Goal: Information Seeking & Learning: Learn about a topic

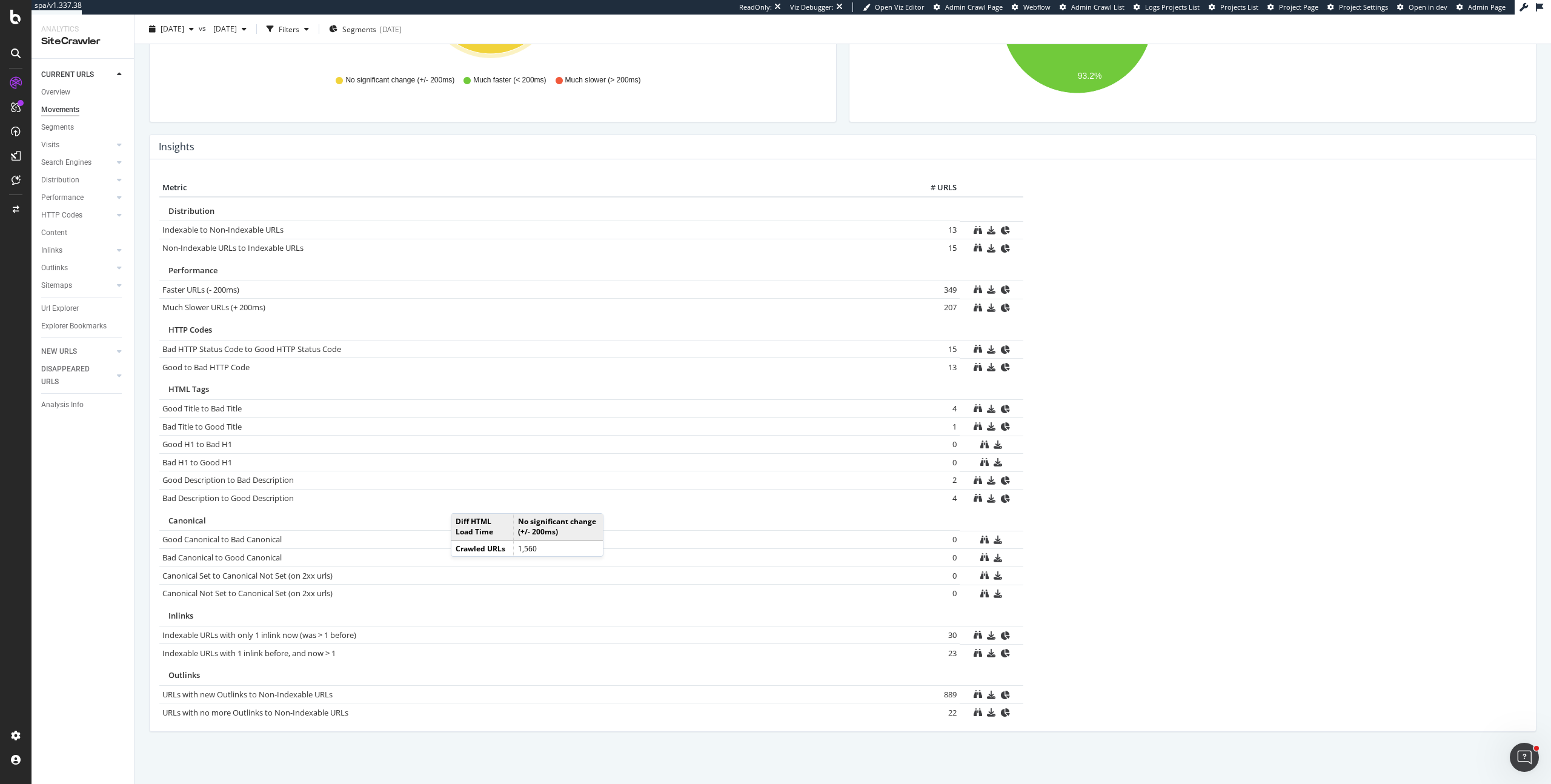
scroll to position [468, 0]
click at [872, 368] on table "Metric # URLS Distribution Indexable to Non-Indexable URLs × Close Chart - API …" at bounding box center [843, 448] width 1367 height 542
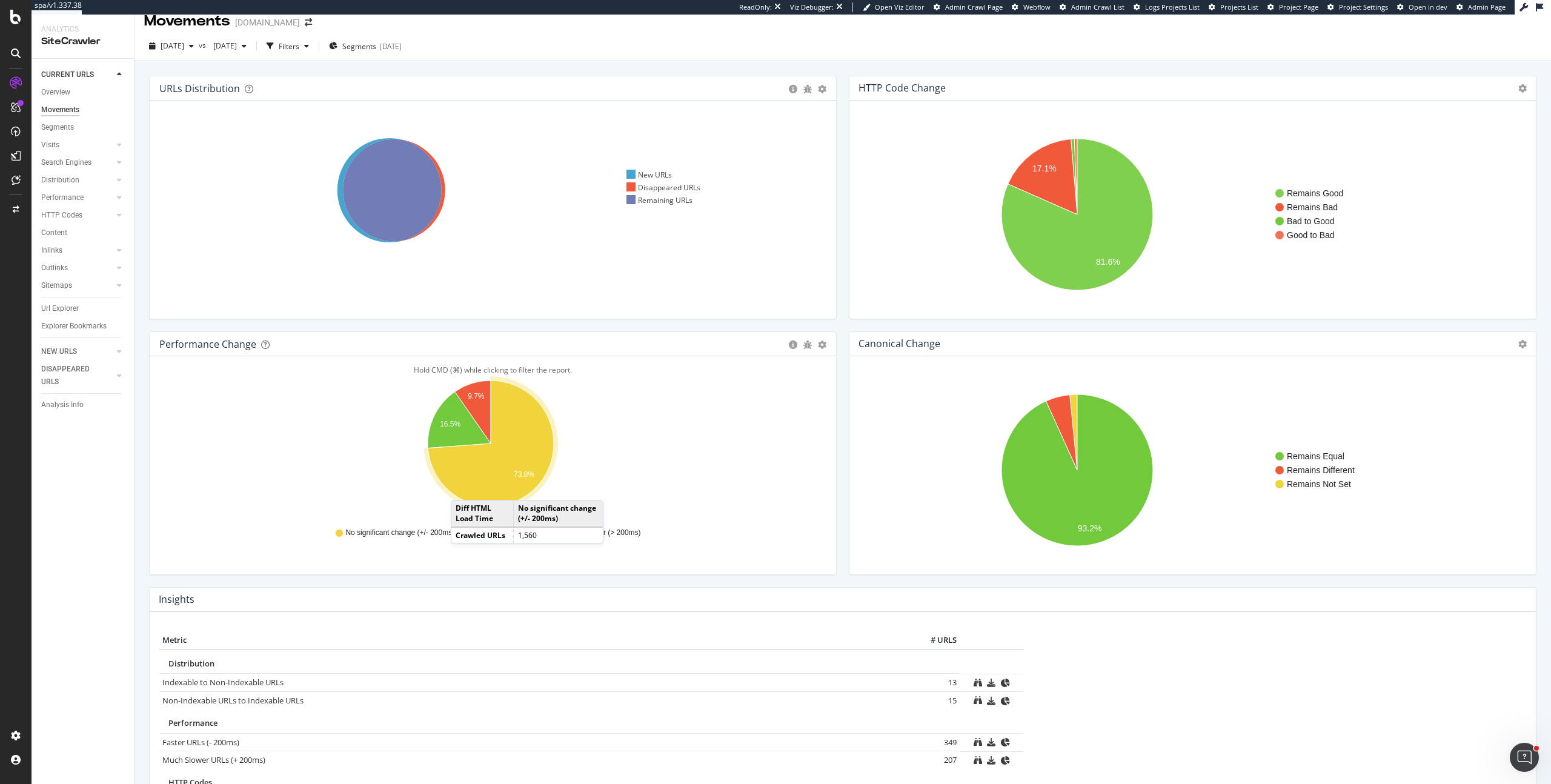
scroll to position [0, 0]
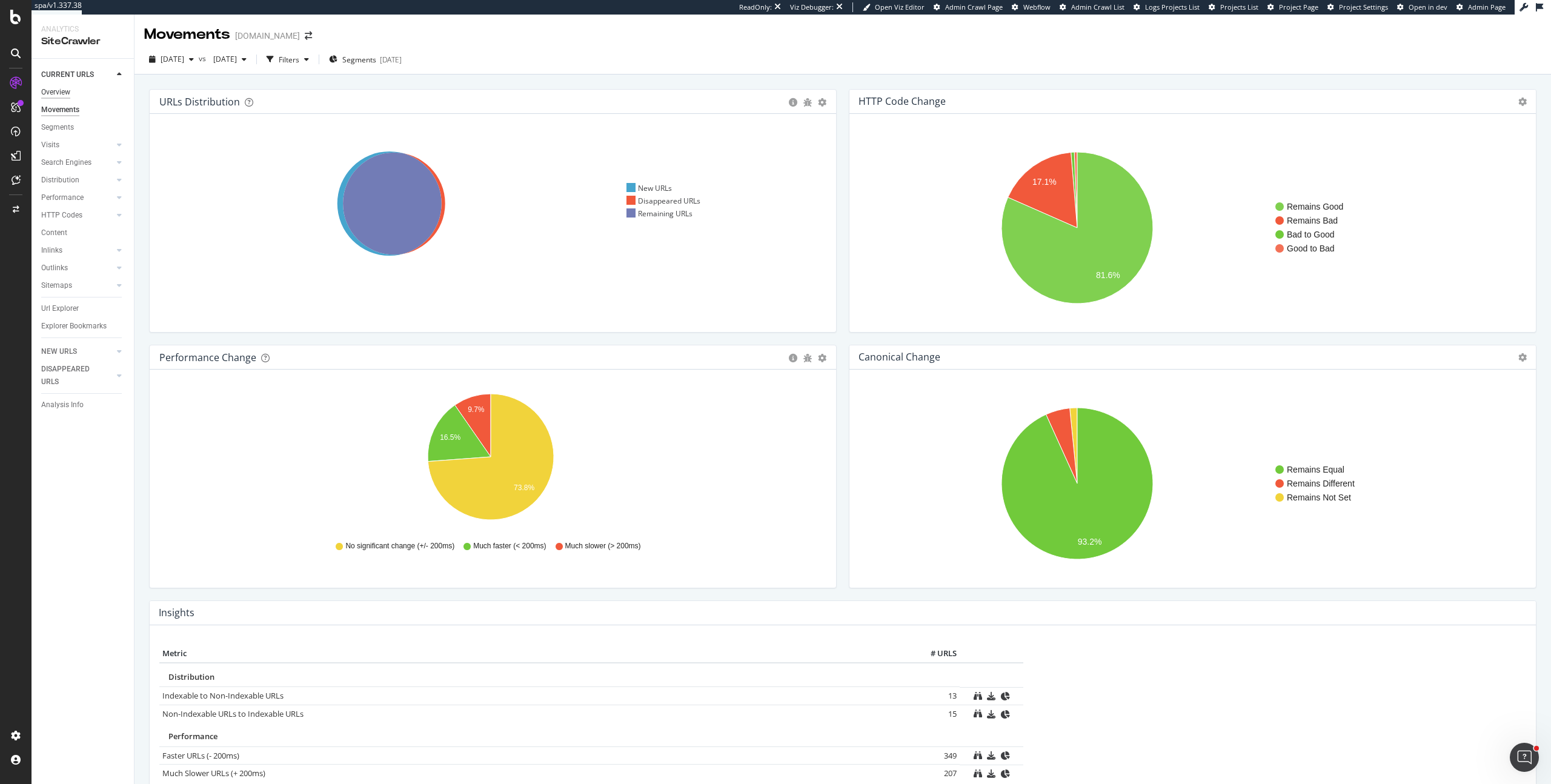
click at [59, 89] on div "Overview" at bounding box center [56, 92] width 29 height 12
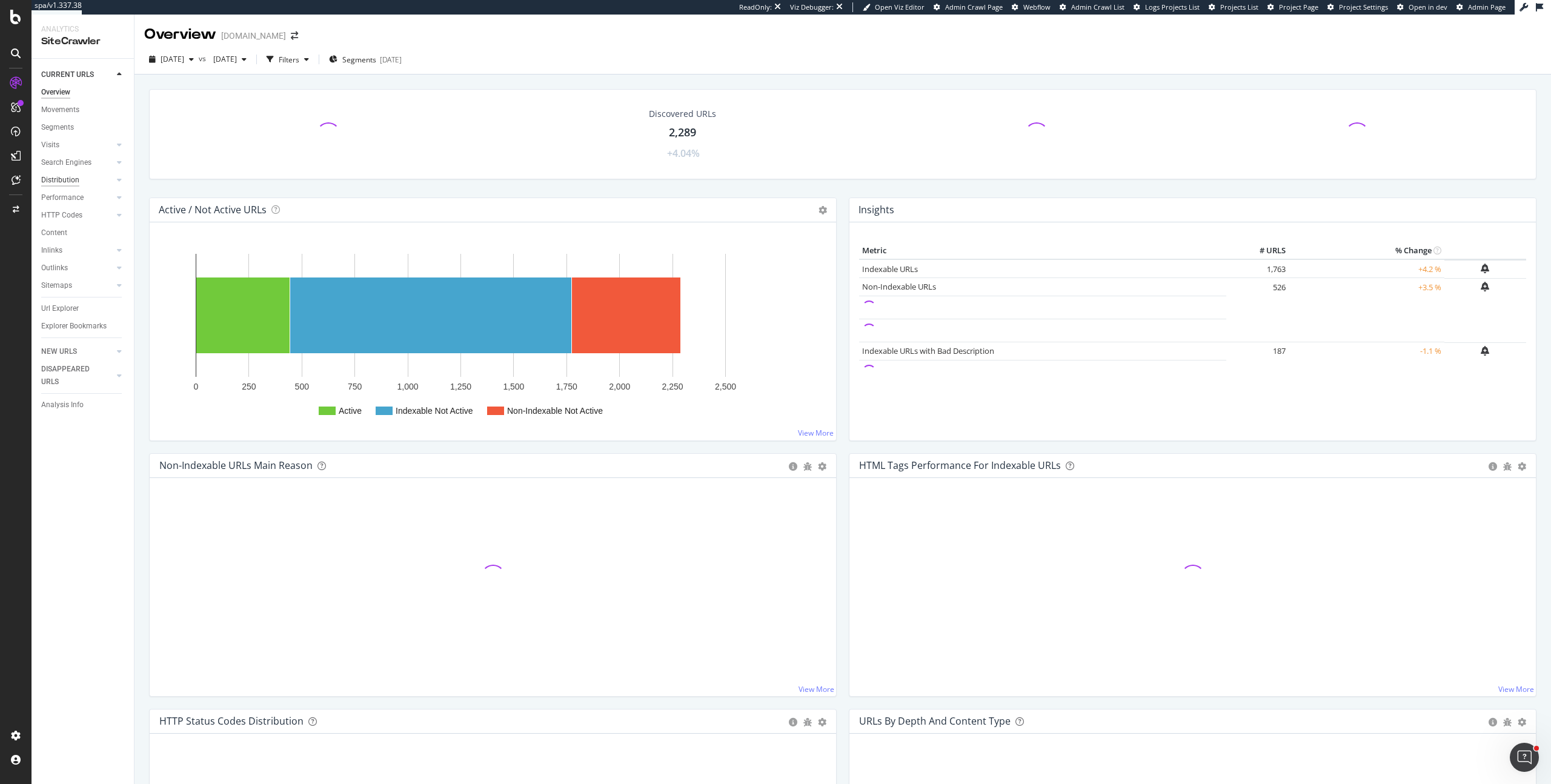
click at [66, 176] on div "Distribution" at bounding box center [60, 180] width 38 height 12
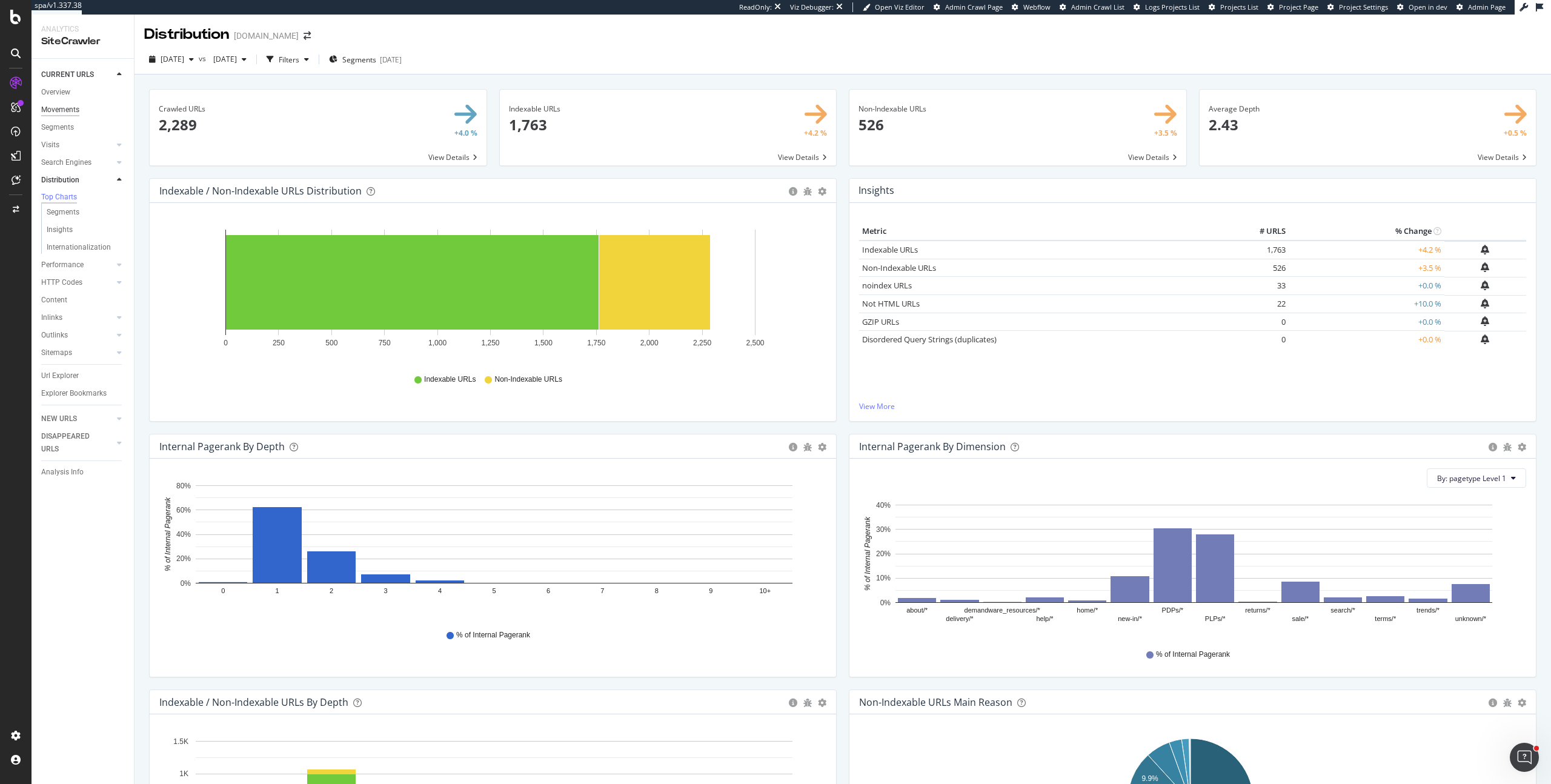
click at [54, 103] on div "Movements" at bounding box center [60, 110] width 38 height 12
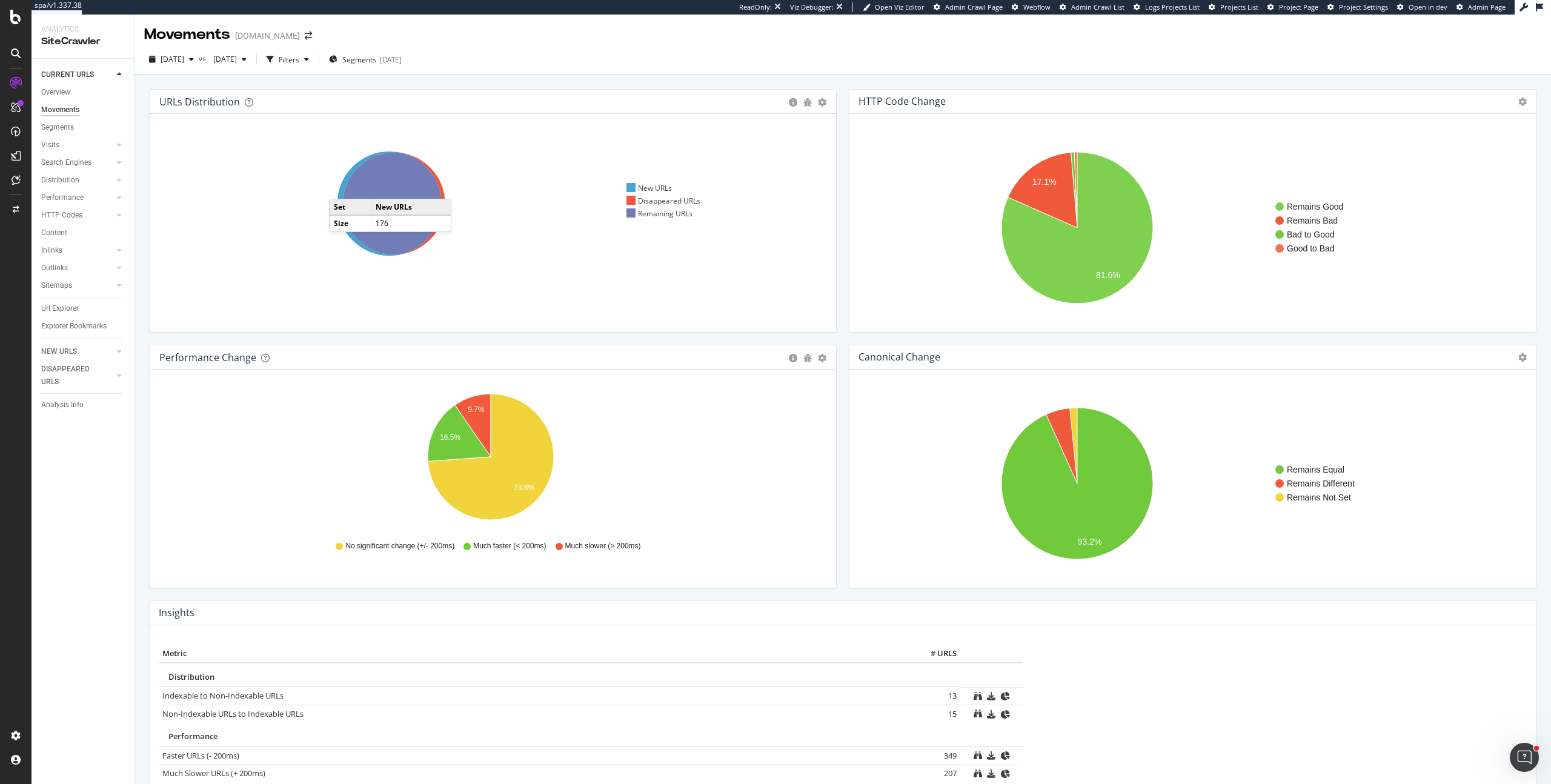
click at [341, 187] on icon at bounding box center [389, 203] width 104 height 104
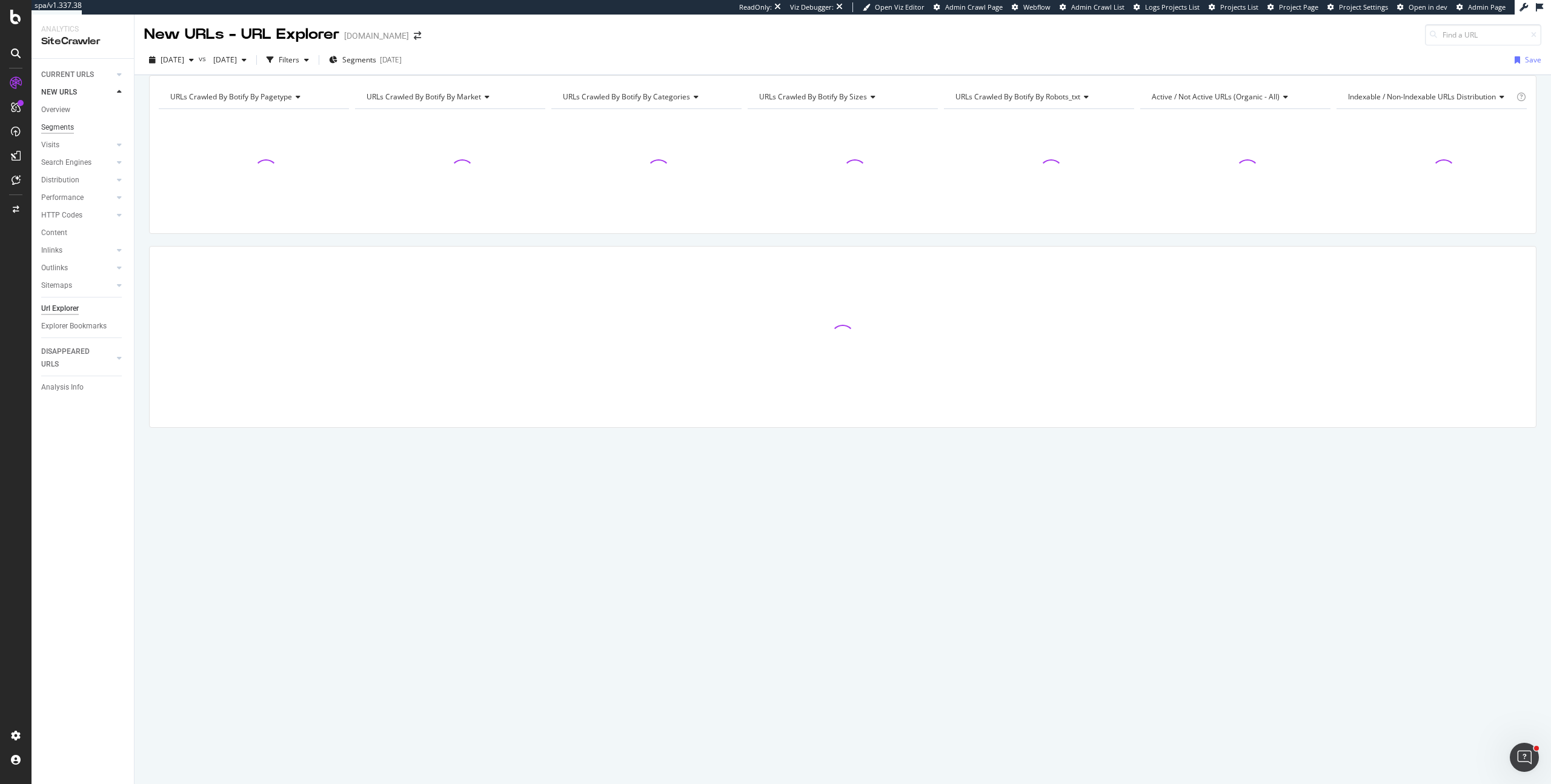
click at [63, 124] on div "Segments" at bounding box center [57, 128] width 32 height 12
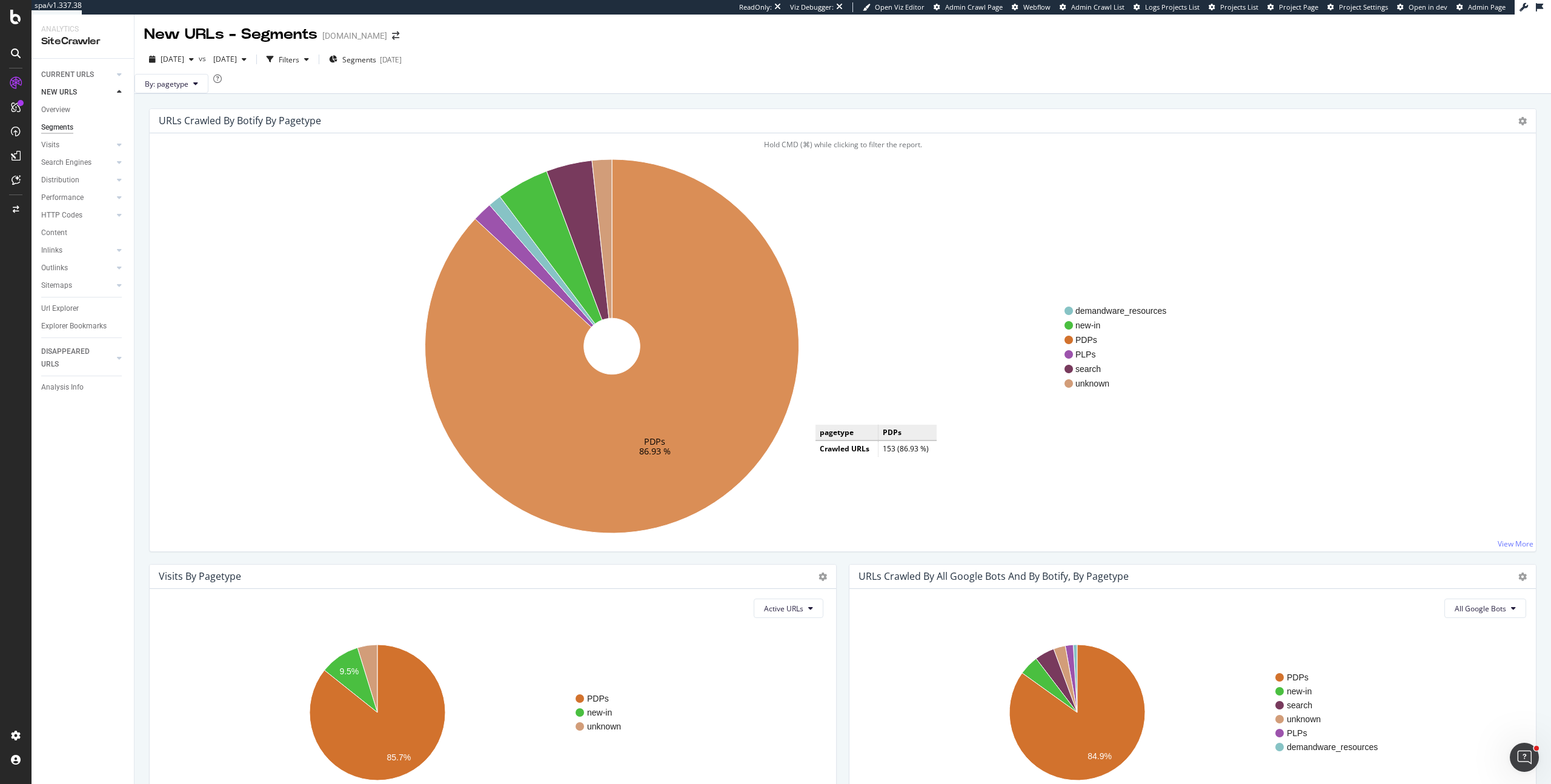
click at [668, 260] on icon at bounding box center [612, 346] width 374 height 374
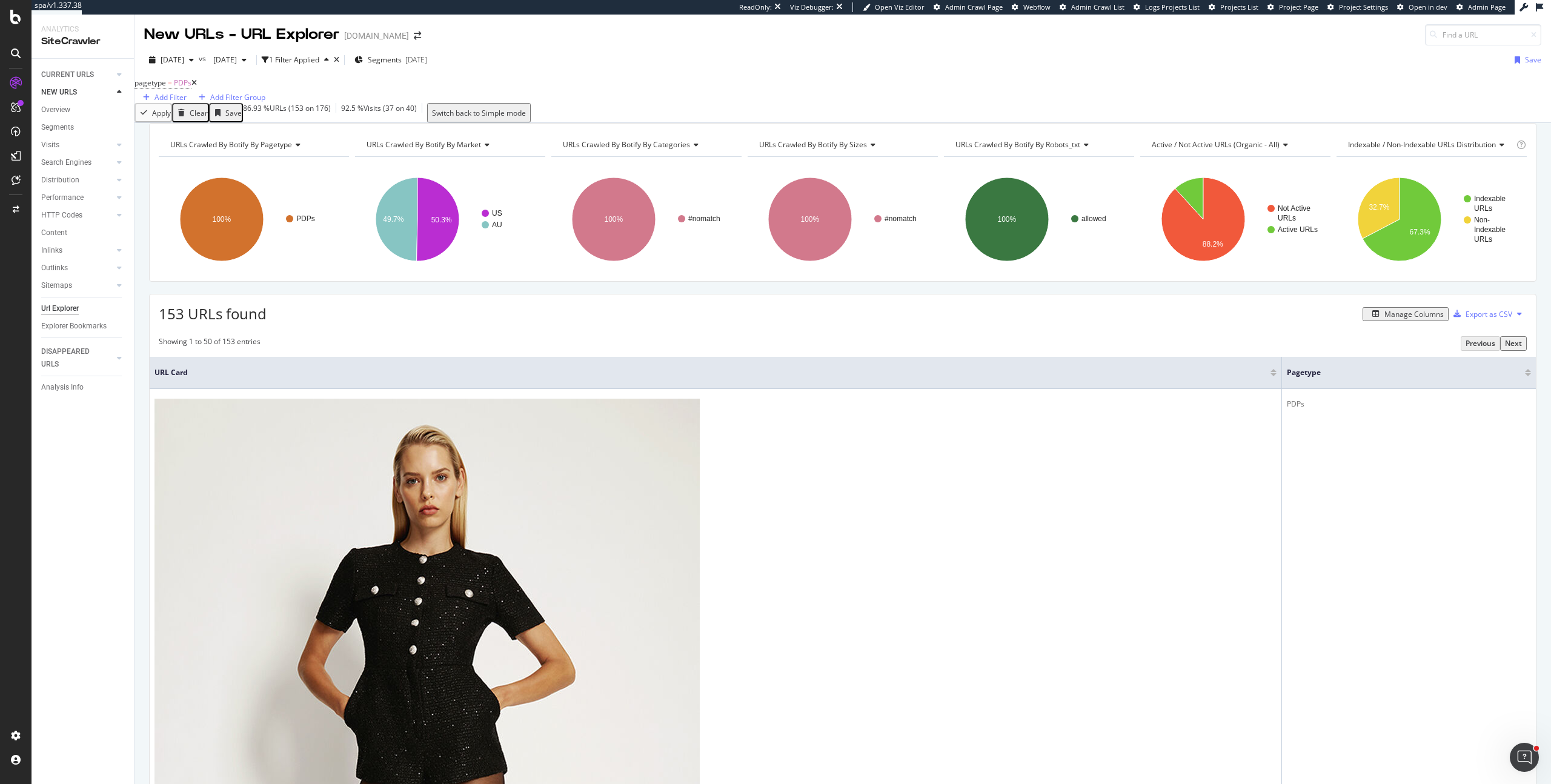
click at [872, 348] on div "Next" at bounding box center [1513, 343] width 17 height 10
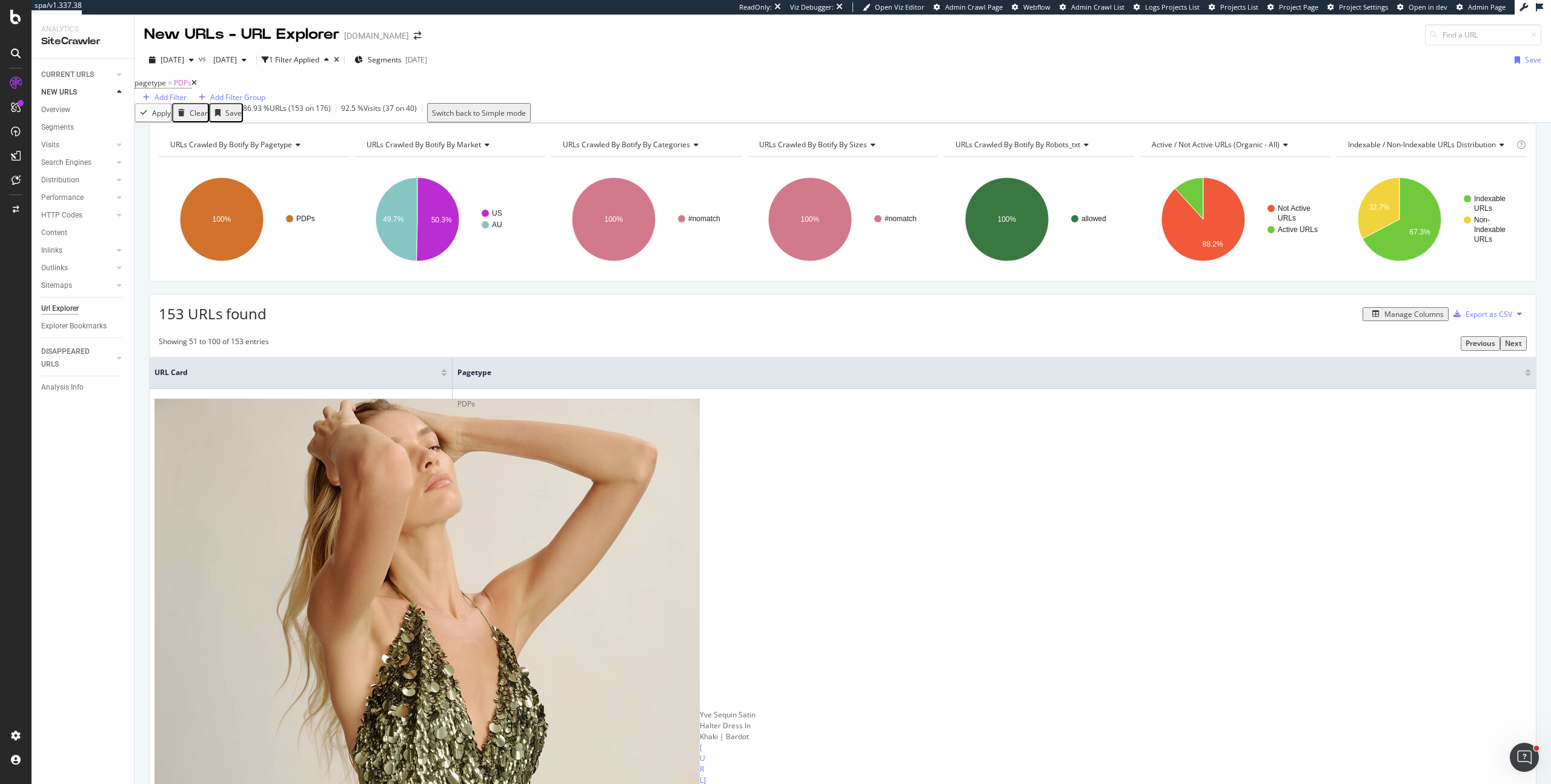
click at [872, 348] on div "Next" at bounding box center [1513, 343] width 17 height 10
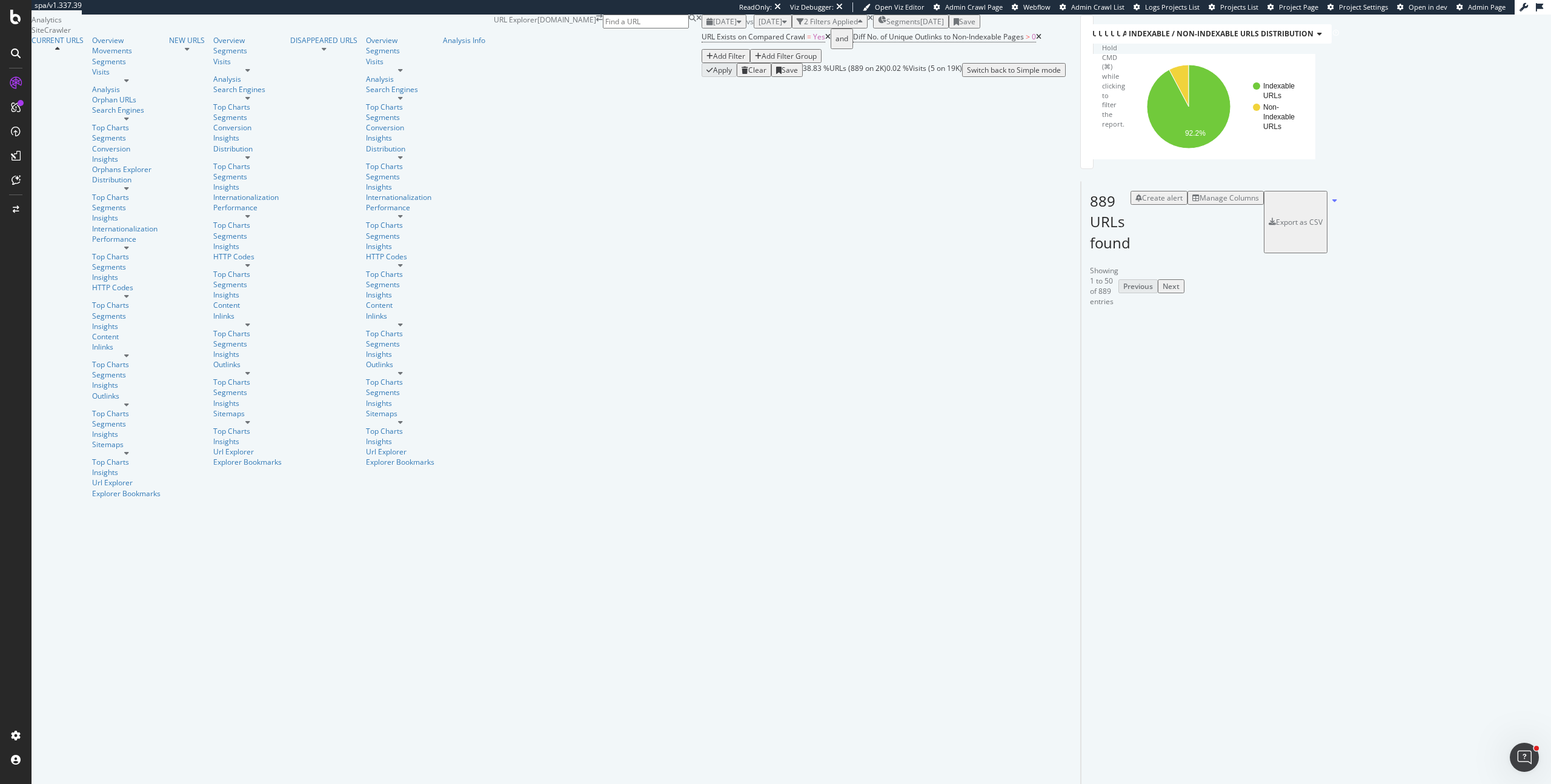
click at [595, 32] on div "URL Explorer bardot.com" at bounding box center [597, 46] width 208 height 62
click at [748, 75] on div "Clear" at bounding box center [757, 70] width 18 height 10
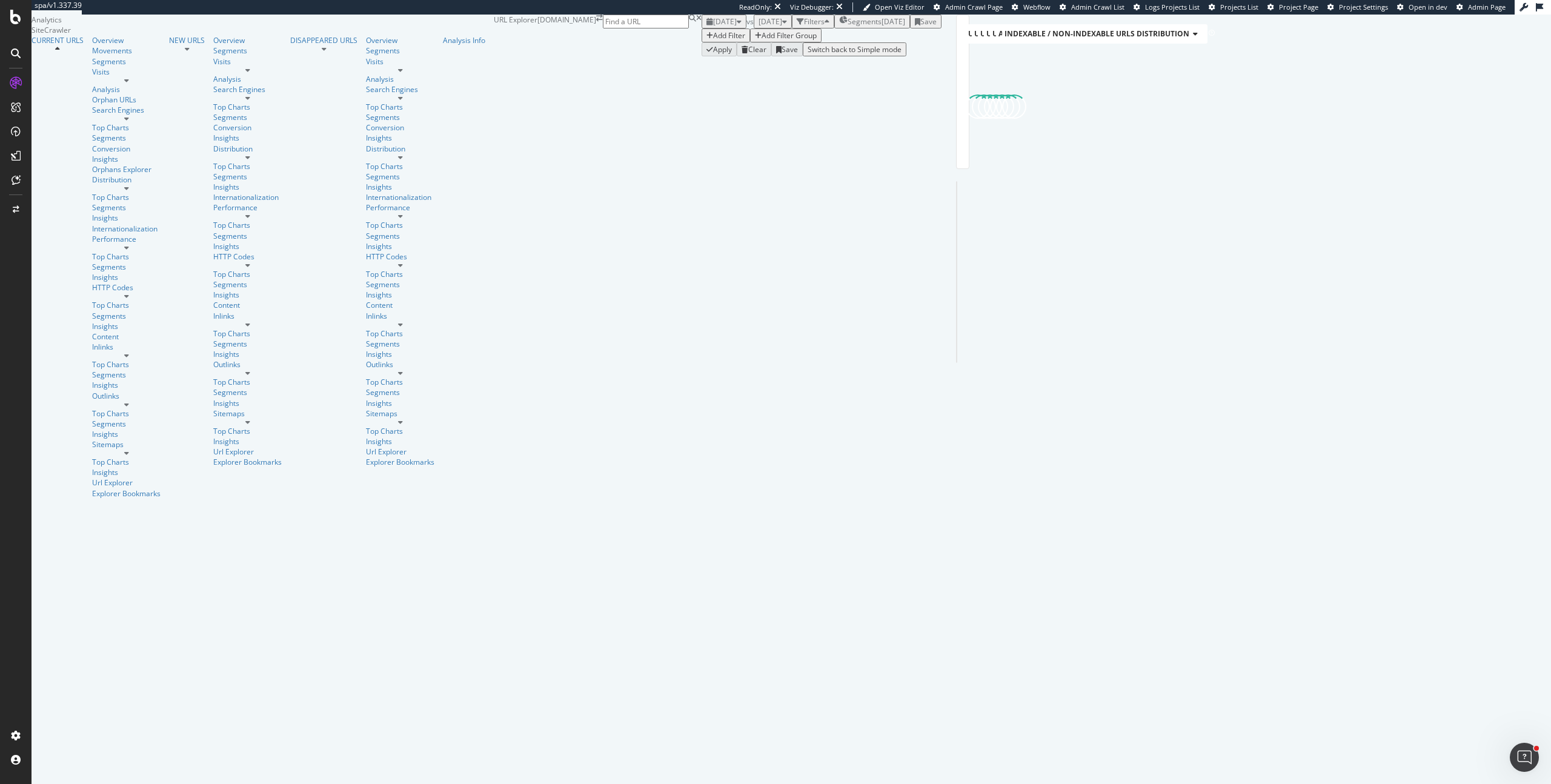
click at [713, 41] on div "Add Filter" at bounding box center [729, 35] width 32 height 10
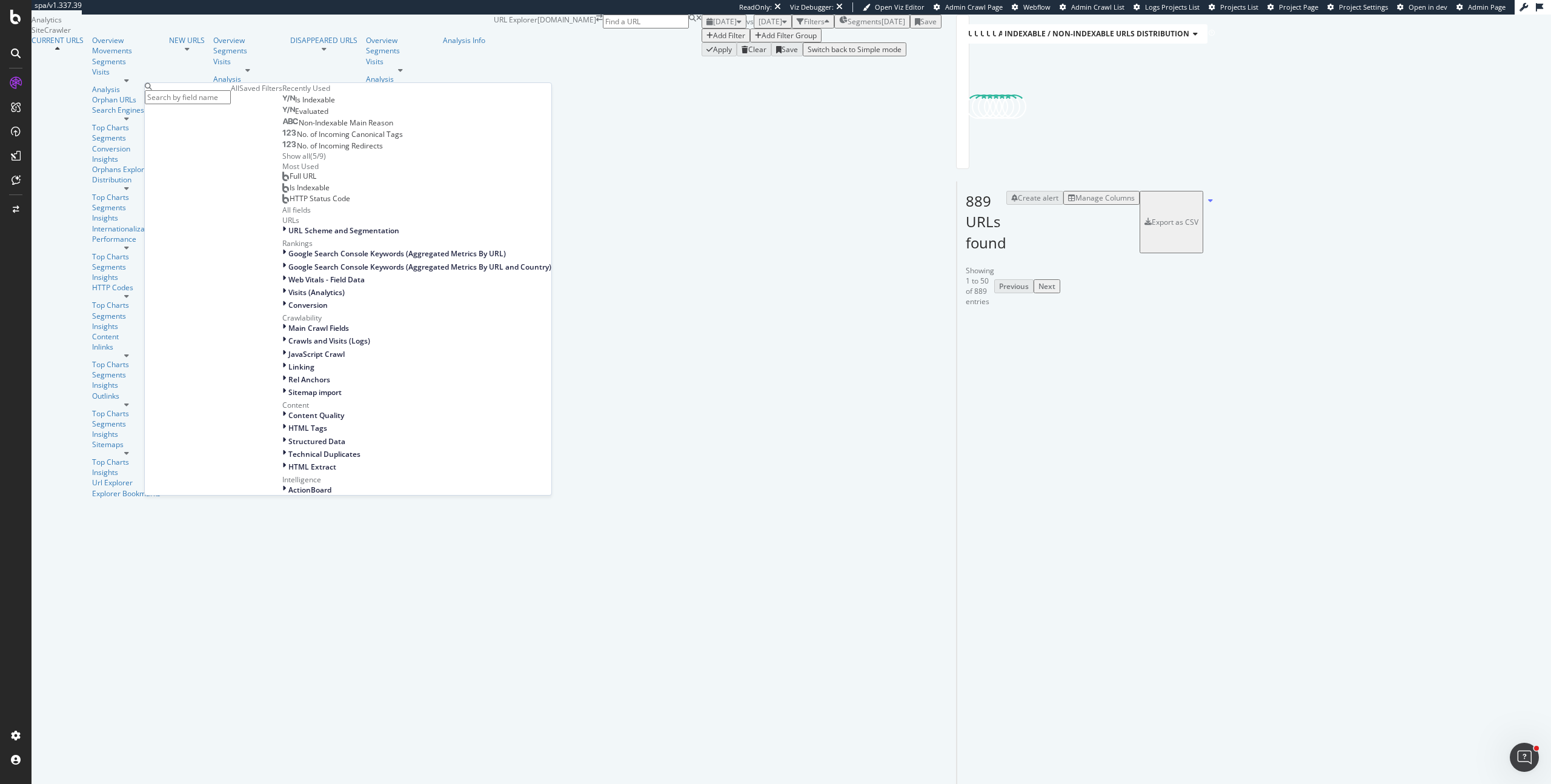
click at [290, 181] on span "Full URL" at bounding box center [303, 176] width 27 height 10
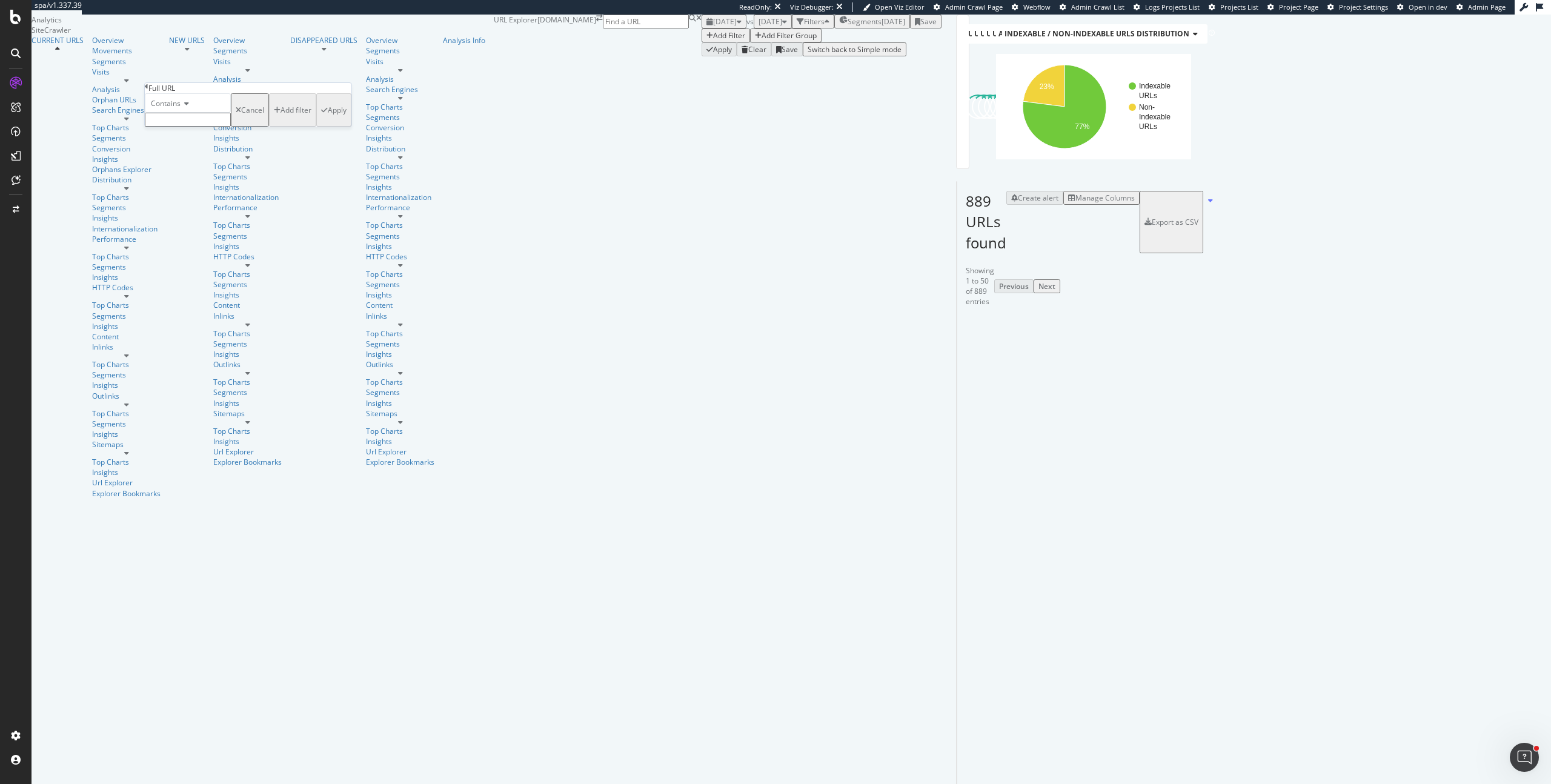
click at [181, 127] on div "Contains" at bounding box center [188, 110] width 86 height 33
click at [170, 127] on input "text" at bounding box center [188, 119] width 86 height 14
type input "login"
click at [321, 132] on div "Apply" at bounding box center [334, 114] width 26 height 37
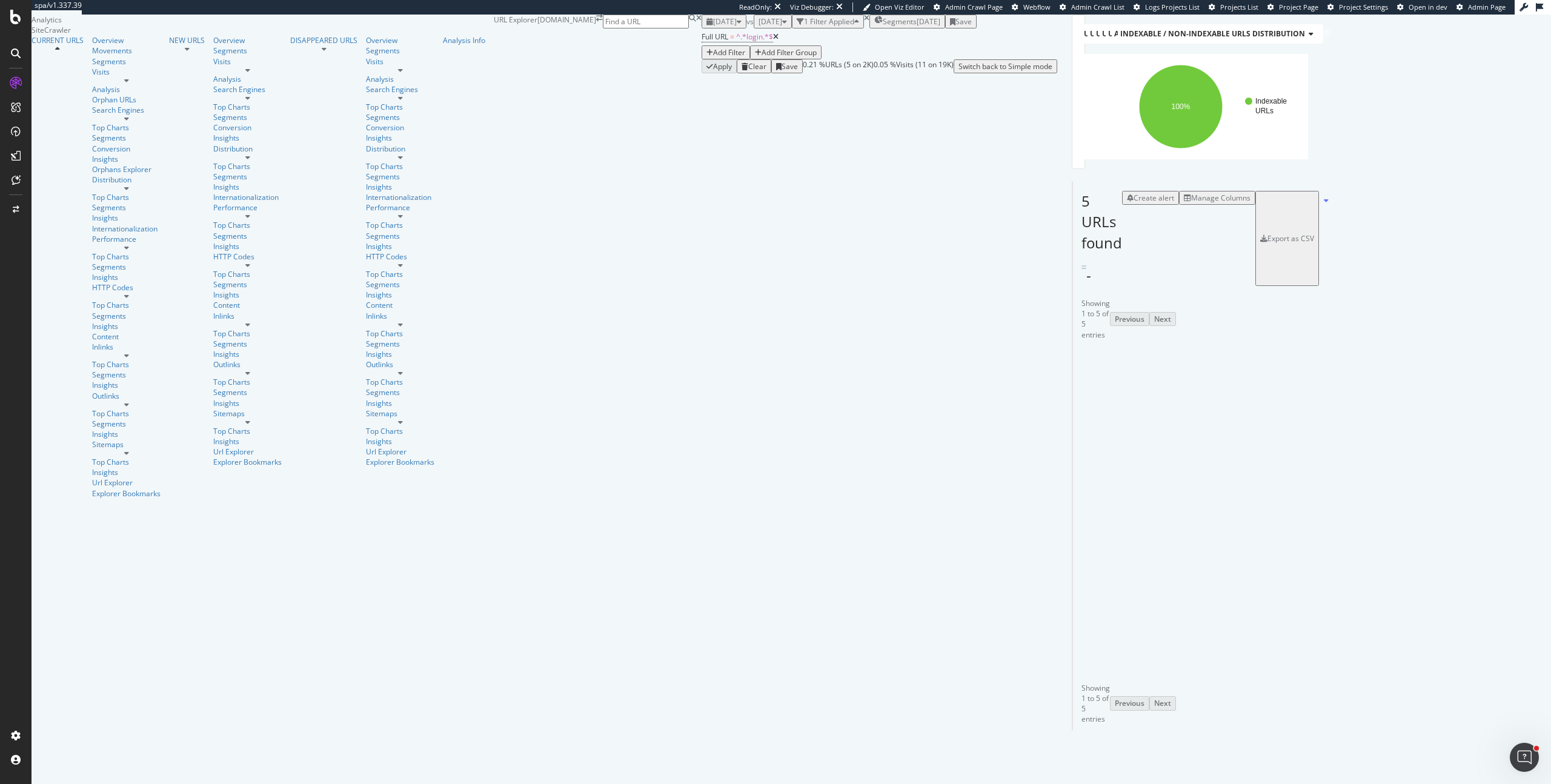
click at [1096, 39] on span "URLs Crawled By Botify By categories" at bounding box center [1172, 33] width 153 height 10
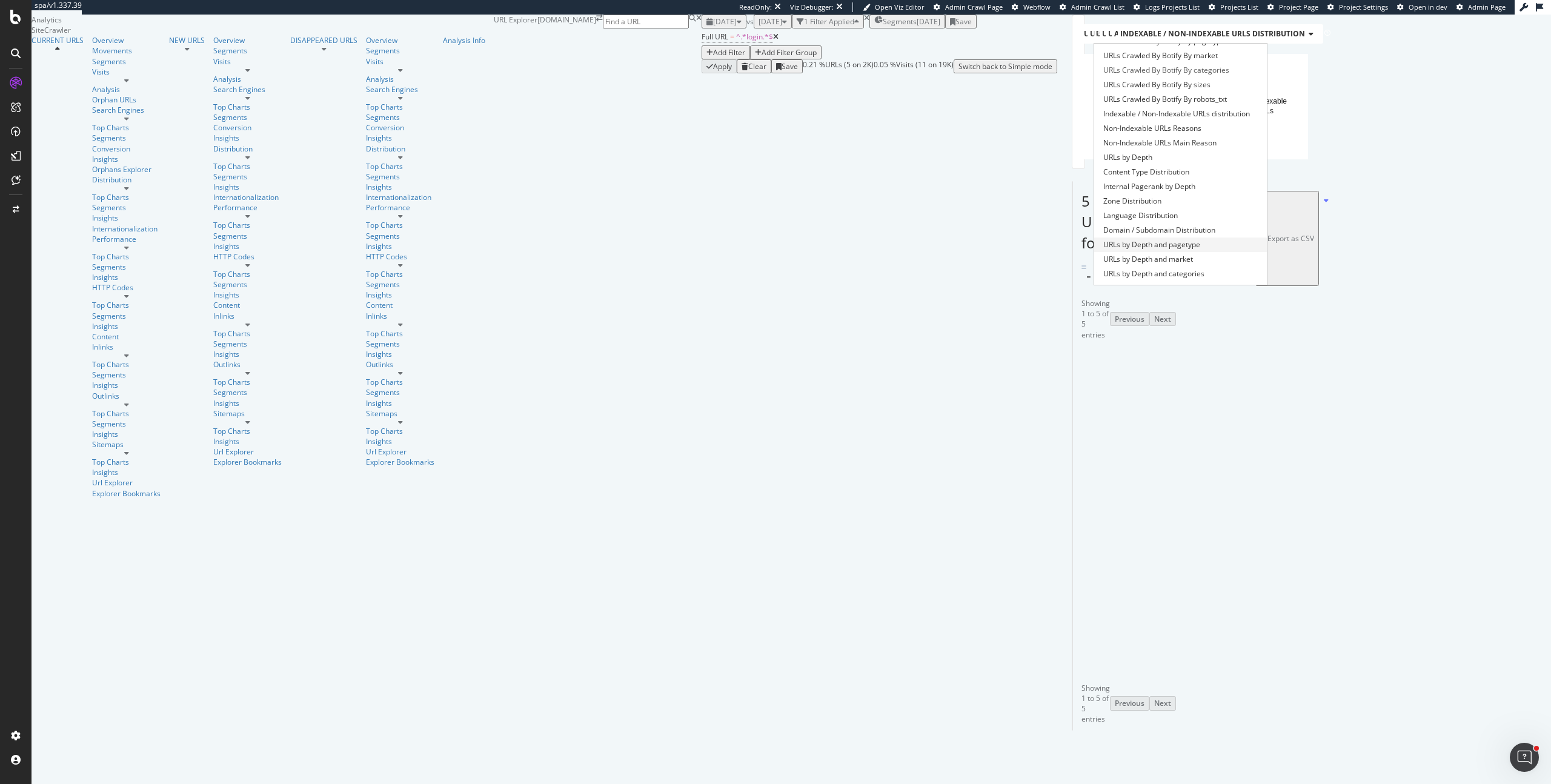
scroll to position [25, 0]
click at [1103, 119] on span "Indexable / Non-Indexable URLs distribution" at bounding box center [1177, 113] width 147 height 12
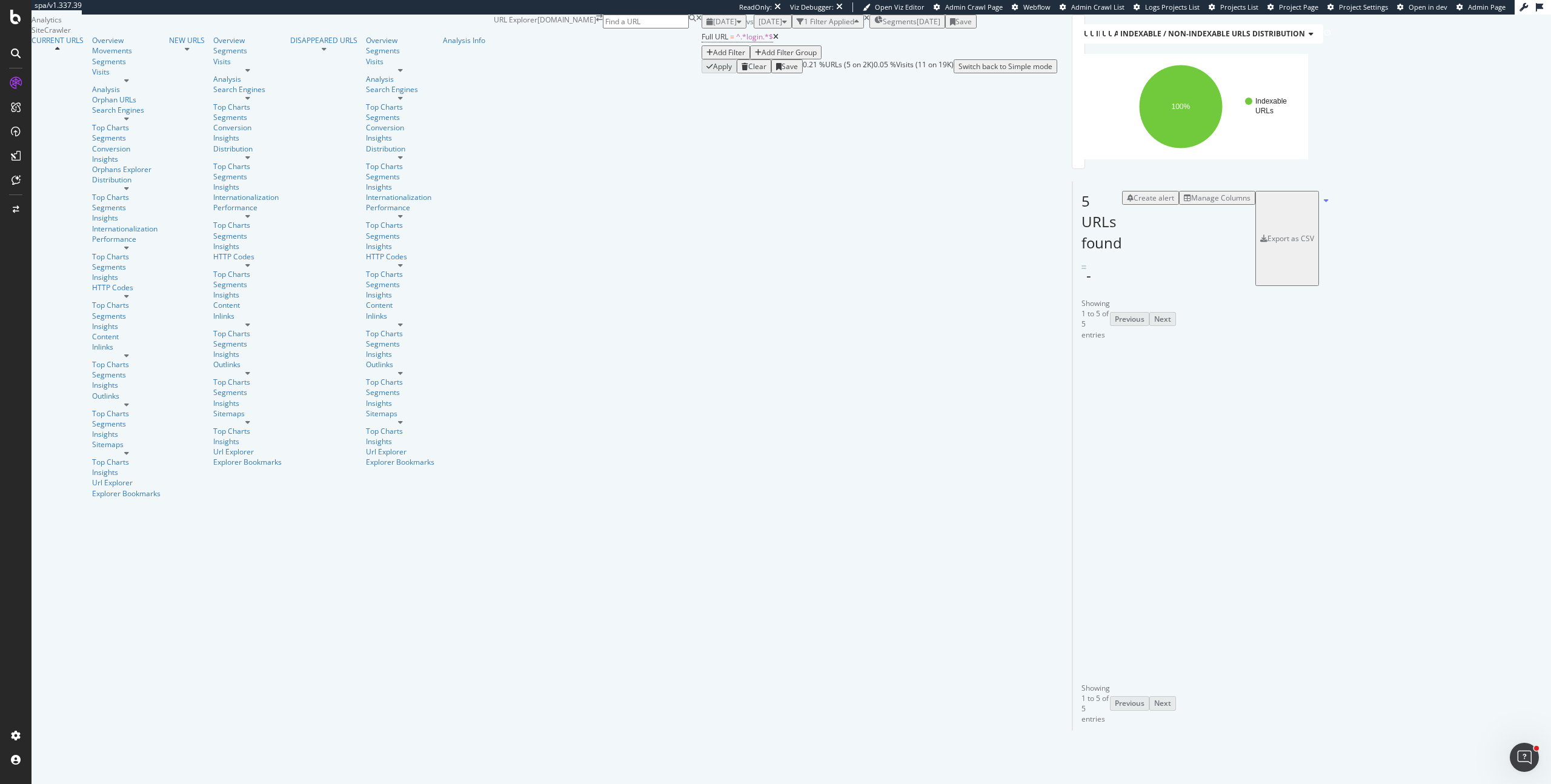
click at [1134, 476] on icon at bounding box center [1138, 472] width 8 height 8
click at [1134, 416] on icon at bounding box center [1138, 412] width 8 height 8
click at [701, 32] on div "URL Explorer [DOMAIN_NAME]" at bounding box center [597, 43] width 208 height 59
click at [1112, 528] on icon at bounding box center [1116, 532] width 8 height 8
click at [596, 22] on icon "arrow-right-arrow-left" at bounding box center [599, 18] width 7 height 8
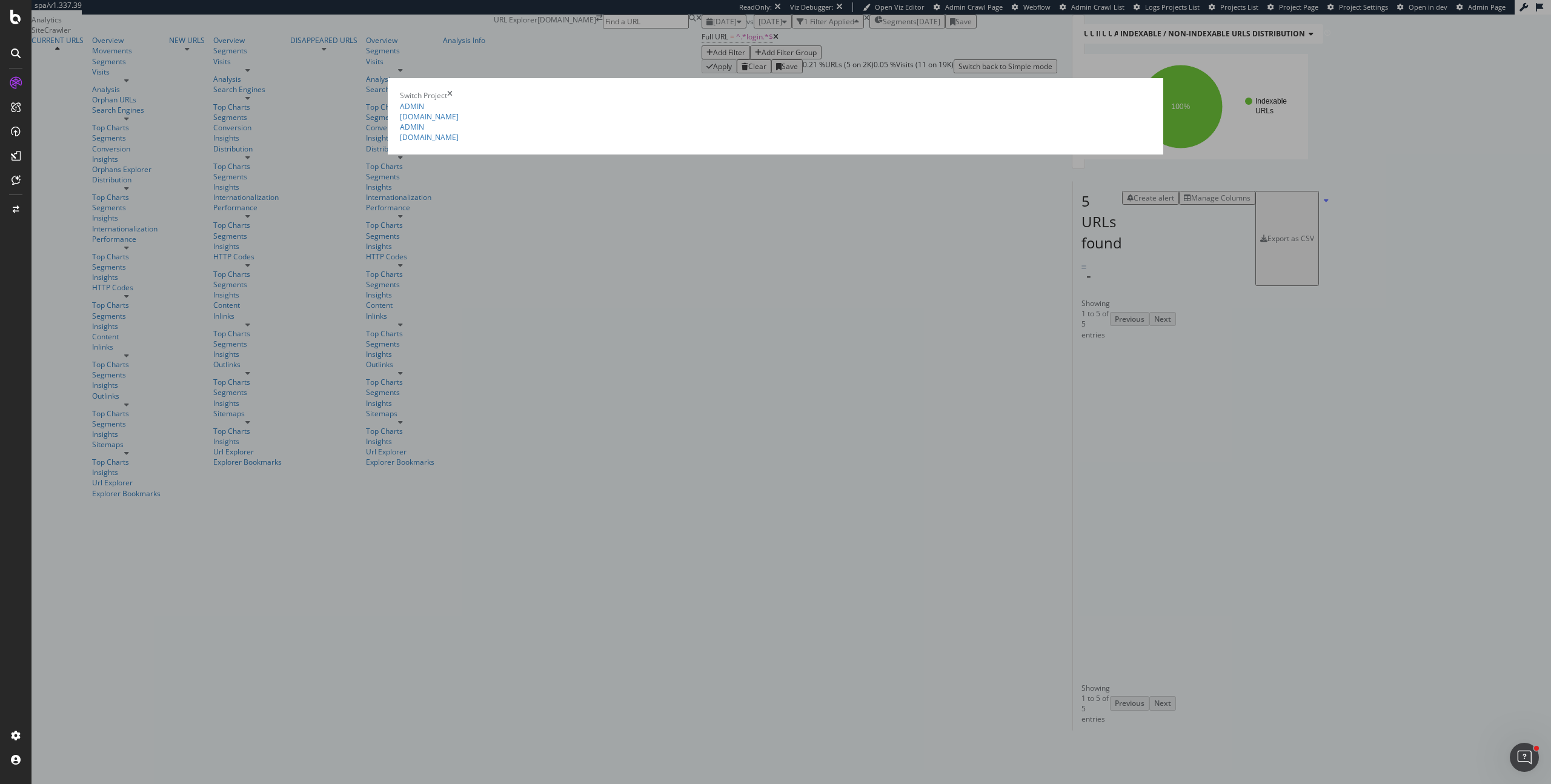
click at [452, 90] on icon "times" at bounding box center [450, 95] width 6 height 10
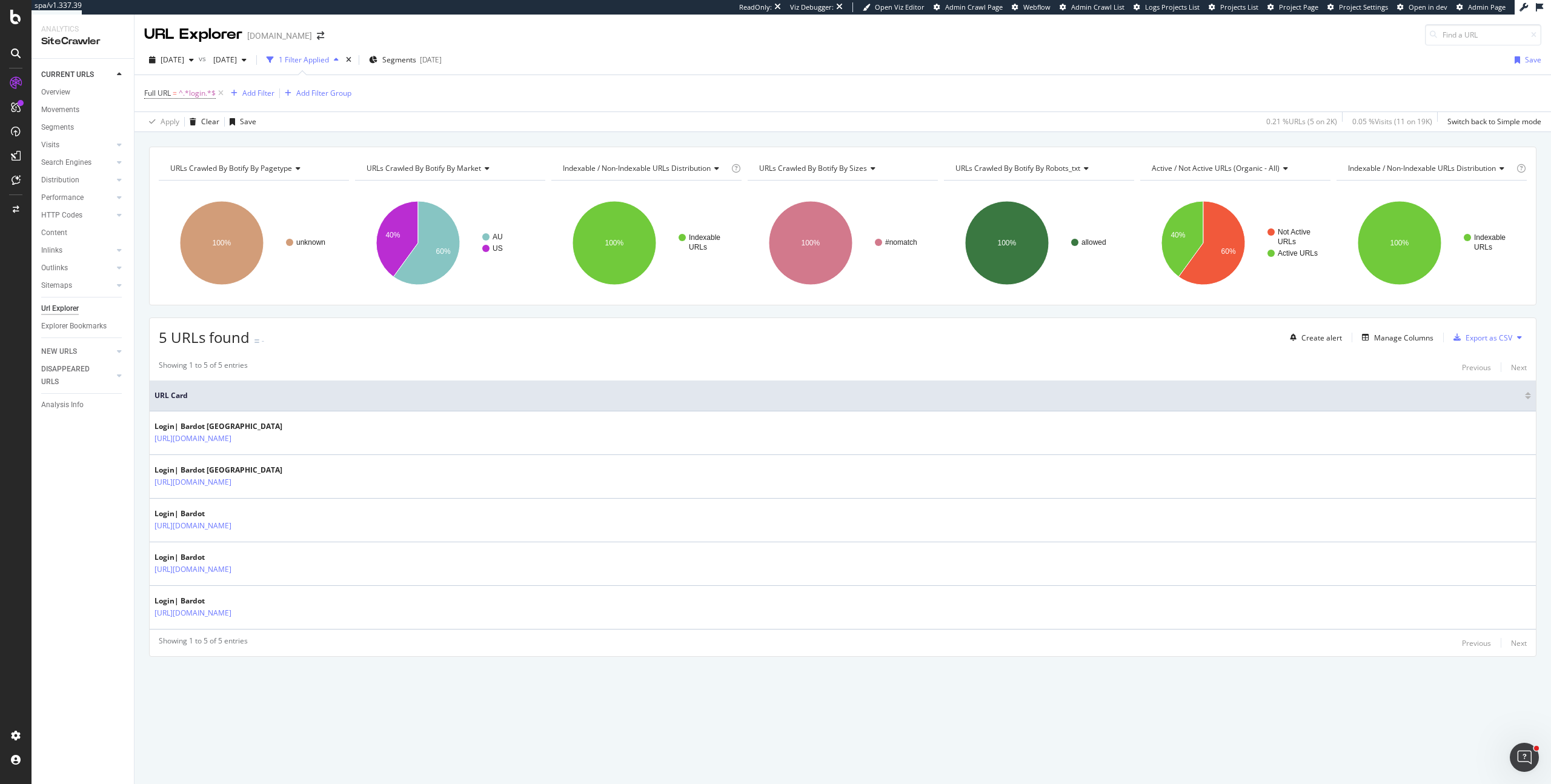
click at [254, 139] on div "URLs Crawled By Botify By pagetype Chart (by Value) Table Expand Export as CSV …" at bounding box center [843, 147] width 1417 height 29
click at [53, 143] on div "Visits" at bounding box center [50, 145] width 18 height 12
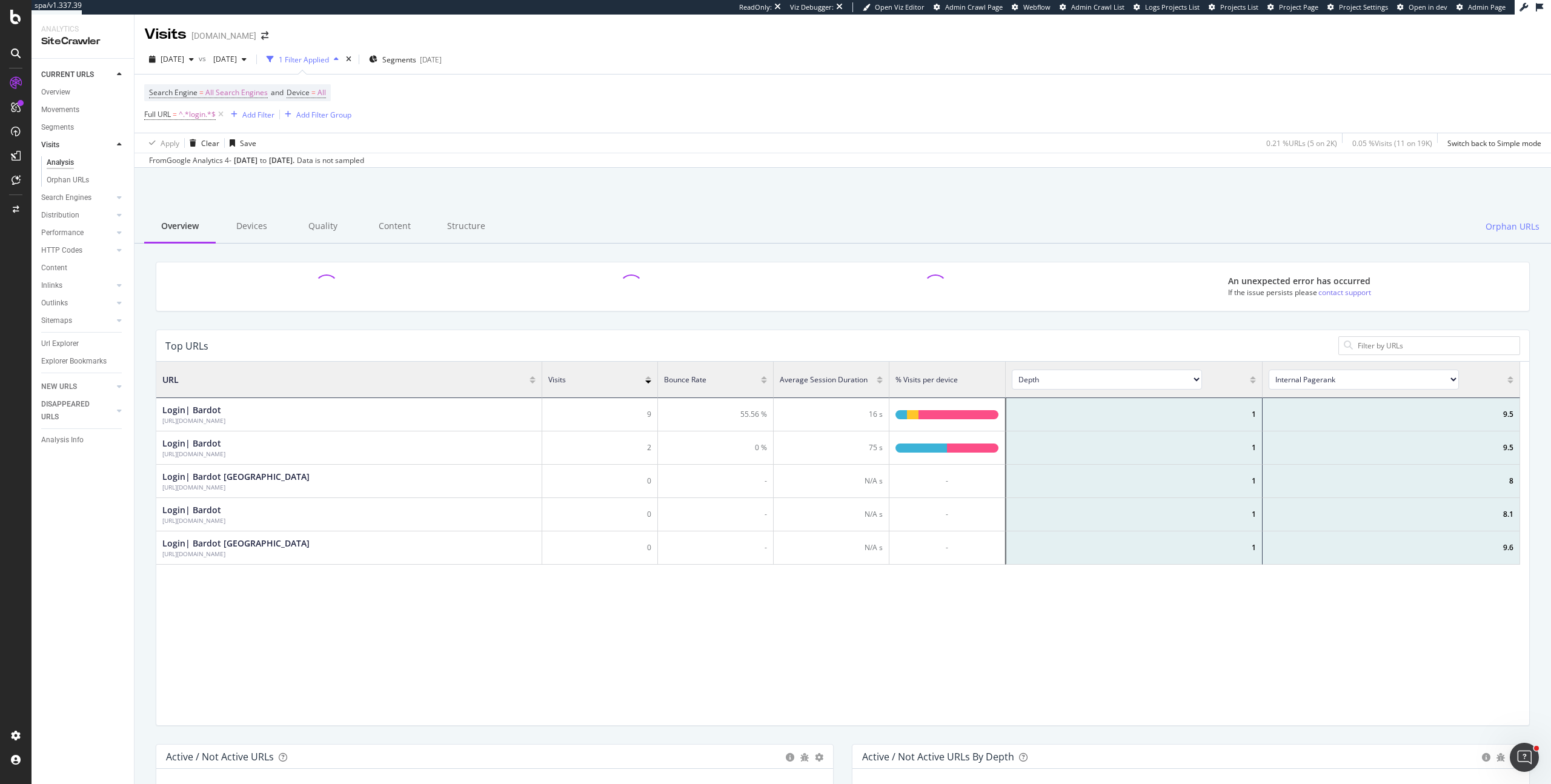
scroll to position [354, 1354]
click at [466, 225] on div "Structure" at bounding box center [466, 227] width 72 height 33
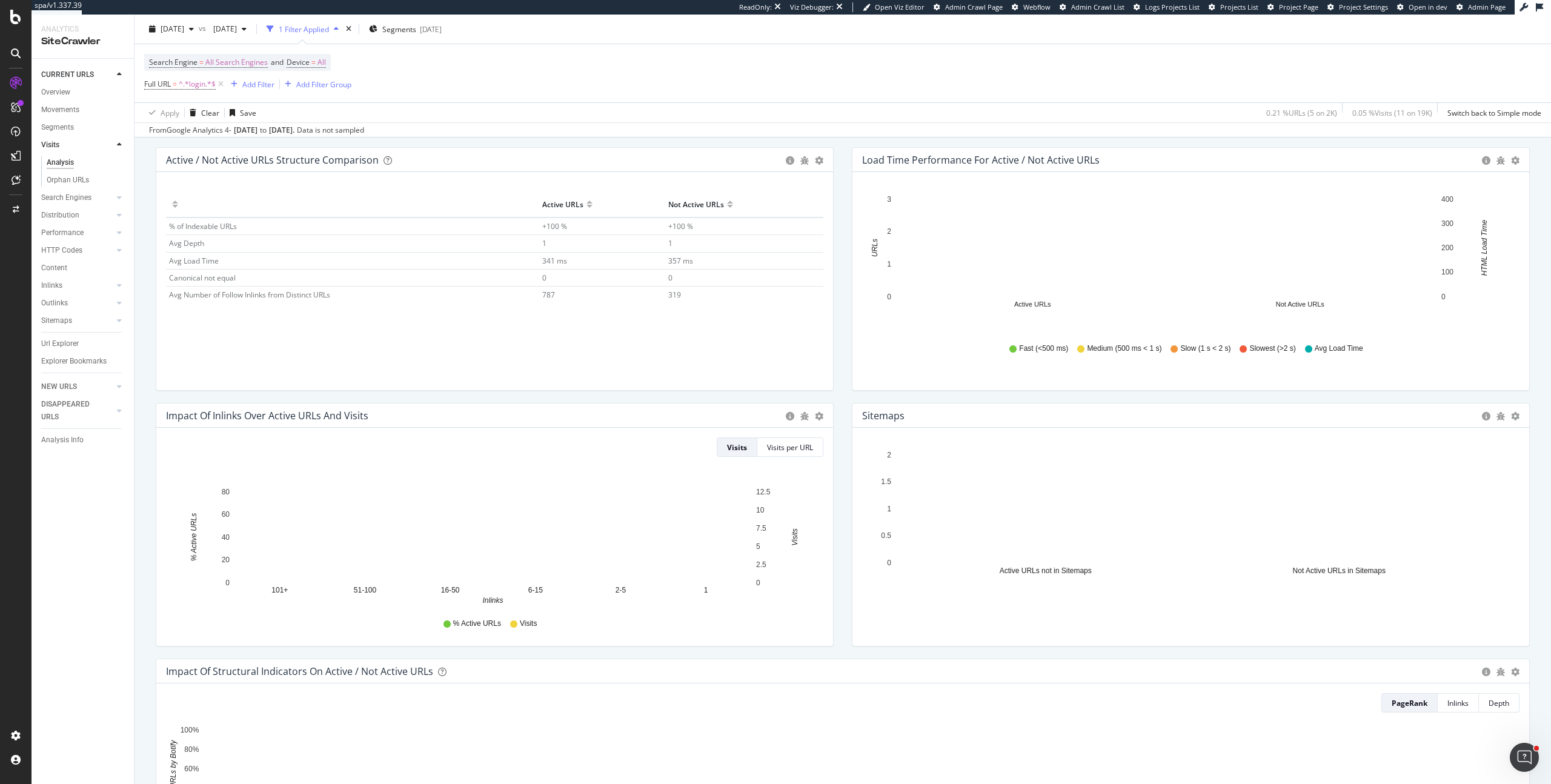
scroll to position [117, 0]
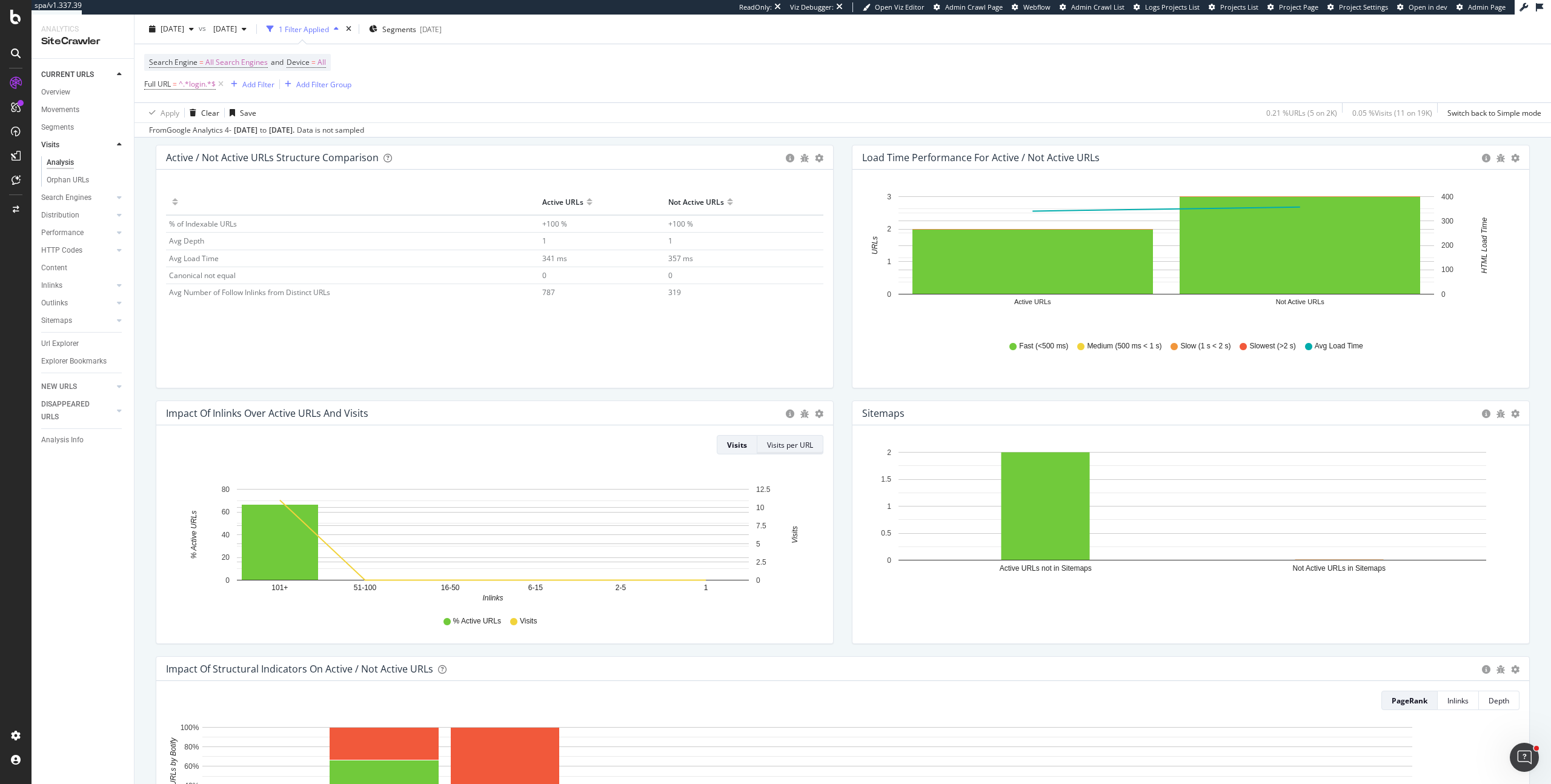
click at [799, 450] on div "Visits per URL" at bounding box center [790, 445] width 46 height 10
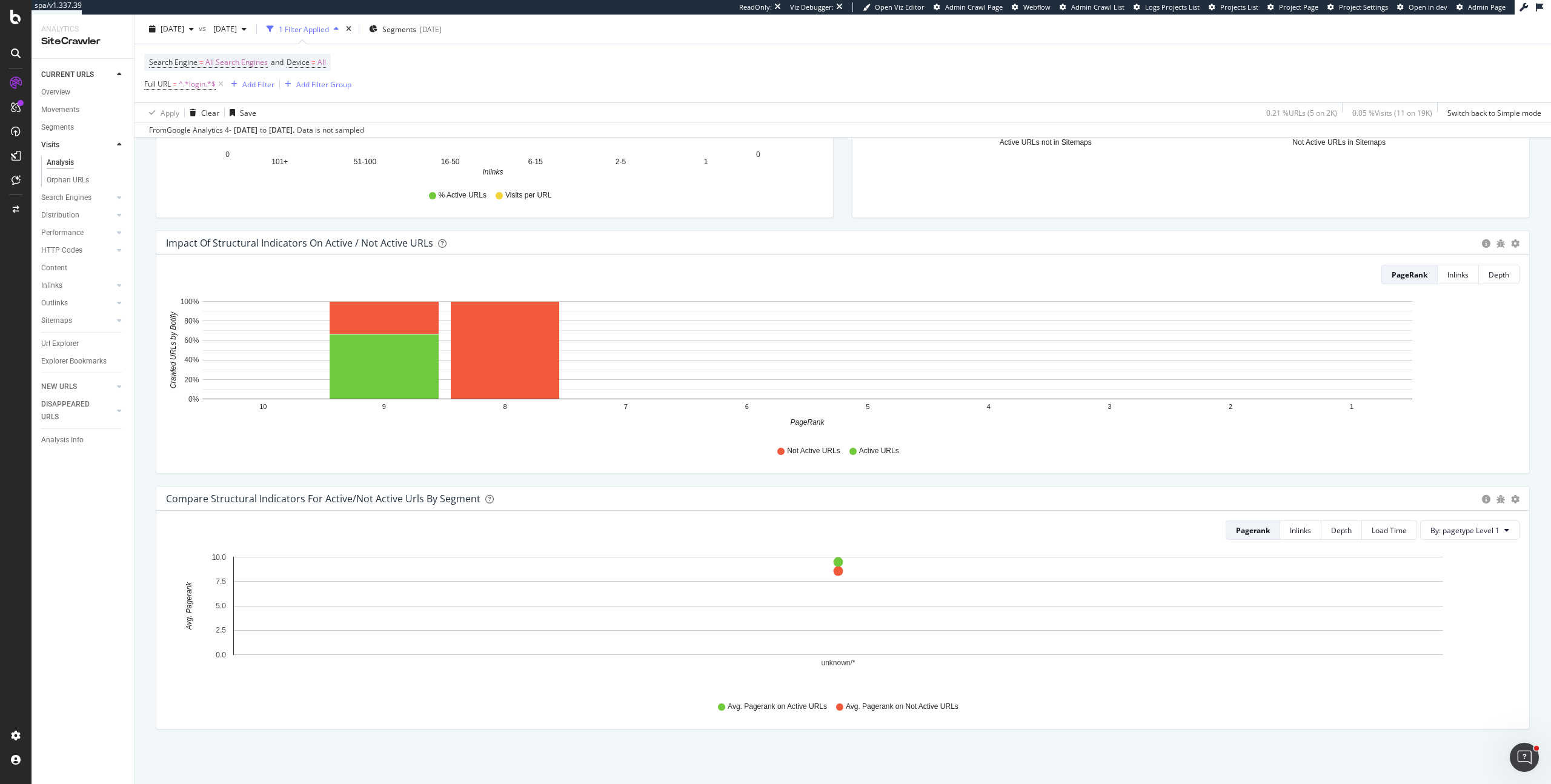
scroll to position [0, 0]
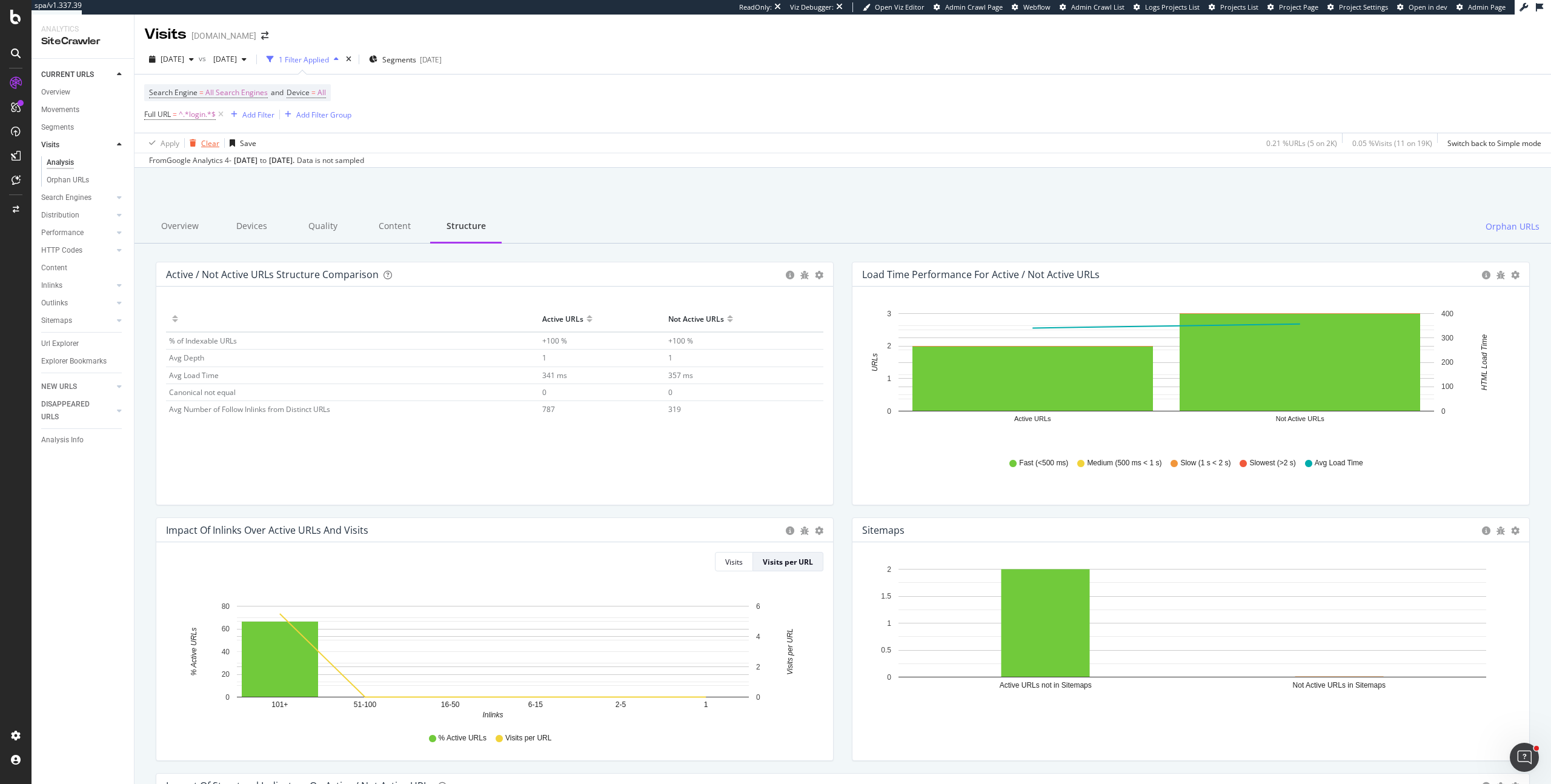
click at [212, 146] on div "Clear" at bounding box center [210, 143] width 18 height 10
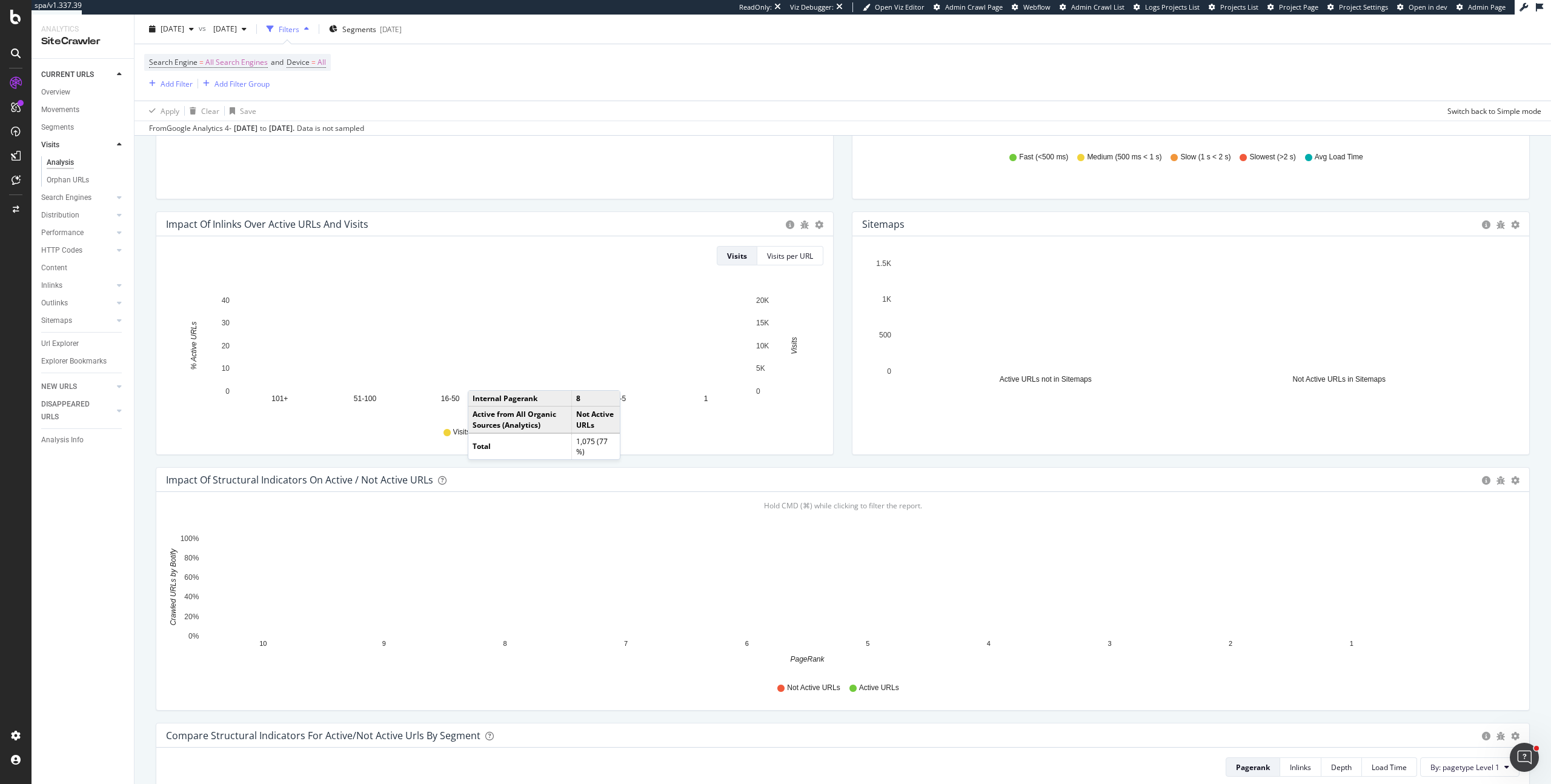
scroll to position [302, 0]
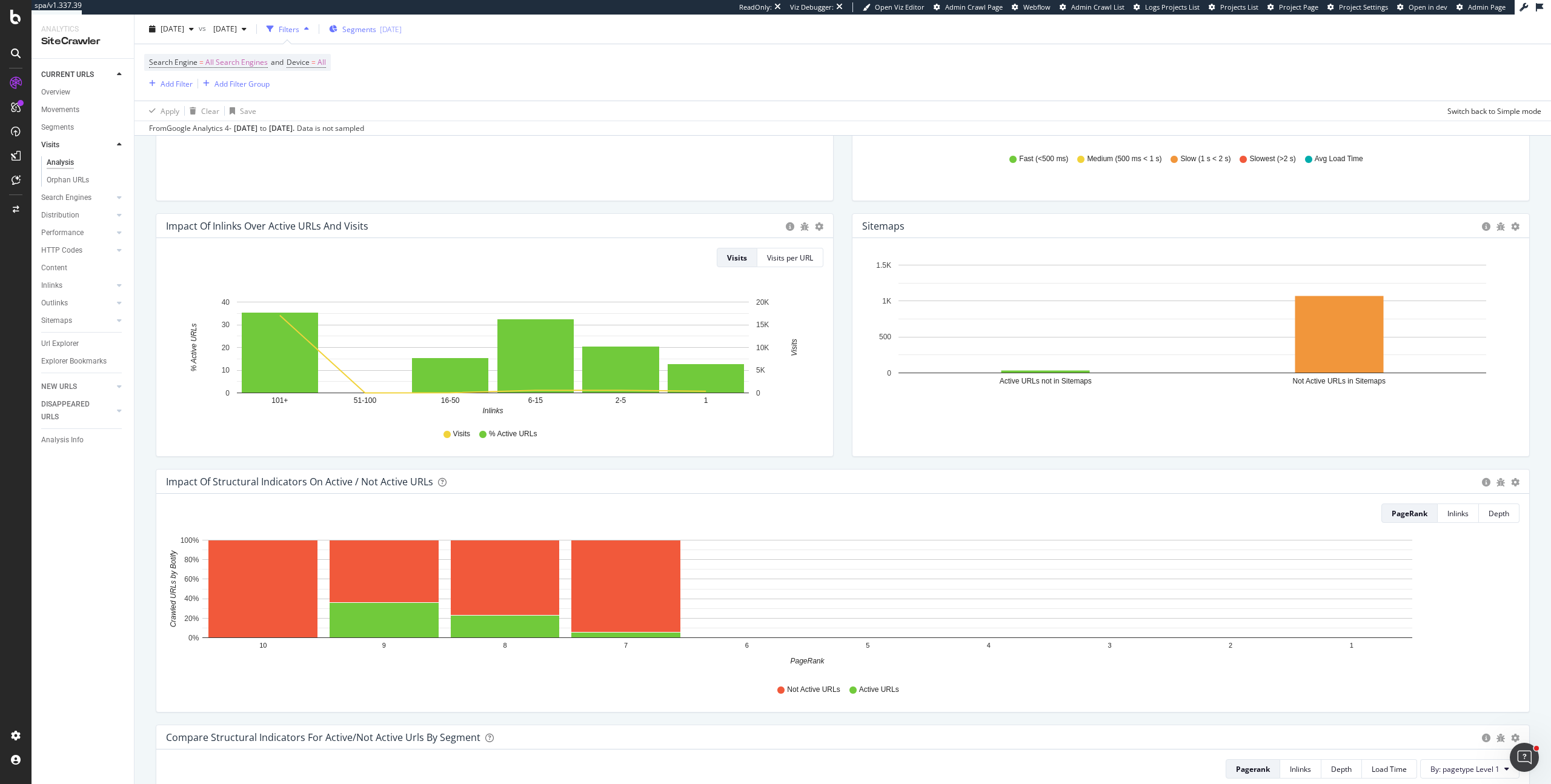
click at [377, 28] on span "Segments" at bounding box center [359, 28] width 34 height 10
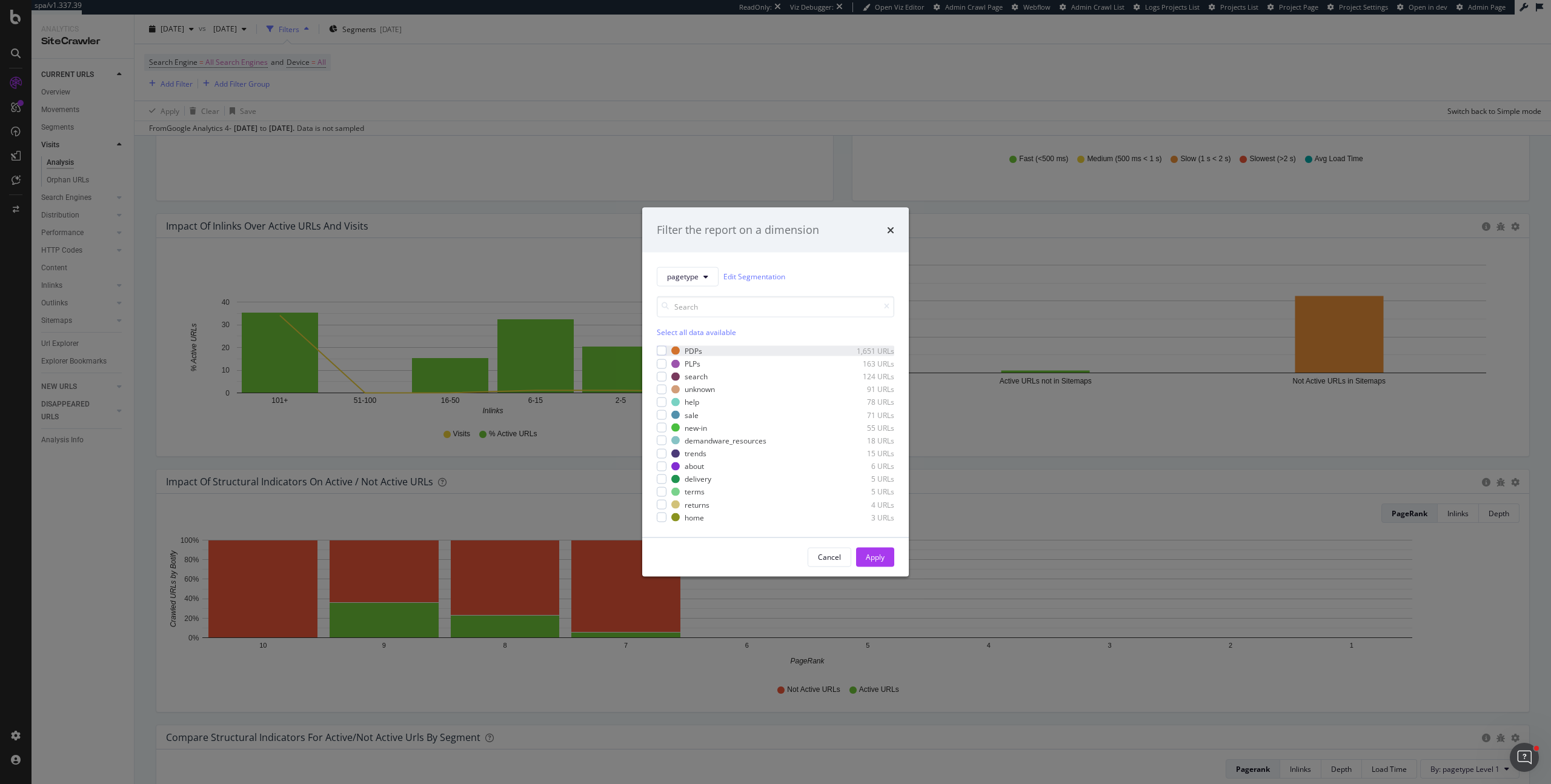
click at [668, 350] on div "PDPs 1,651 URLs" at bounding box center [775, 350] width 237 height 10
click at [872, 554] on div "Apply" at bounding box center [874, 556] width 19 height 10
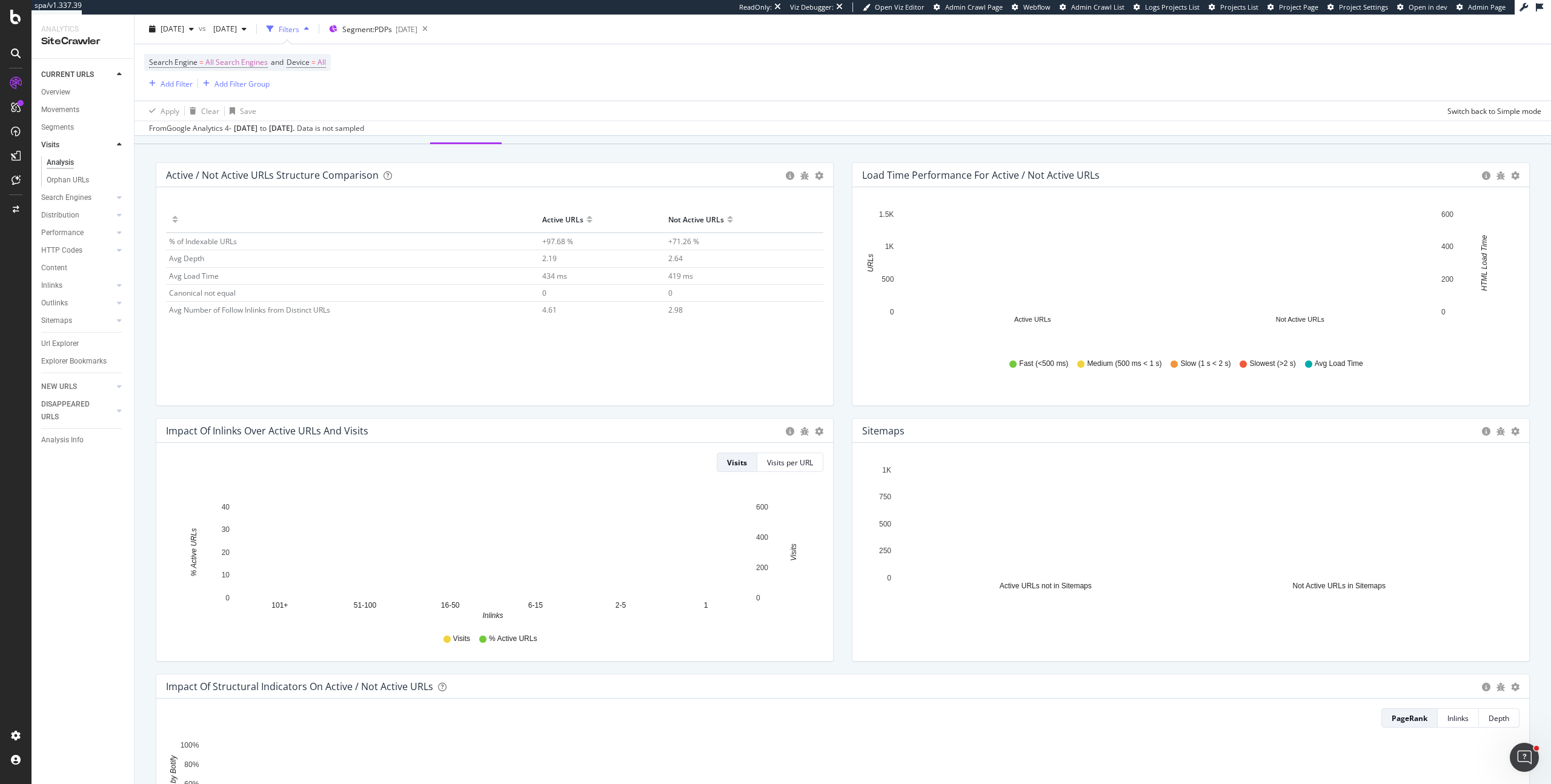
scroll to position [108, 0]
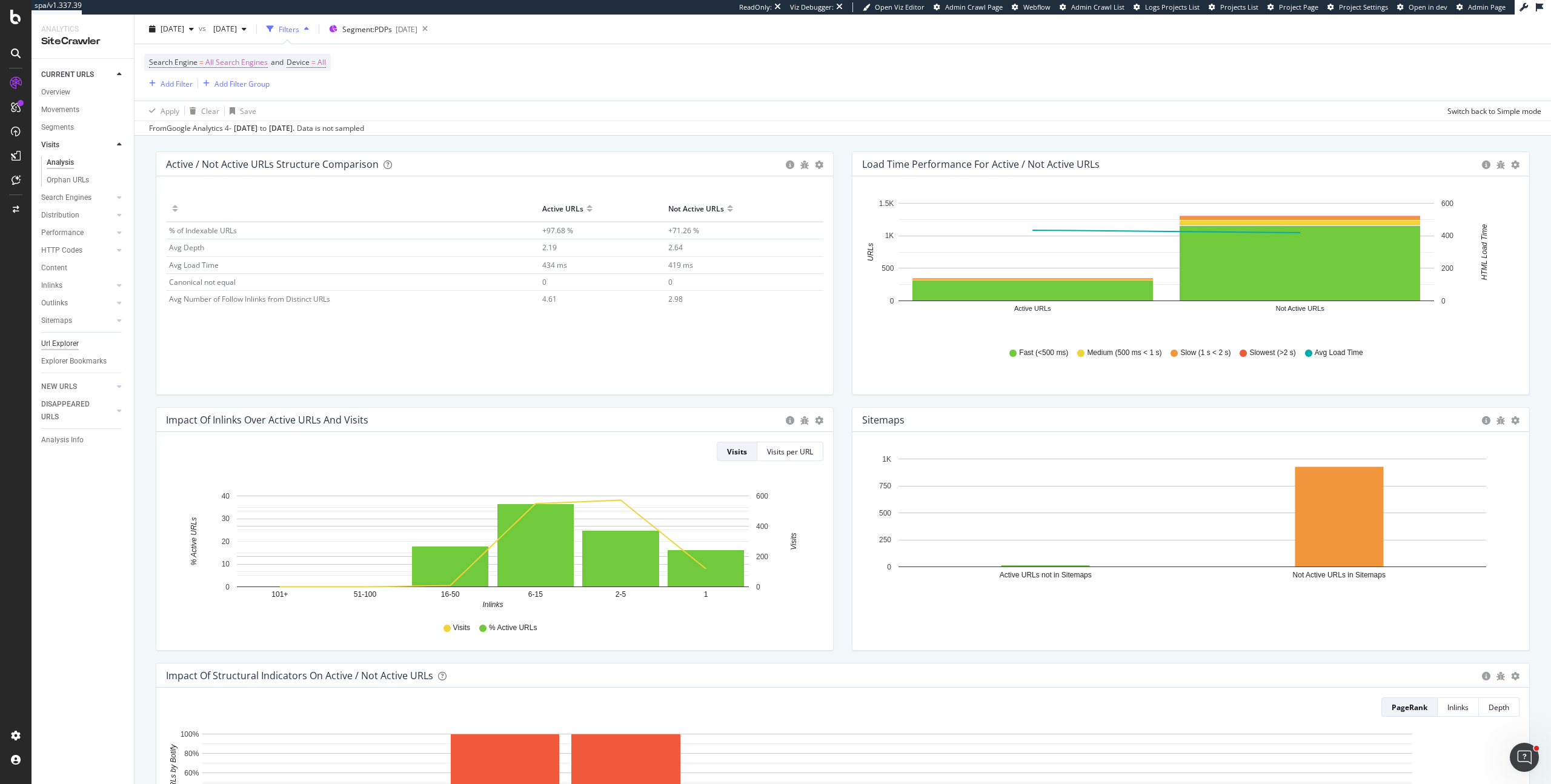
click at [66, 343] on div "Url Explorer" at bounding box center [60, 343] width 37 height 12
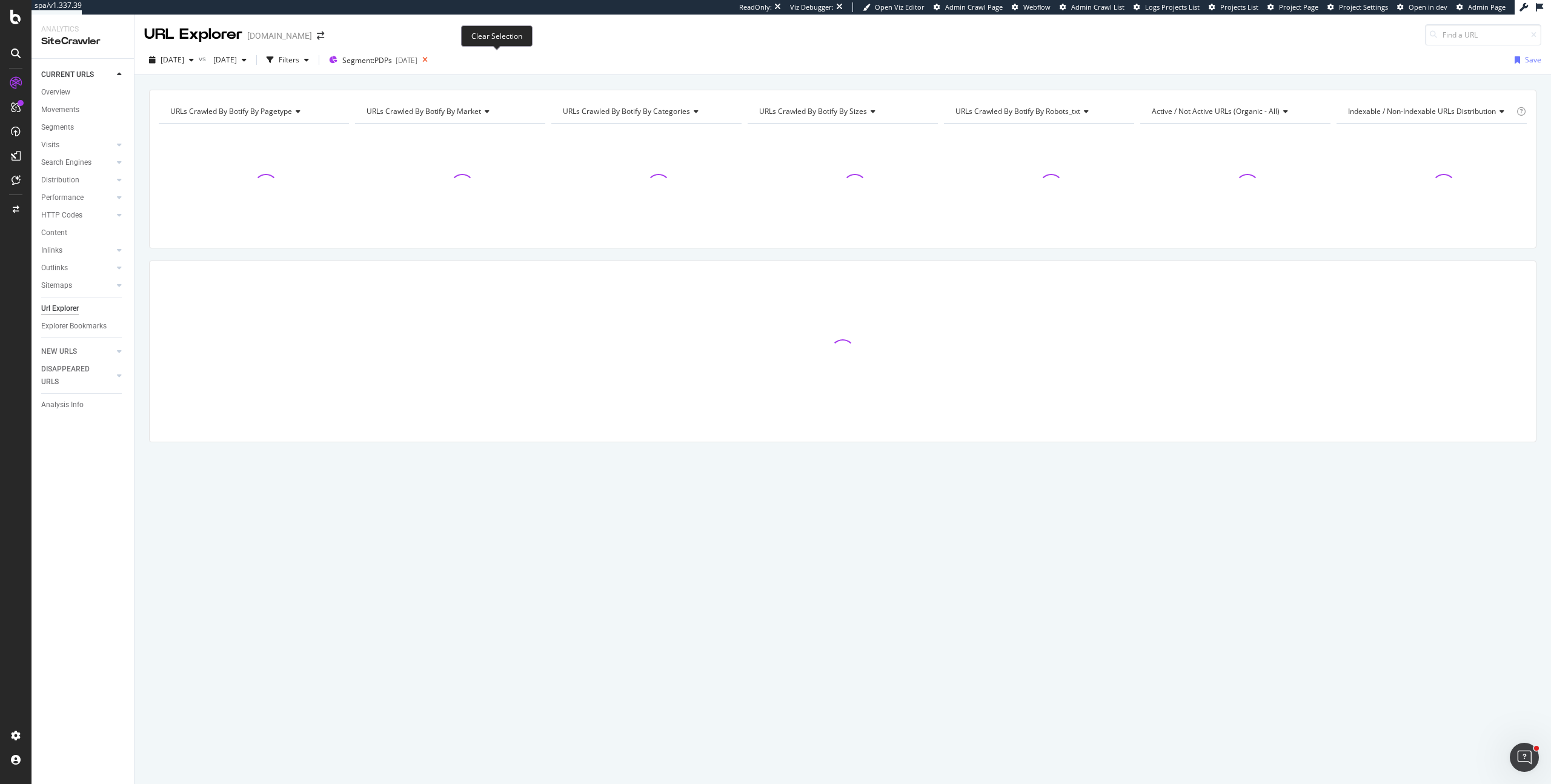
click at [432, 60] on icon at bounding box center [425, 60] width 15 height 17
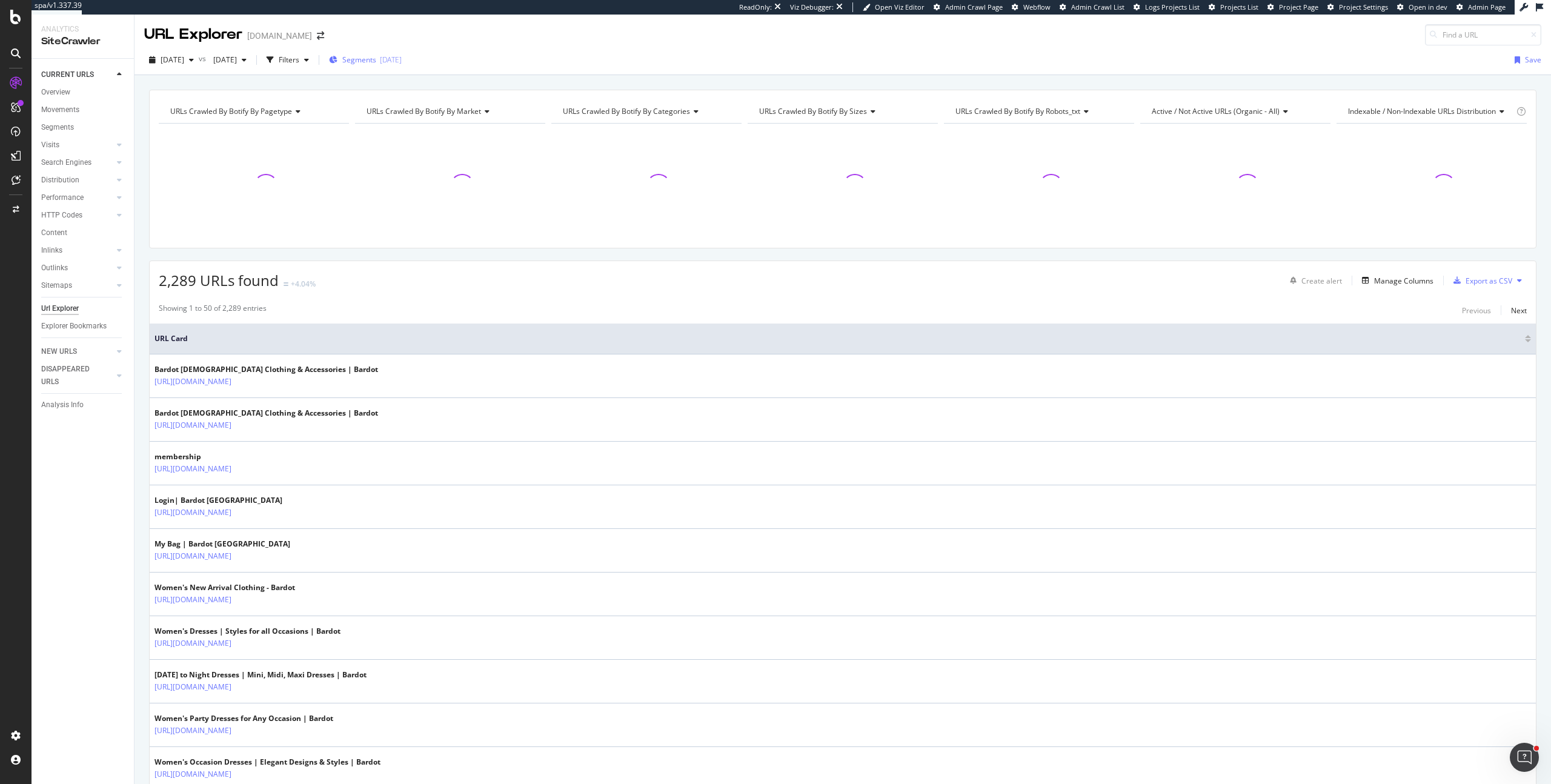
click at [401, 61] on div "2025-07-08" at bounding box center [391, 59] width 22 height 10
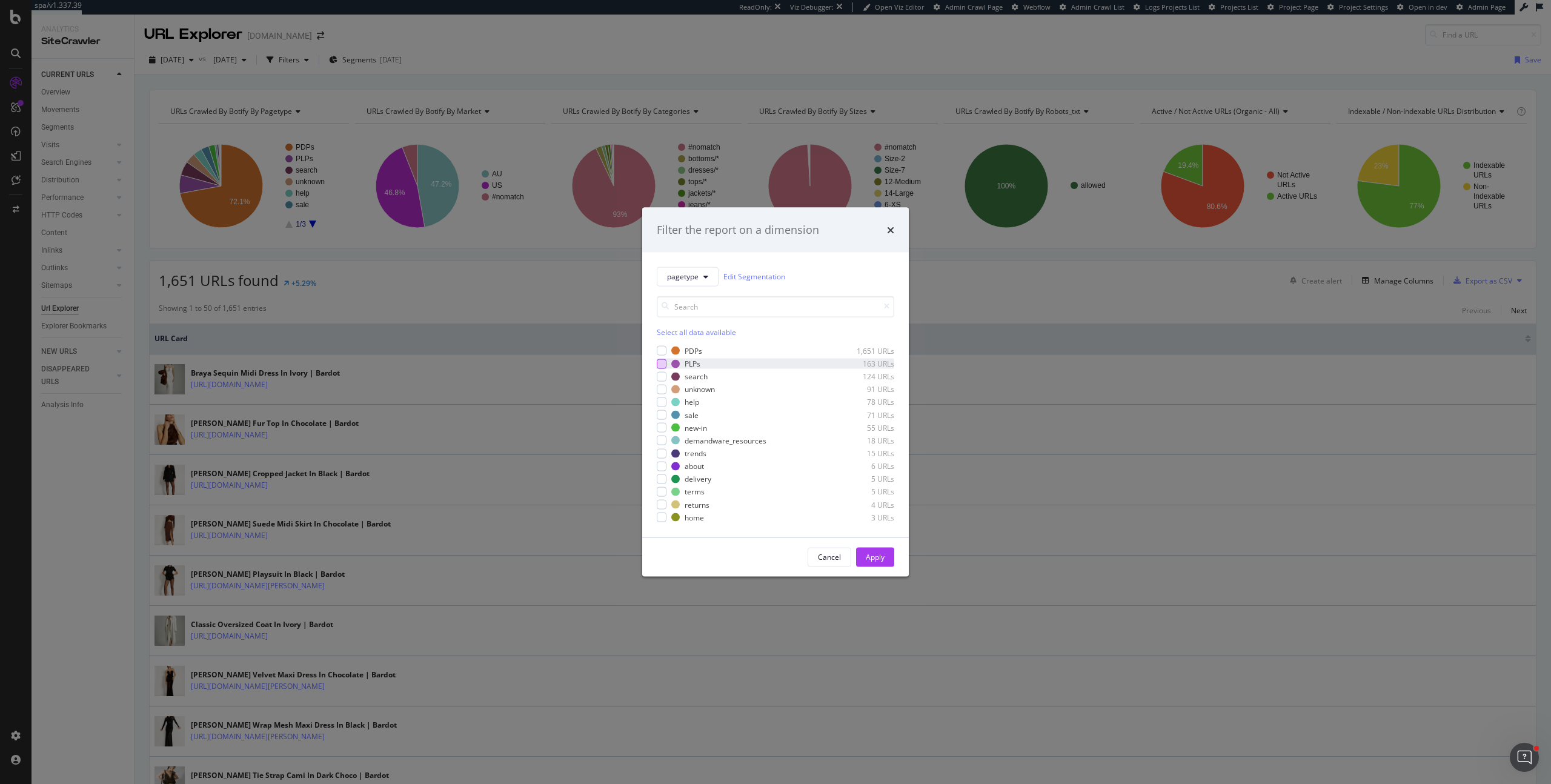
click at [665, 366] on div "modal" at bounding box center [661, 363] width 10 height 10
click at [877, 552] on div "Apply" at bounding box center [874, 556] width 19 height 10
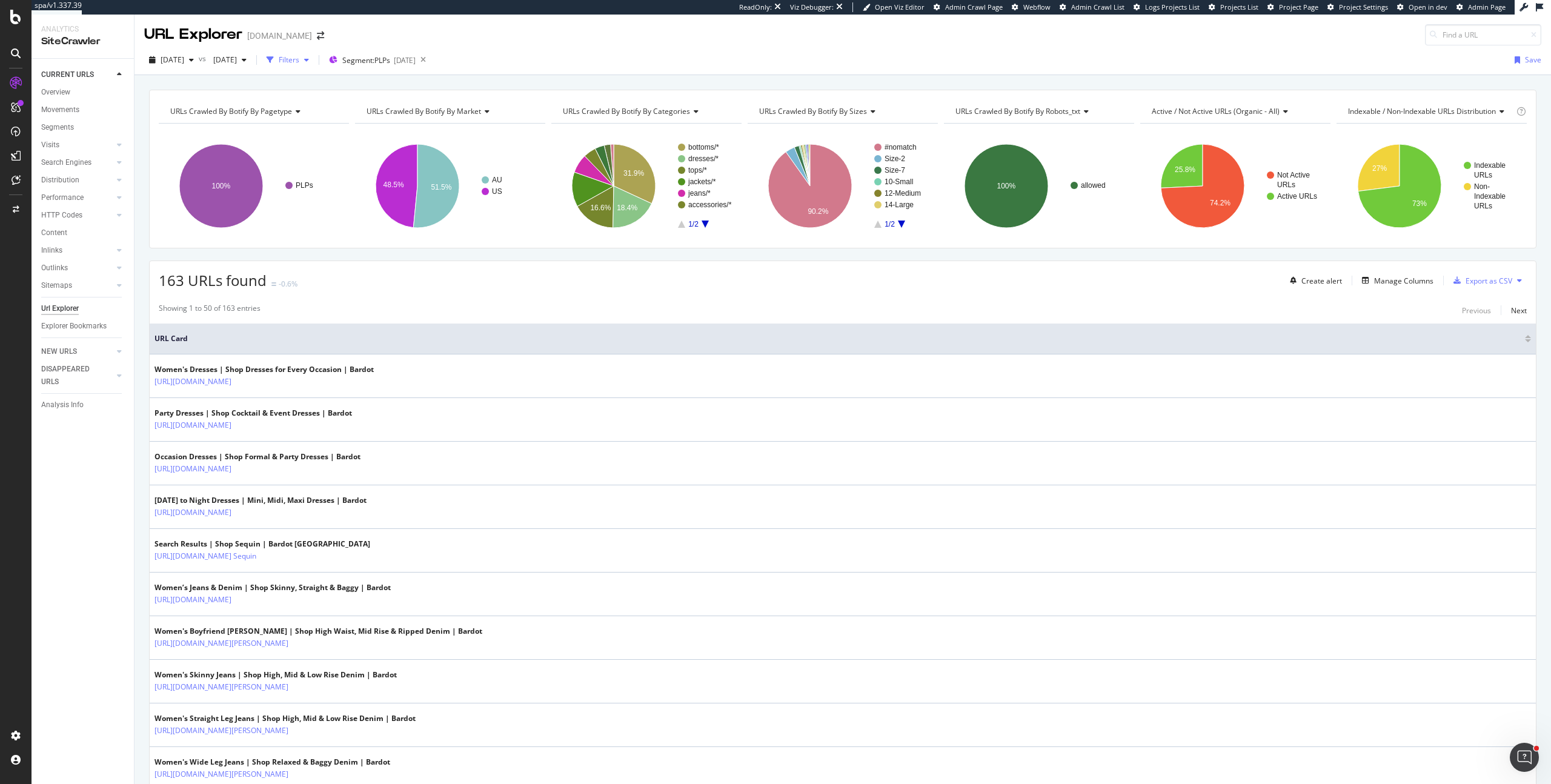
click at [314, 66] on div "Filters" at bounding box center [288, 60] width 52 height 18
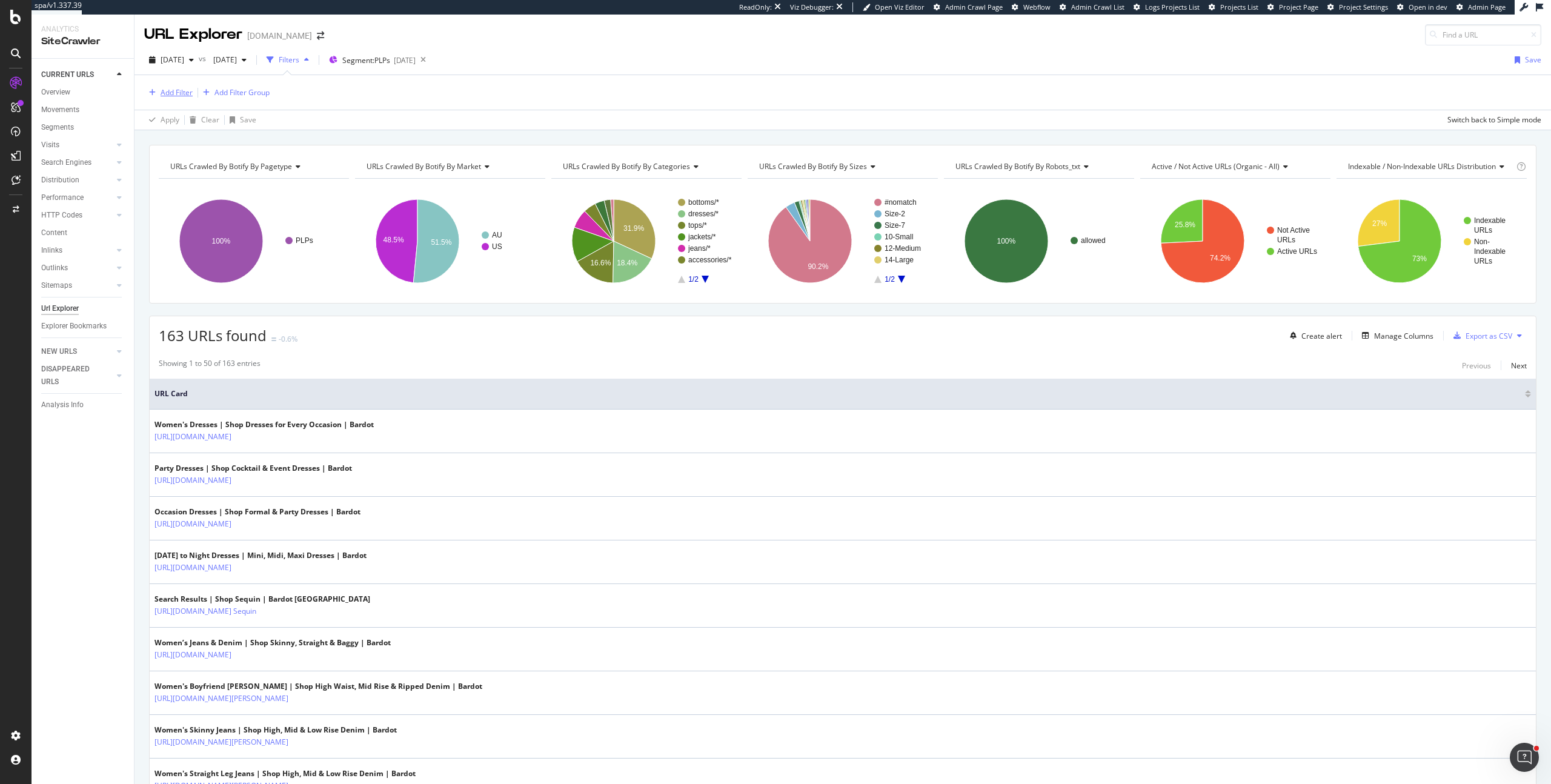
click at [177, 95] on div "Add Filter" at bounding box center [177, 92] width 32 height 10
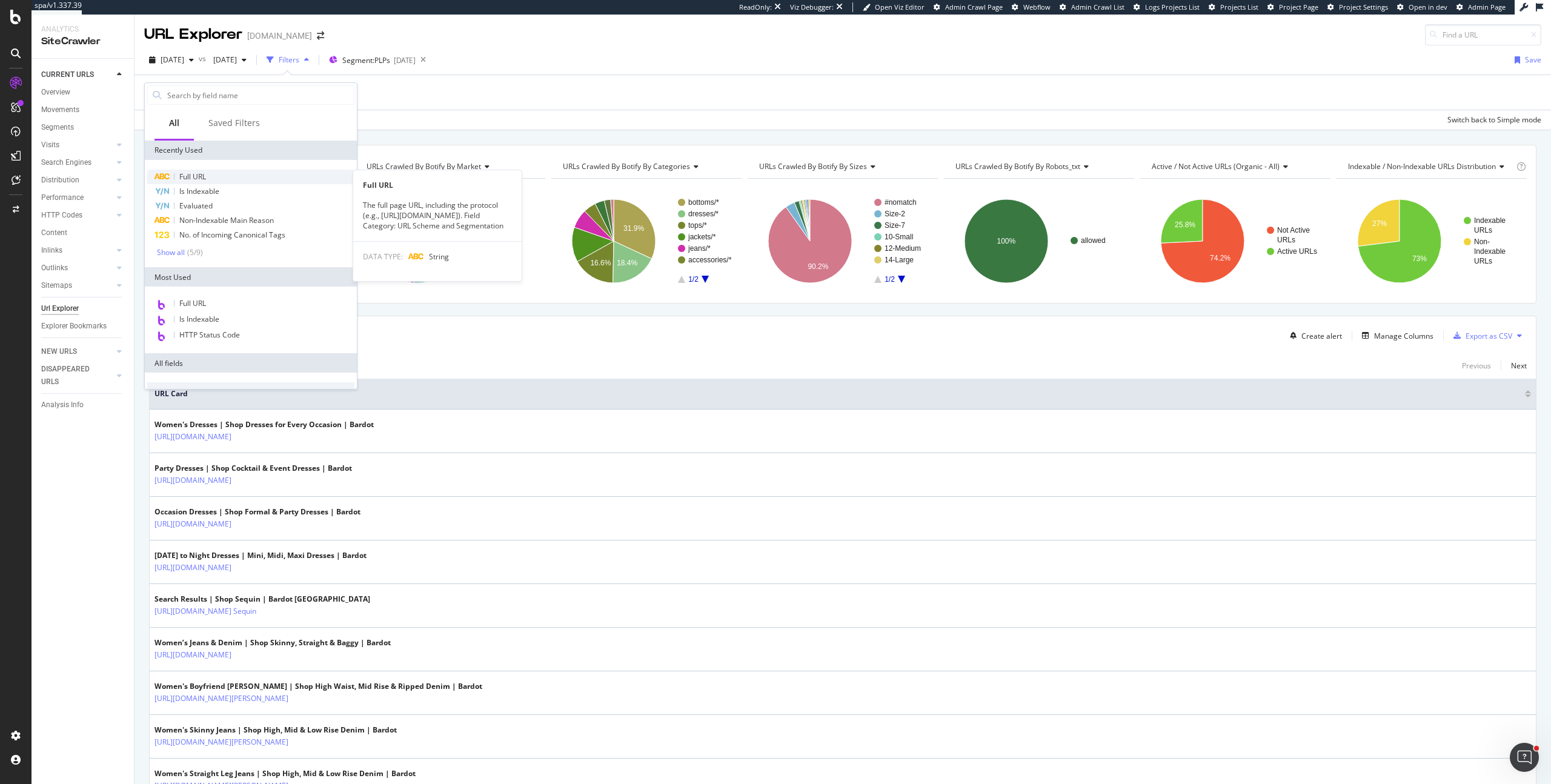
click at [202, 179] on span "Full URL" at bounding box center [192, 177] width 27 height 10
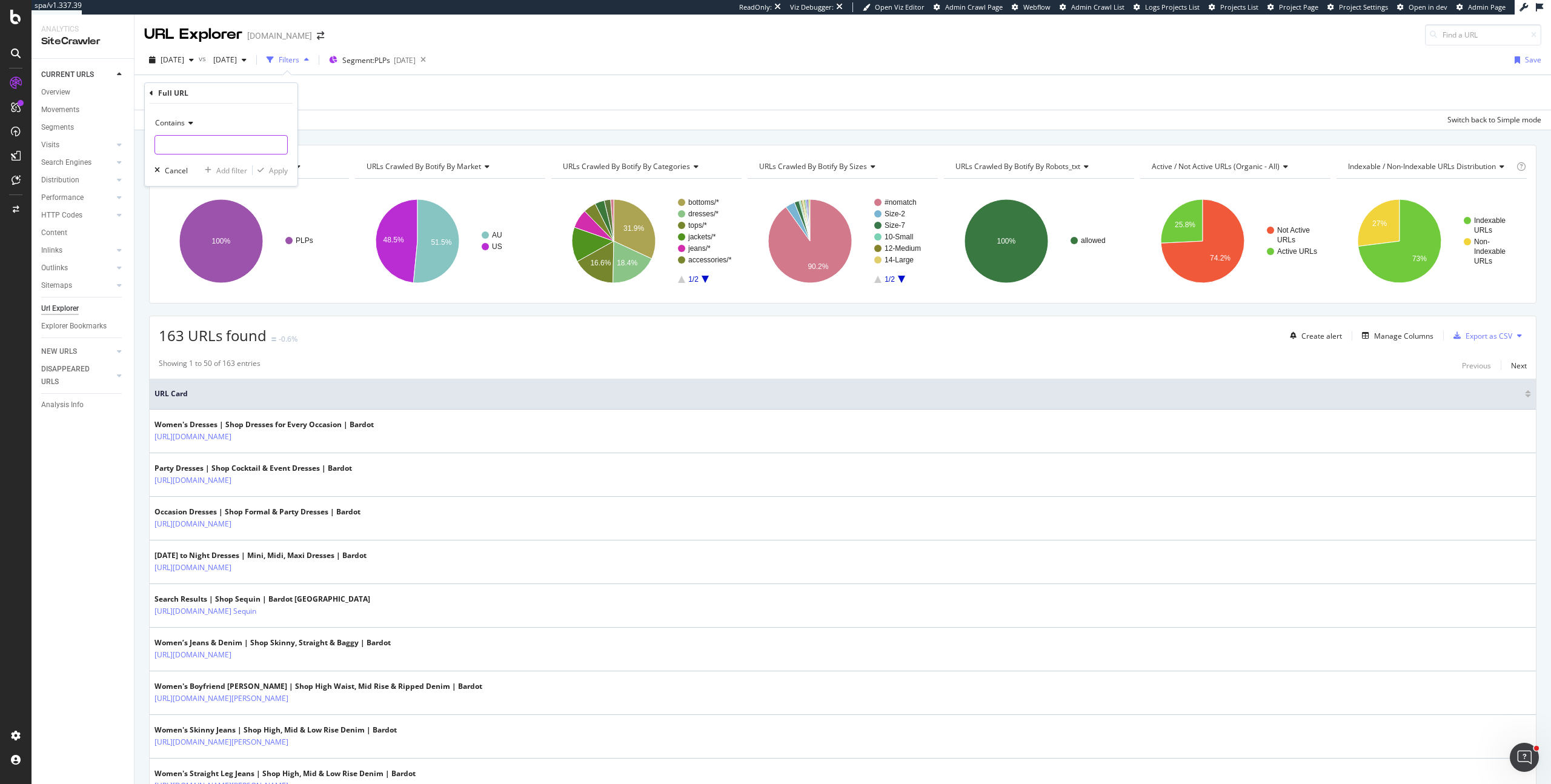
click at [192, 141] on input "text" at bounding box center [221, 145] width 132 height 19
type input "="
click at [277, 170] on div "Apply" at bounding box center [278, 170] width 19 height 10
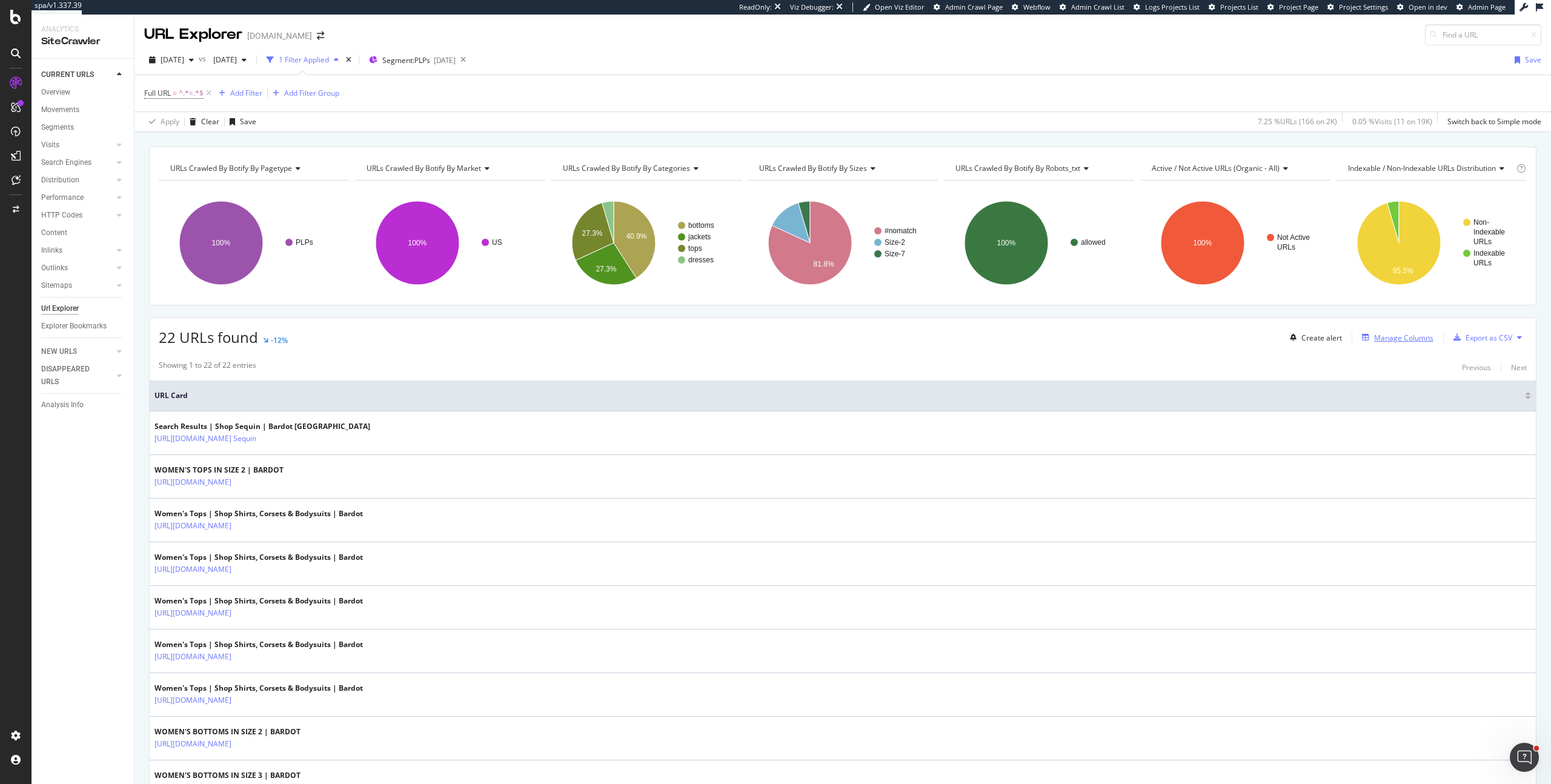
click at [1388, 334] on div "Manage Columns" at bounding box center [1403, 337] width 59 height 10
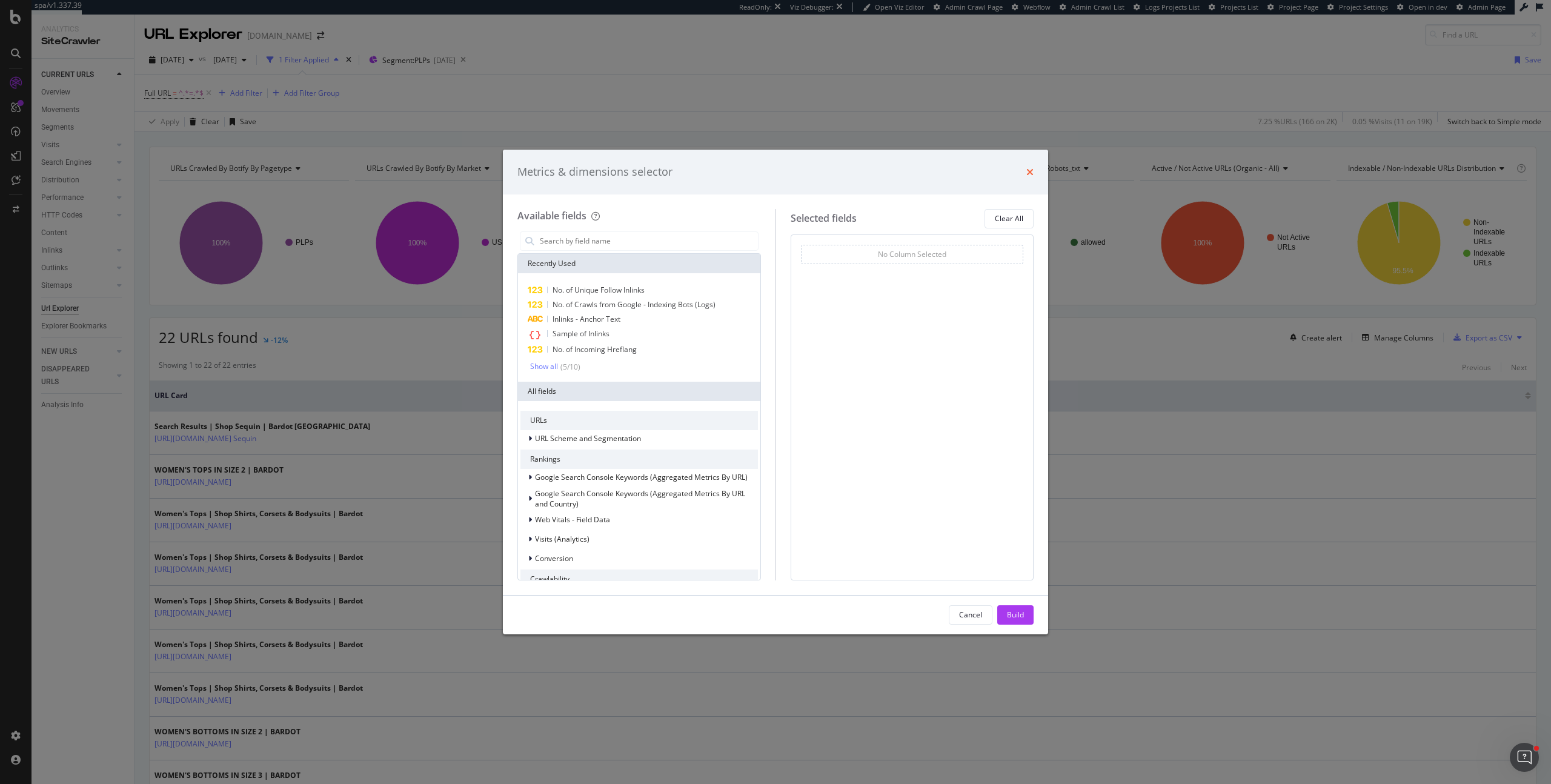
click at [1032, 170] on icon "times" at bounding box center [1030, 172] width 8 height 10
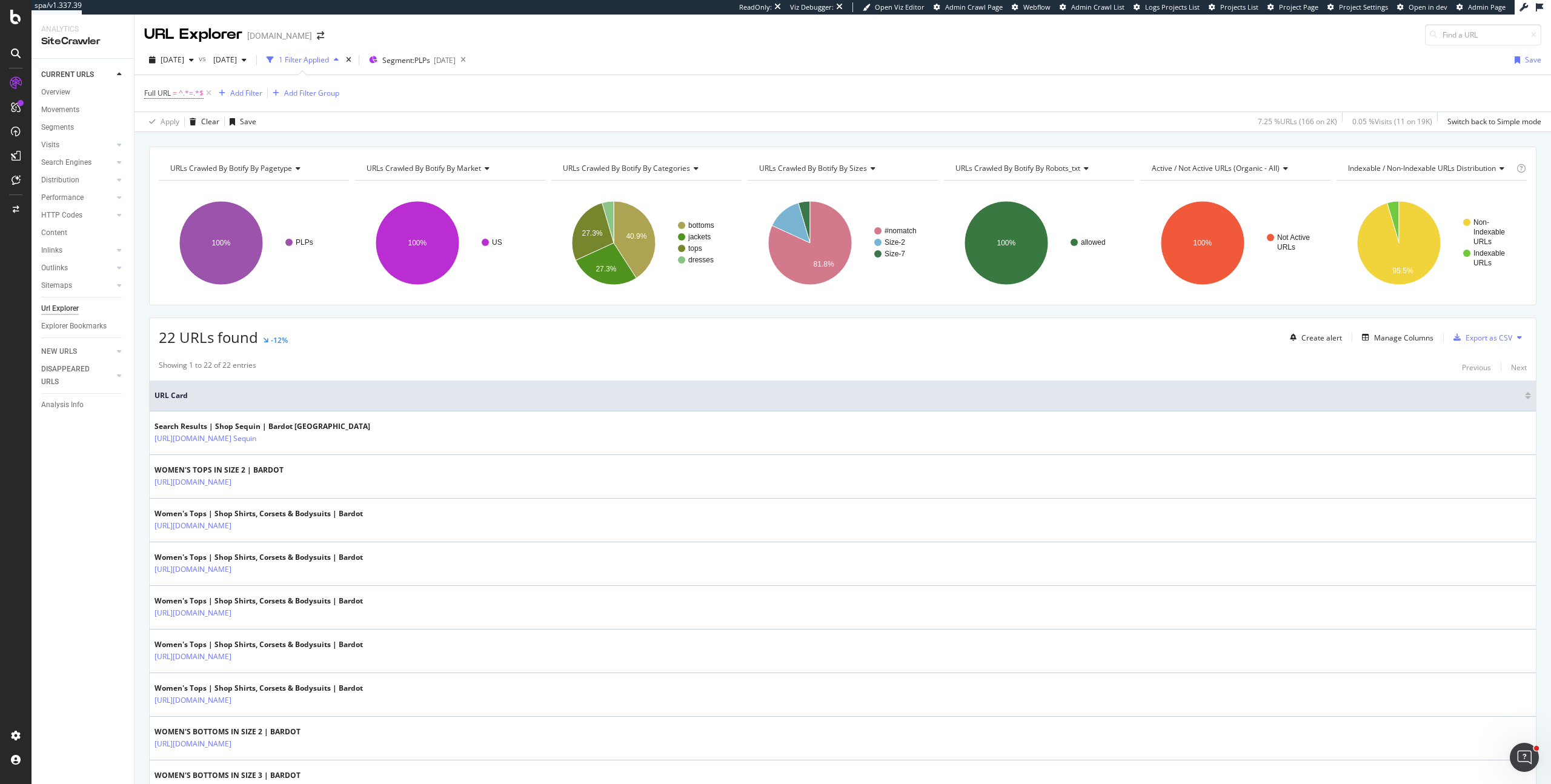
click at [1057, 170] on span "URLs Crawled By Botify By robots_txt" at bounding box center [1017, 168] width 125 height 10
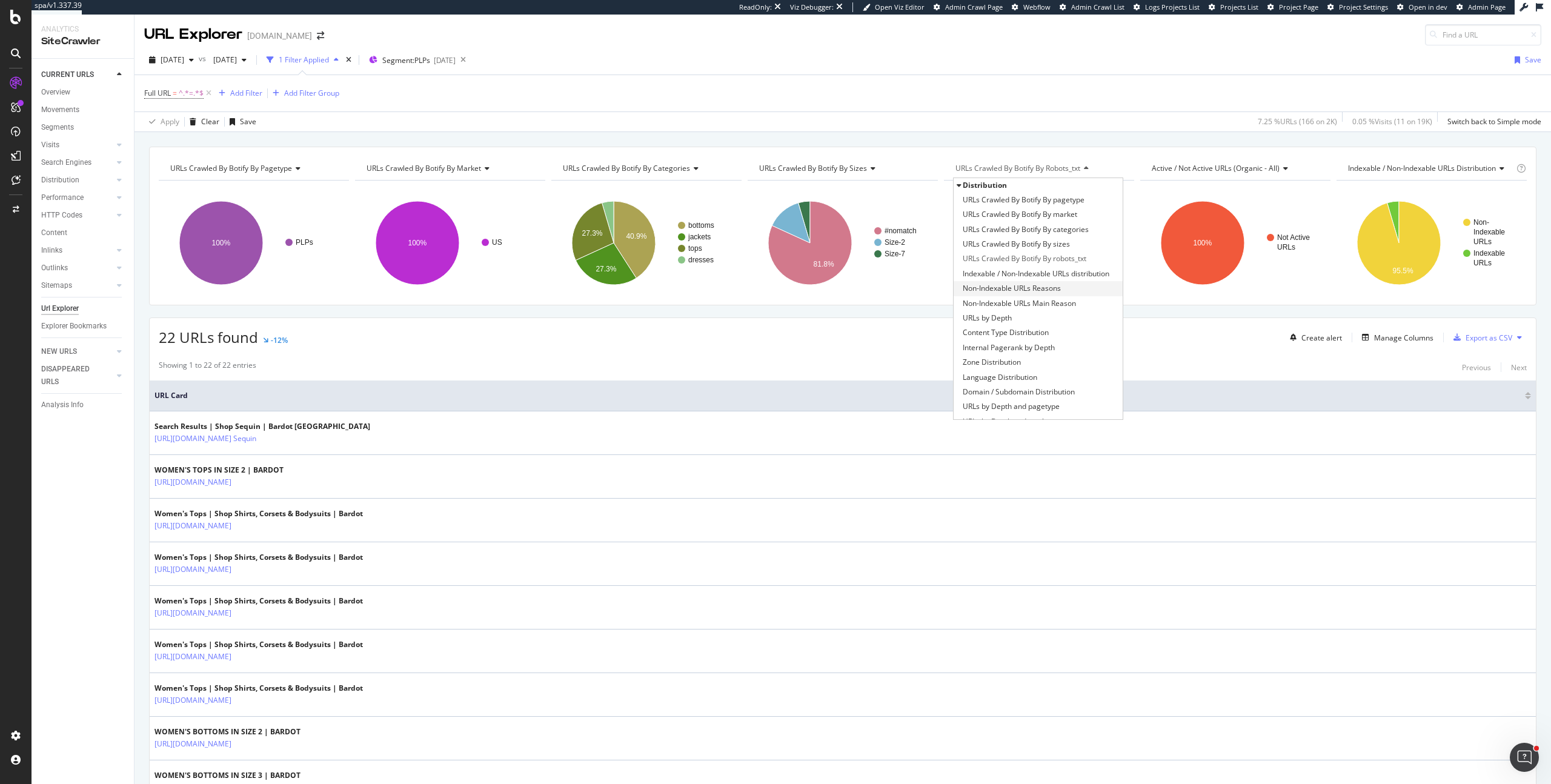
click at [1044, 287] on span "Non-Indexable URLs Reasons" at bounding box center [1012, 288] width 98 height 12
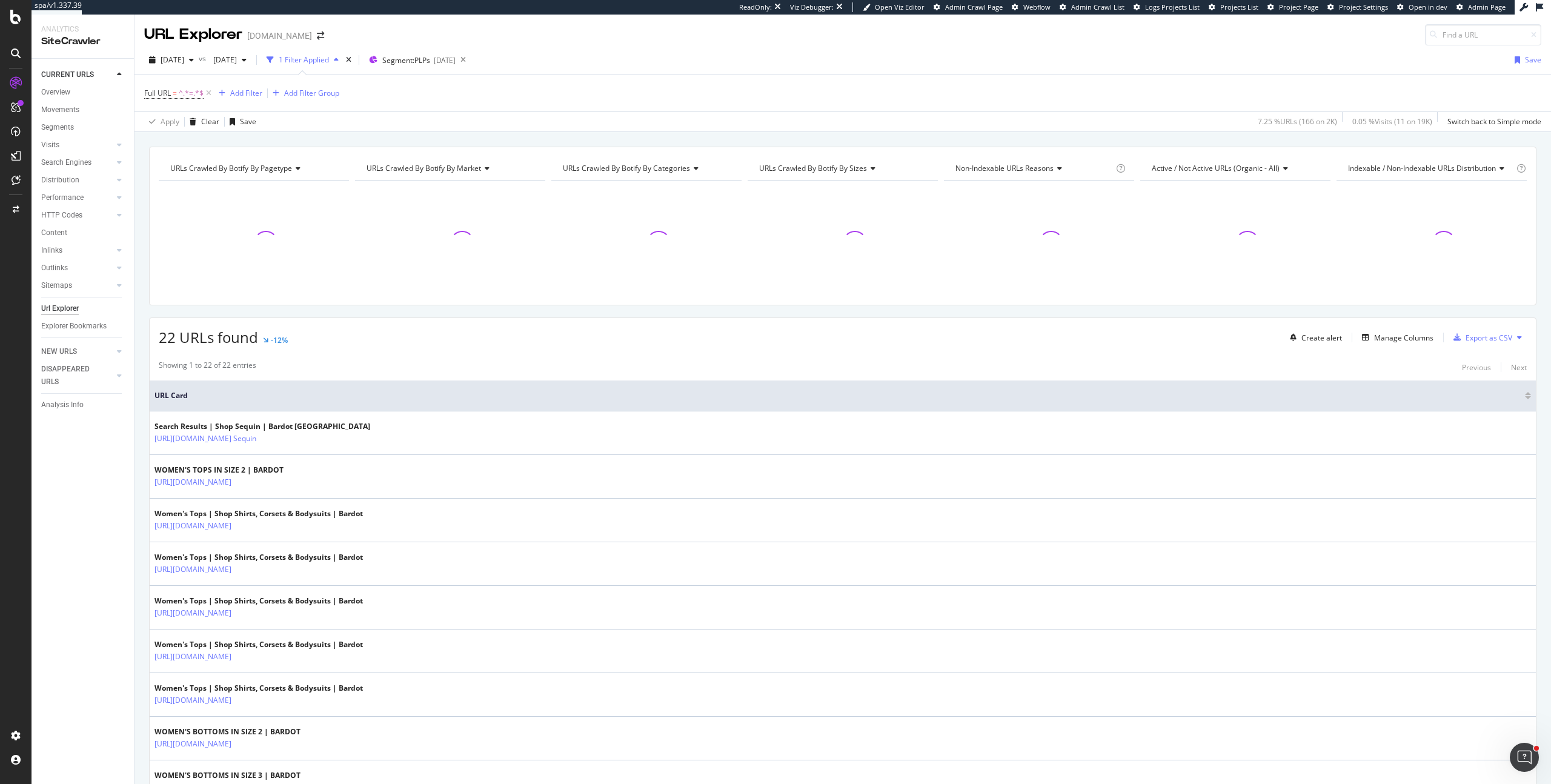
click at [1054, 167] on icon at bounding box center [1058, 168] width 8 height 8
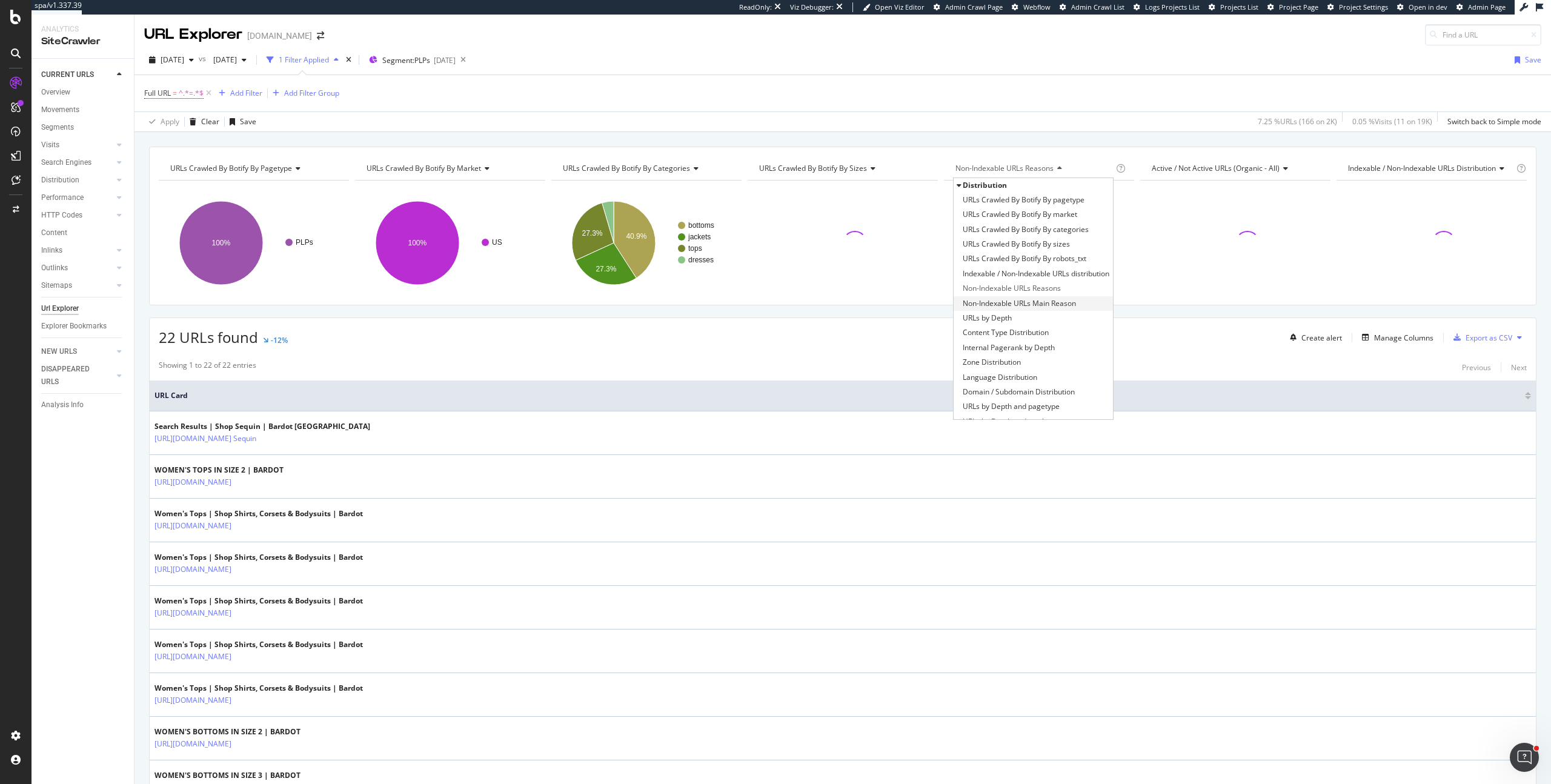
click at [1052, 301] on span "Non-Indexable URLs Main Reason" at bounding box center [1019, 303] width 113 height 12
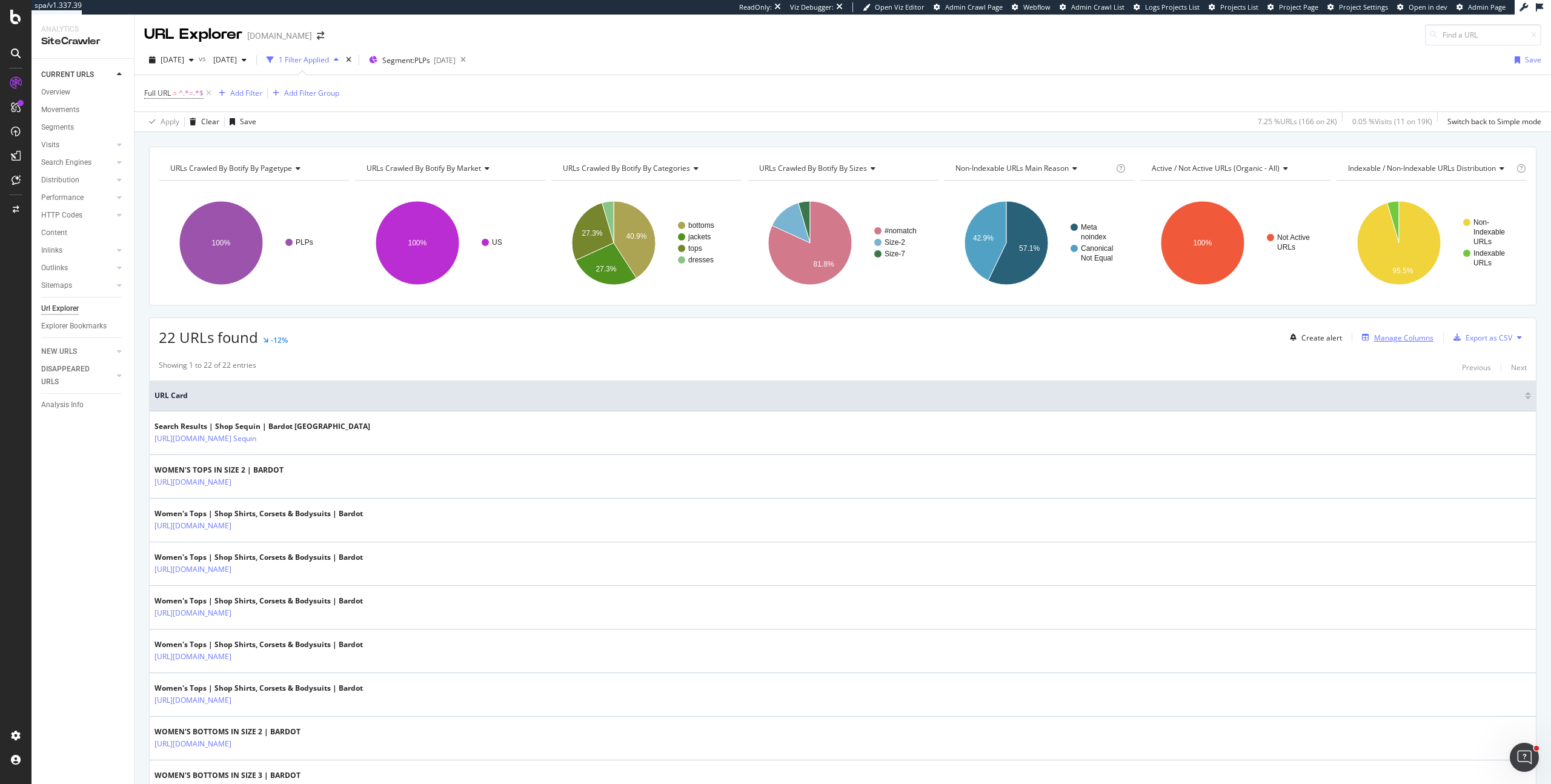
click at [1374, 341] on div "Manage Columns" at bounding box center [1403, 337] width 59 height 10
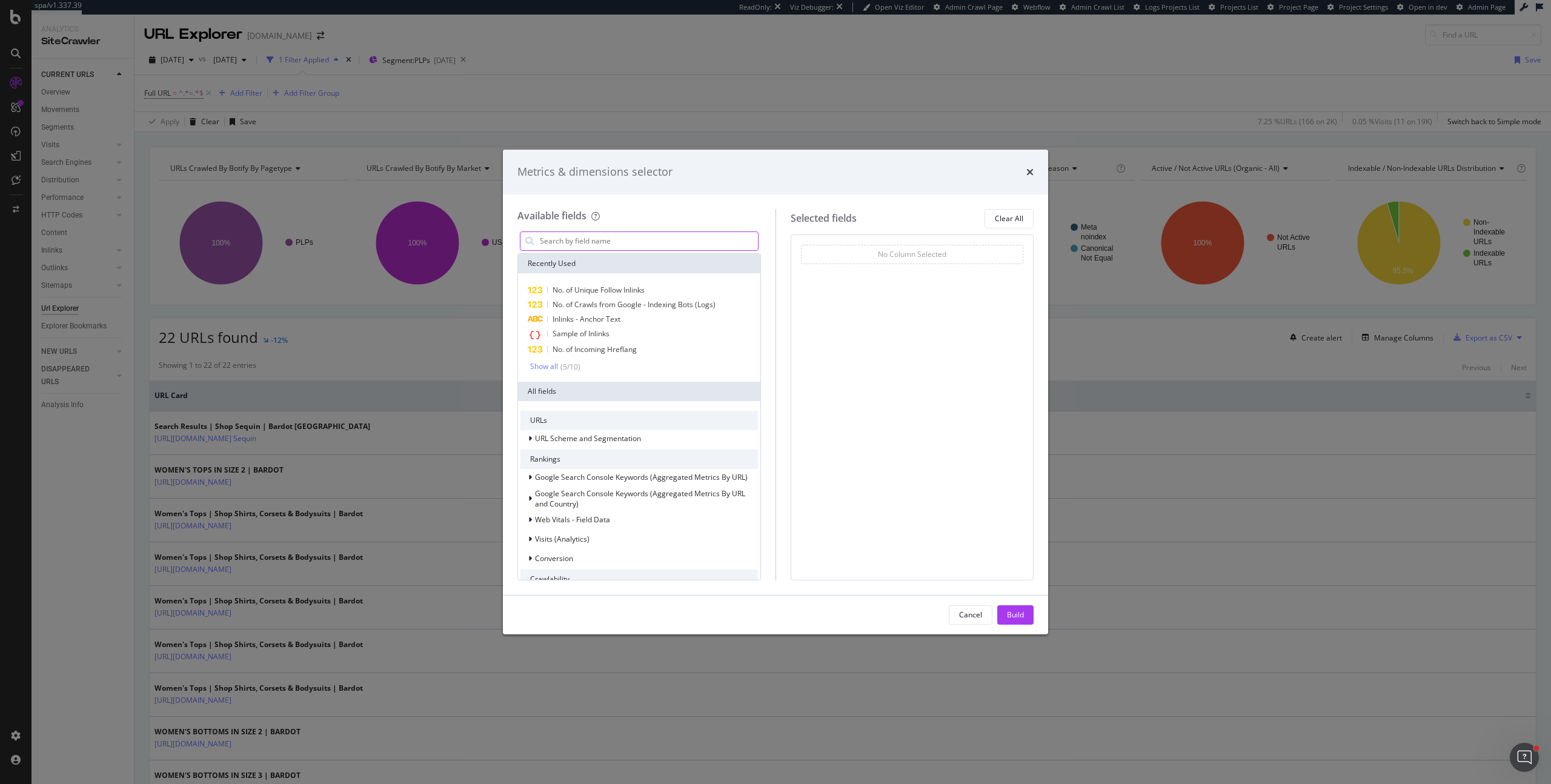
click at [658, 241] on input "modal" at bounding box center [648, 241] width 219 height 18
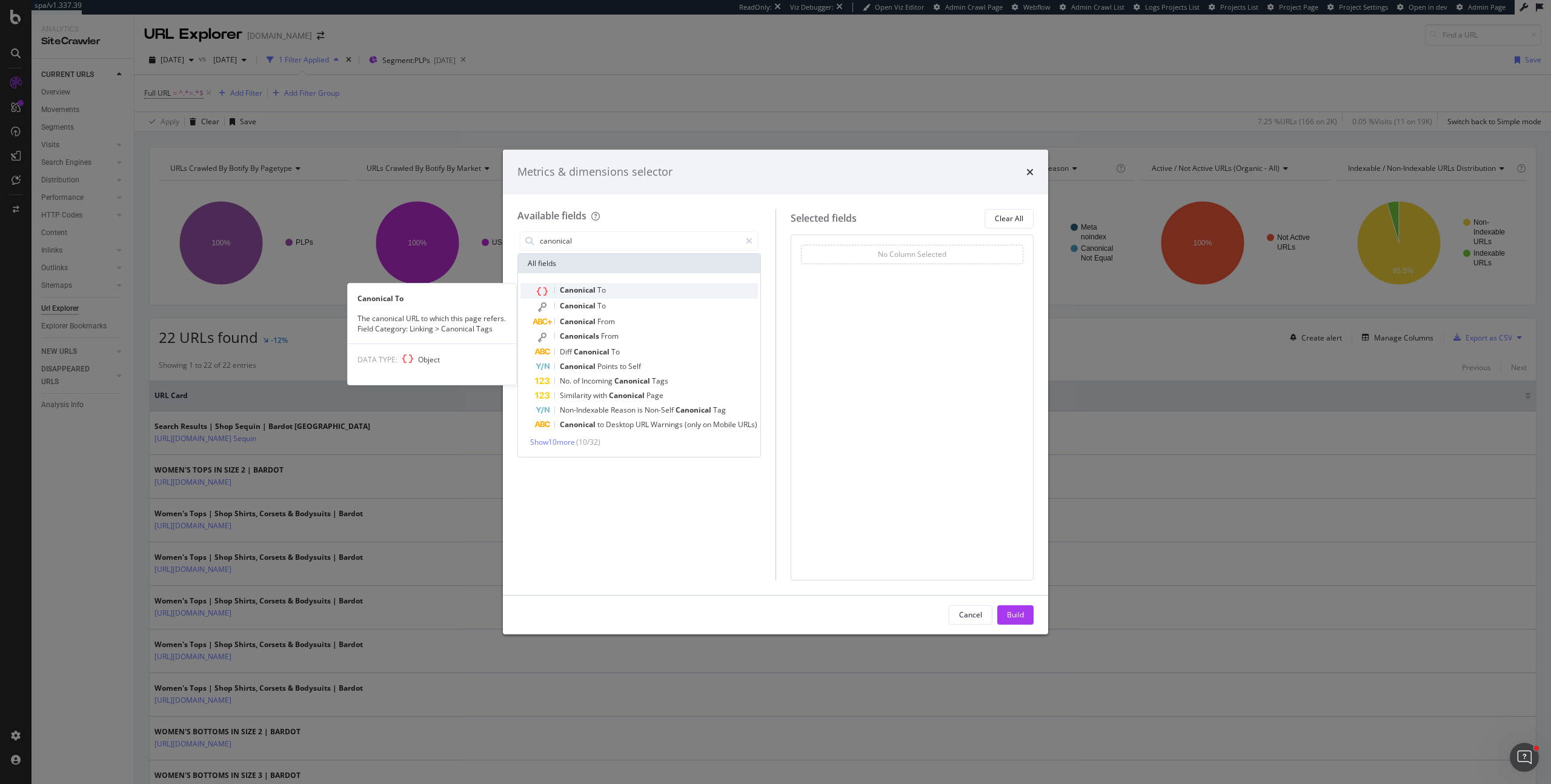
type input "canonical"
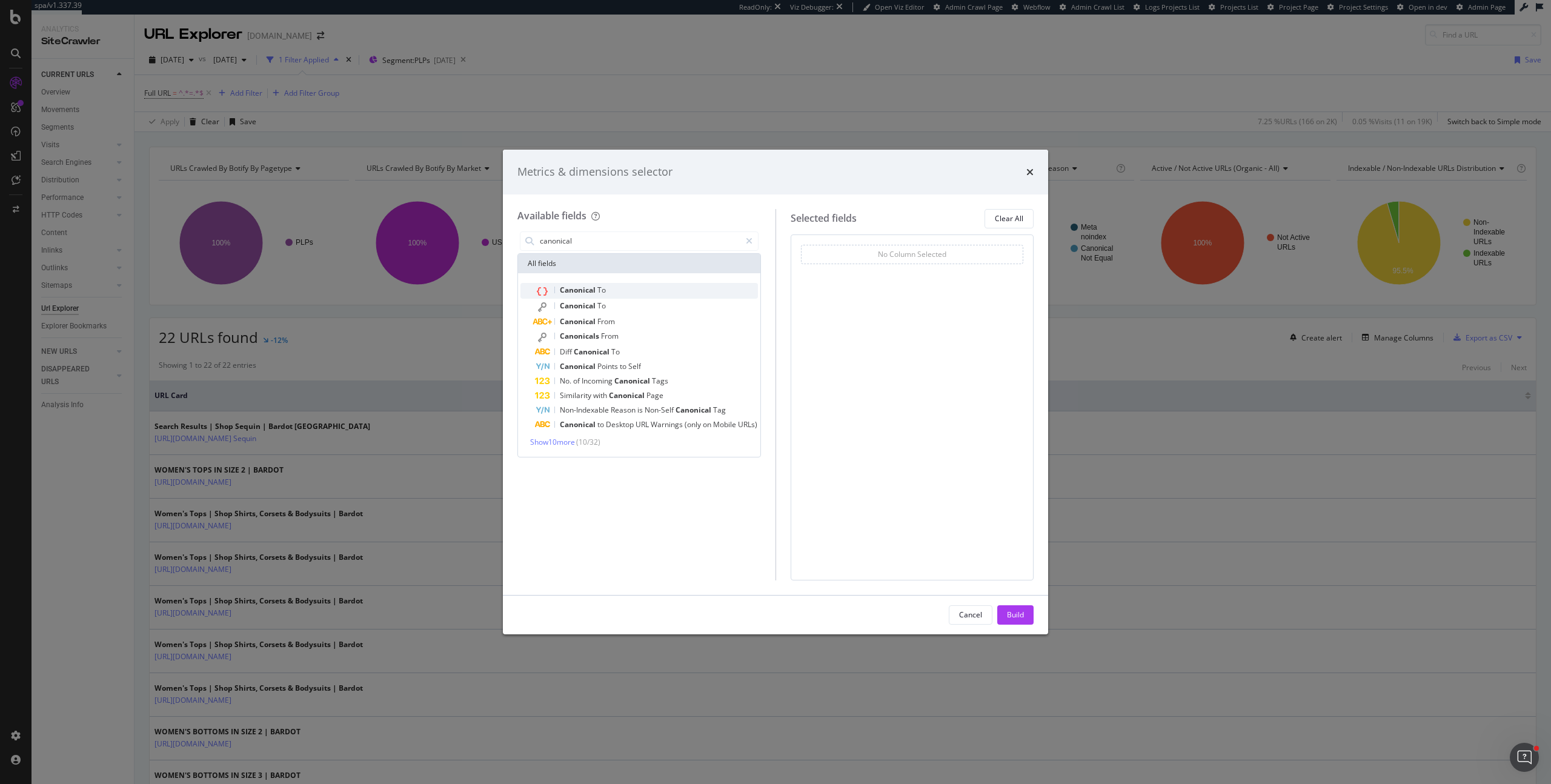
click at [597, 288] on span "To" at bounding box center [601, 290] width 8 height 10
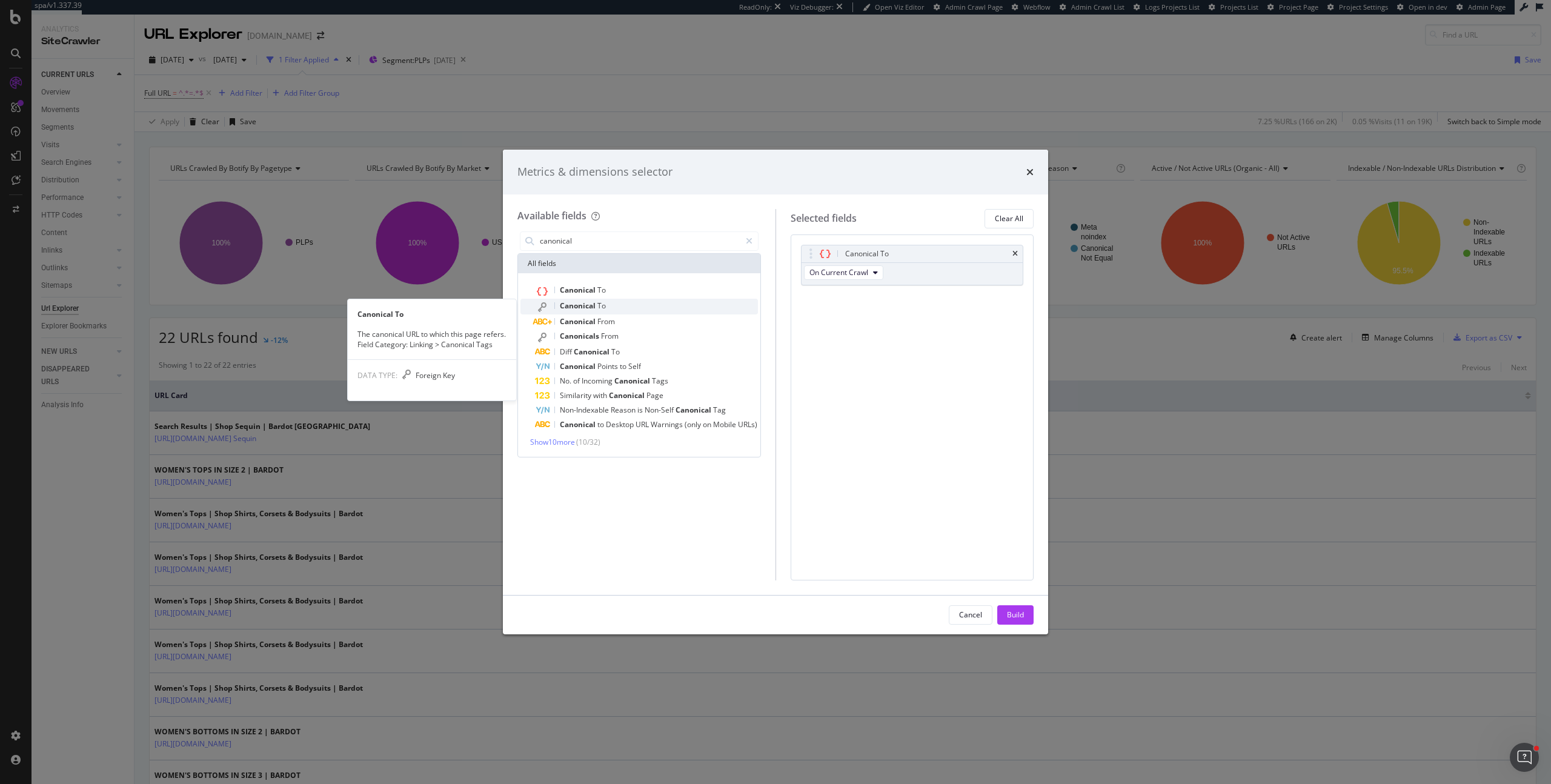
click at [588, 312] on div "Canonical To" at bounding box center [646, 306] width 223 height 16
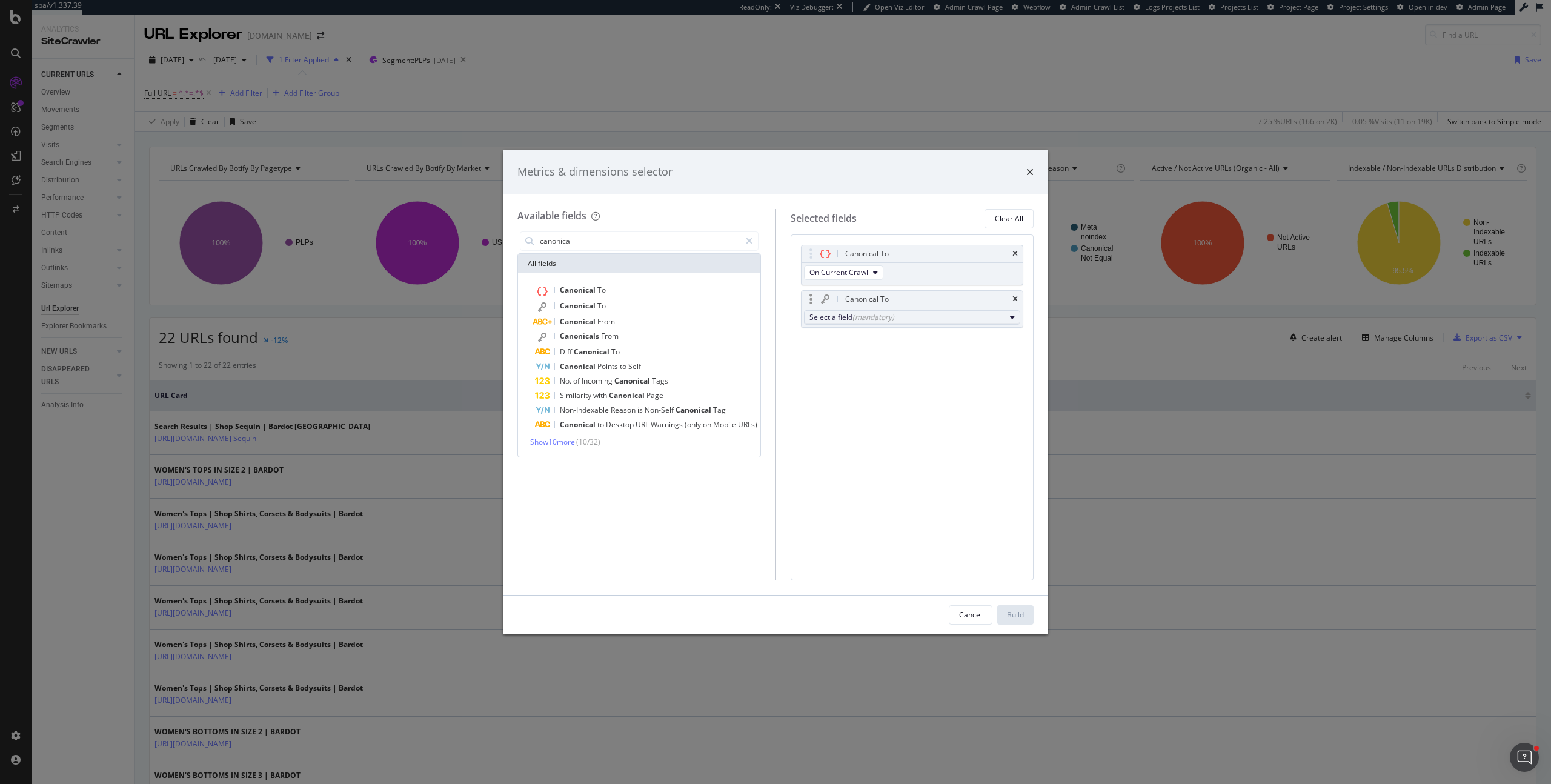
click at [832, 316] on div "Select a field (mandatory)" at bounding box center [908, 316] width 197 height 10
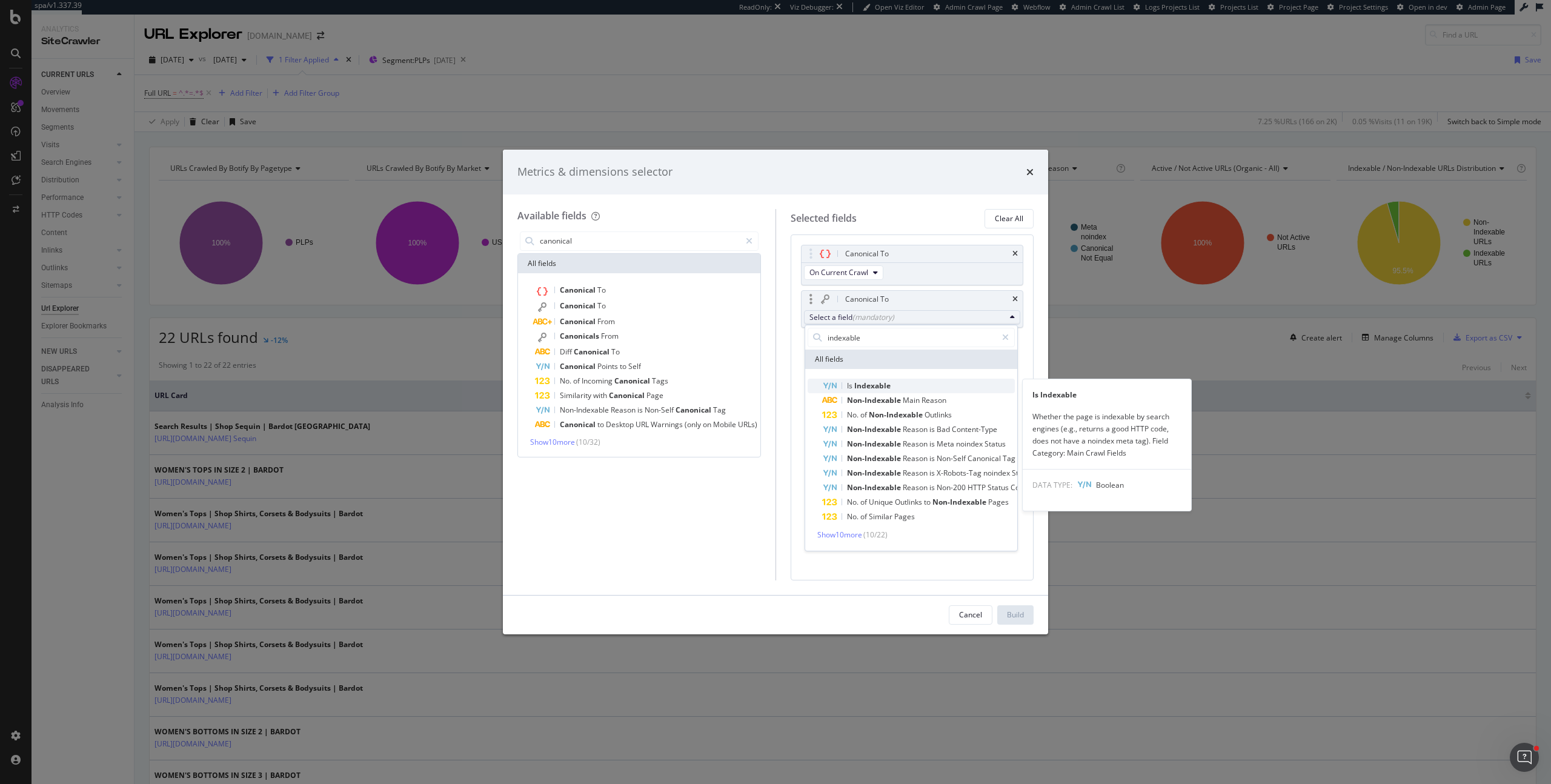
type input "indexable"
click at [898, 381] on span "Is Indexable" at bounding box center [918, 385] width 192 height 14
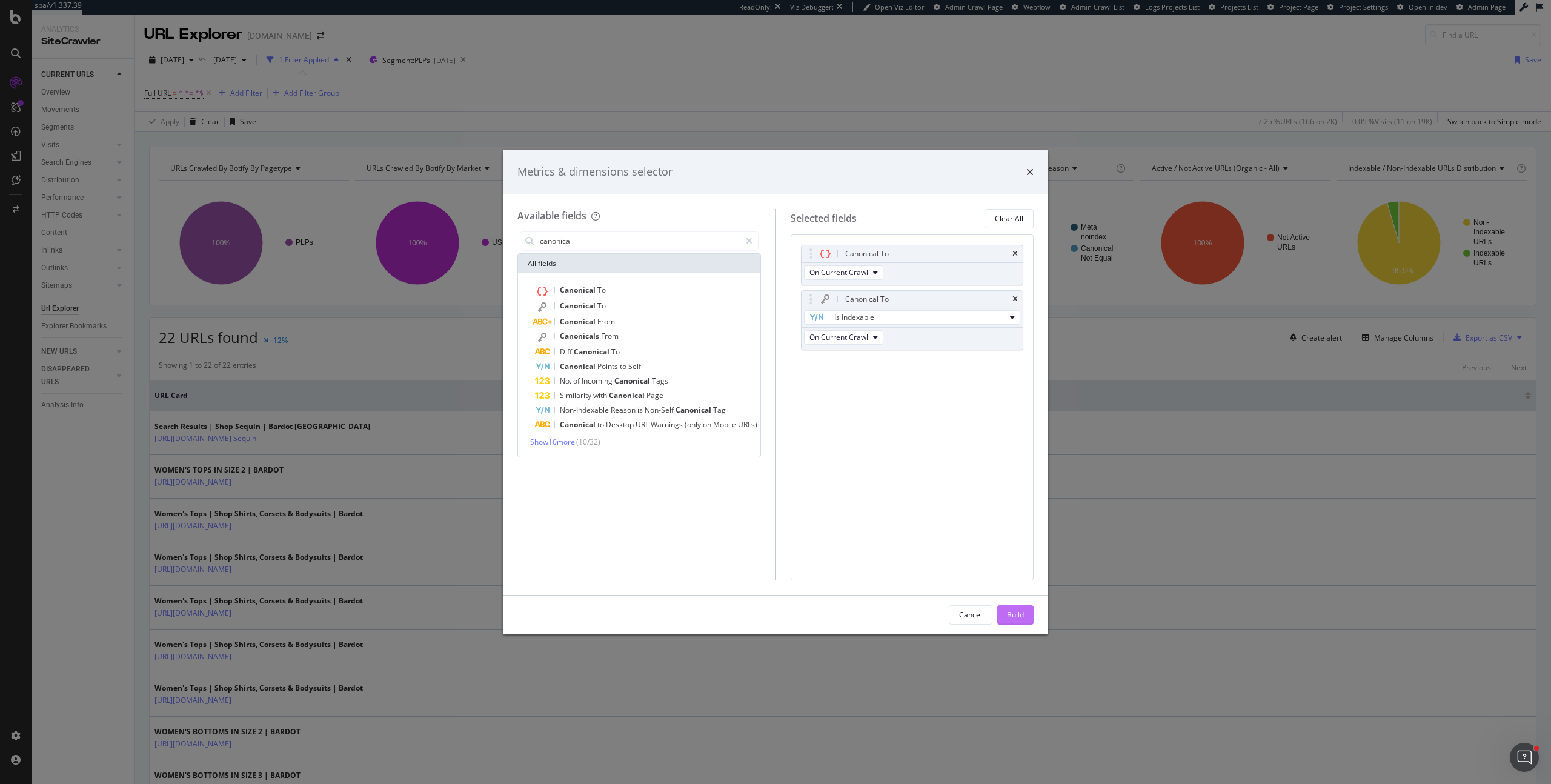
click at [1017, 610] on div "Build" at bounding box center [1015, 614] width 17 height 10
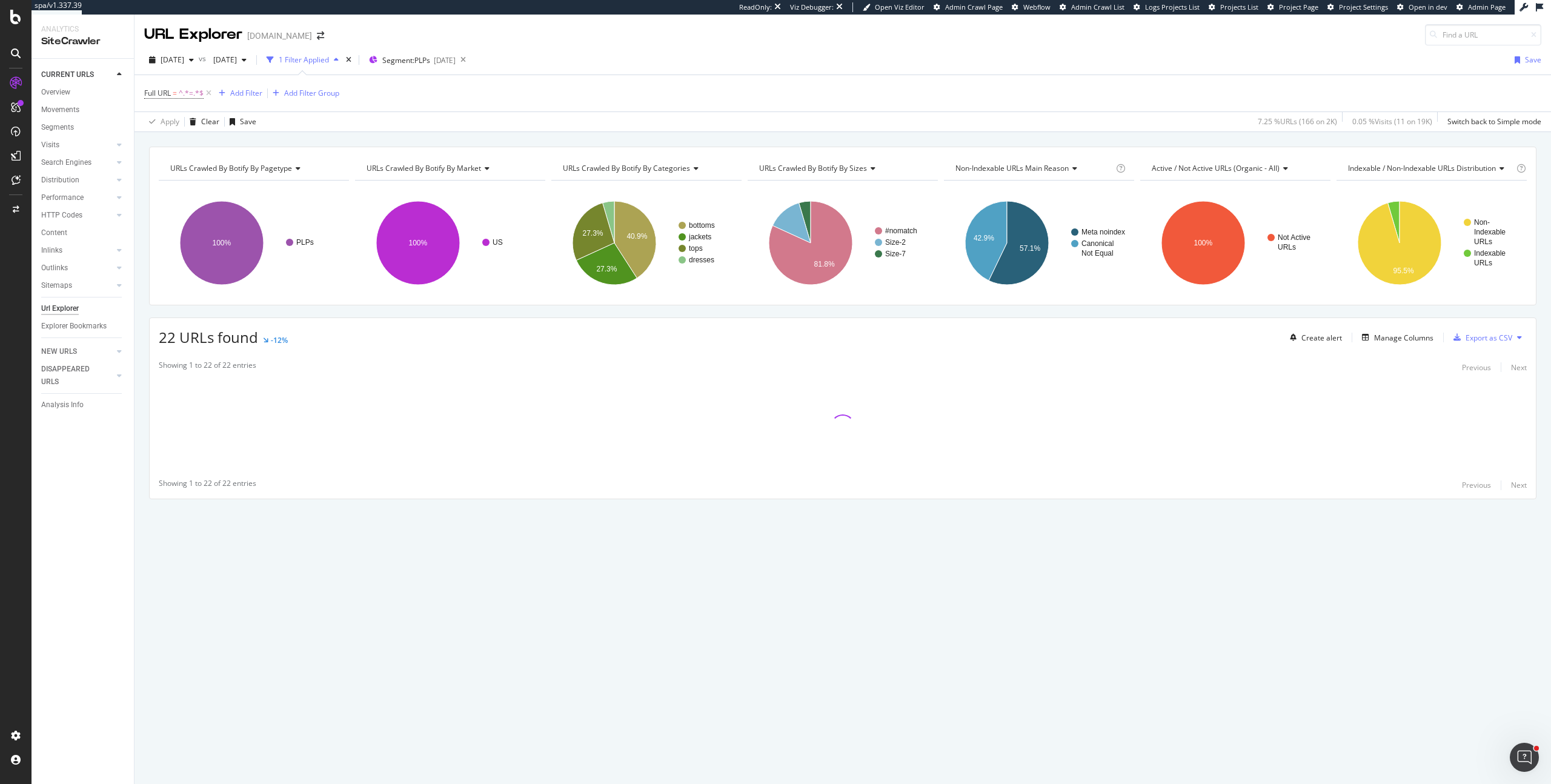
click at [1537, 309] on div "URLs Crawled By Botify By pagetype Chart (by Value) Table Expand Export as CSV …" at bounding box center [843, 344] width 1417 height 395
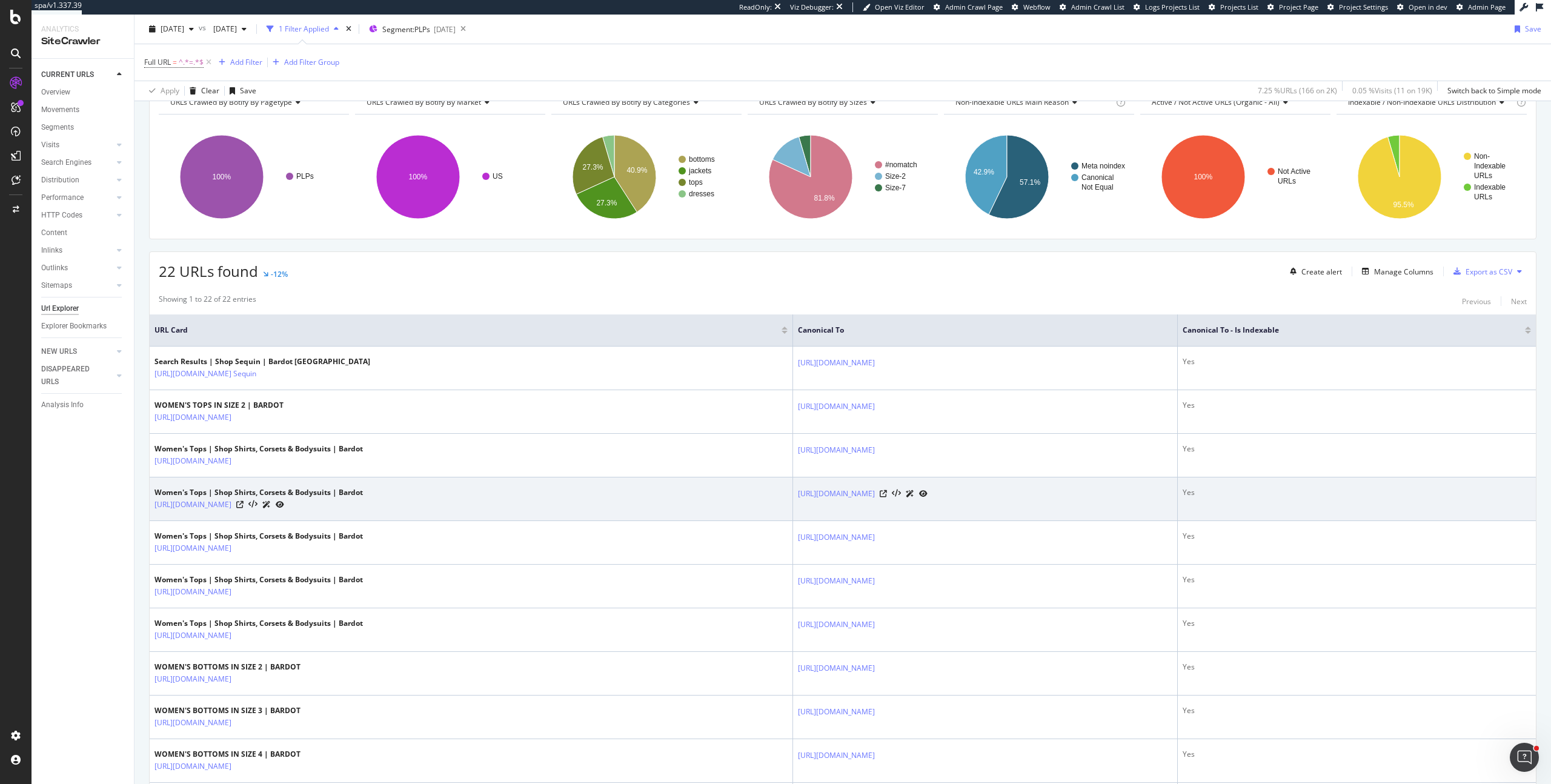
scroll to position [102, 0]
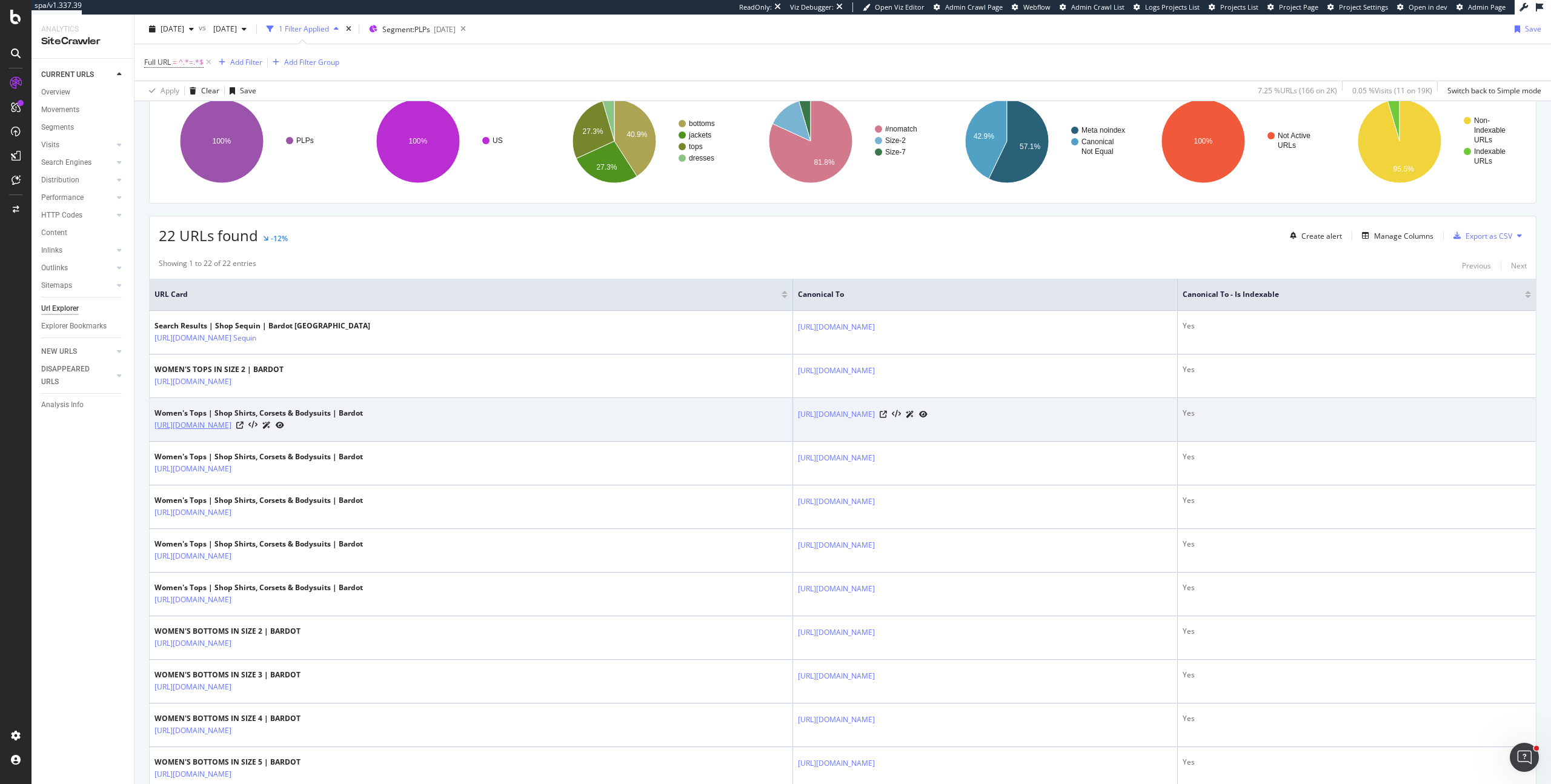
click at [232, 424] on link "[URL][DOMAIN_NAME]" at bounding box center [193, 425] width 77 height 12
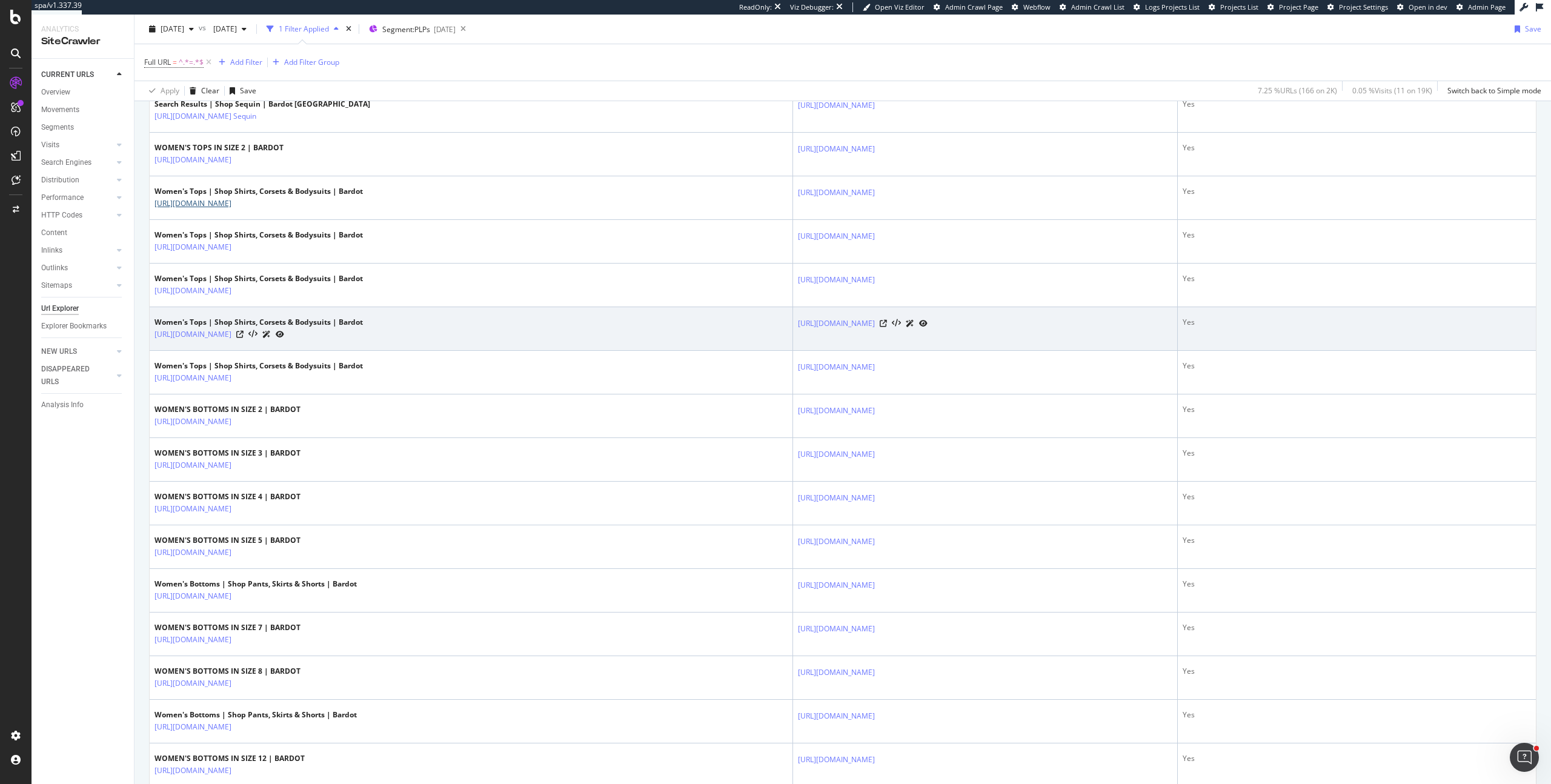
scroll to position [0, 0]
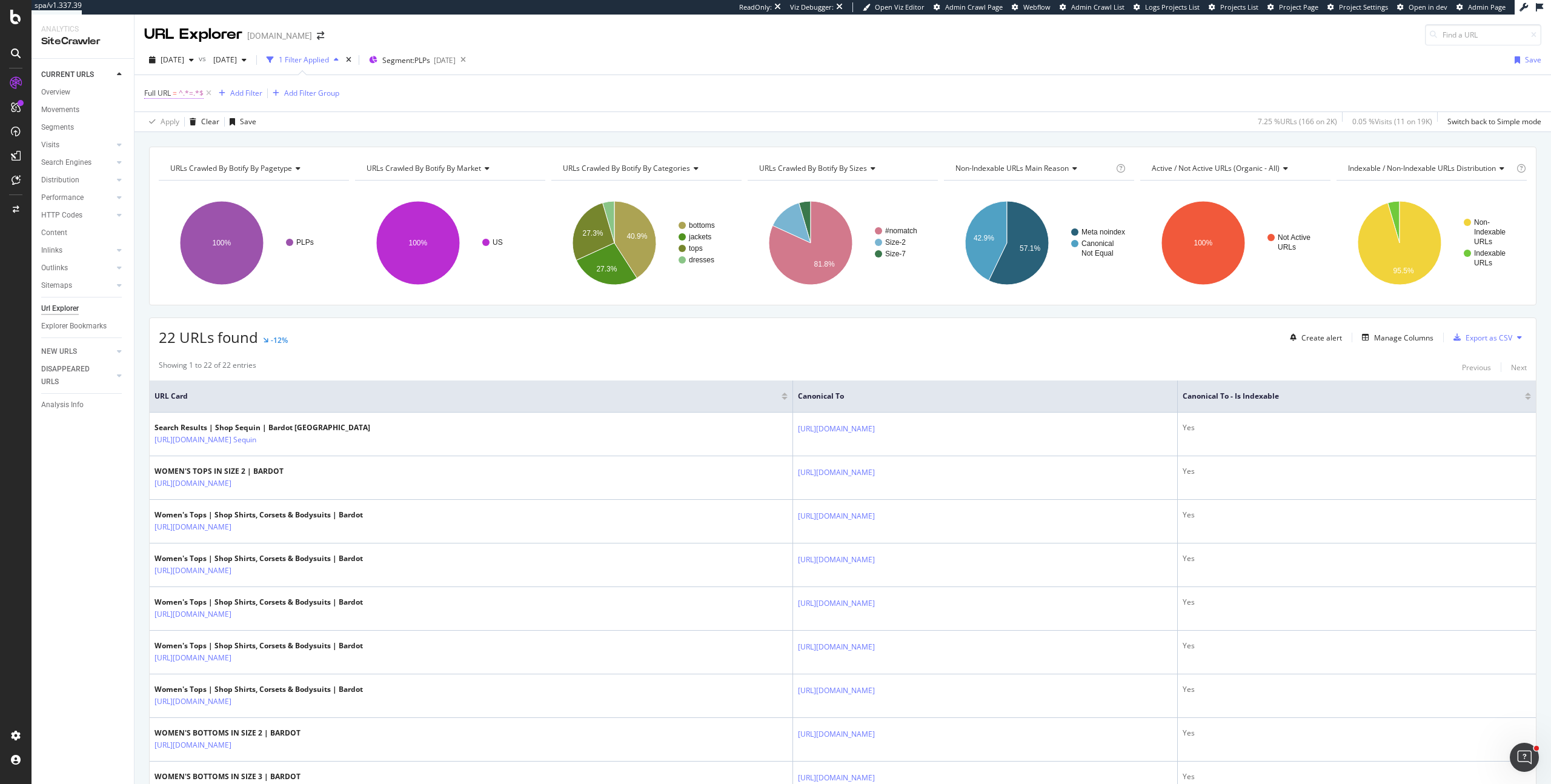
click at [186, 92] on span "^.*=.*$" at bounding box center [191, 93] width 25 height 17
click at [171, 141] on input "=" at bounding box center [212, 143] width 114 height 19
type input "lang="
click at [280, 168] on div "Apply" at bounding box center [278, 169] width 19 height 10
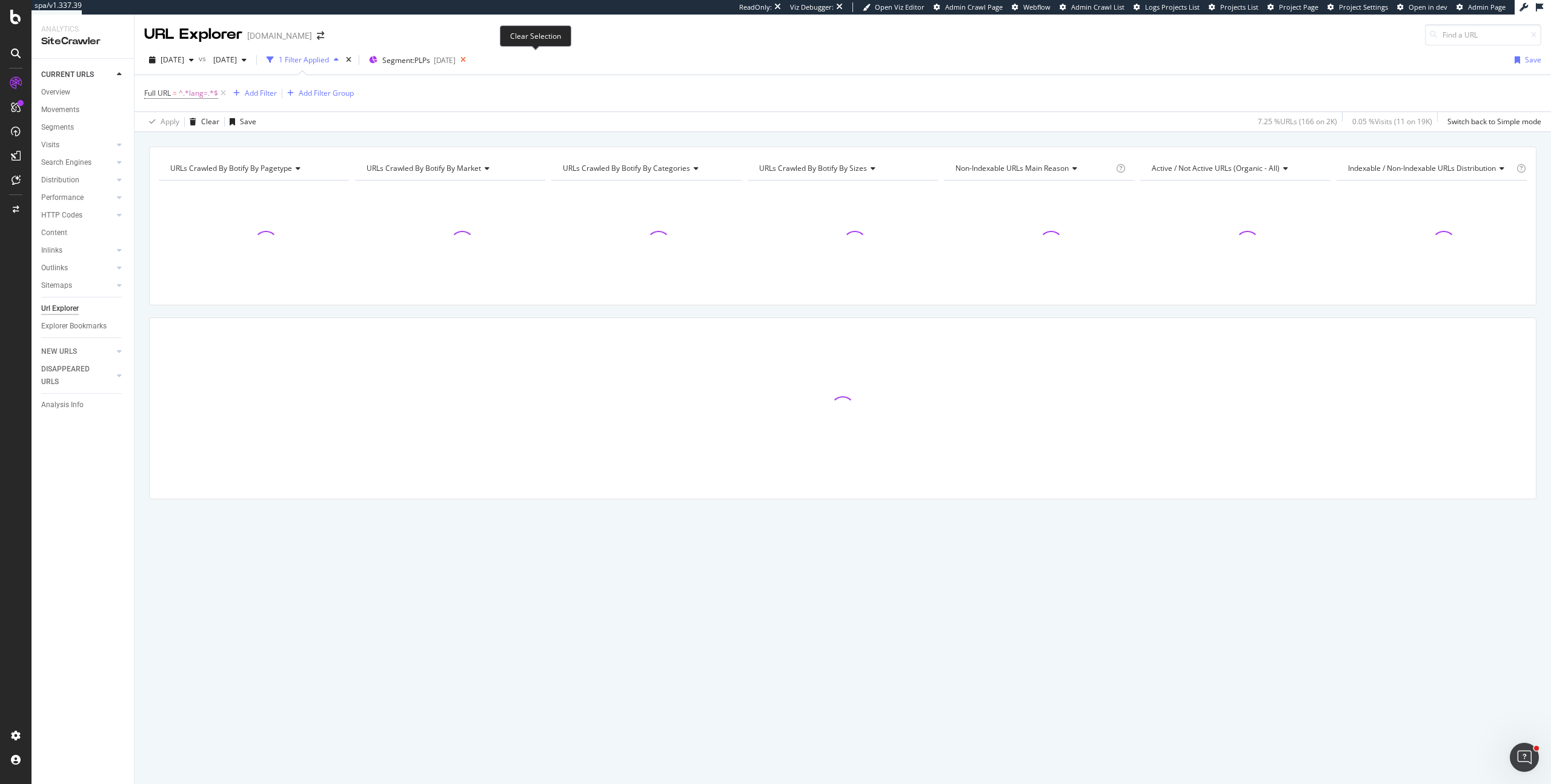
click at [471, 61] on icon at bounding box center [463, 60] width 15 height 17
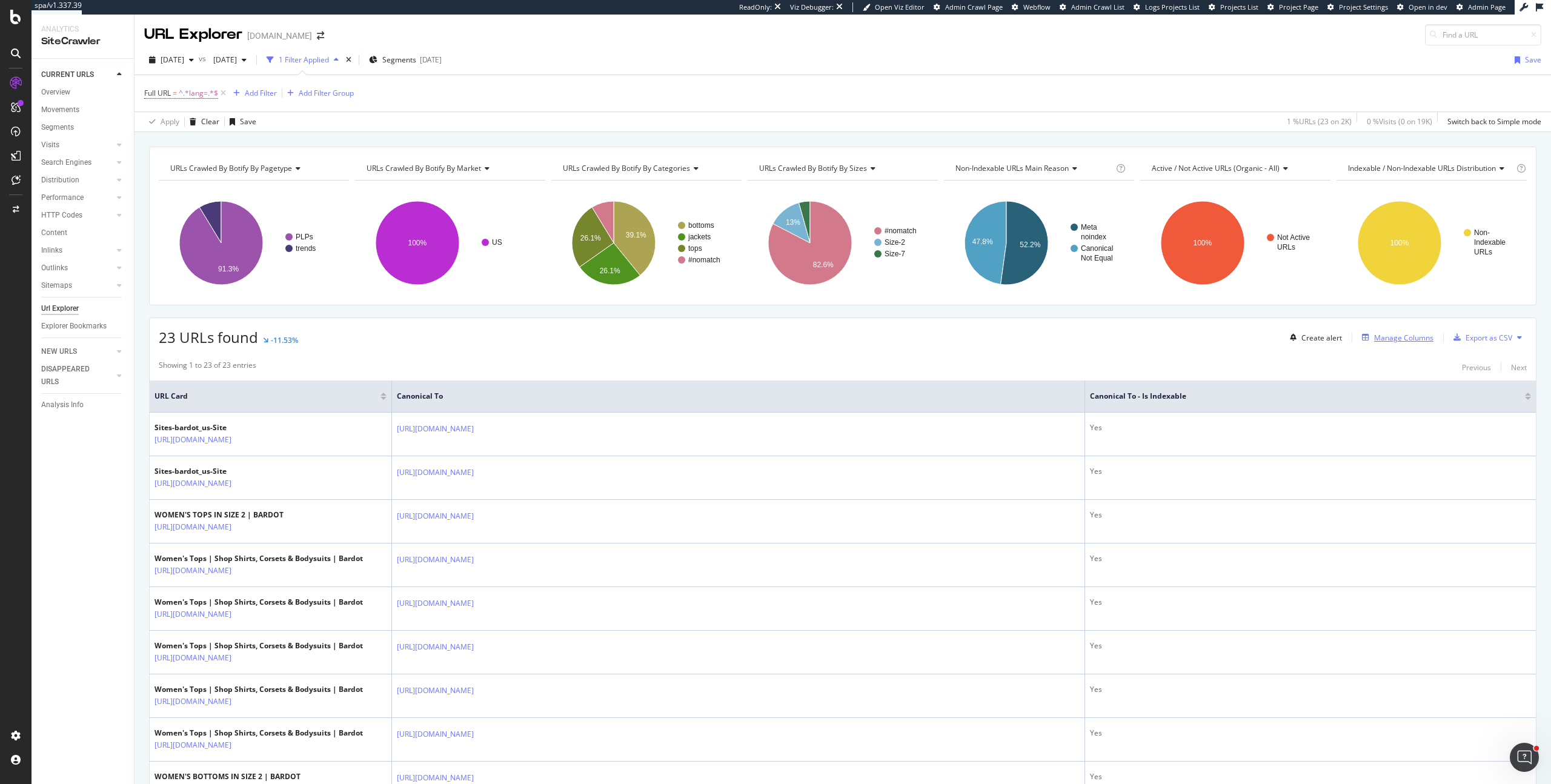
click at [1378, 342] on div "Manage Columns" at bounding box center [1403, 337] width 59 height 10
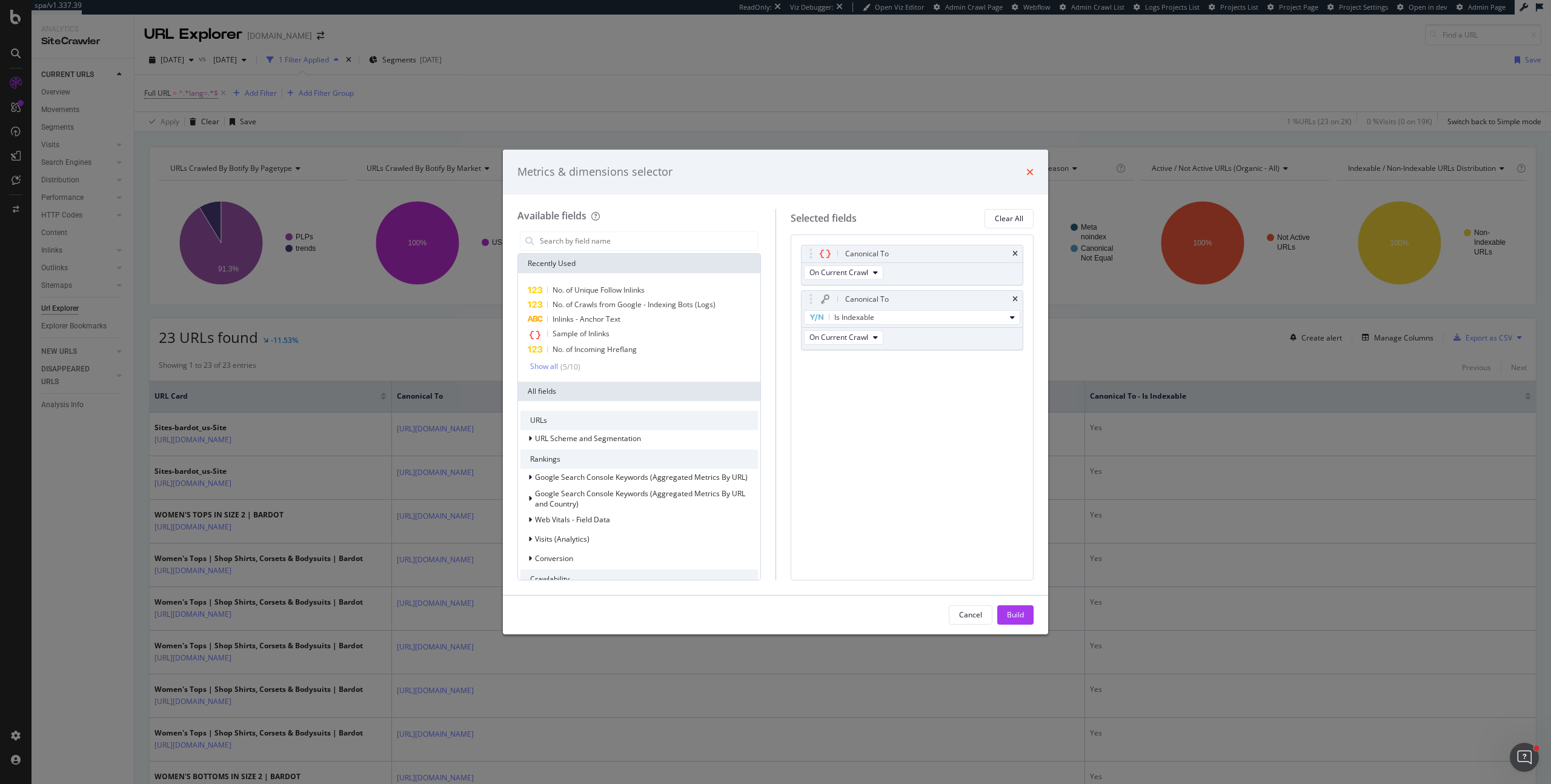
click at [1032, 174] on icon "times" at bounding box center [1030, 172] width 8 height 10
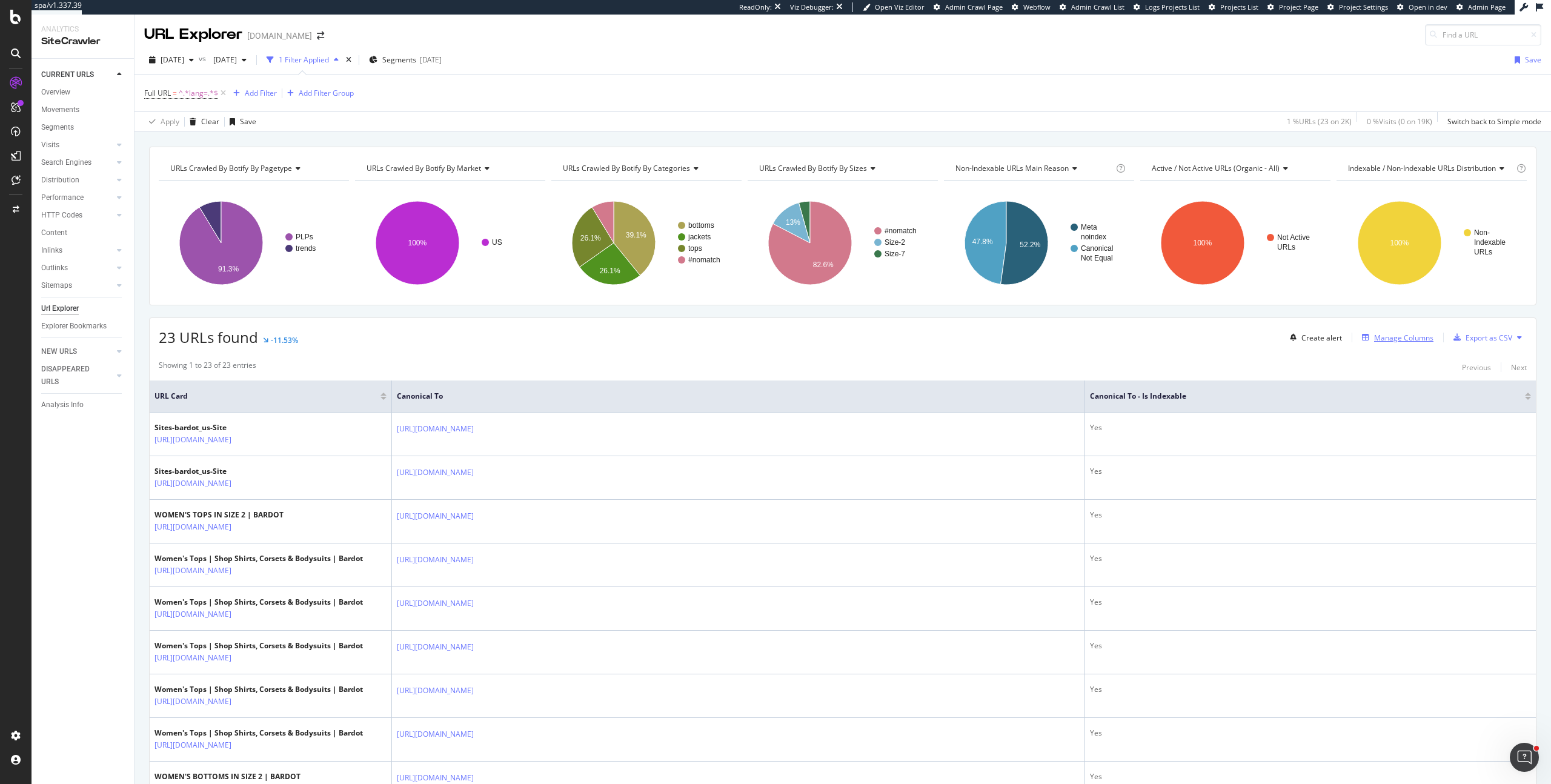
click at [1394, 338] on div "Manage Columns" at bounding box center [1403, 337] width 59 height 10
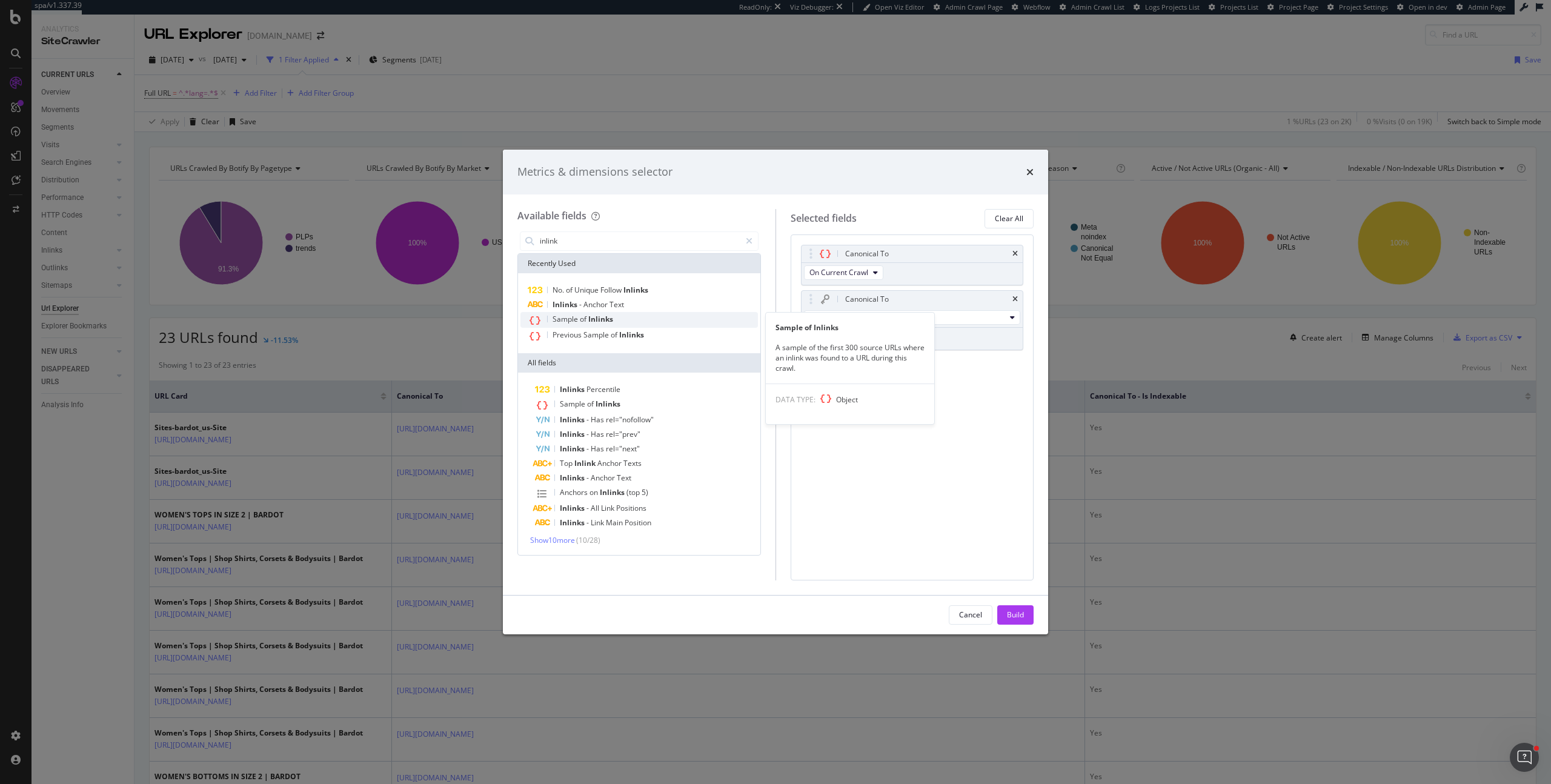
type input "inlink"
click at [581, 319] on span "of" at bounding box center [584, 319] width 8 height 10
click at [594, 294] on span "Unique" at bounding box center [588, 290] width 26 height 10
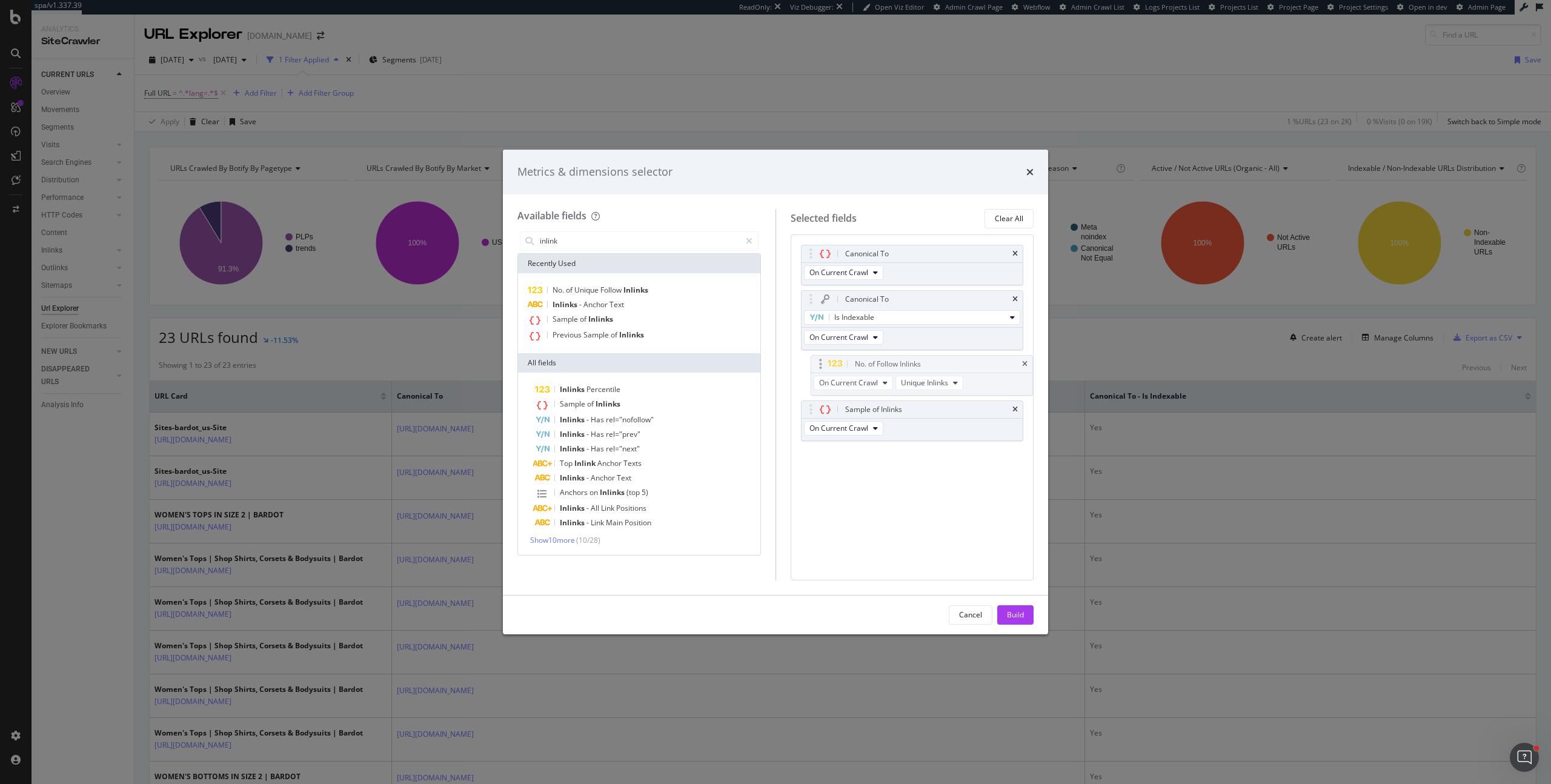
drag, startPoint x: 812, startPoint y: 410, endPoint x: 818, endPoint y: 359, distance: 51.4
click at [818, 359] on body "spa/v1.337.39 ReadOnly: Viz Debugger: Open Viz Editor Admin Crawl Page Webflow …" at bounding box center [775, 392] width 1551 height 784
click at [1019, 616] on div "Build" at bounding box center [1015, 614] width 17 height 10
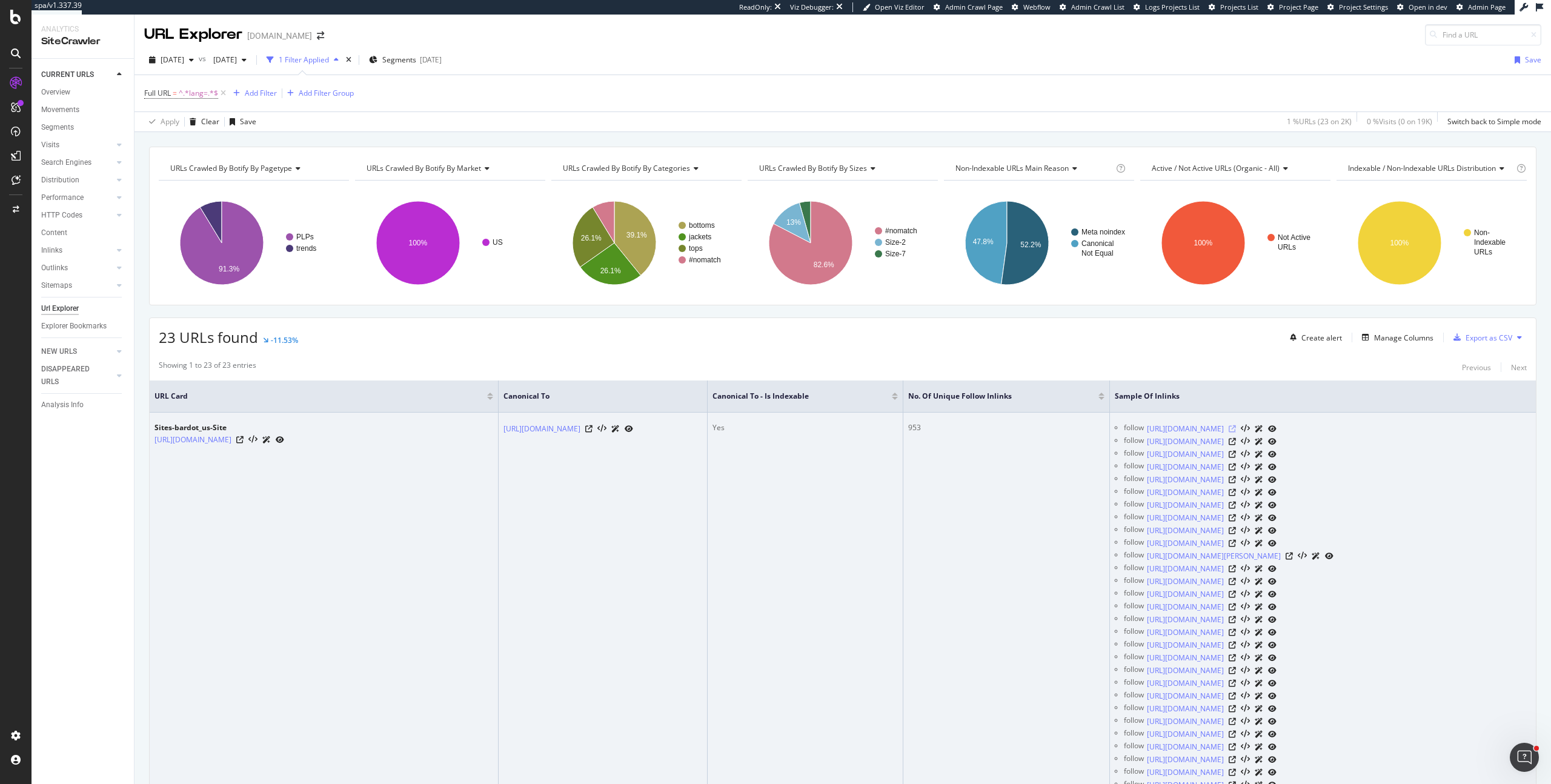
click at [1236, 428] on icon at bounding box center [1232, 429] width 8 height 8
click at [592, 428] on icon at bounding box center [589, 429] width 8 height 8
click at [243, 436] on icon at bounding box center [240, 439] width 8 height 8
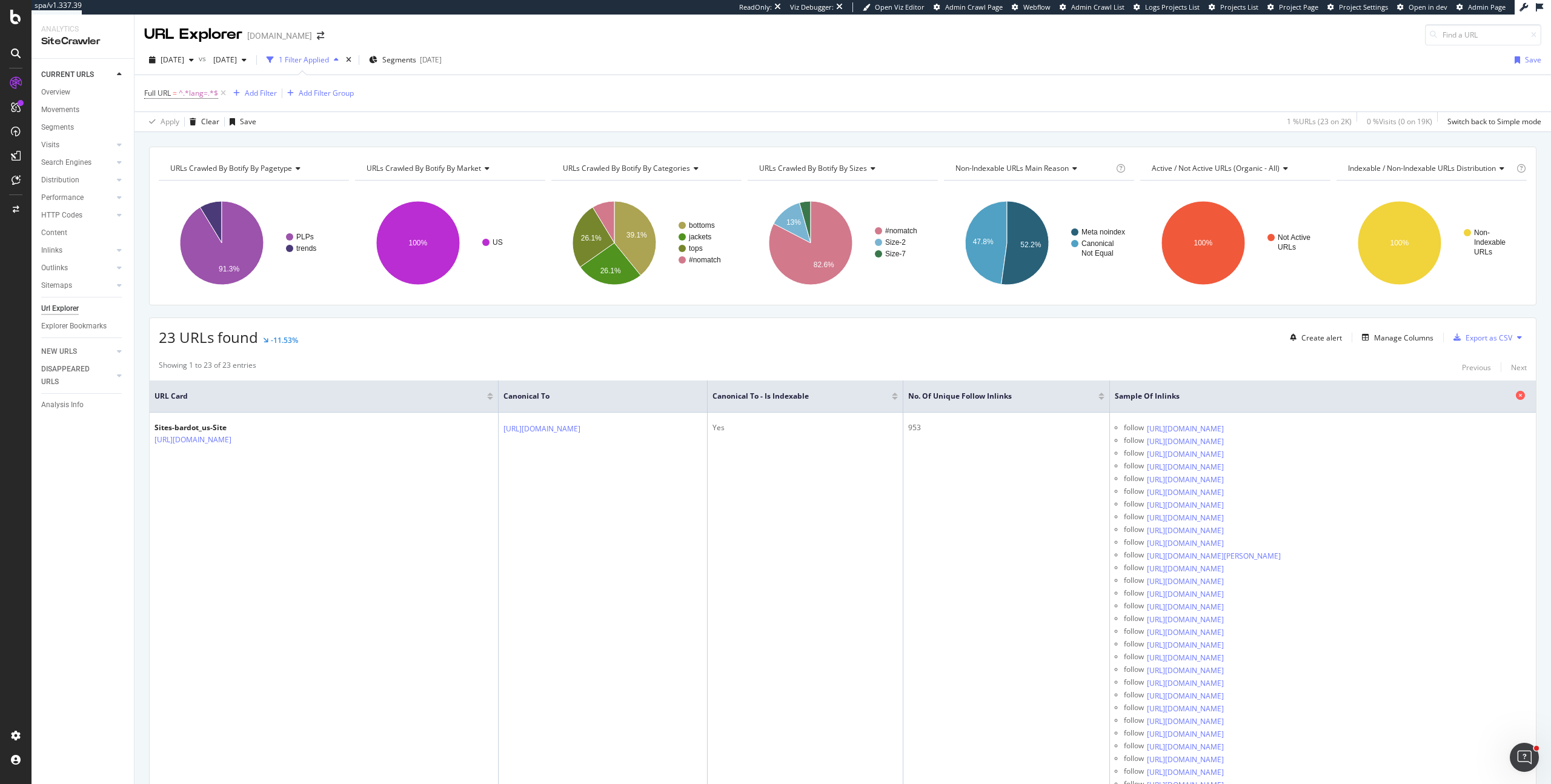
click at [1516, 392] on icon at bounding box center [1520, 395] width 9 height 9
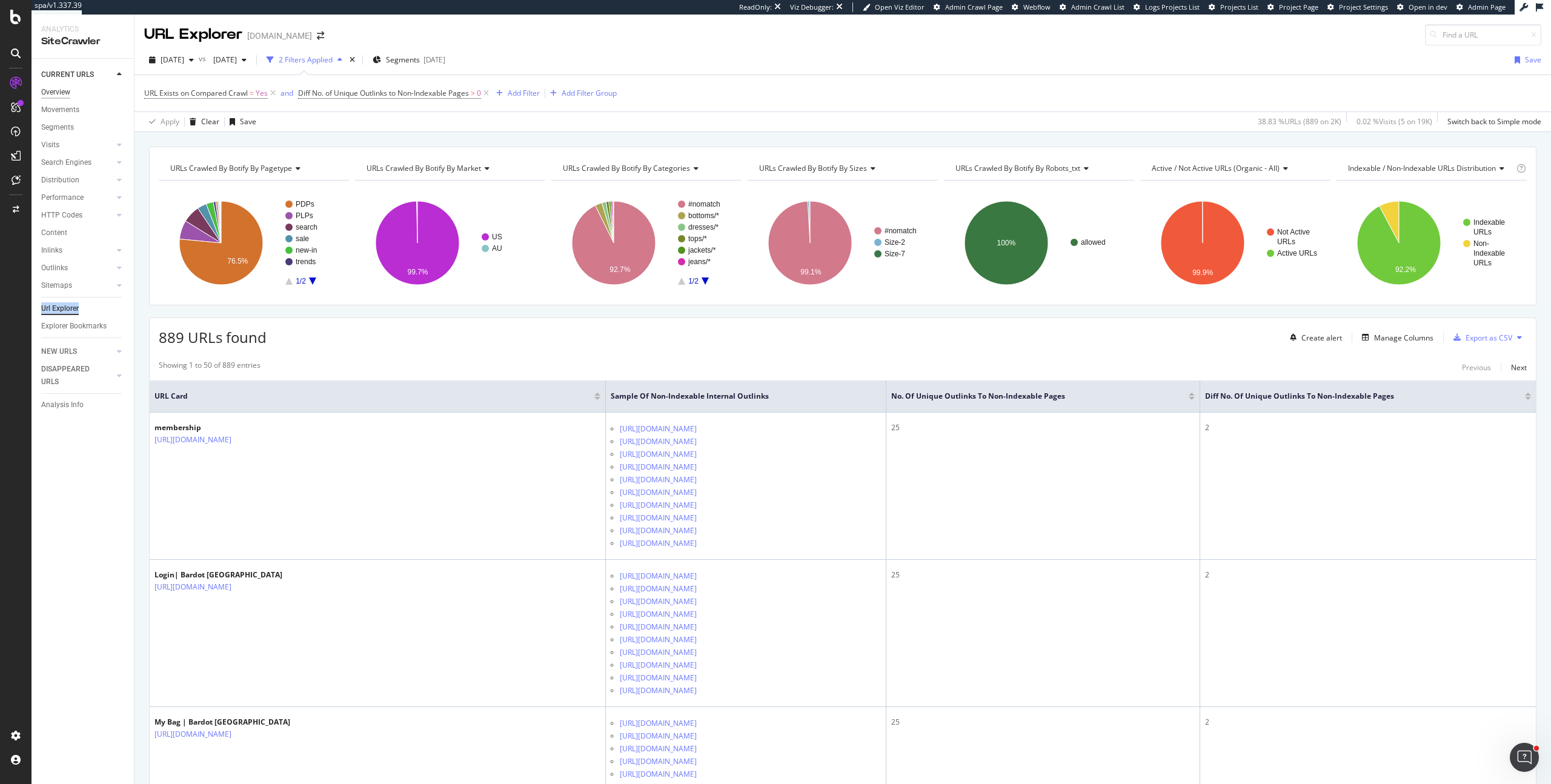
click at [60, 90] on div "Overview" at bounding box center [56, 92] width 29 height 12
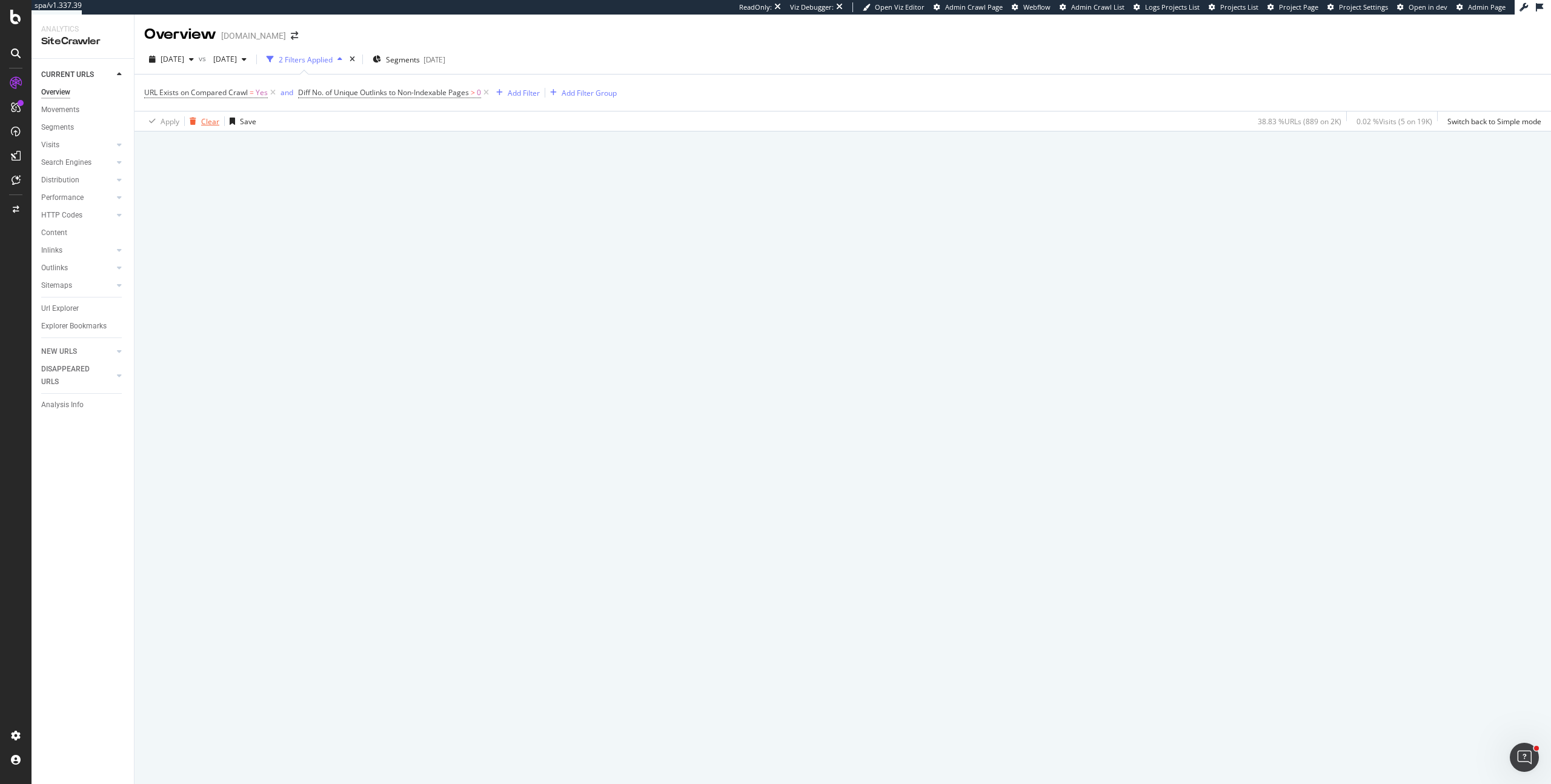
click at [199, 121] on div "button" at bounding box center [193, 121] width 17 height 8
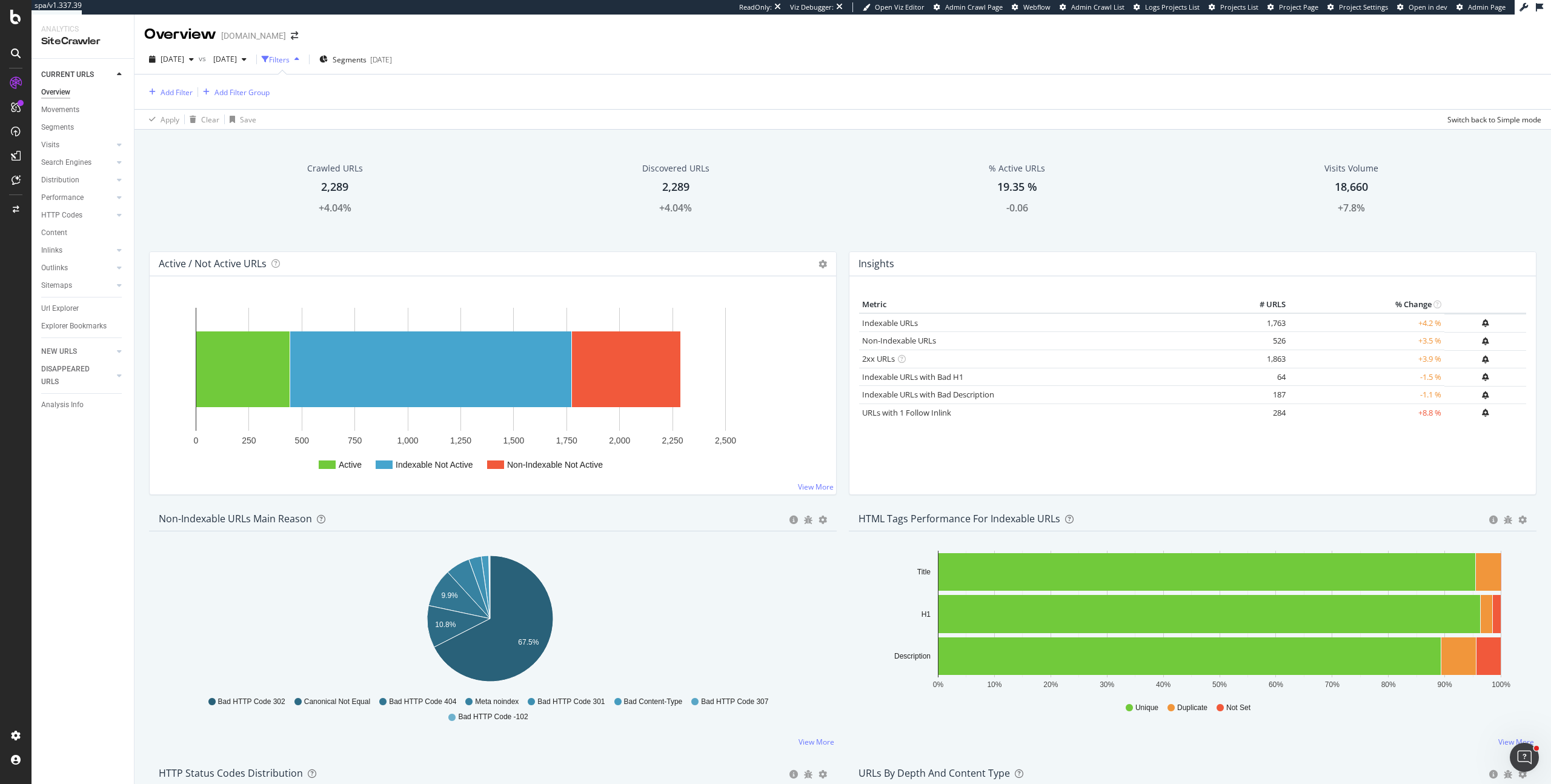
click at [1537, 478] on div "Crawled URLs 2,289 +4.04% Discovered URLs 2,289 +4.04% % Active URLs 19.35 % -0…" at bounding box center [843, 514] width 1417 height 770
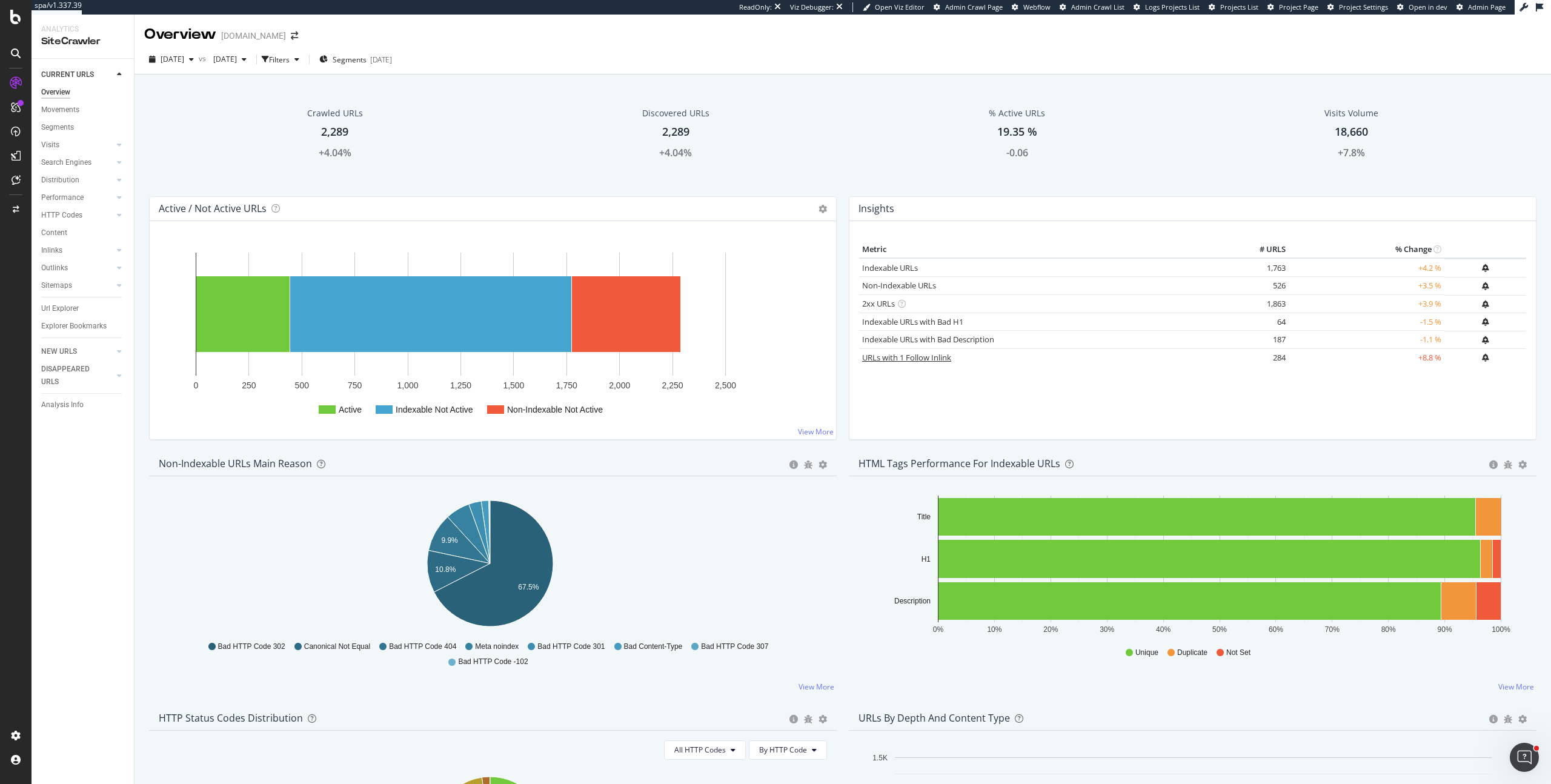
click at [913, 361] on link "URLs with 1 Follow Inlink" at bounding box center [906, 357] width 89 height 11
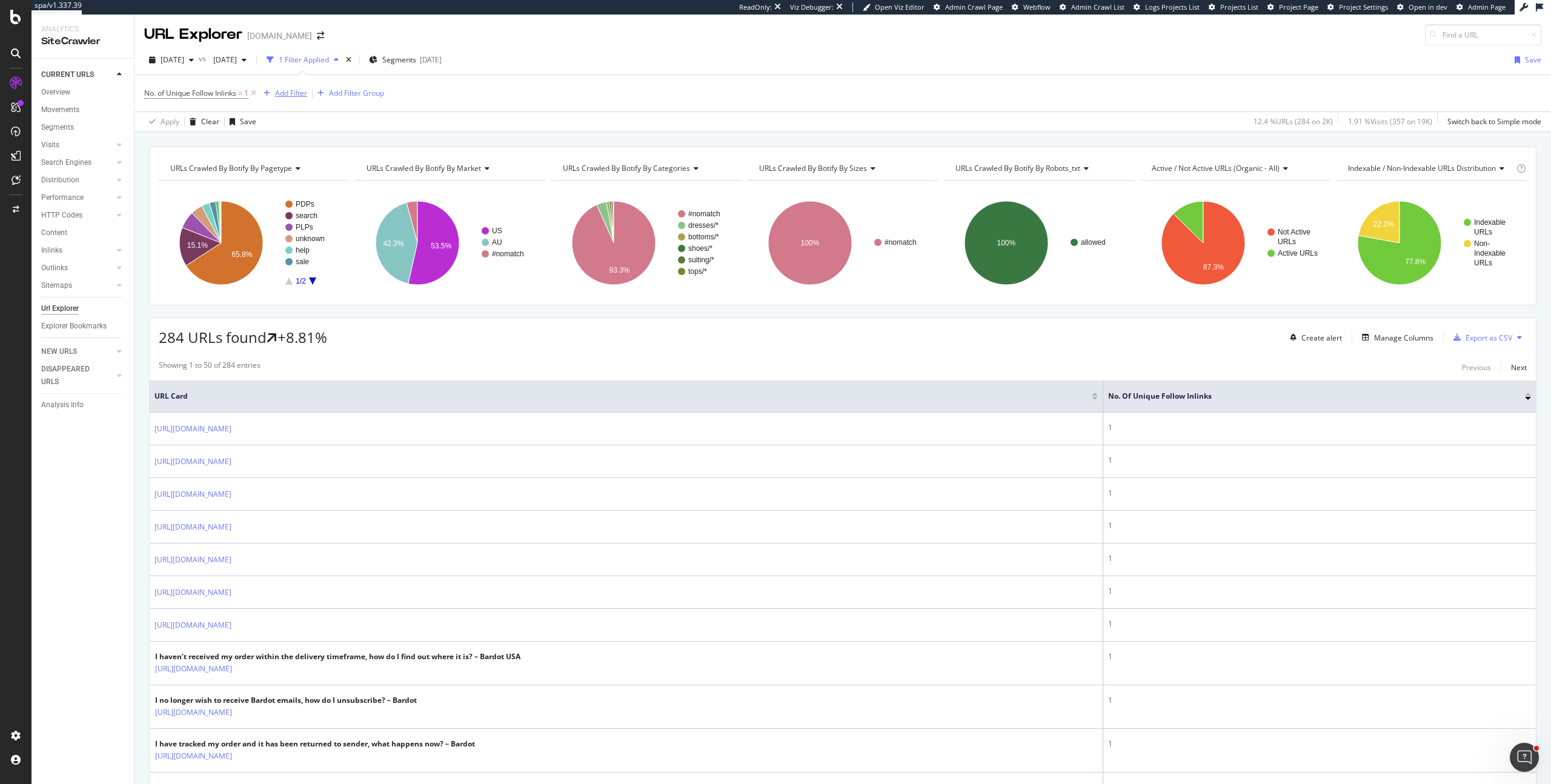
click at [292, 90] on div "Add Filter" at bounding box center [291, 92] width 32 height 10
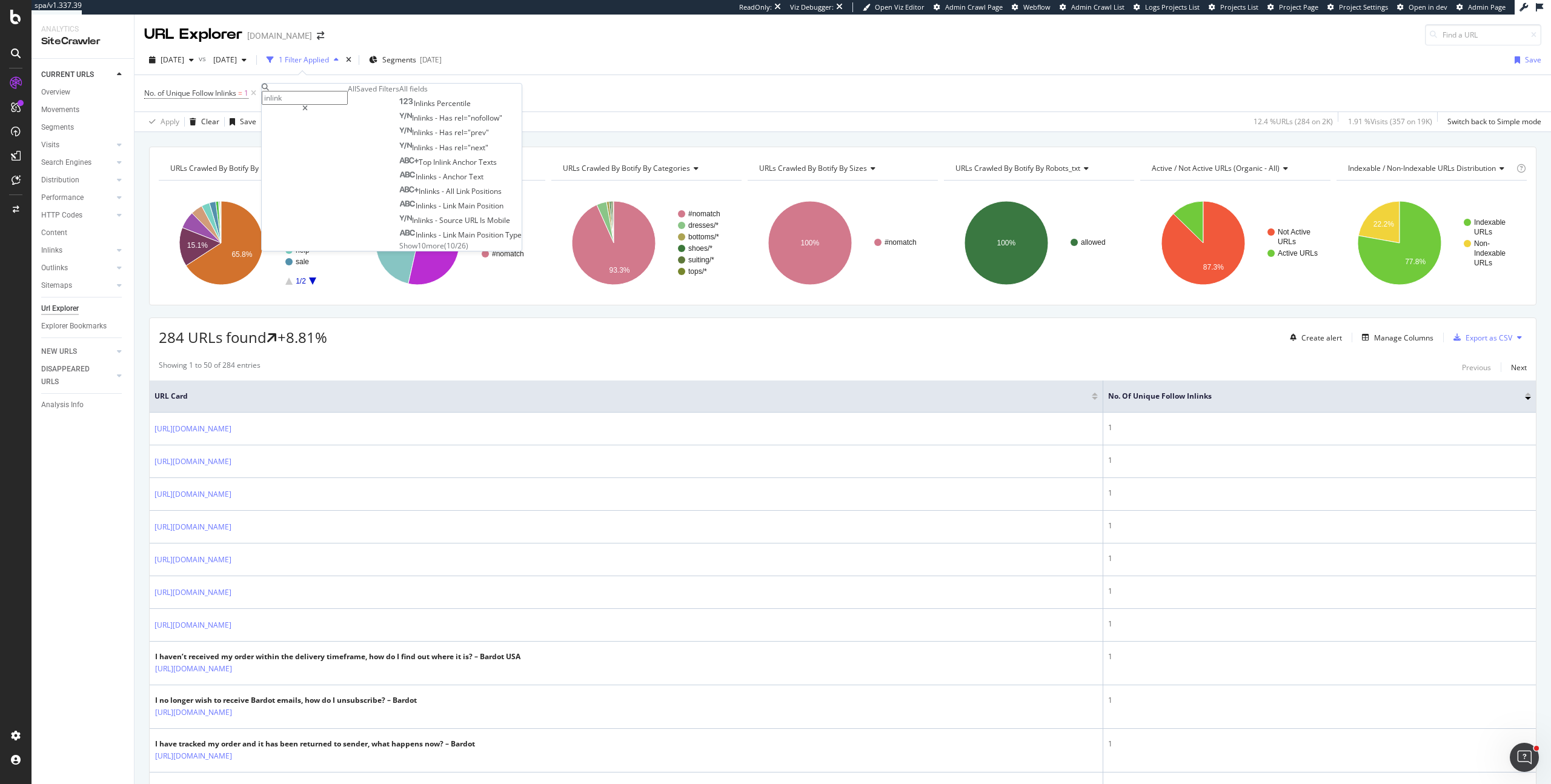
type input "inlink"
click at [399, 251] on span "Show 10 more" at bounding box center [421, 245] width 45 height 10
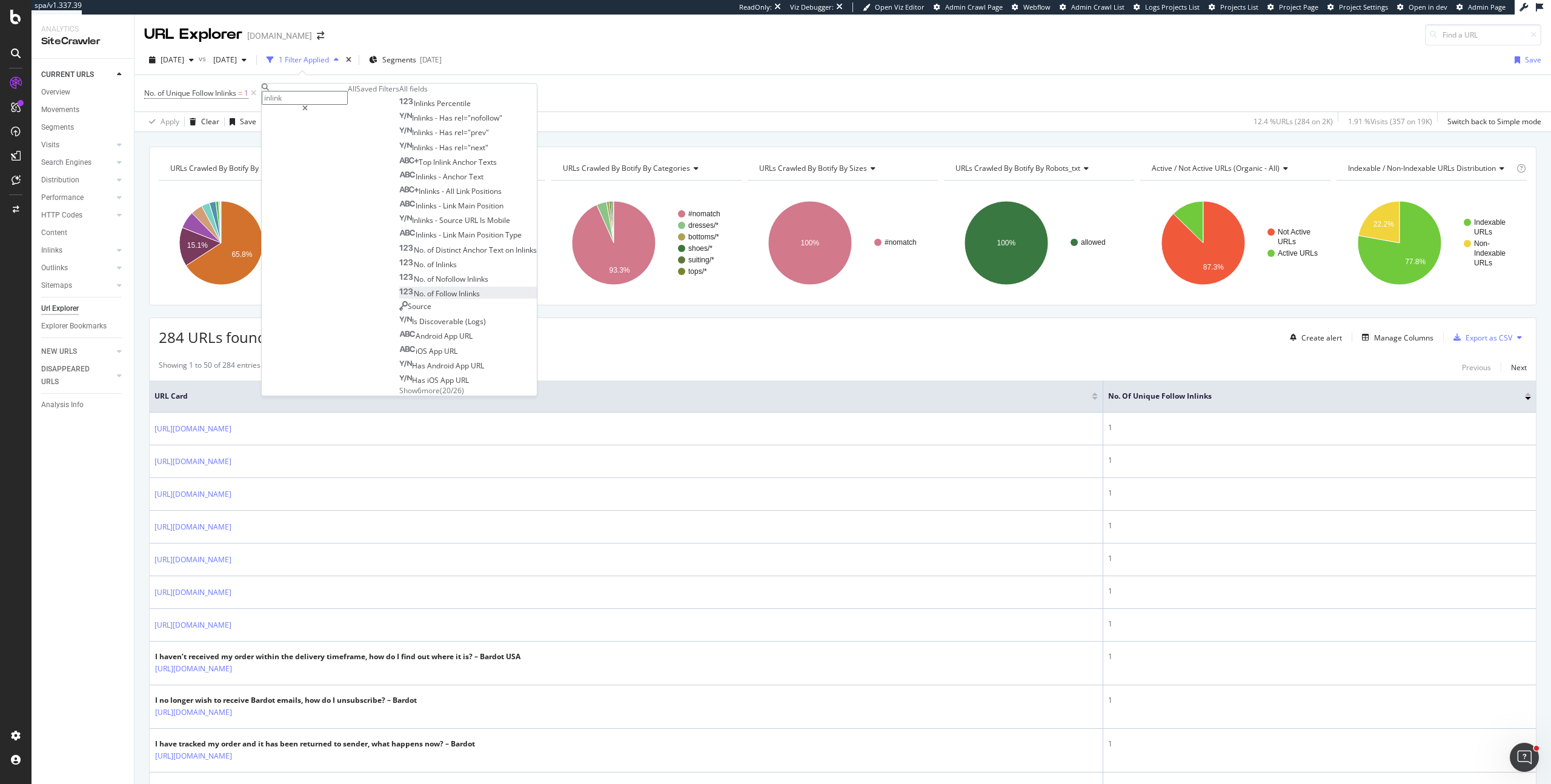
click at [459, 299] on span "Inlinks" at bounding box center [469, 293] width 21 height 10
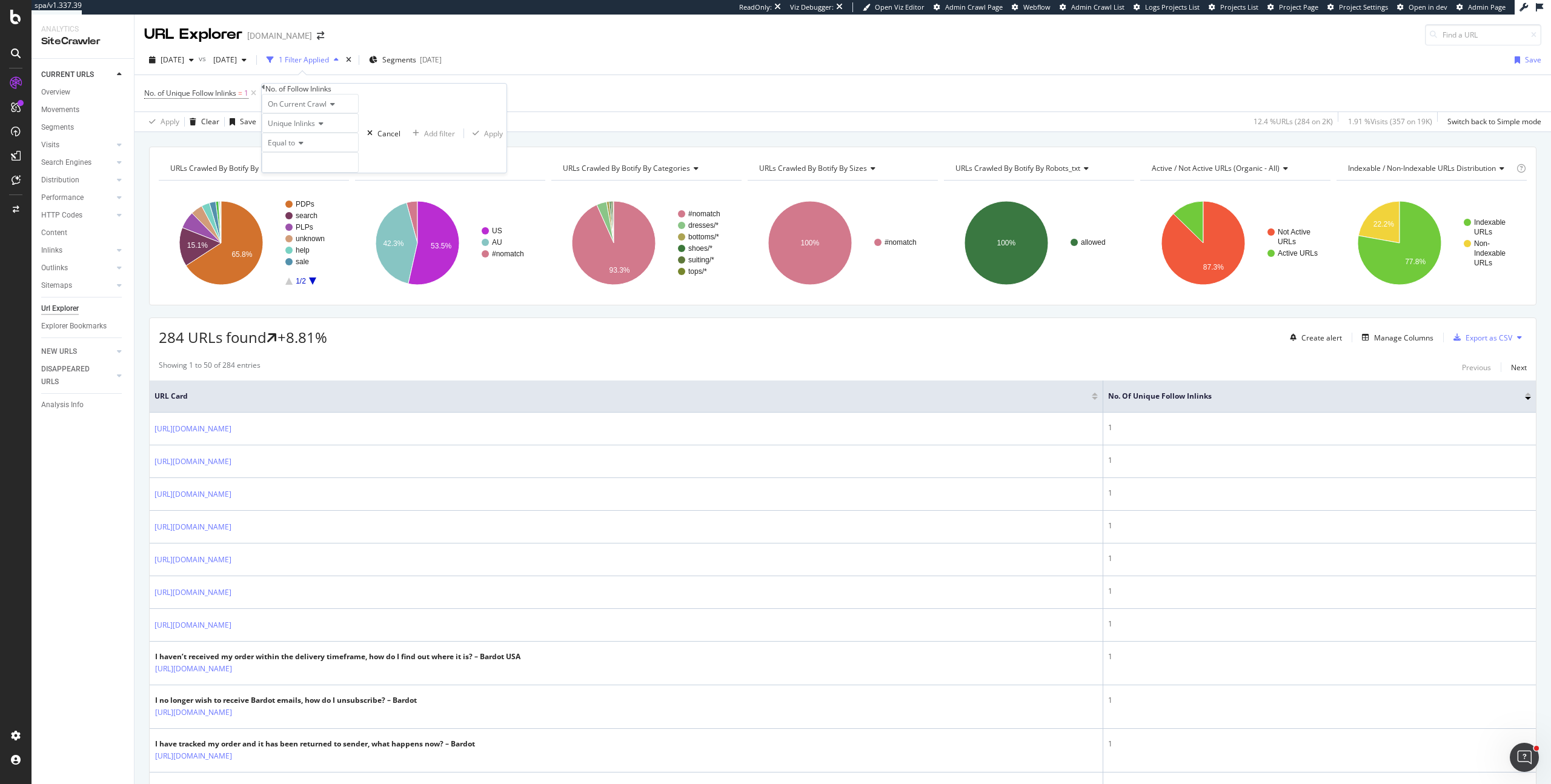
click at [341, 113] on div "On Current Crawl" at bounding box center [310, 103] width 97 height 19
click at [331, 150] on span "Diff Between Crawls" at bounding box center [299, 145] width 68 height 10
click at [292, 148] on span "Equal to" at bounding box center [281, 142] width 28 height 10
click at [297, 189] on span "Less than" at bounding box center [281, 183] width 32 height 10
click at [319, 172] on input "number" at bounding box center [310, 162] width 97 height 21
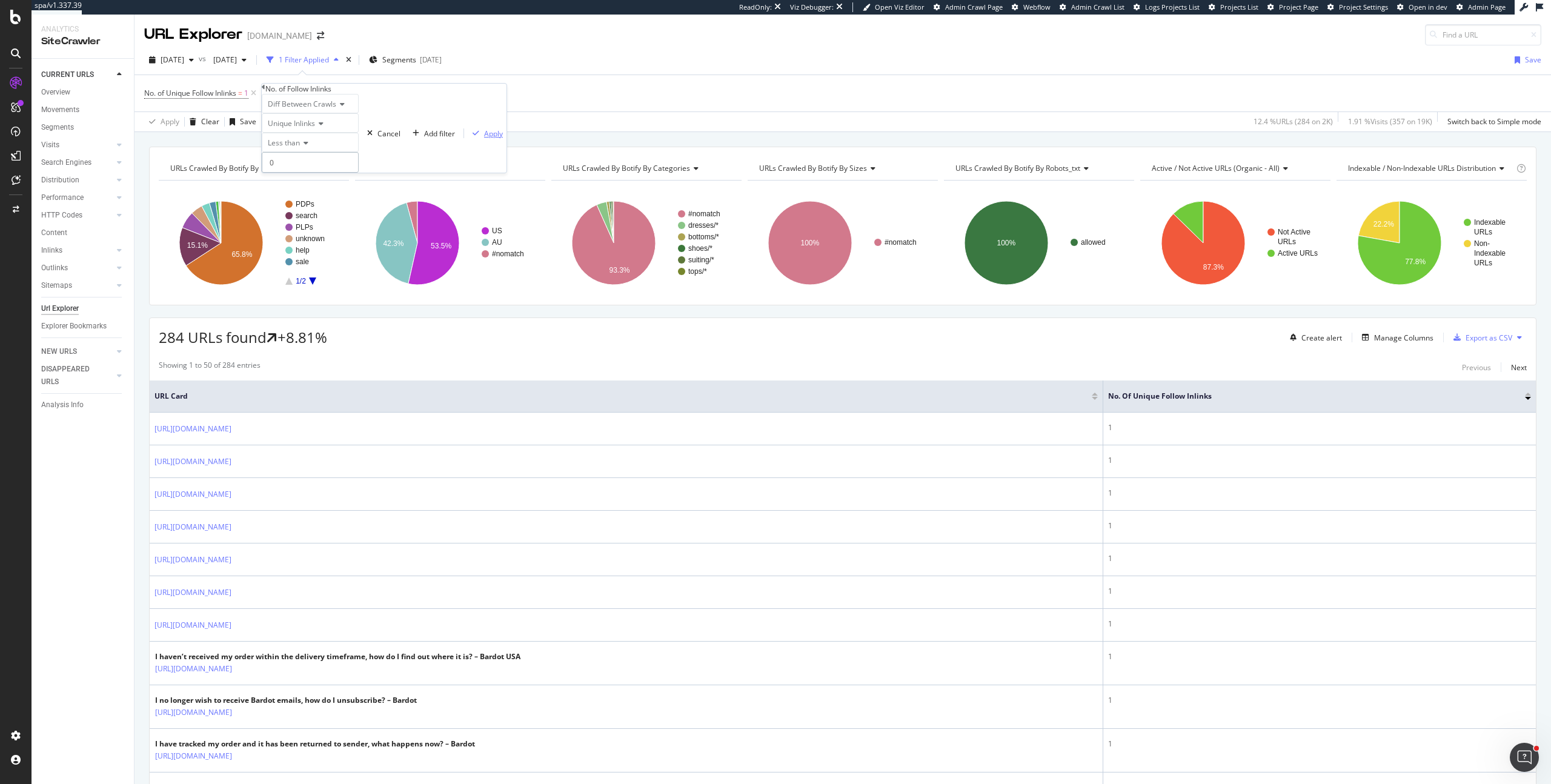
type input "0"
click at [484, 139] on div "Apply" at bounding box center [493, 133] width 19 height 10
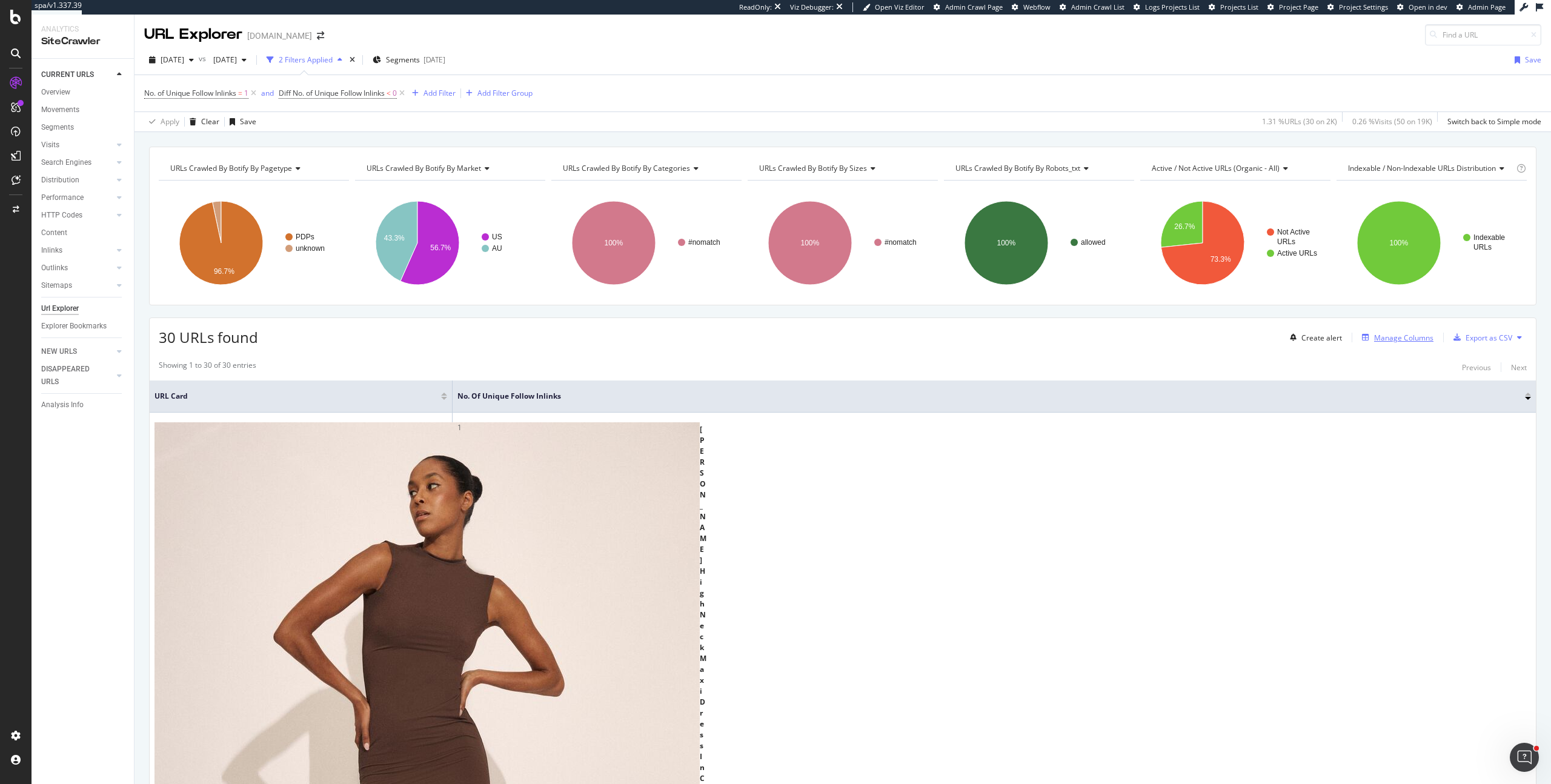
click at [1384, 339] on div "Manage Columns" at bounding box center [1403, 337] width 59 height 10
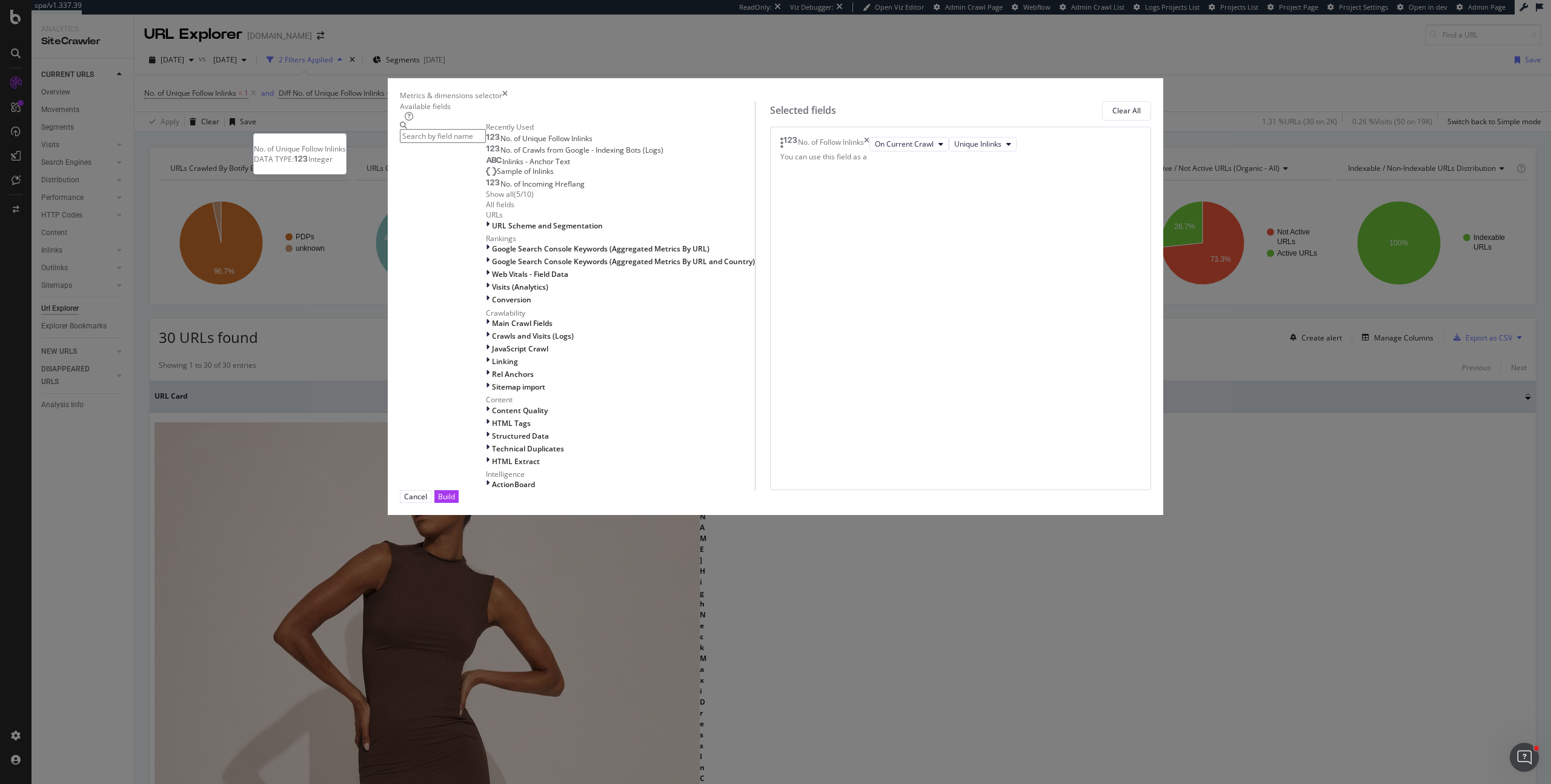
click at [592, 143] on span "No. of Unique Follow Inlinks" at bounding box center [547, 138] width 92 height 10
click at [874, 178] on span "Diff Between Crawls" at bounding box center [908, 172] width 68 height 10
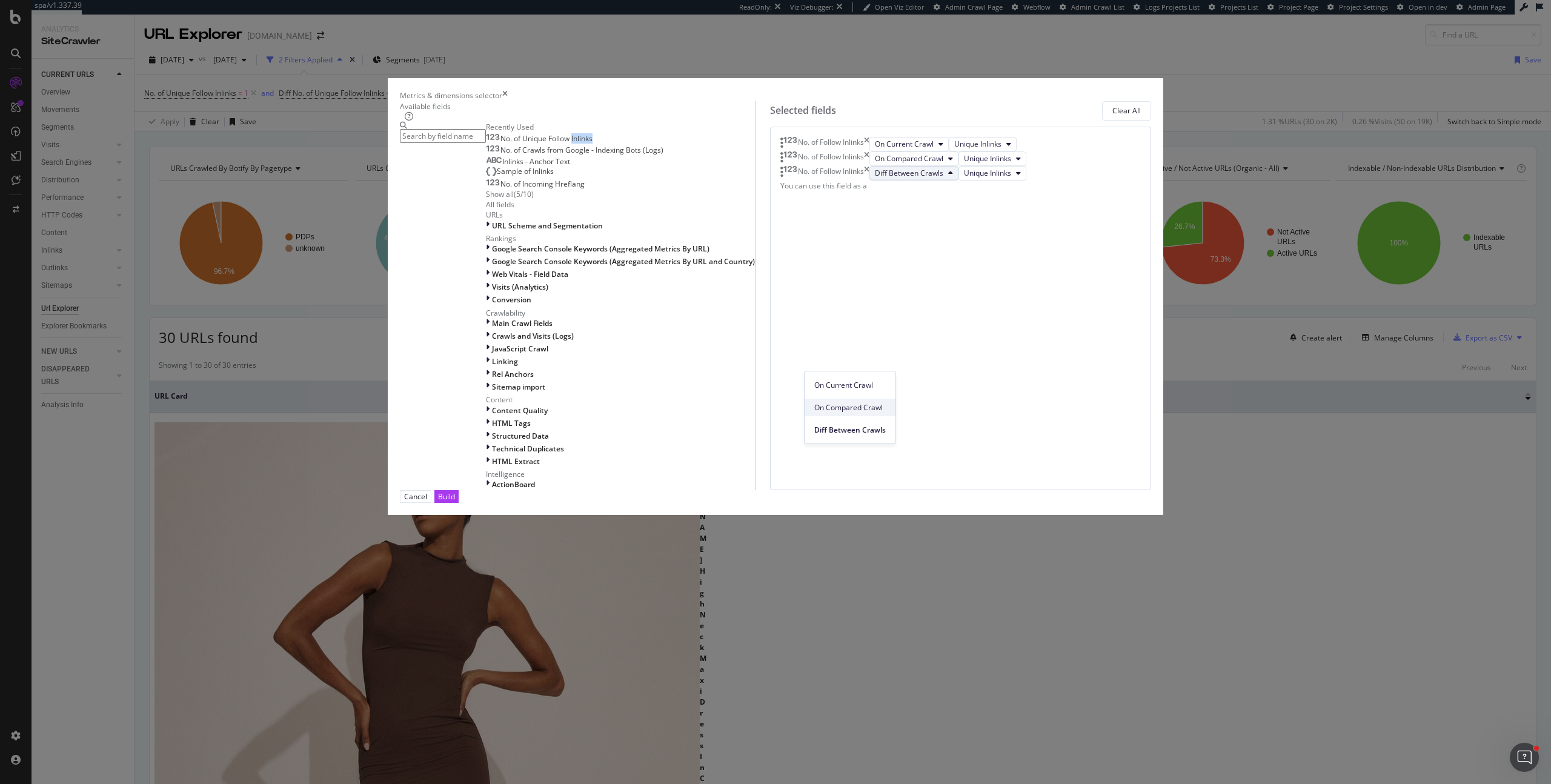
click at [858, 408] on span "On Compared Crawl" at bounding box center [850, 408] width 72 height 11
click at [455, 501] on div "Build" at bounding box center [446, 496] width 17 height 10
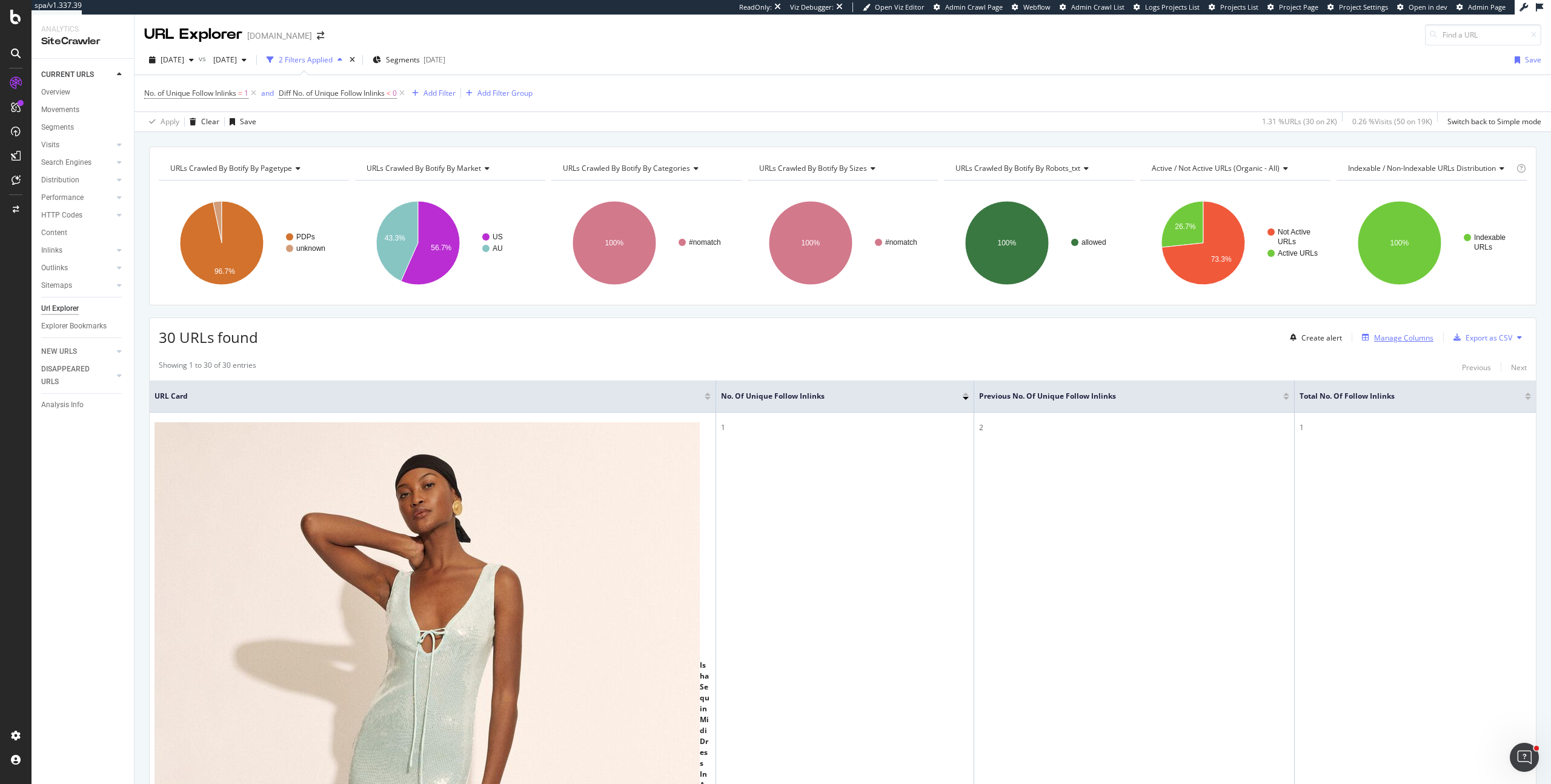
click at [1397, 333] on div "Manage Columns" at bounding box center [1403, 337] width 59 height 10
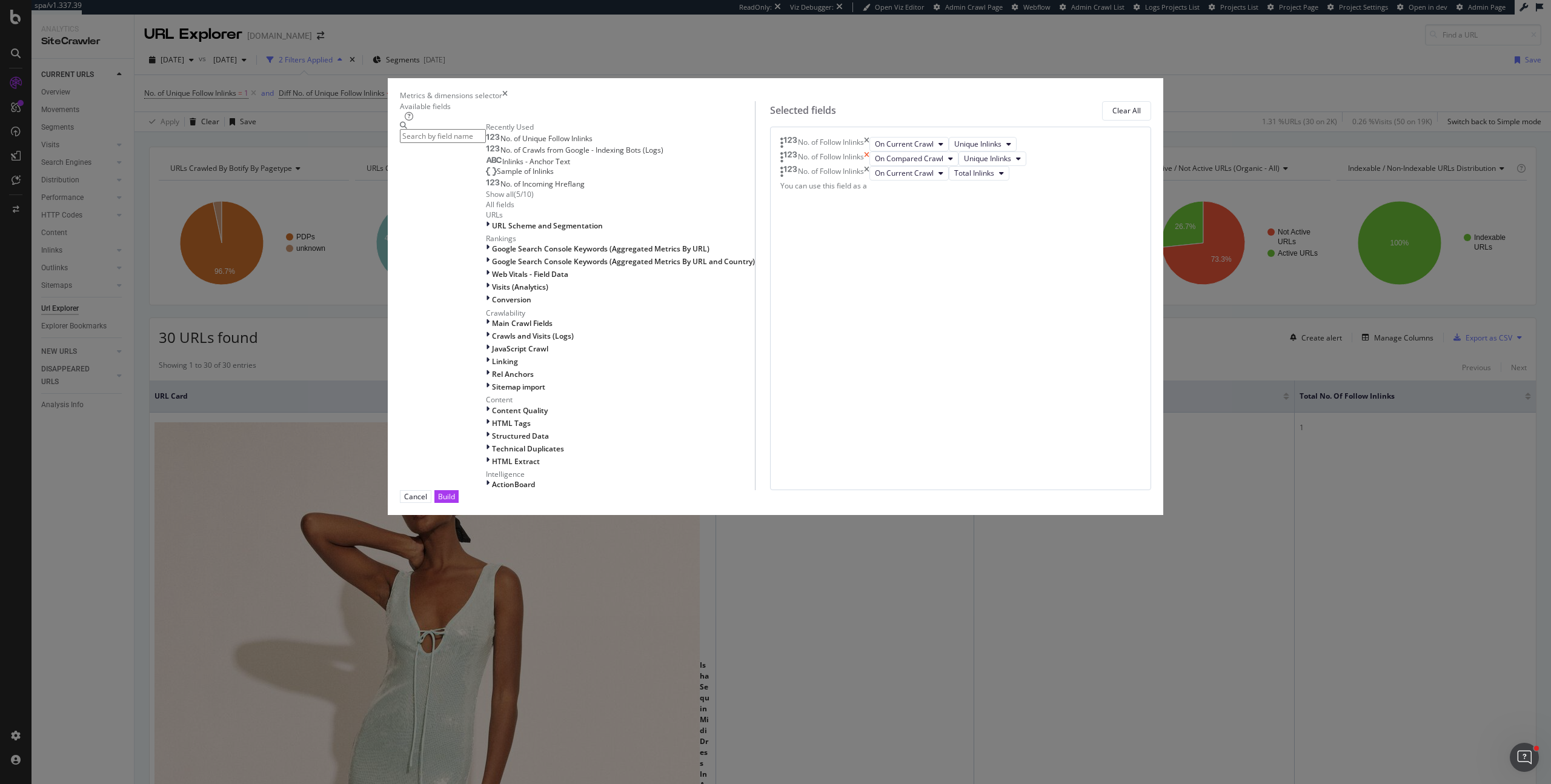
click at [870, 166] on icon "times" at bounding box center [867, 159] width 6 height 14
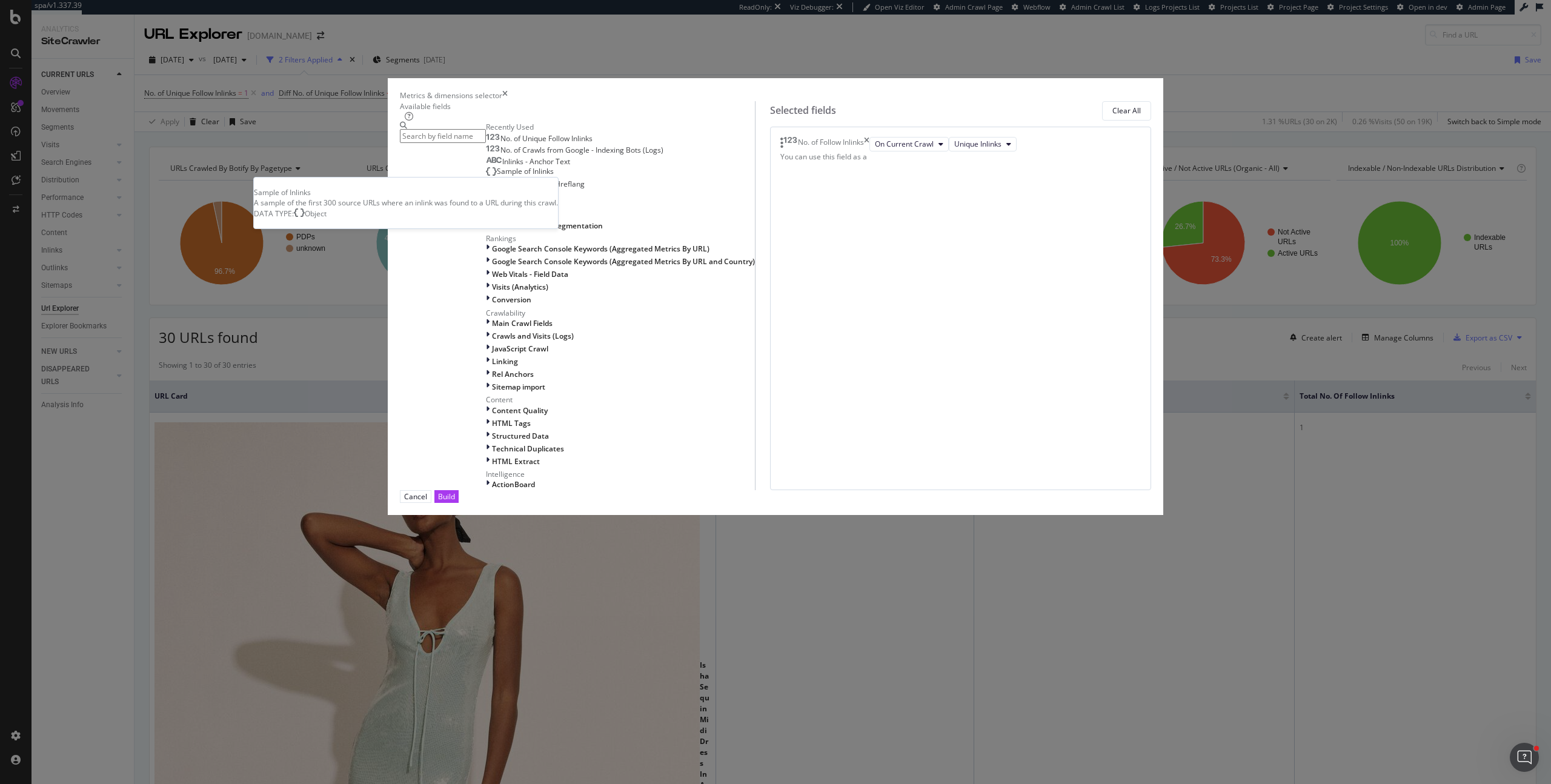
click at [554, 177] on span "Sample of Inlinks" at bounding box center [525, 171] width 57 height 10
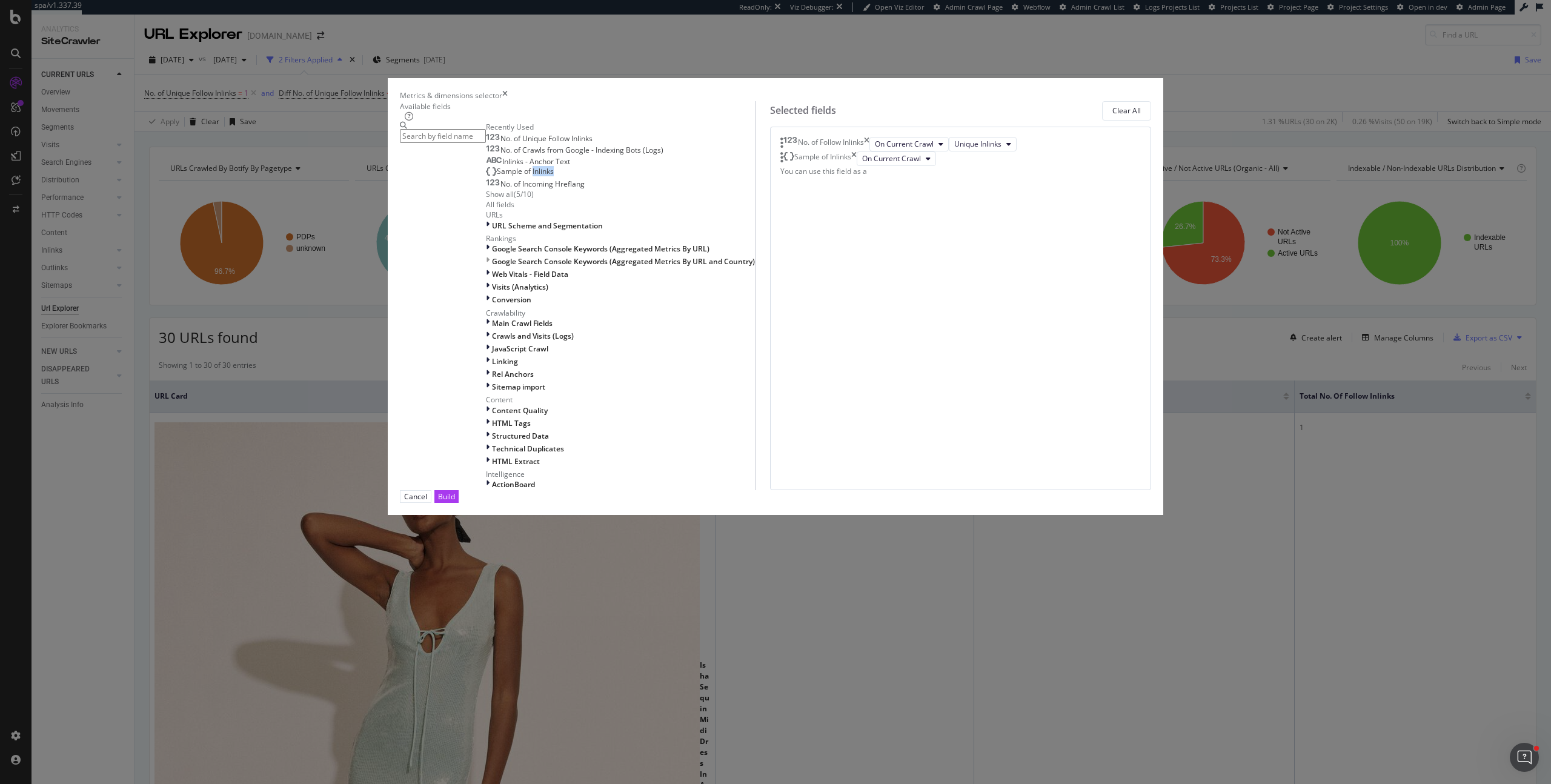
click at [554, 177] on span "Sample of Inlinks" at bounding box center [525, 171] width 57 height 10
click at [592, 143] on span "No. of Unique Follow Inlinks" at bounding box center [547, 138] width 92 height 10
drag, startPoint x: 812, startPoint y: 388, endPoint x: 820, endPoint y: 301, distance: 87.4
click at [820, 301] on body "spa/v1.337.39 ReadOnly: Viz Debugger: Open Viz Editor Admin Crawl Page Webflow …" at bounding box center [775, 392] width 1551 height 784
click at [874, 163] on span "On Compared Crawl" at bounding box center [908, 158] width 68 height 10
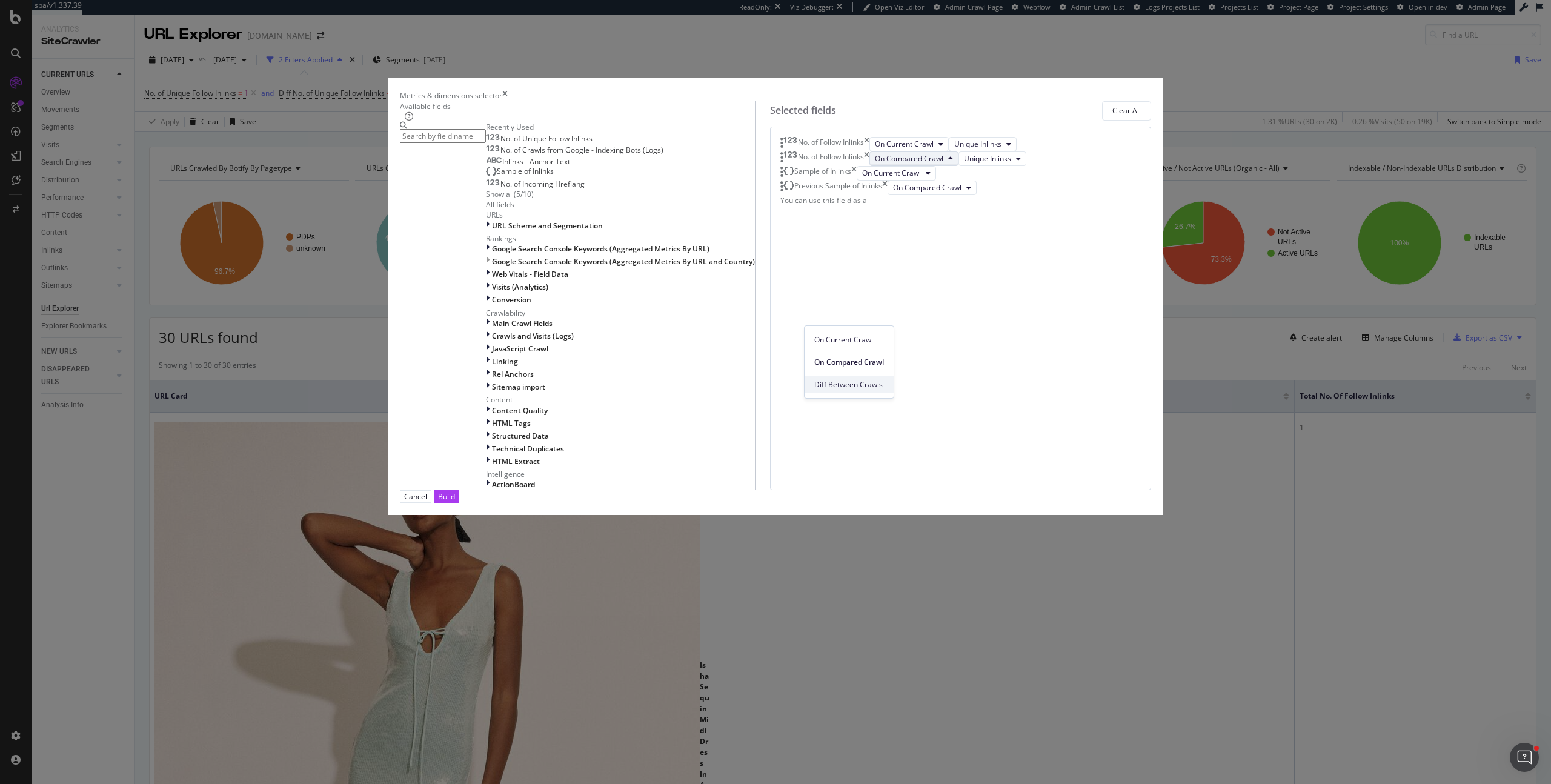
click at [868, 380] on span "Diff Between Crawls" at bounding box center [849, 385] width 70 height 11
click at [459, 503] on button "Build" at bounding box center [446, 496] width 24 height 12
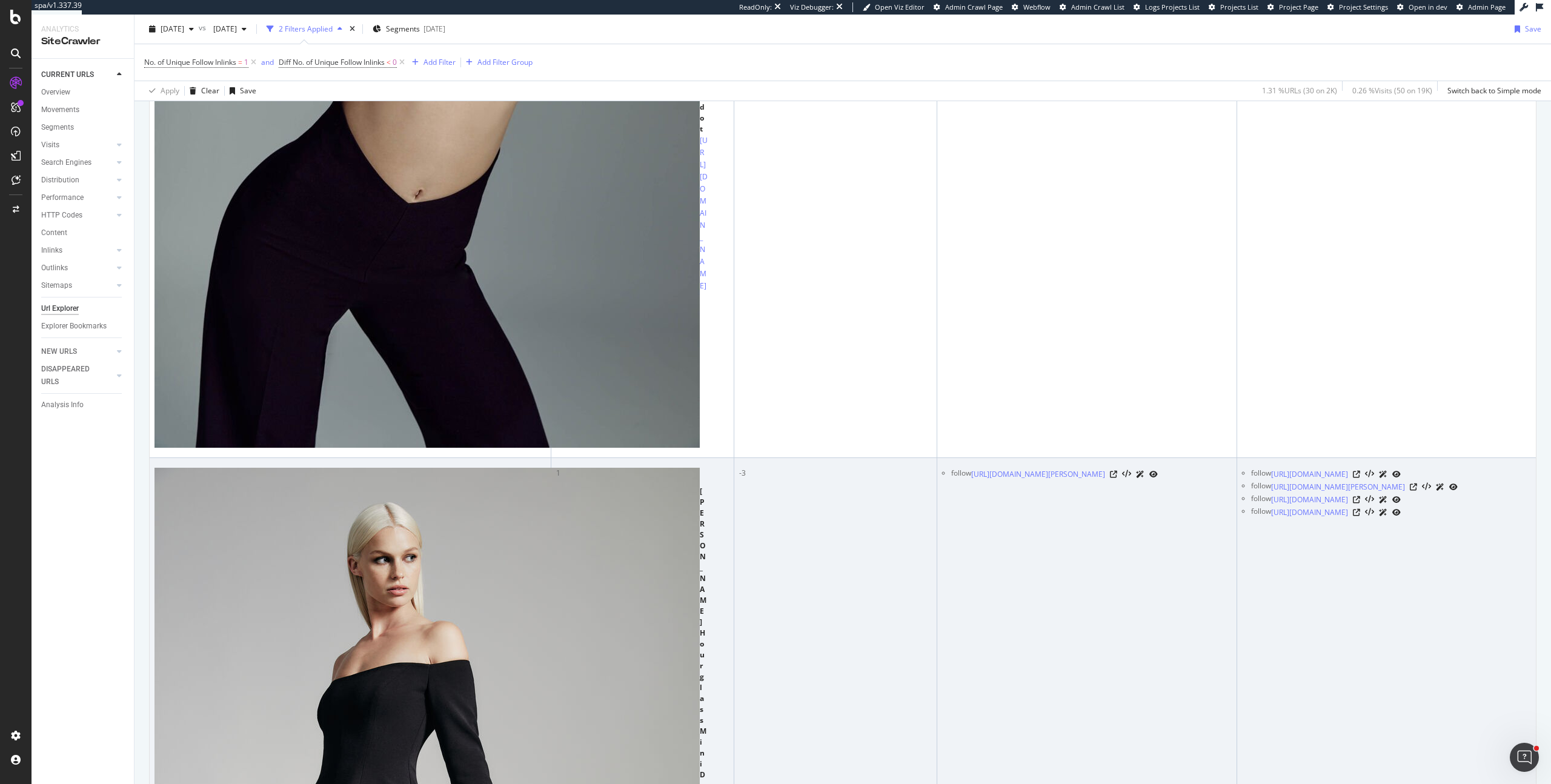
scroll to position [1760, 0]
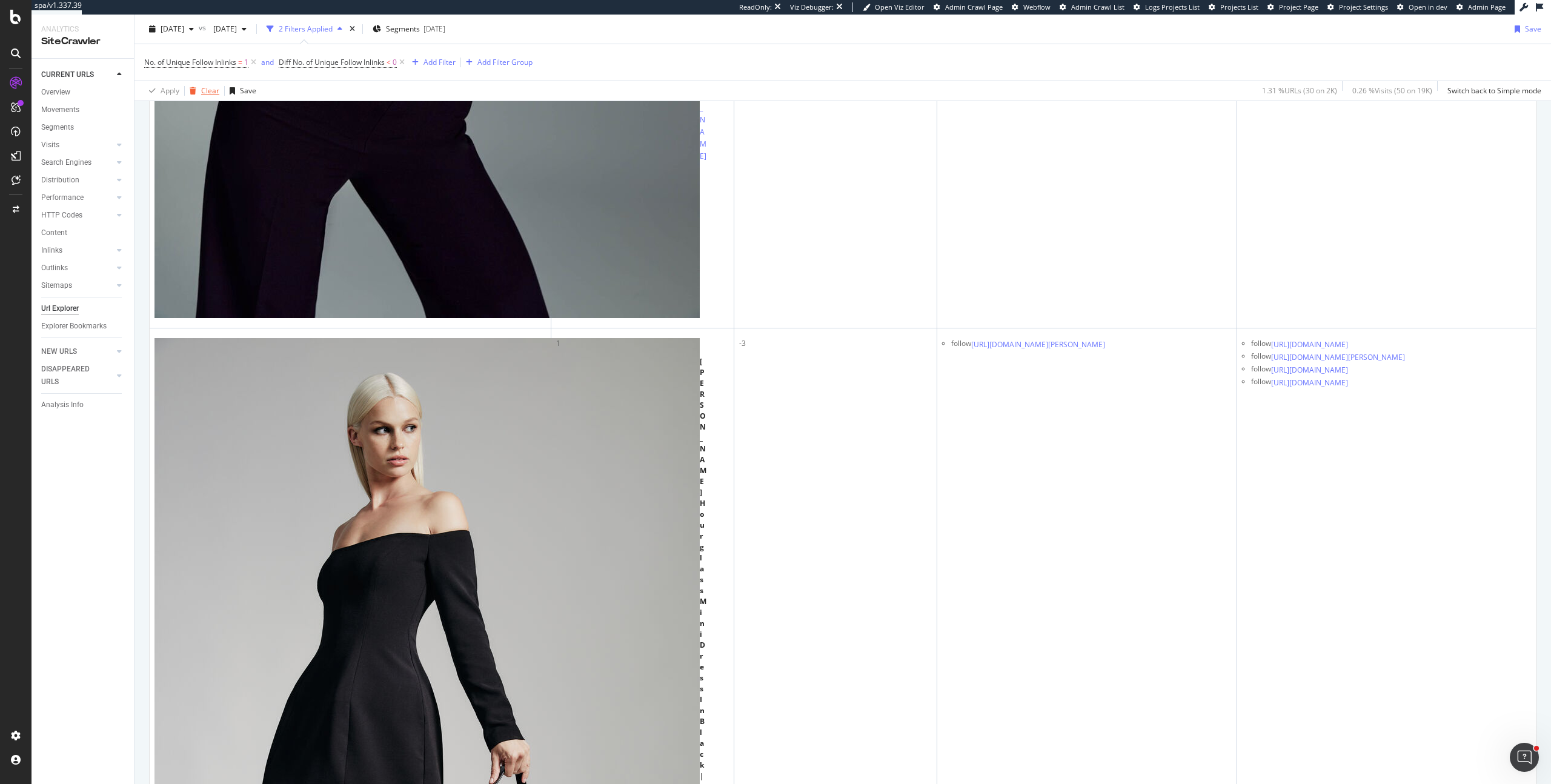
click at [203, 92] on div "Clear" at bounding box center [210, 90] width 18 height 10
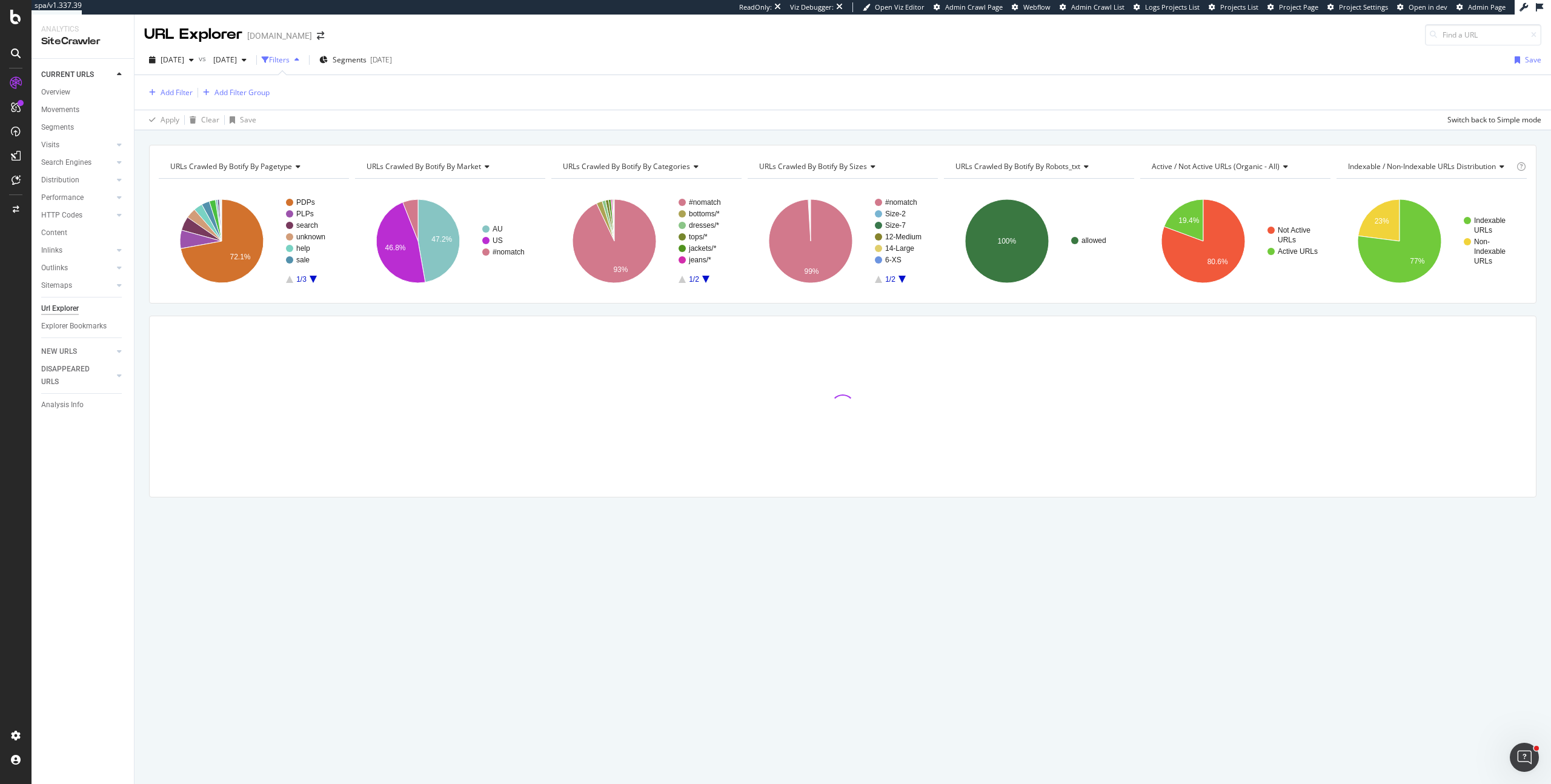
click at [1374, 221] on text "23%" at bounding box center [1381, 221] width 14 height 8
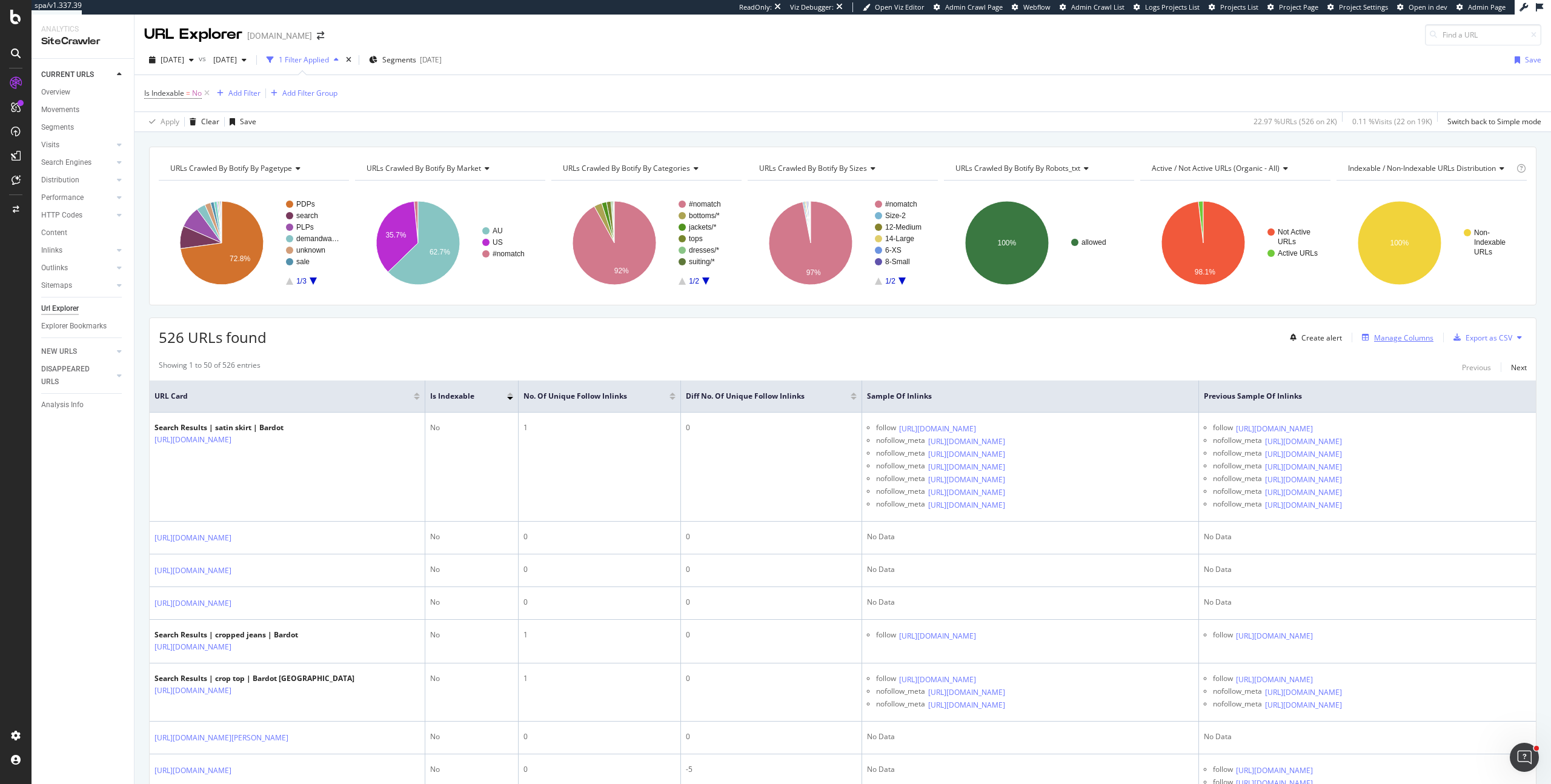
click at [1399, 338] on div "Manage Columns" at bounding box center [1403, 337] width 59 height 10
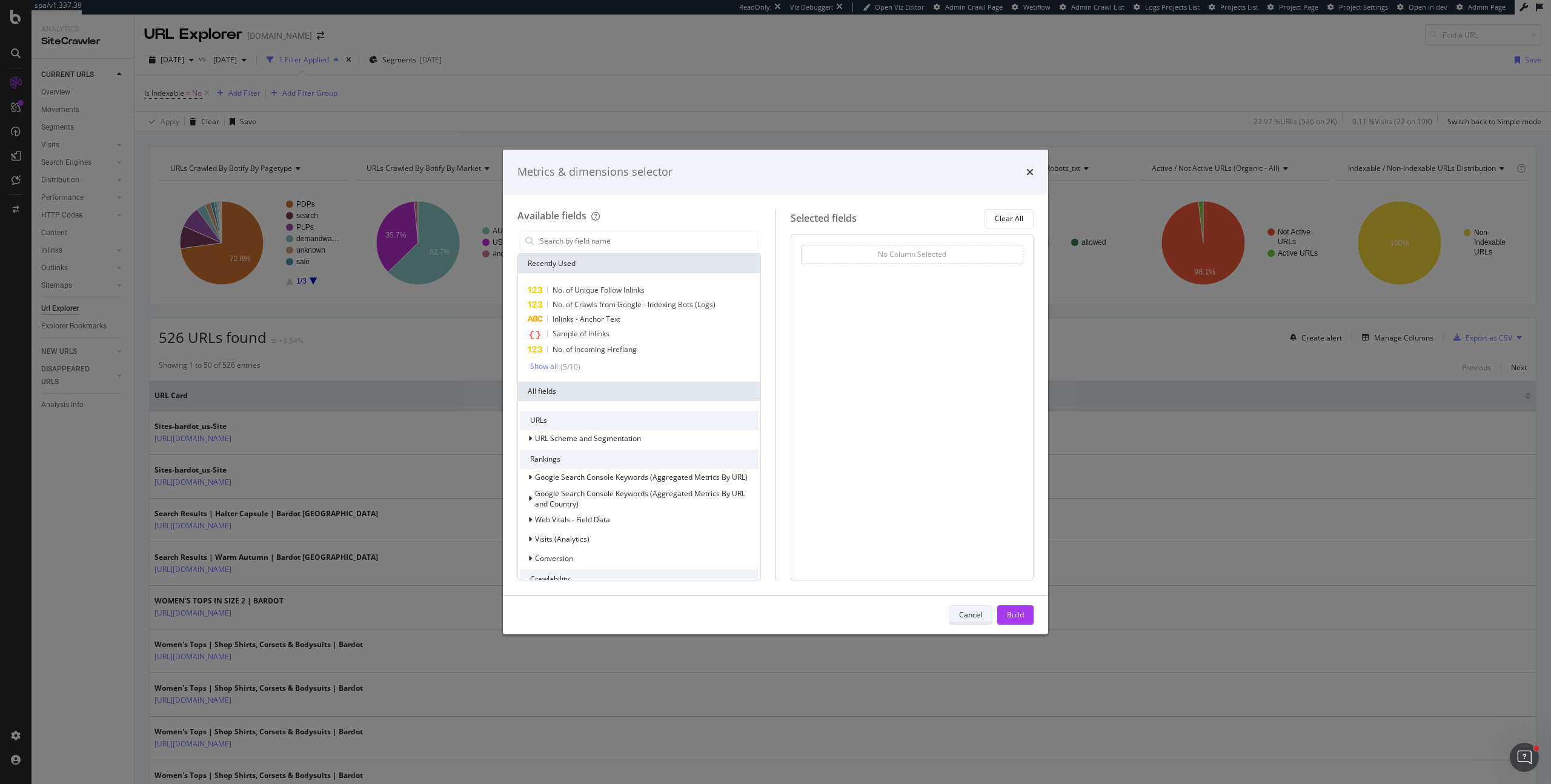
click at [978, 610] on div "Cancel" at bounding box center [970, 614] width 23 height 10
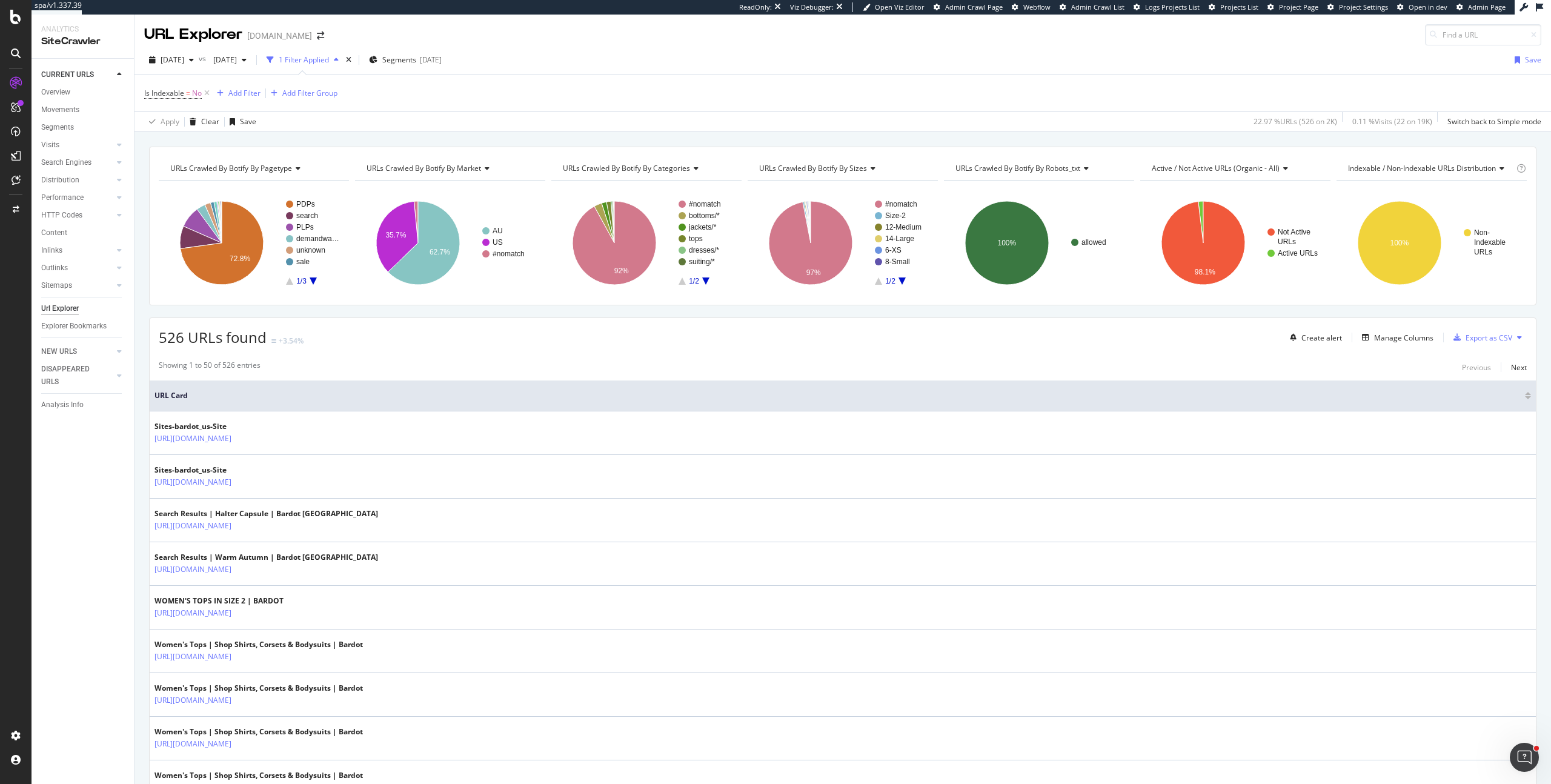
click at [1038, 168] on span "URLs Crawled By Botify By robots_txt" at bounding box center [1017, 168] width 125 height 10
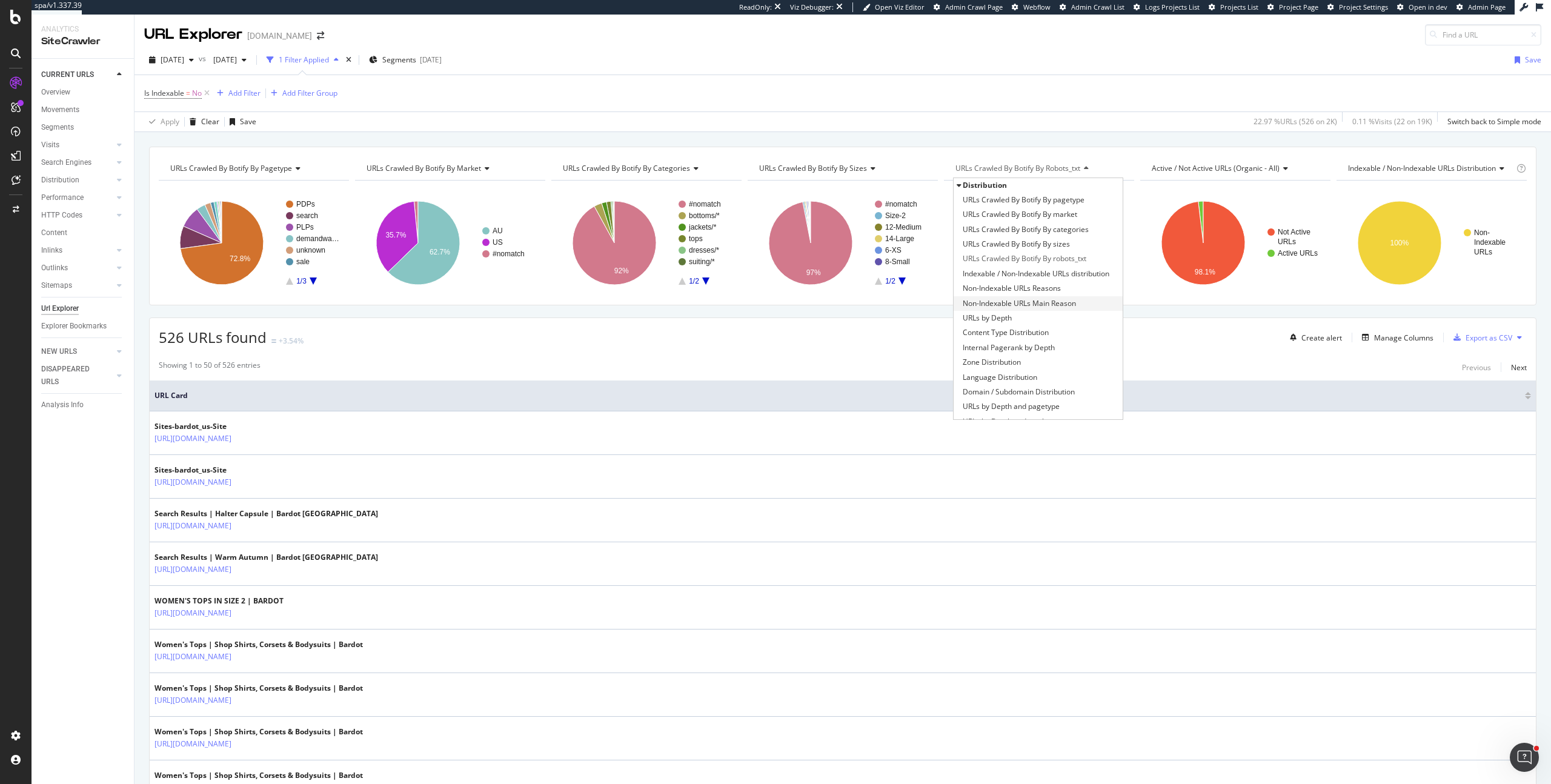
click at [1023, 304] on span "Non-Indexable URLs Main Reason" at bounding box center [1019, 303] width 113 height 12
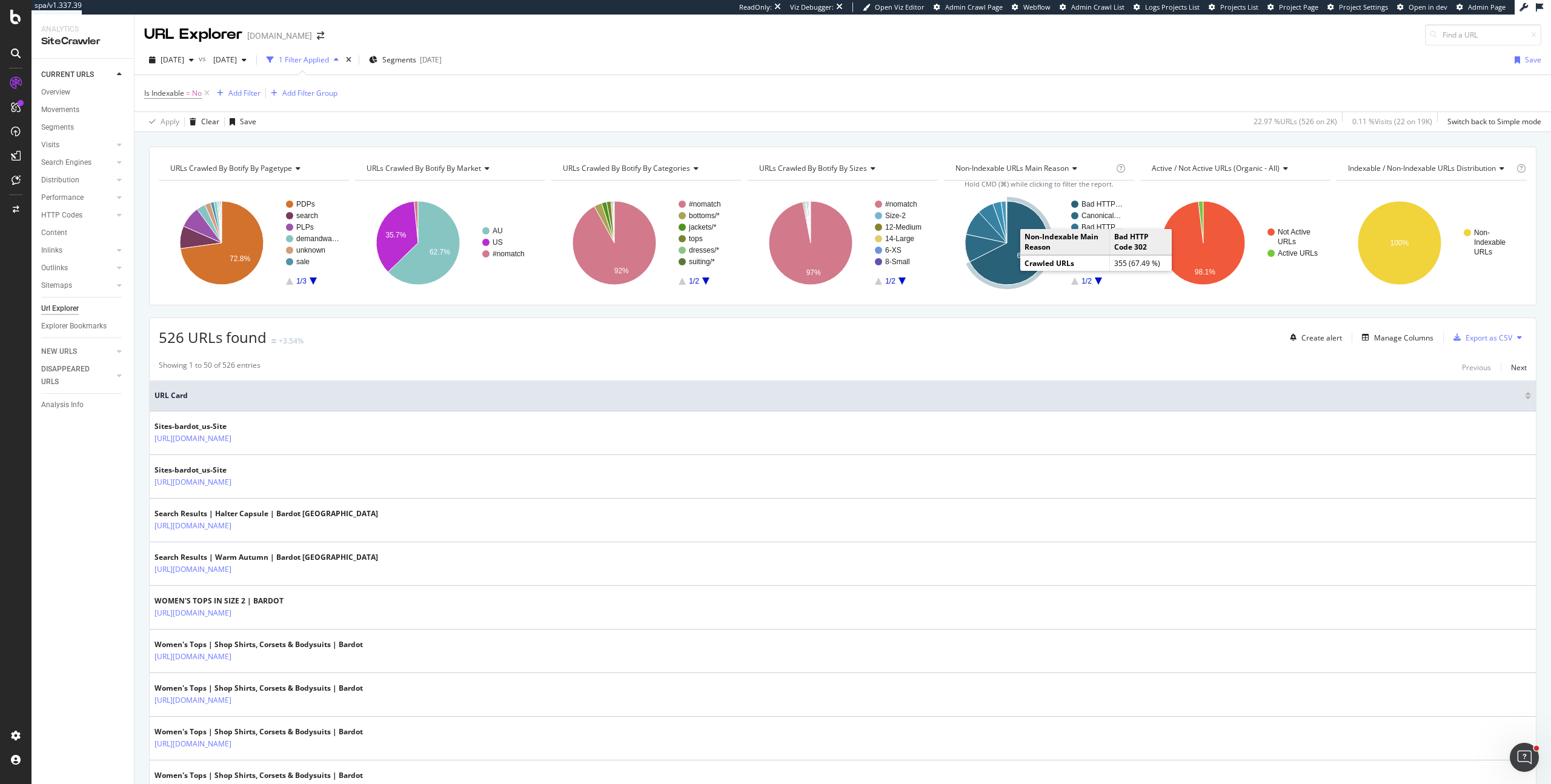
click at [1004, 257] on icon "A chart." at bounding box center [1009, 243] width 79 height 83
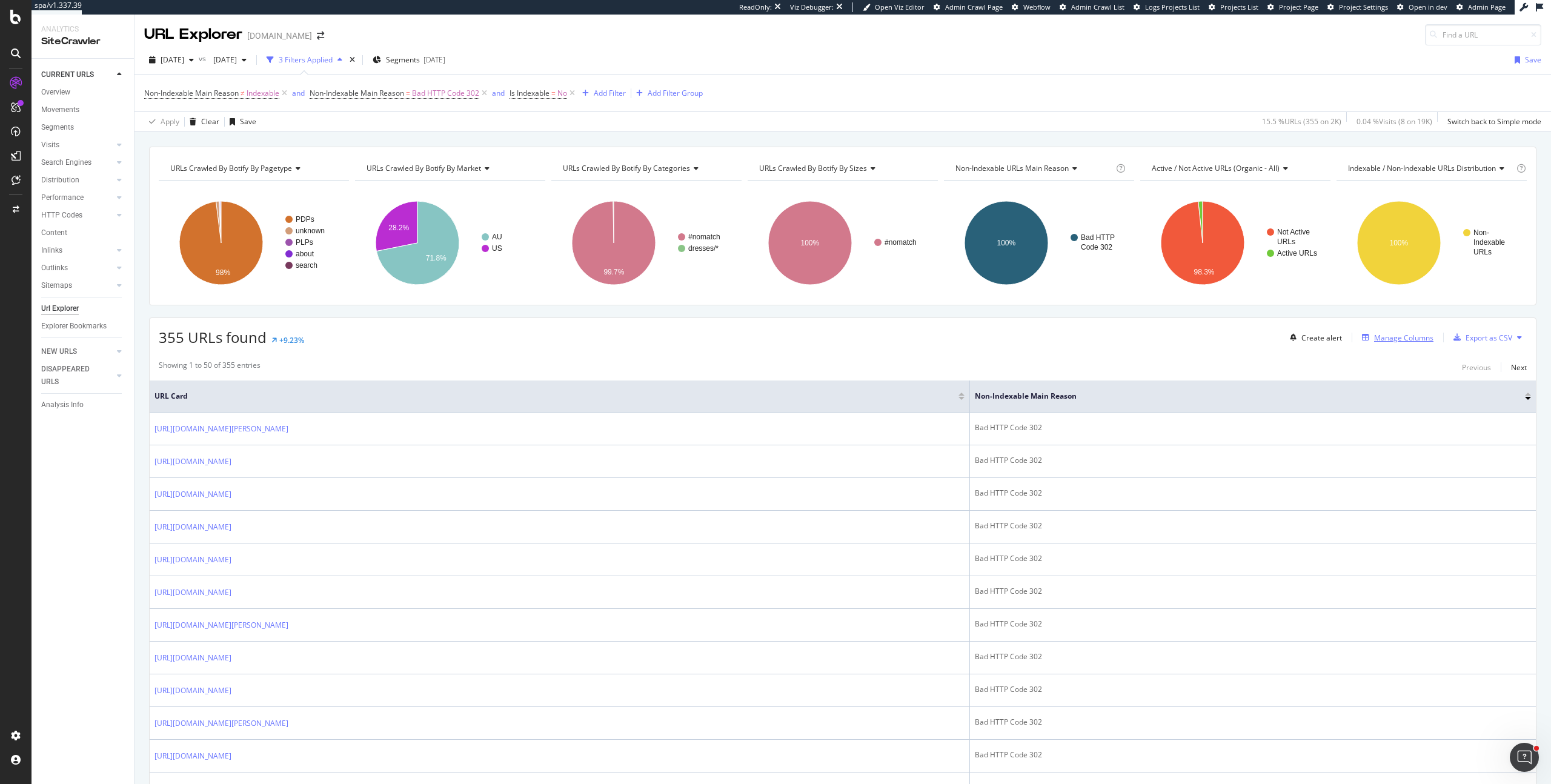
click at [1377, 338] on div "Manage Columns" at bounding box center [1403, 337] width 59 height 10
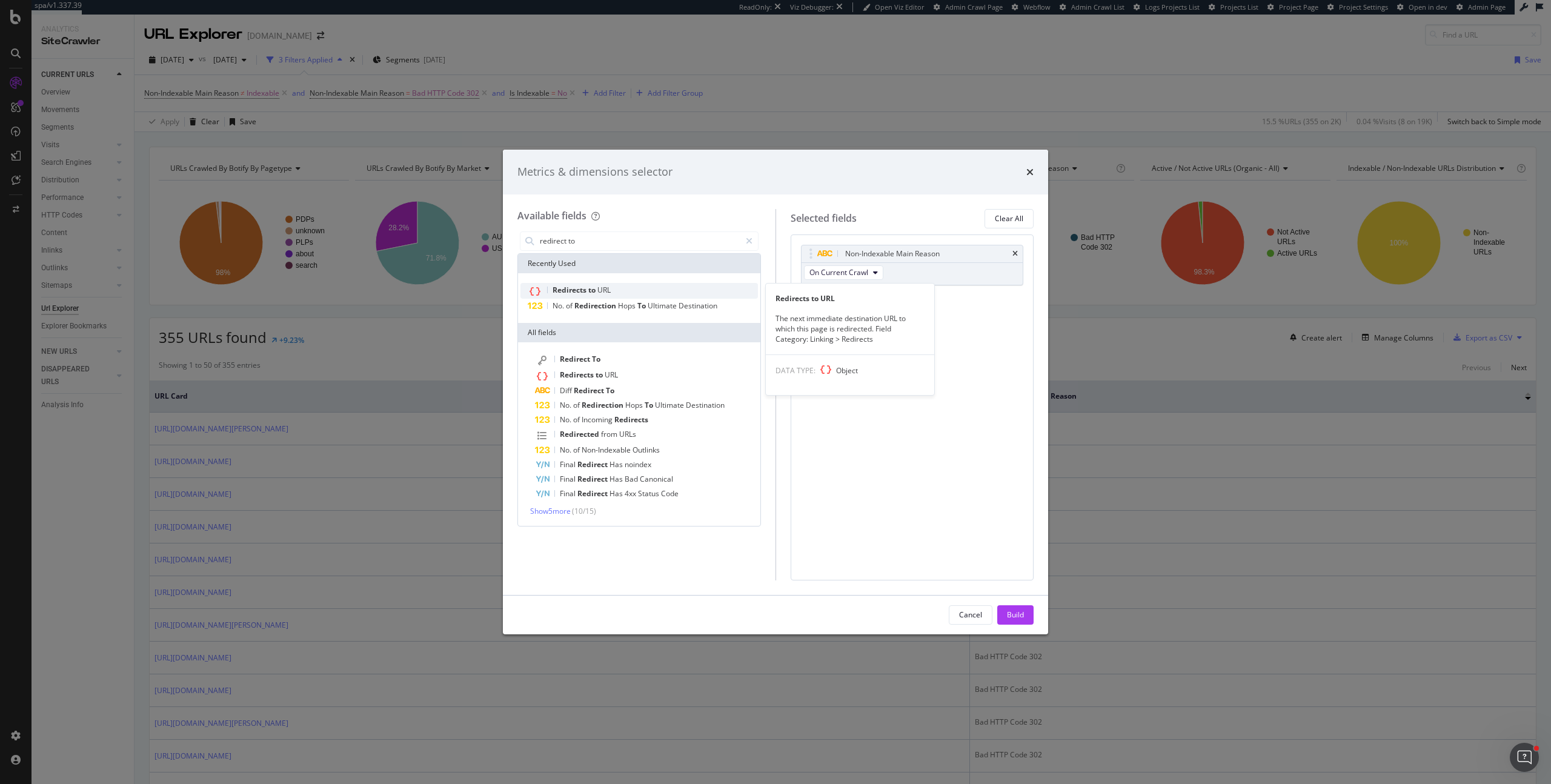
type input "redirect to"
click at [634, 290] on div "Redirects to URL" at bounding box center [639, 290] width 237 height 16
click at [652, 306] on span "Ultimate" at bounding box center [663, 305] width 31 height 10
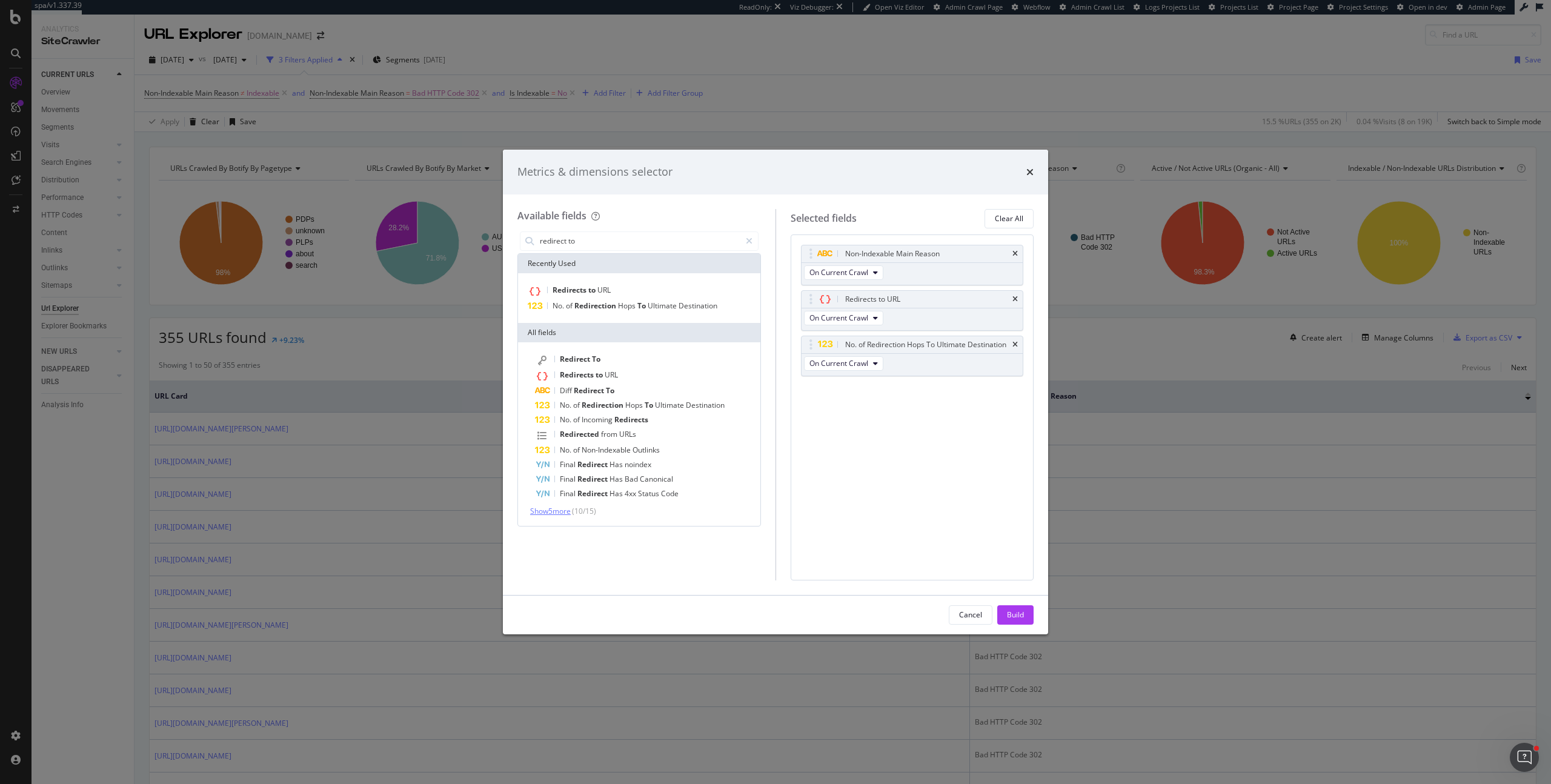
click at [558, 511] on span "Show 5 more" at bounding box center [550, 511] width 41 height 10
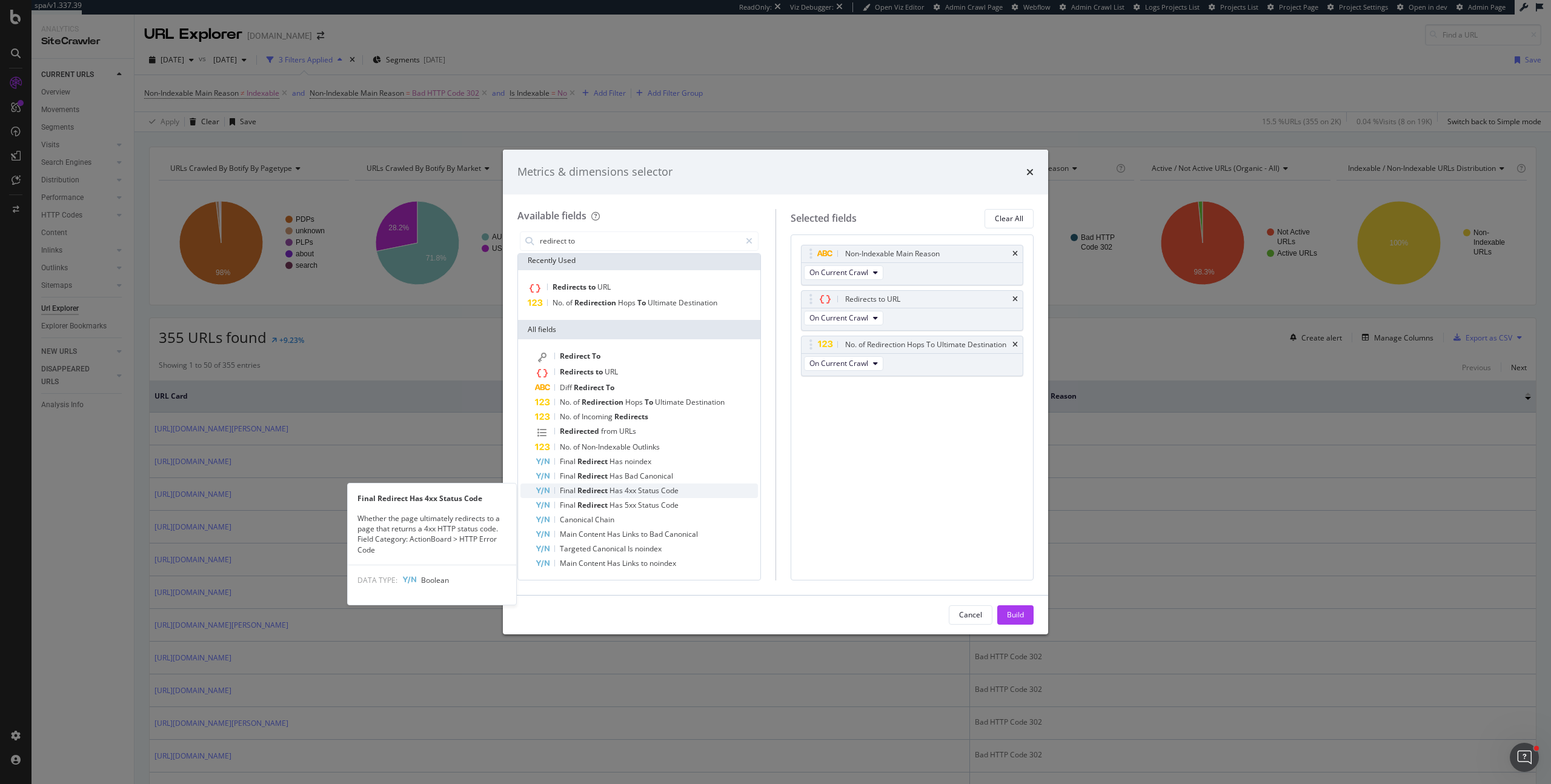
scroll to position [3, 0]
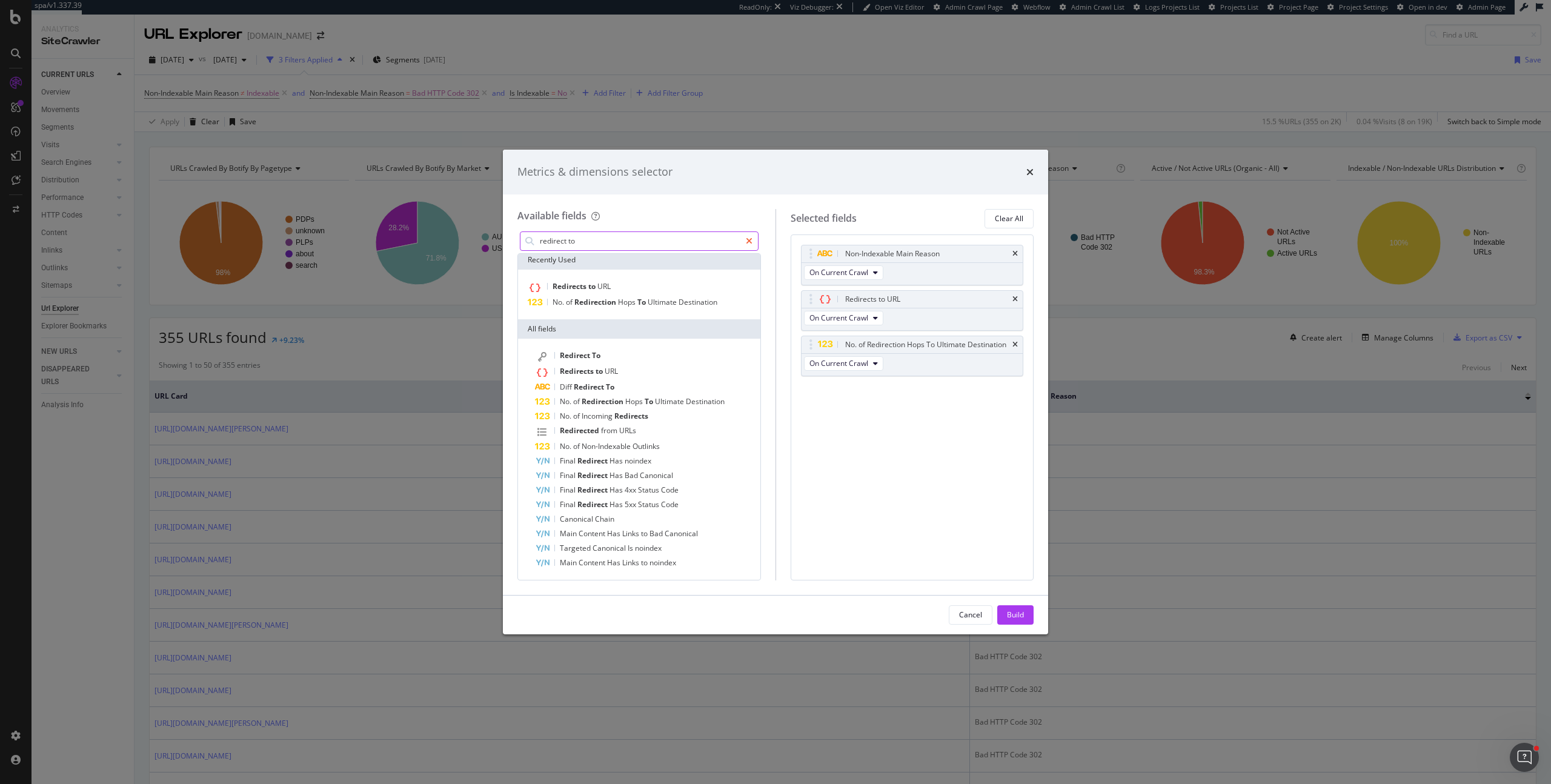
click at [750, 243] on icon "modal" at bounding box center [749, 241] width 7 height 8
click at [735, 243] on input "modal" at bounding box center [648, 241] width 219 height 18
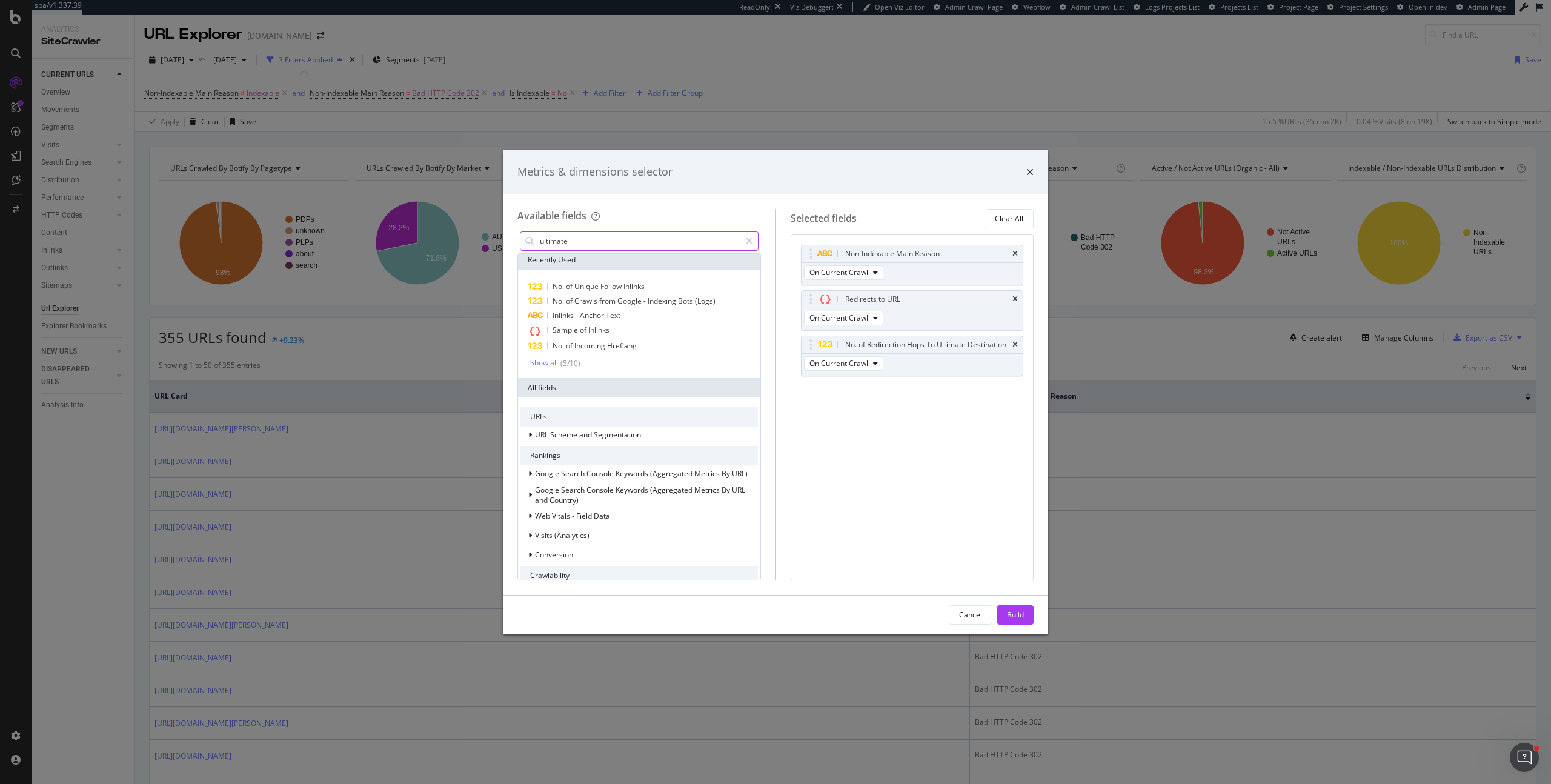
scroll to position [0, 0]
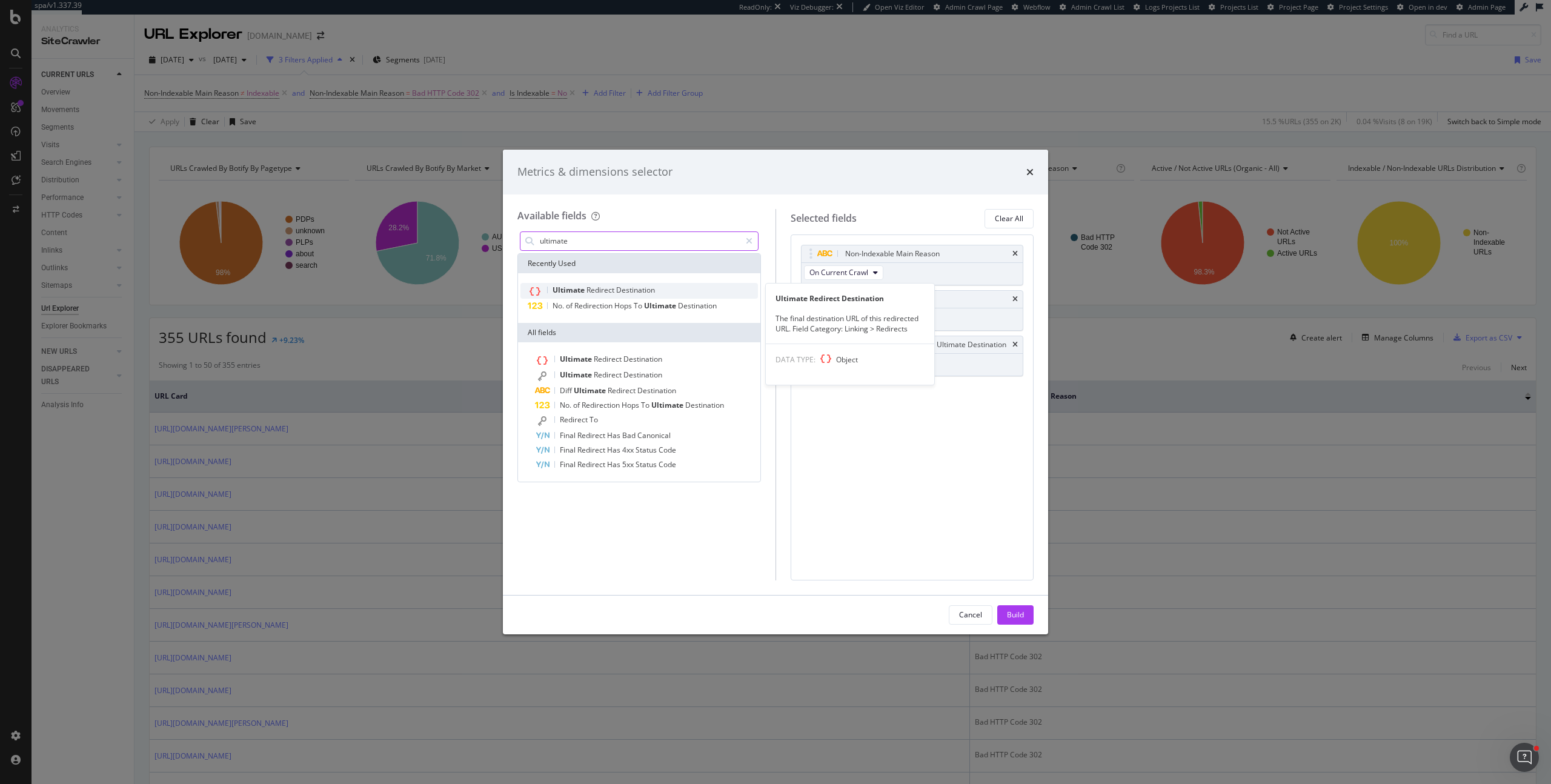
type input "ultimate"
click at [622, 285] on span "Destination" at bounding box center [635, 290] width 39 height 10
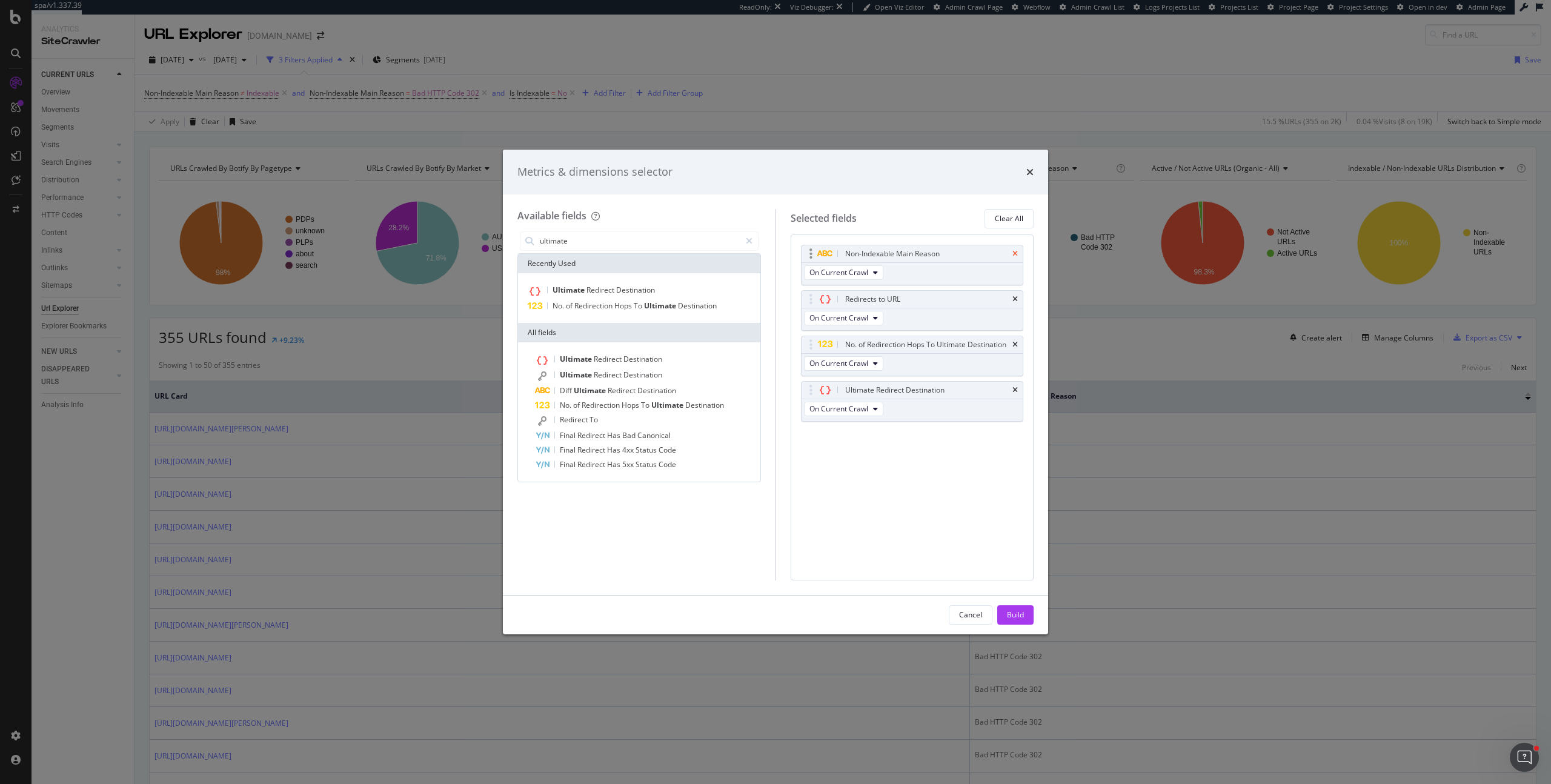
click at [1014, 252] on icon "times" at bounding box center [1015, 254] width 6 height 8
click at [1016, 613] on div "Build" at bounding box center [1015, 614] width 17 height 10
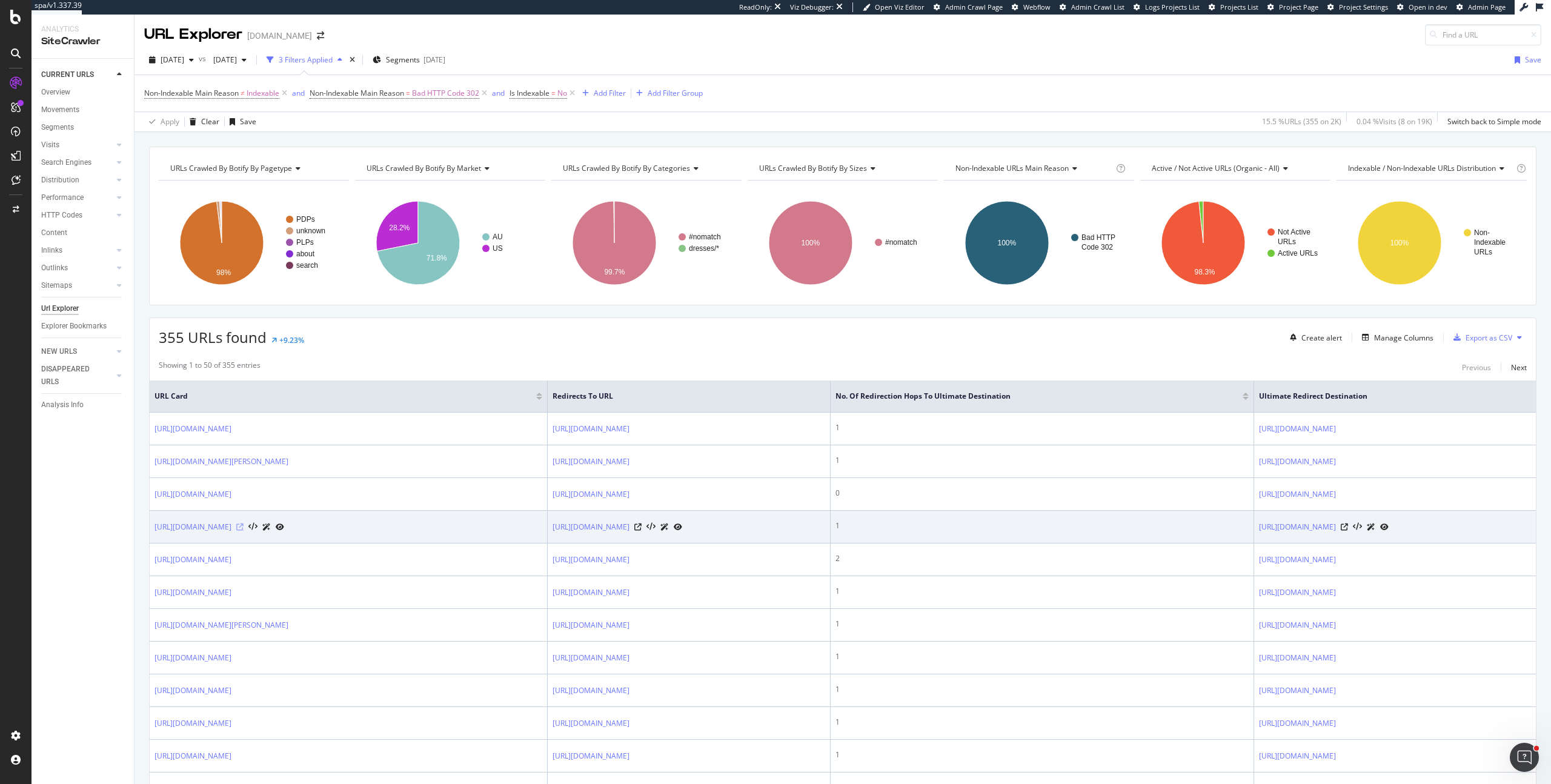
click at [243, 527] on icon at bounding box center [240, 527] width 8 height 8
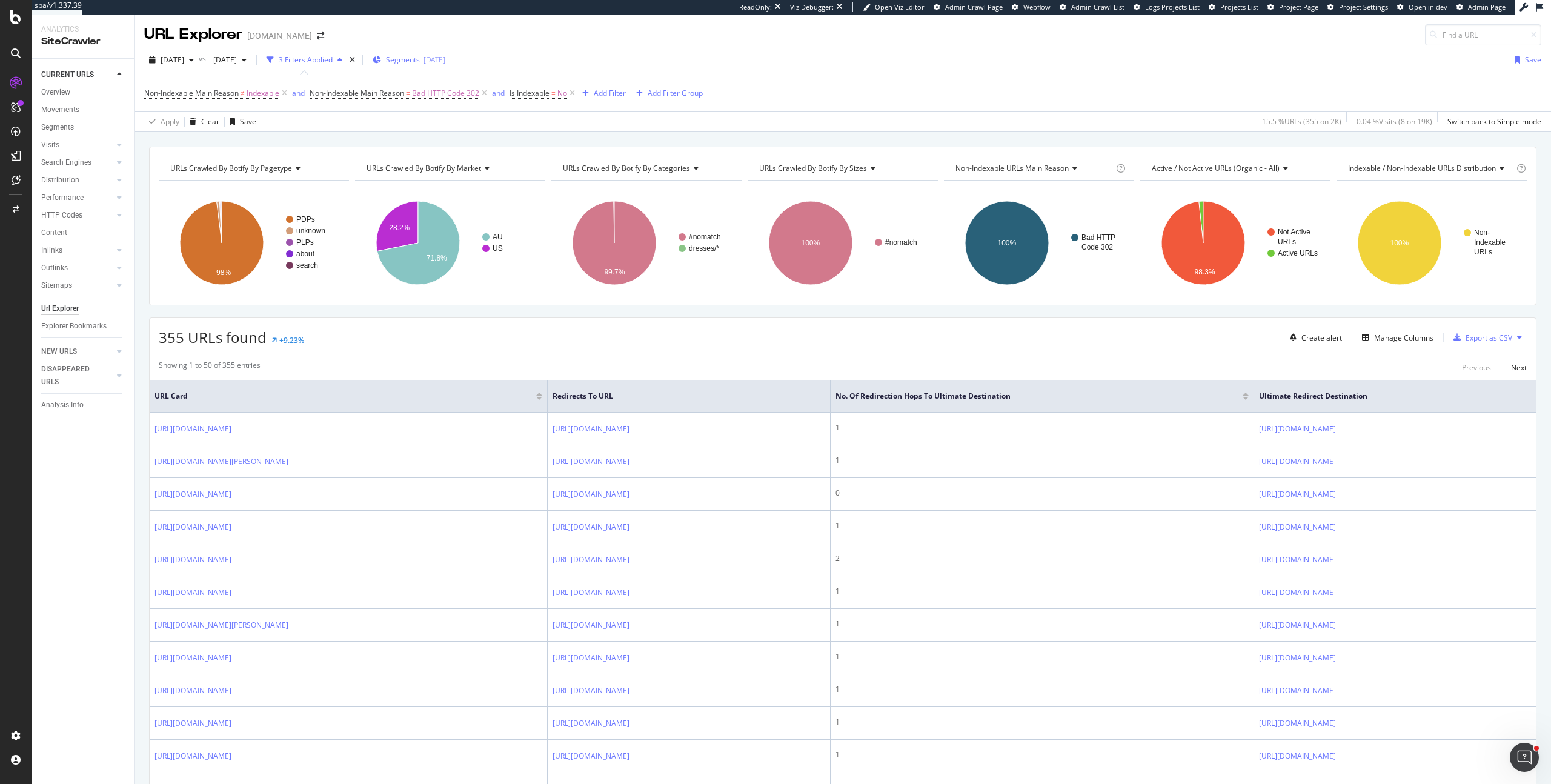
click at [446, 61] on div "[DATE]" at bounding box center [434, 59] width 22 height 10
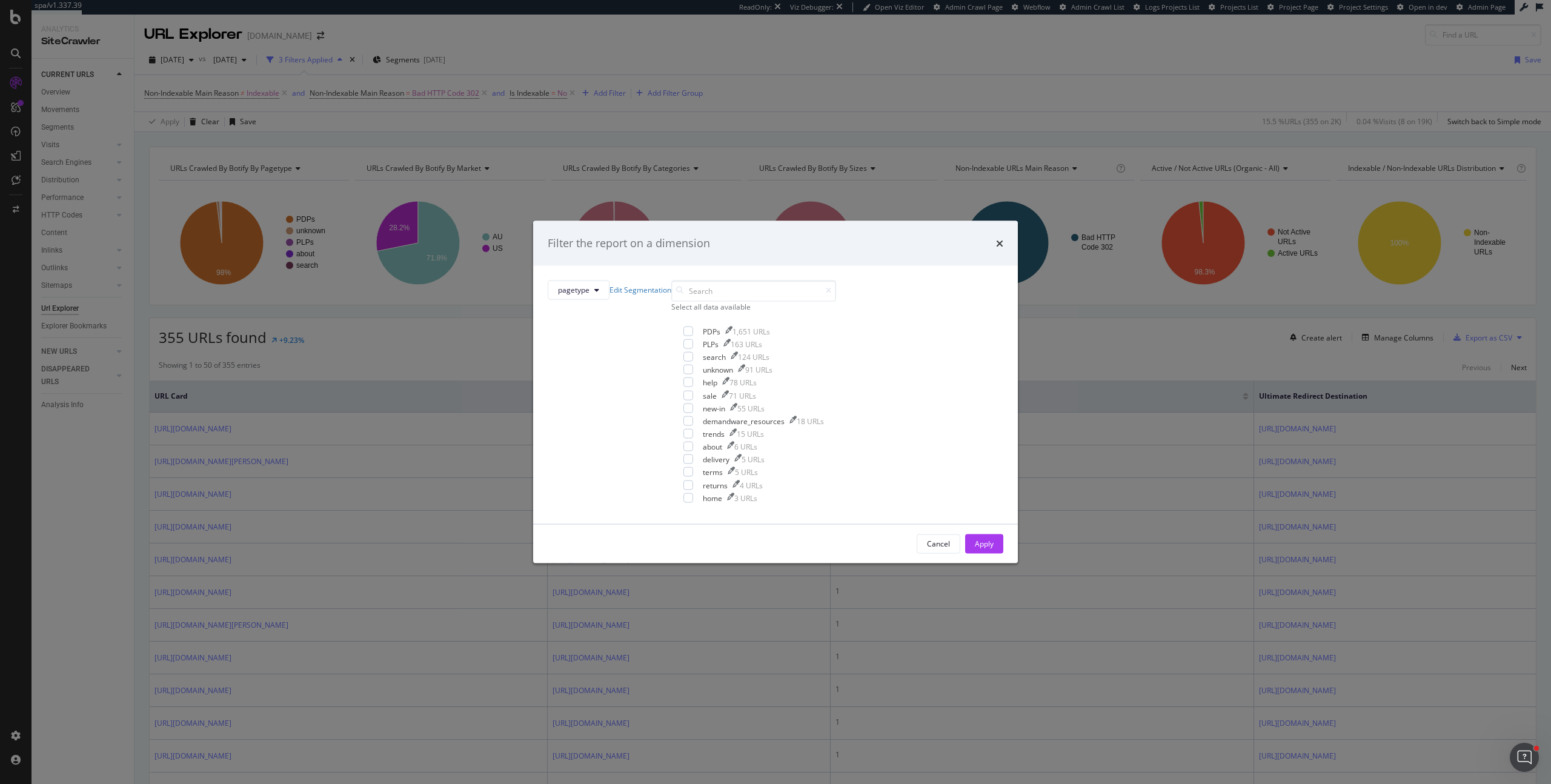
click at [690, 312] on div "Select all data available" at bounding box center [753, 306] width 165 height 10
click at [683, 336] on div "modal" at bounding box center [688, 331] width 10 height 10
click at [974, 550] on div "Apply" at bounding box center [983, 543] width 19 height 18
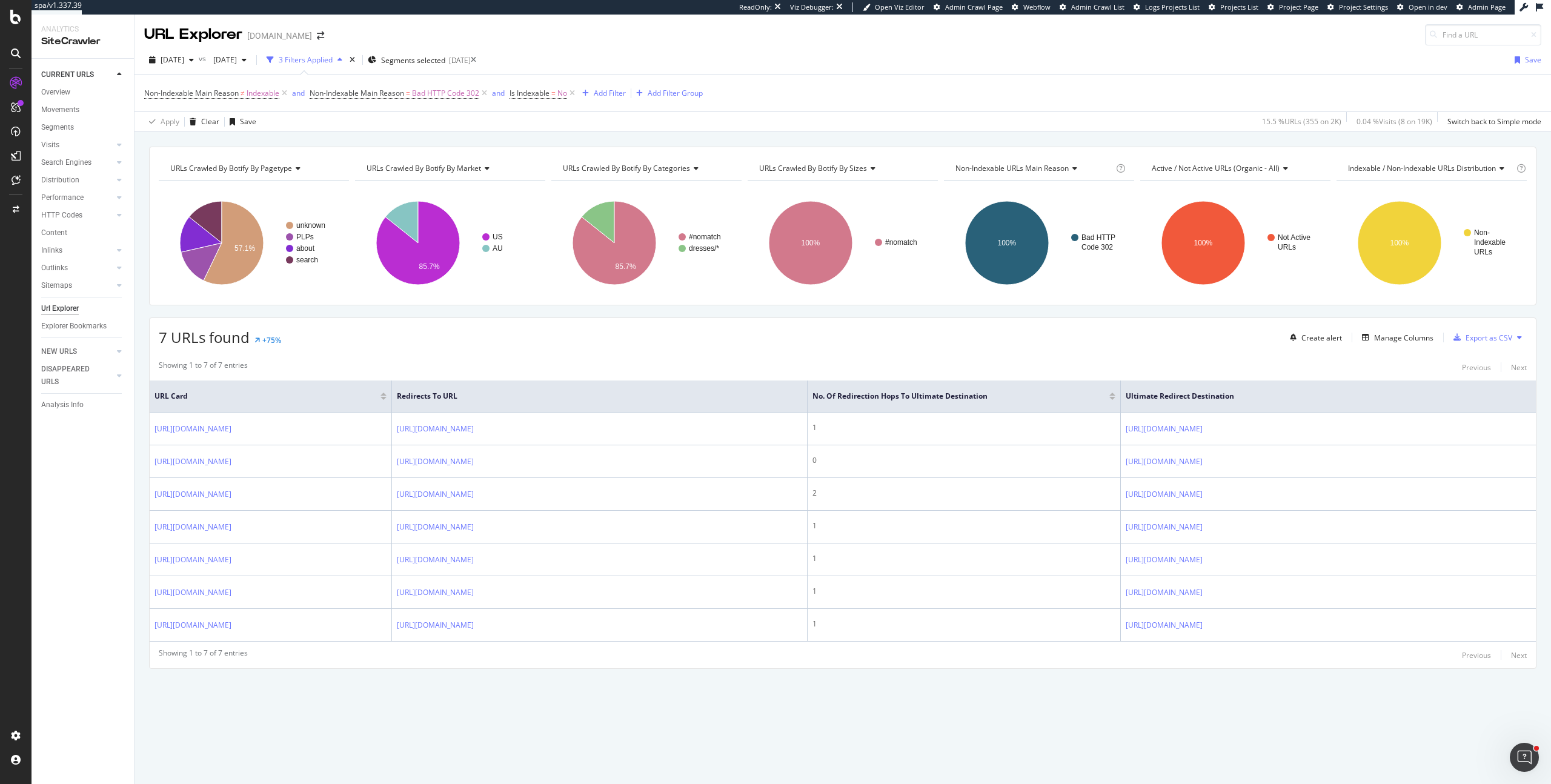
click at [585, 308] on div "URLs Crawled By Botify By pagetype Chart (by Value) Table Expand Export as CSV …" at bounding box center [843, 429] width 1417 height 565
click at [1181, 352] on div "7 URLs found +75% Create alert Manage Columns Export as CSV Showing 1 to 7 of 7…" at bounding box center [843, 492] width 1388 height 351
click at [205, 127] on div "Clear" at bounding box center [210, 121] width 18 height 10
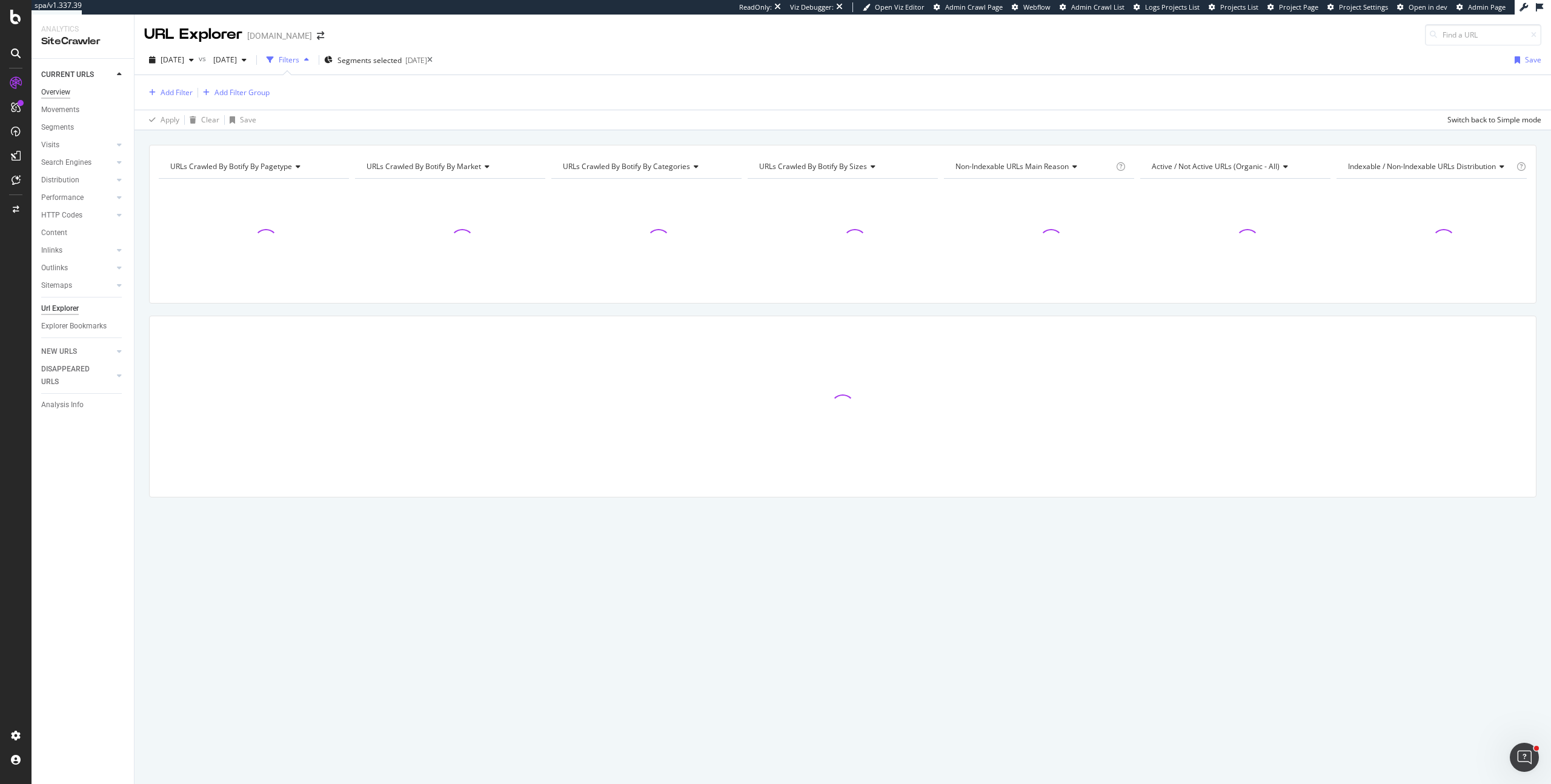
click at [56, 93] on div "Overview" at bounding box center [56, 92] width 29 height 12
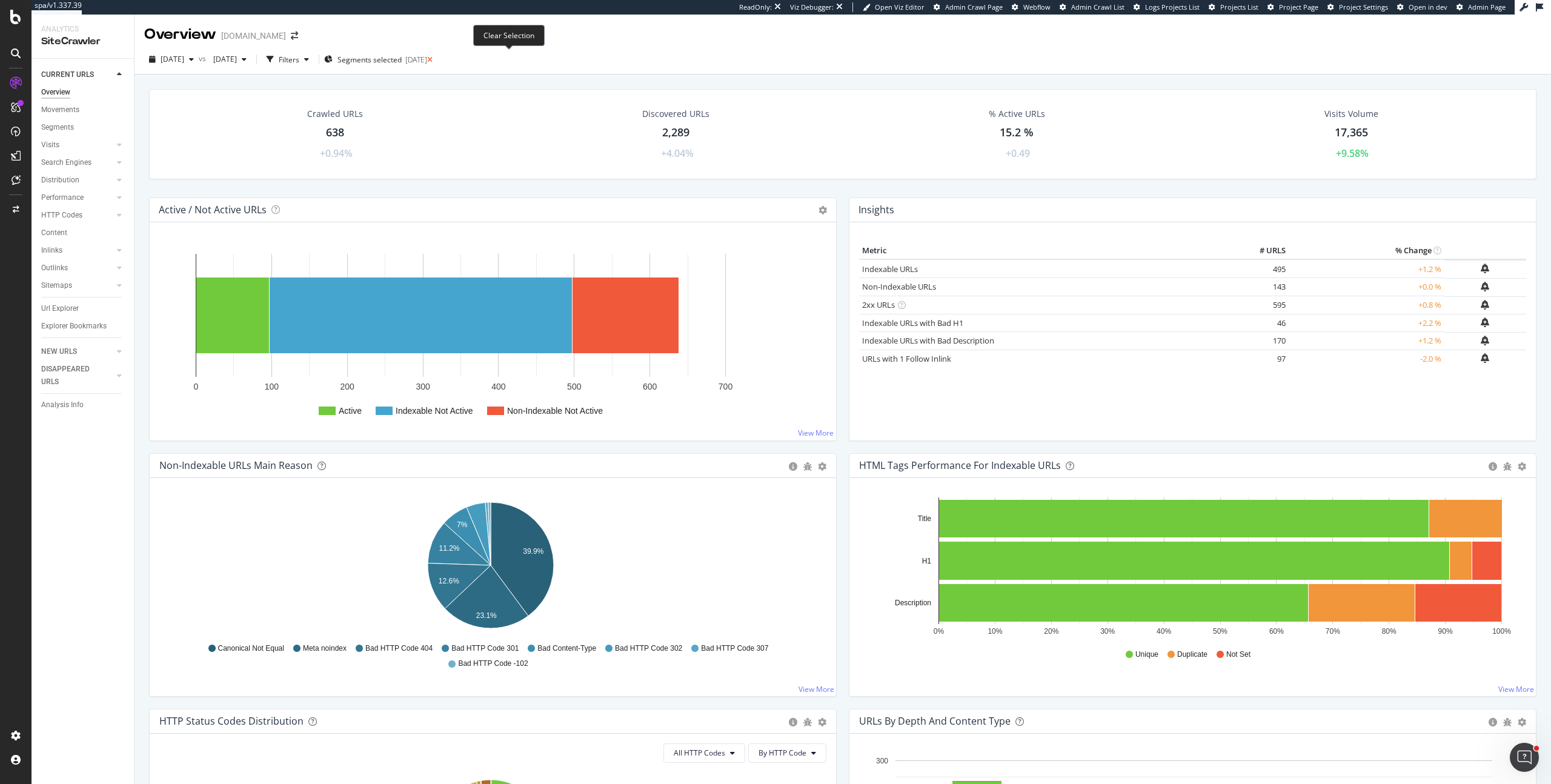
click at [432, 58] on icon at bounding box center [430, 60] width 6 height 8
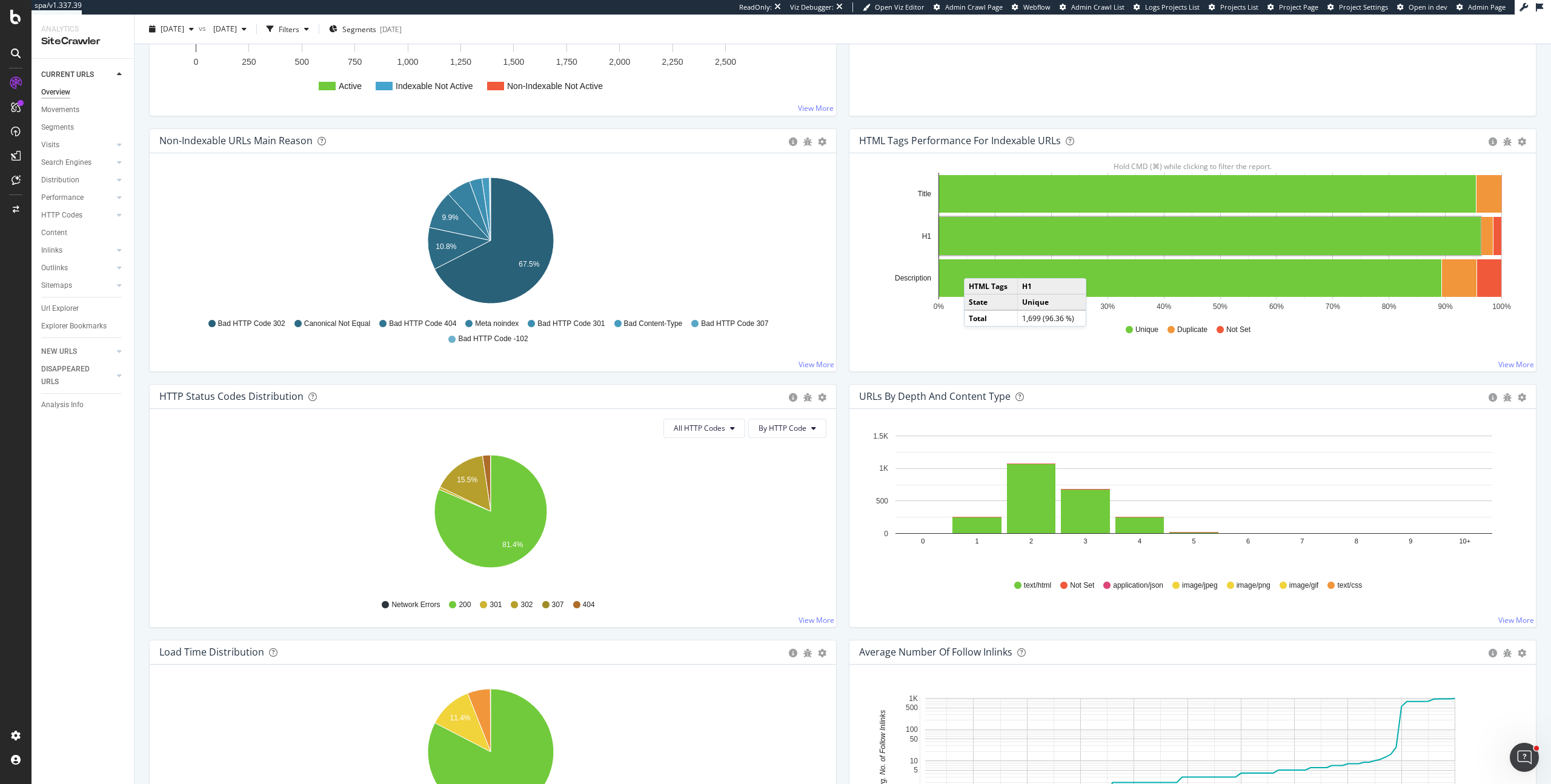
scroll to position [508, 0]
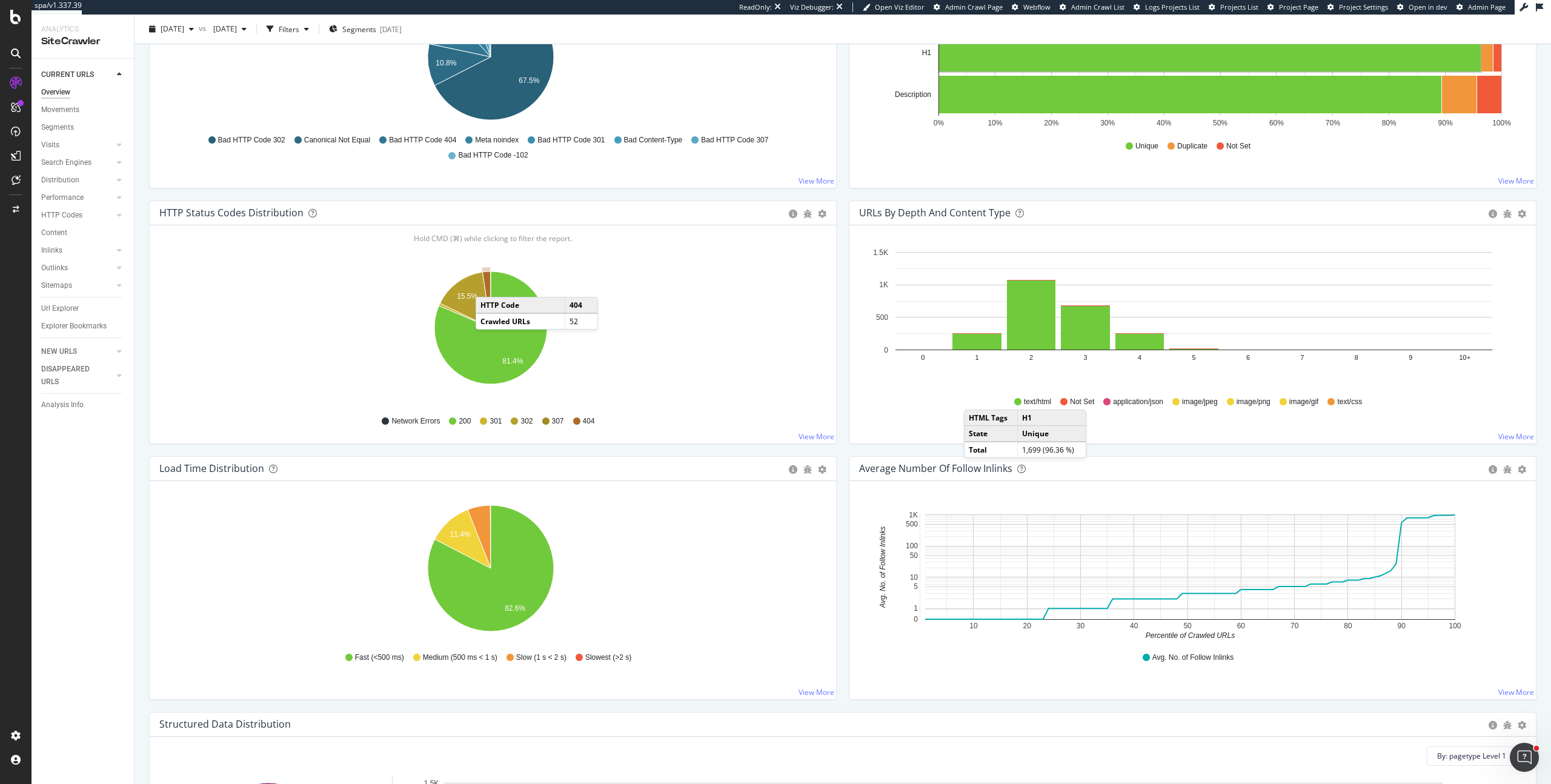
click at [488, 285] on icon "A chart." at bounding box center [486, 300] width 8 height 57
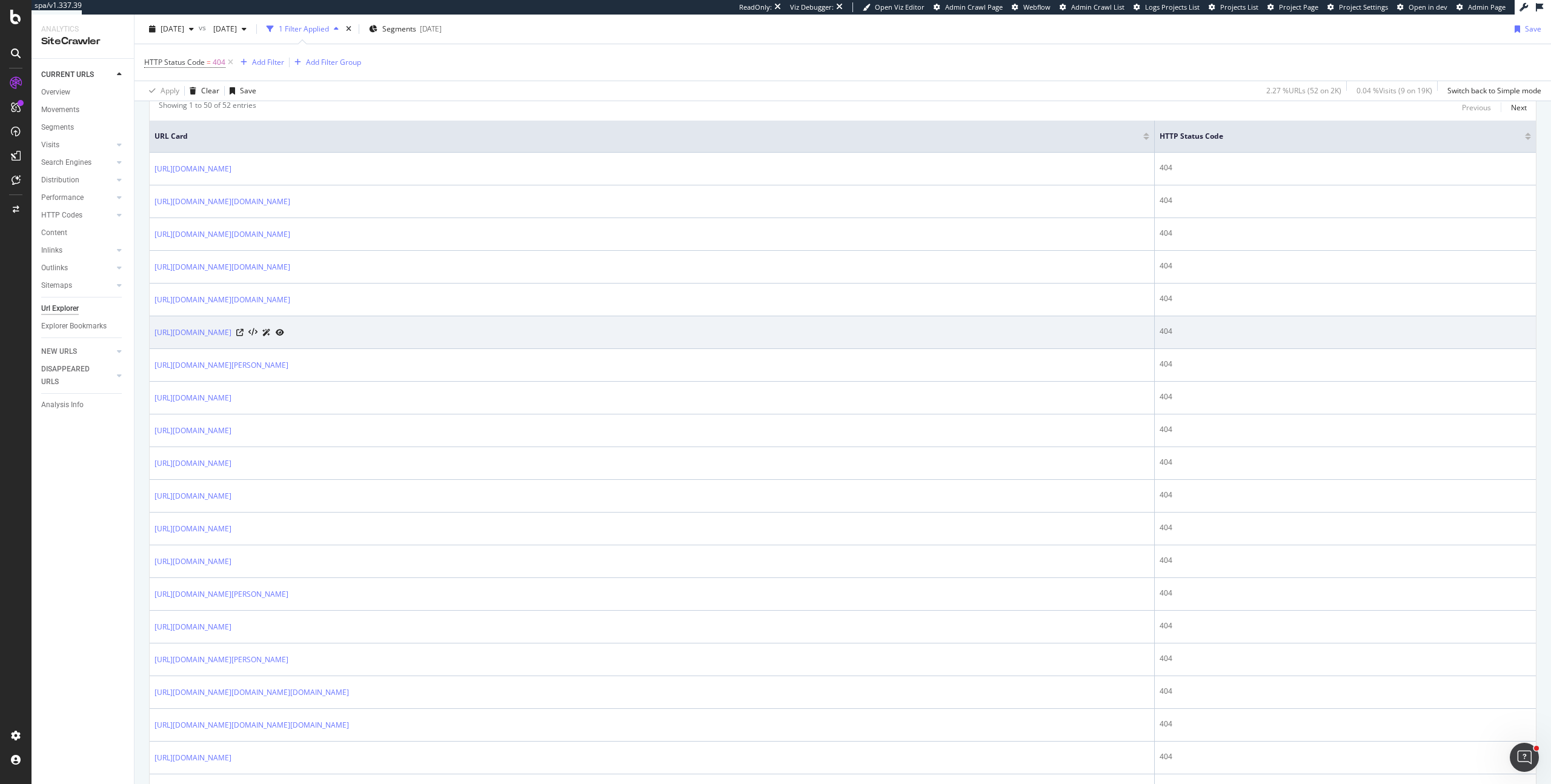
scroll to position [257, 0]
click at [243, 336] on icon at bounding box center [240, 336] width 8 height 8
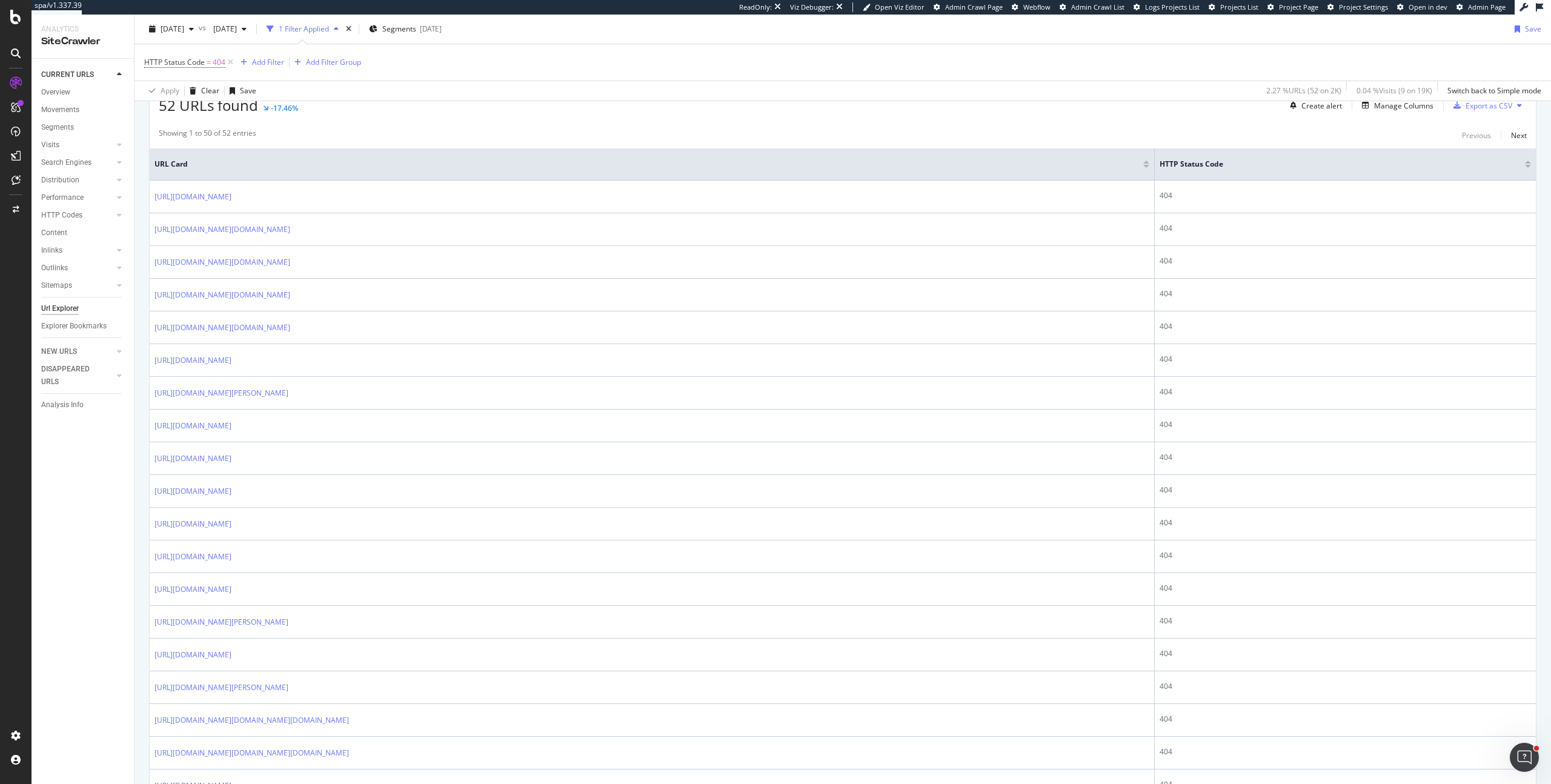
scroll to position [208, 0]
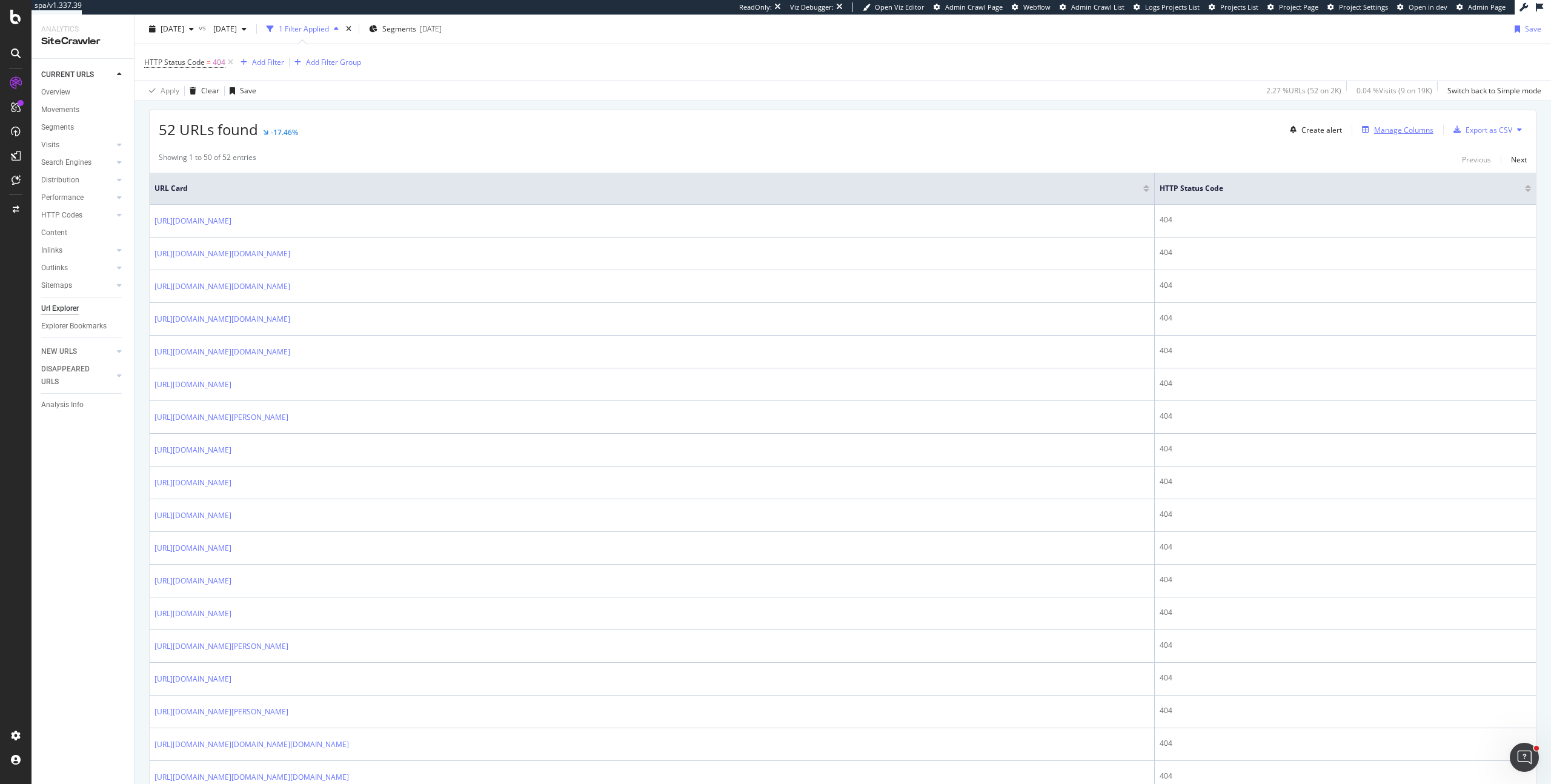
click at [1406, 130] on div "Manage Columns" at bounding box center [1403, 130] width 59 height 10
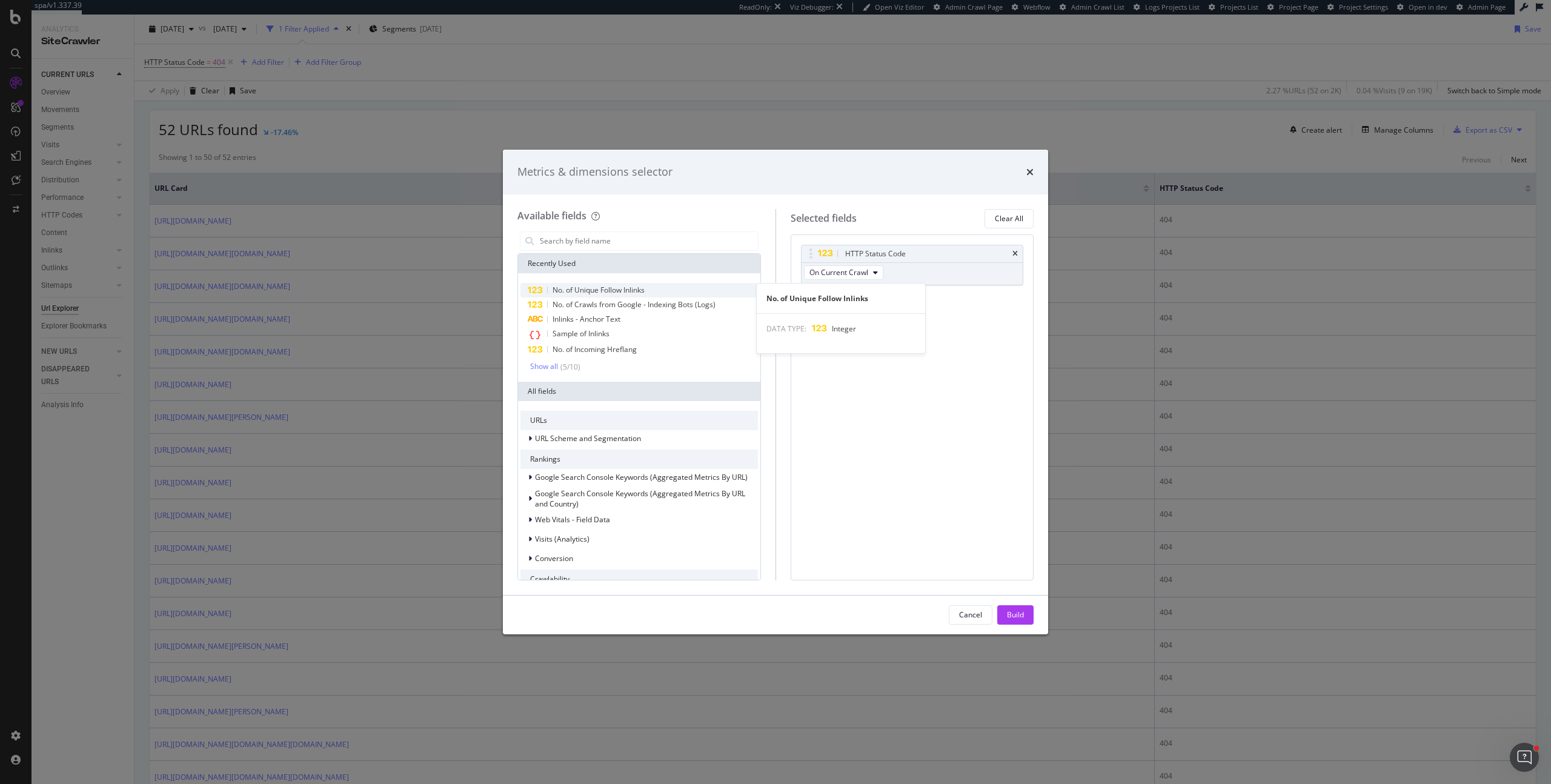
click at [616, 283] on div "No. of Unique Follow Inlinks" at bounding box center [639, 290] width 237 height 14
click at [551, 367] on div "Show all" at bounding box center [544, 366] width 28 height 8
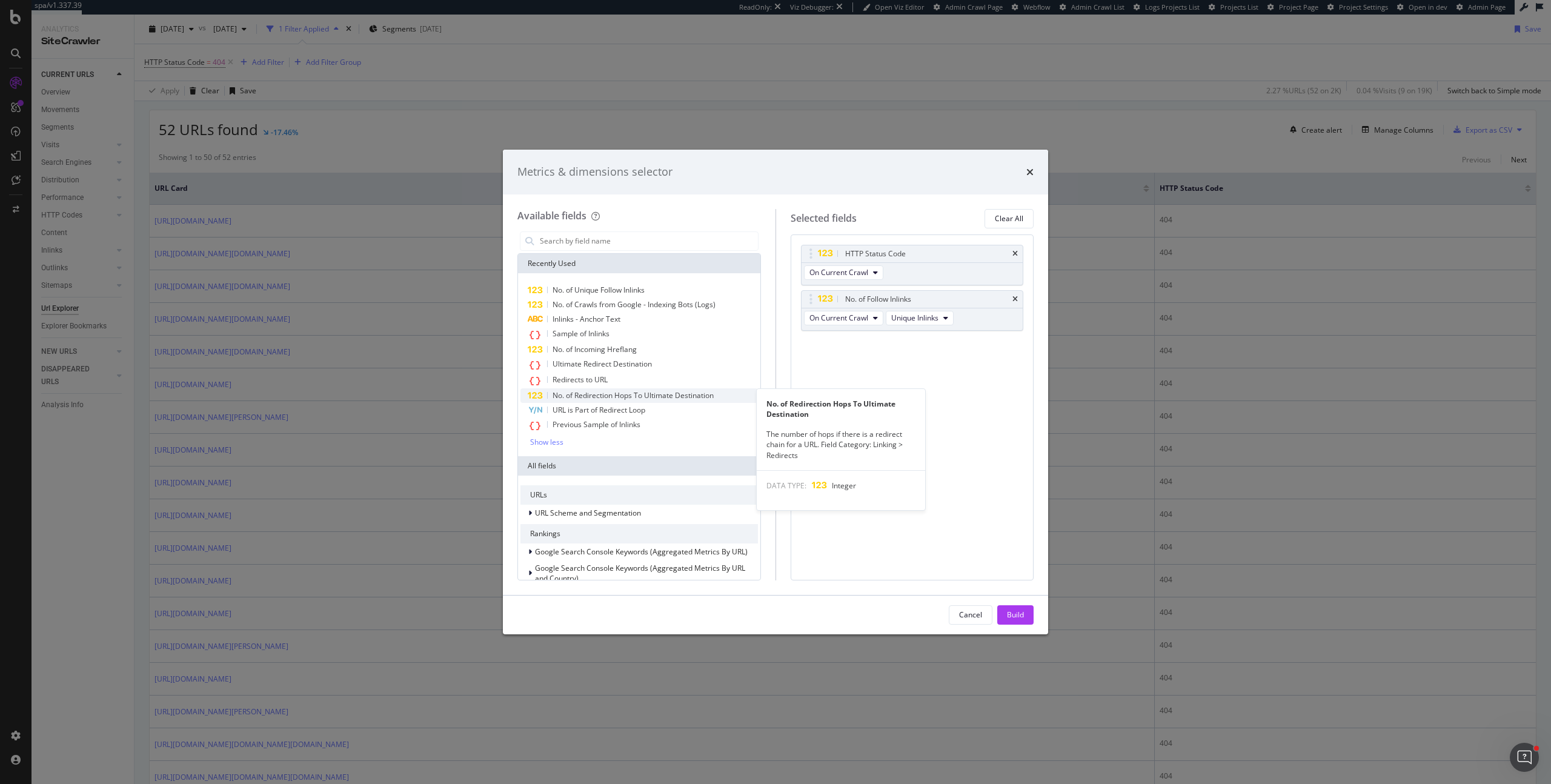
click at [621, 391] on span "No. of Redirection Hops To Ultimate Destination" at bounding box center [633, 395] width 161 height 10
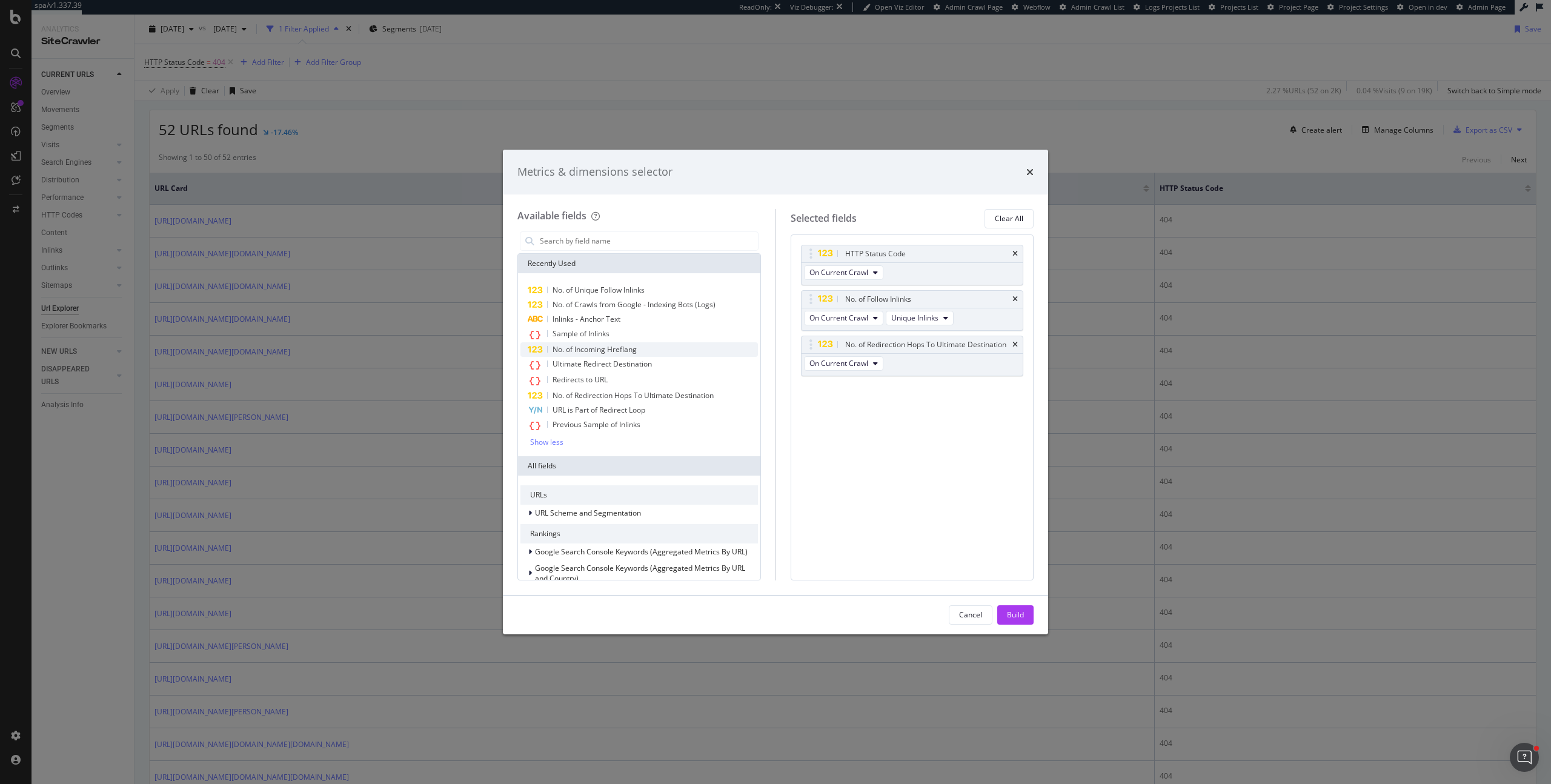
click at [613, 345] on span "No. of Incoming Hreflang" at bounding box center [594, 349] width 84 height 10
click at [649, 243] on input "modal" at bounding box center [648, 241] width 219 height 18
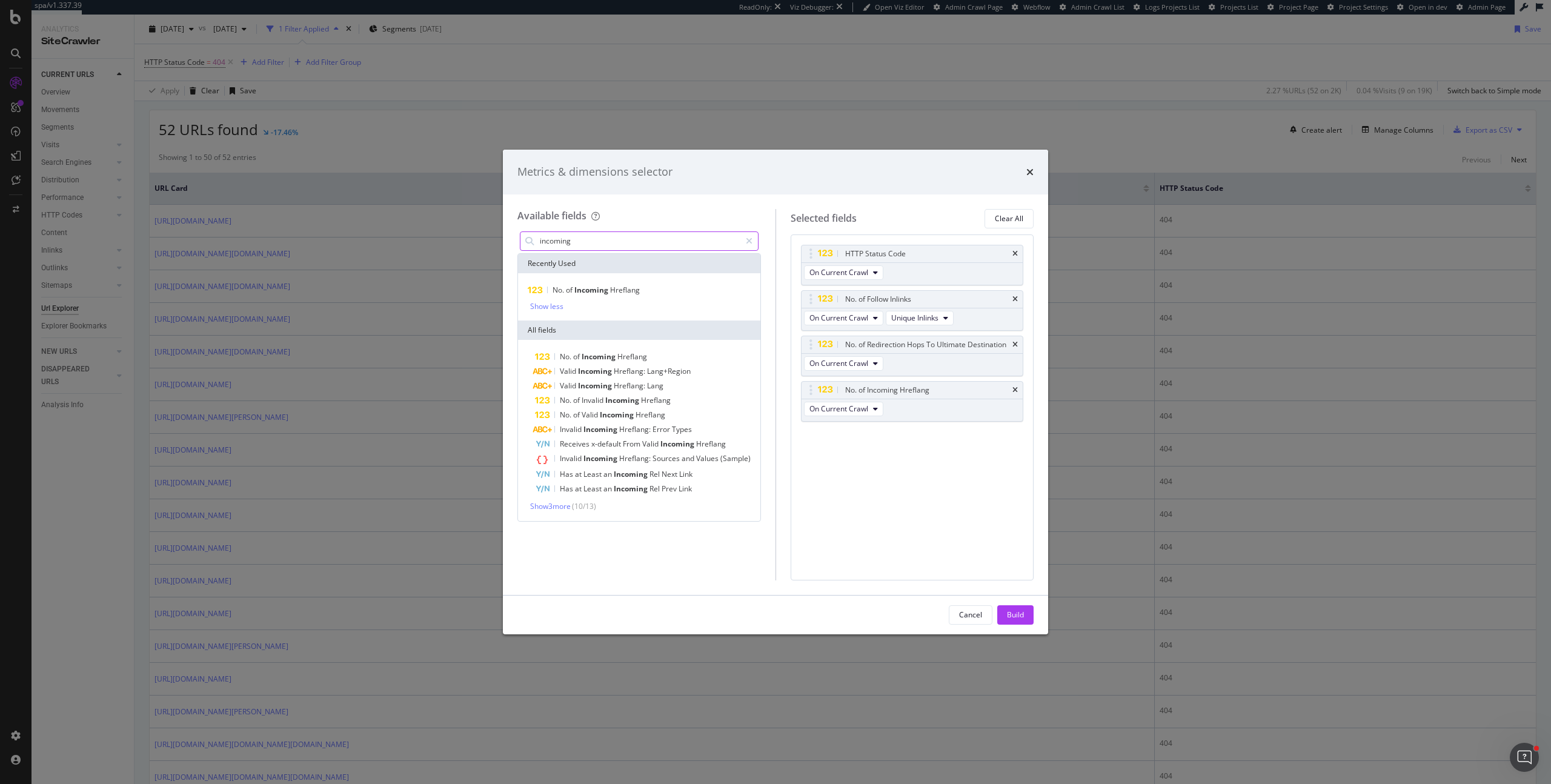
click at [568, 241] on input "incoming" at bounding box center [639, 241] width 202 height 18
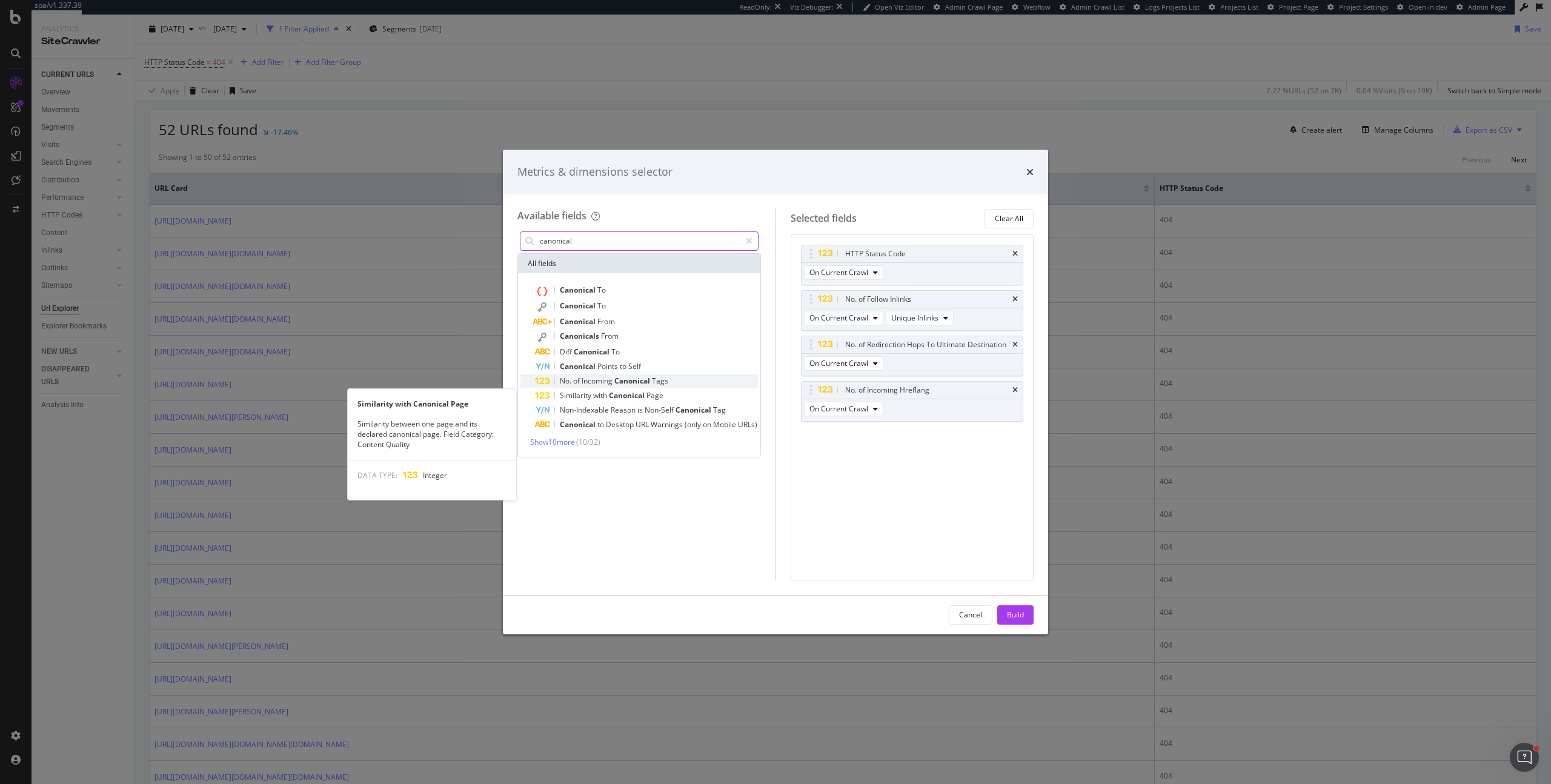
type input "canonical"
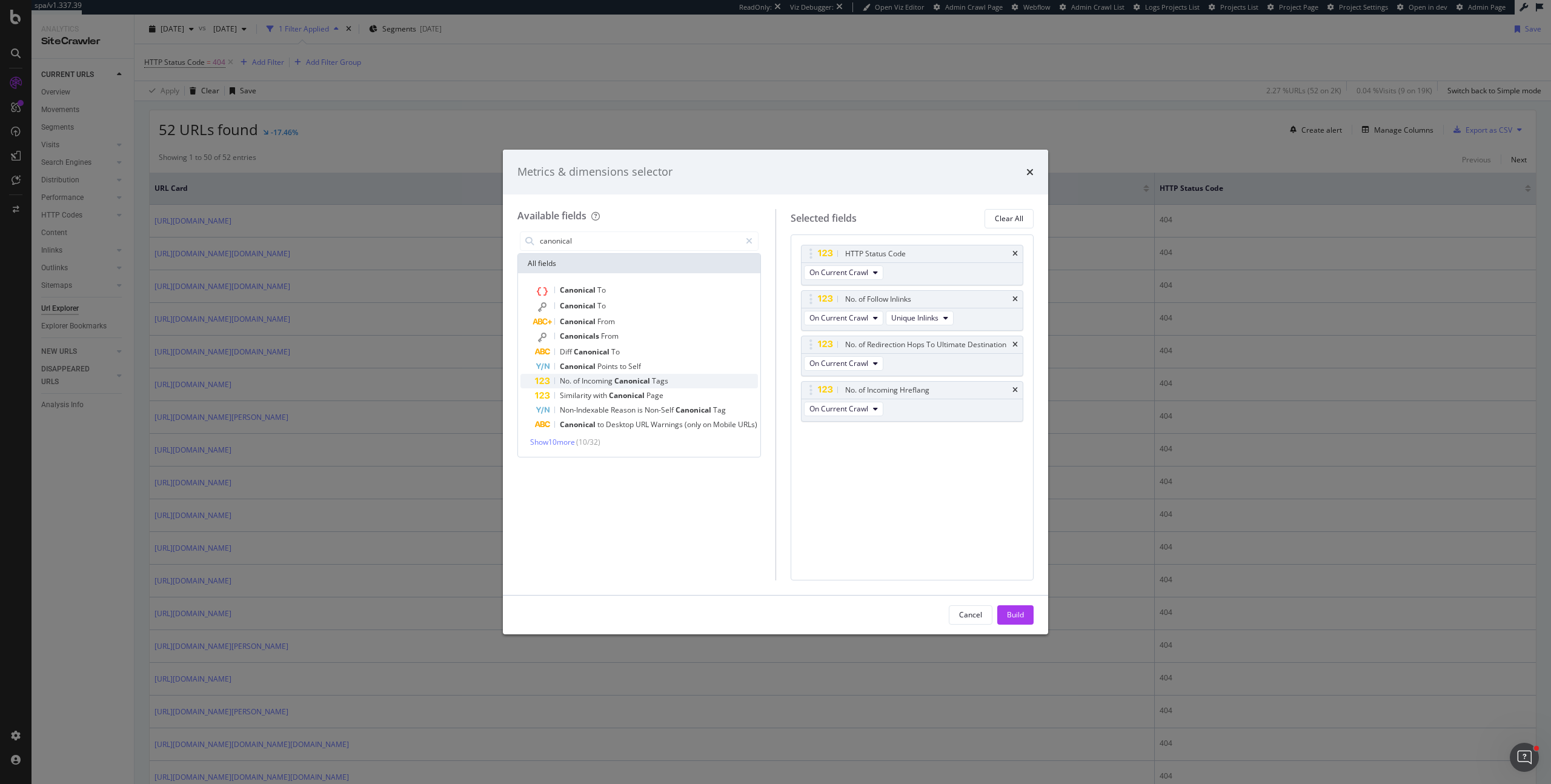
click at [634, 384] on span "Canonical" at bounding box center [633, 381] width 37 height 10
drag, startPoint x: 814, startPoint y: 433, endPoint x: 821, endPoint y: 345, distance: 88.3
click at [821, 345] on body "spa/v1.337.39 ReadOnly: Viz Debugger: Open Viz Editor Admin Crawl Page Webflow …" at bounding box center [775, 392] width 1551 height 784
click at [1021, 605] on div "Build" at bounding box center [1015, 614] width 17 height 18
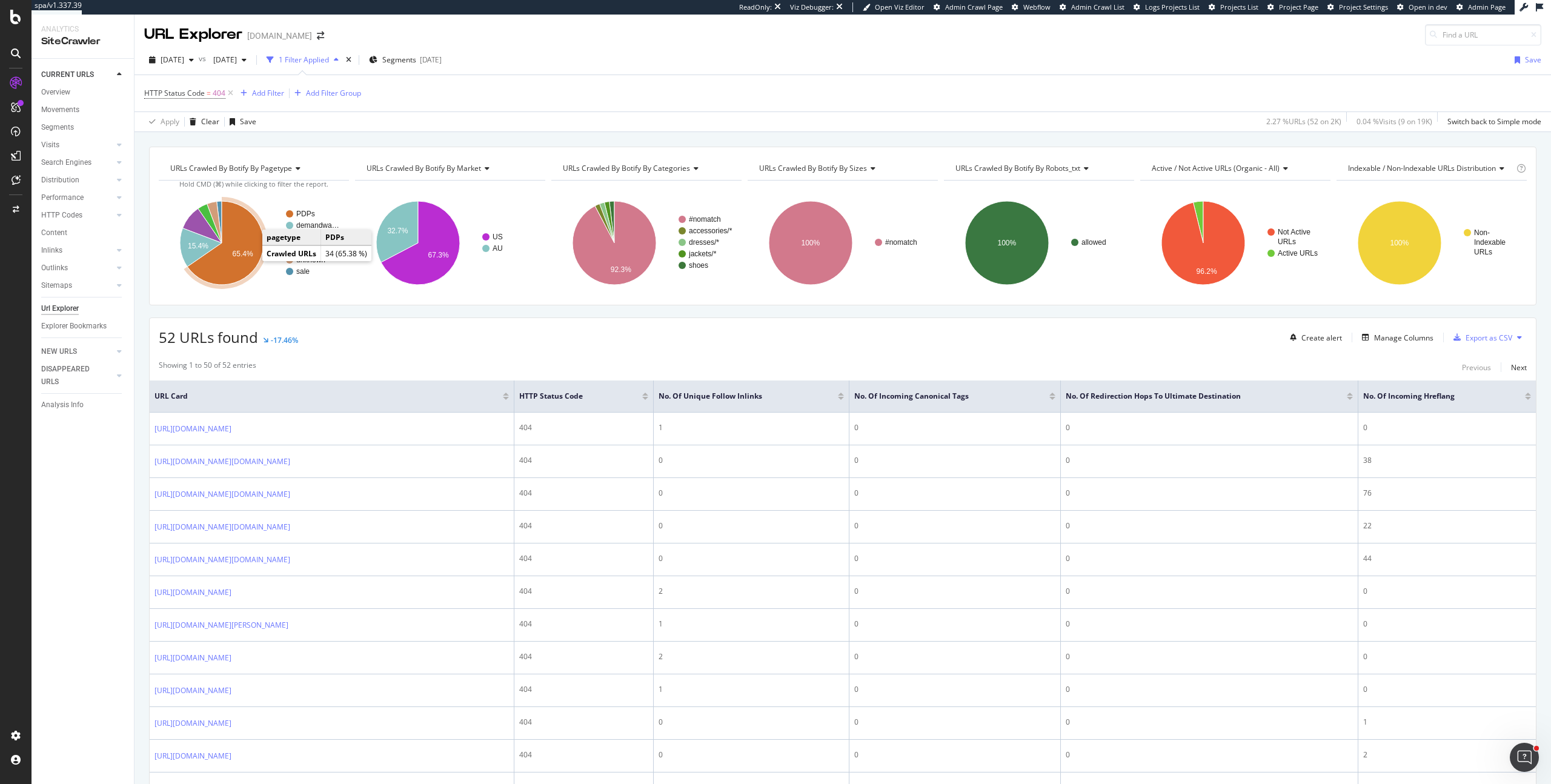
click at [248, 258] on text "65.4%" at bounding box center [243, 254] width 21 height 8
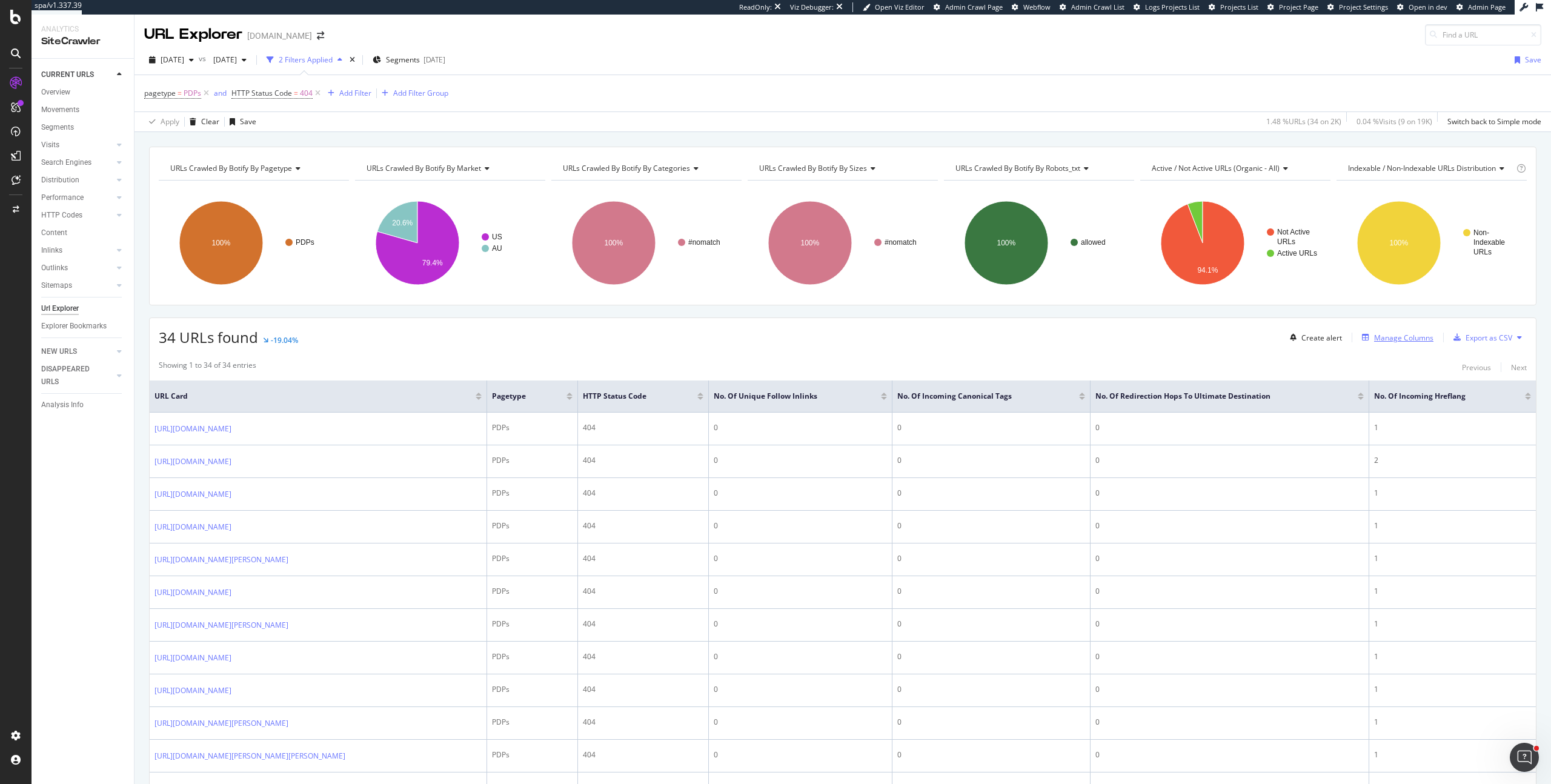
click at [1383, 341] on div "Manage Columns" at bounding box center [1403, 337] width 59 height 10
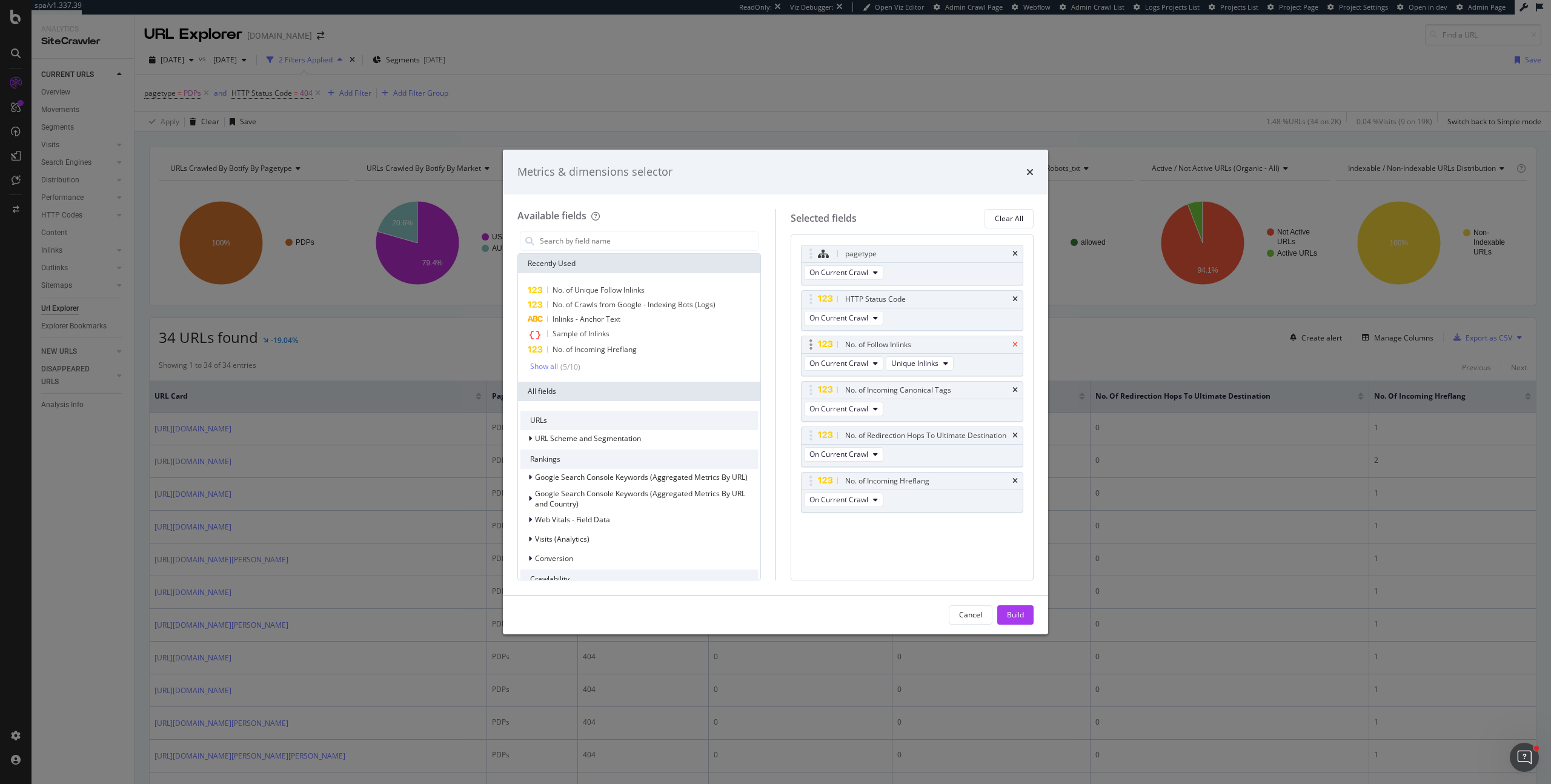
click at [1015, 341] on icon "times" at bounding box center [1015, 345] width 6 height 8
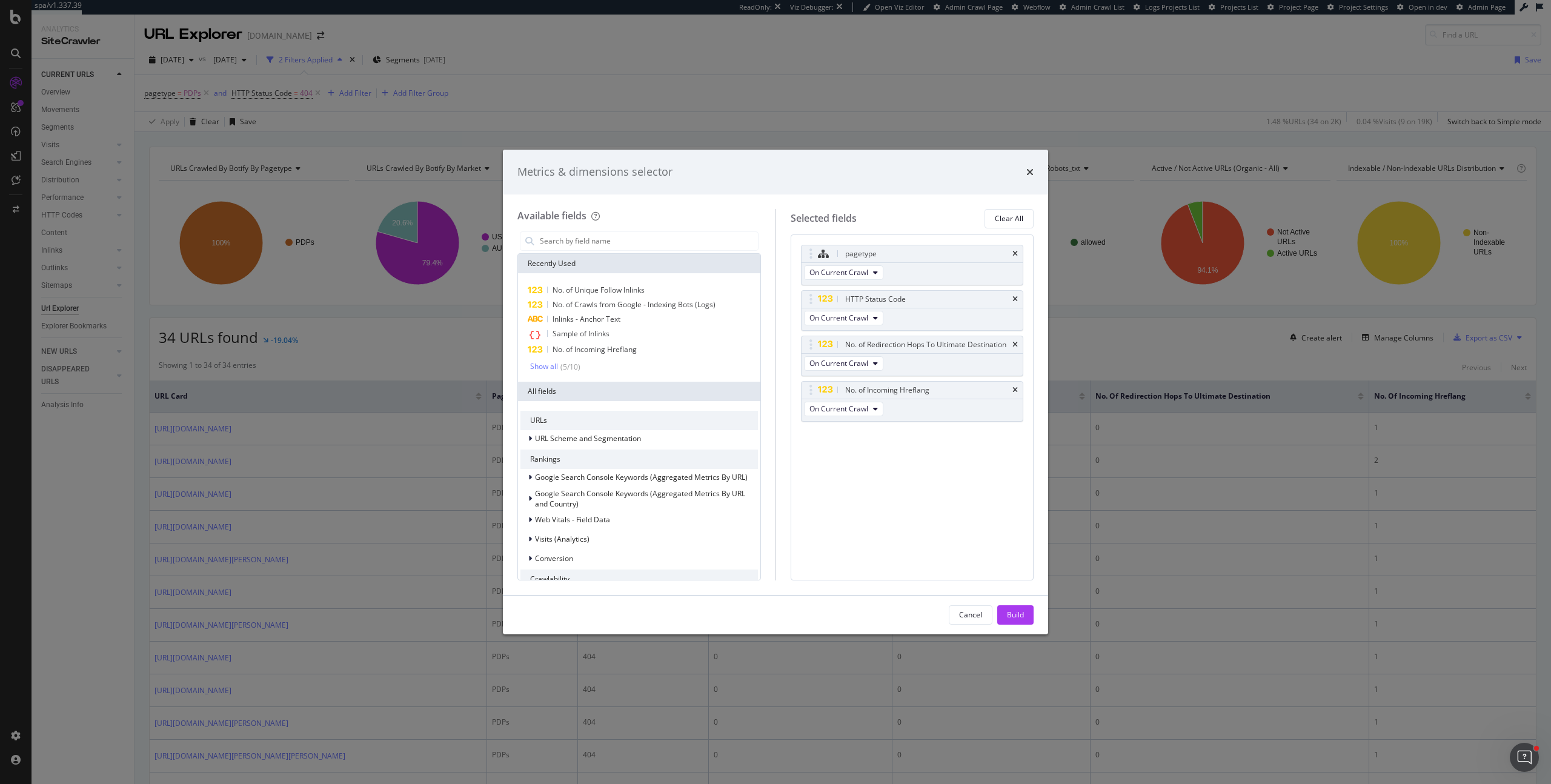
click at [1015, 341] on icon "times" at bounding box center [1015, 345] width 6 height 8
click at [1014, 248] on div "pagetype" at bounding box center [912, 254] width 222 height 17
click at [1013, 252] on icon "times" at bounding box center [1015, 254] width 6 height 8
drag, startPoint x: 1023, startPoint y: 616, endPoint x: 1039, endPoint y: 527, distance: 90.4
click at [1023, 616] on div "Build" at bounding box center [1015, 614] width 17 height 10
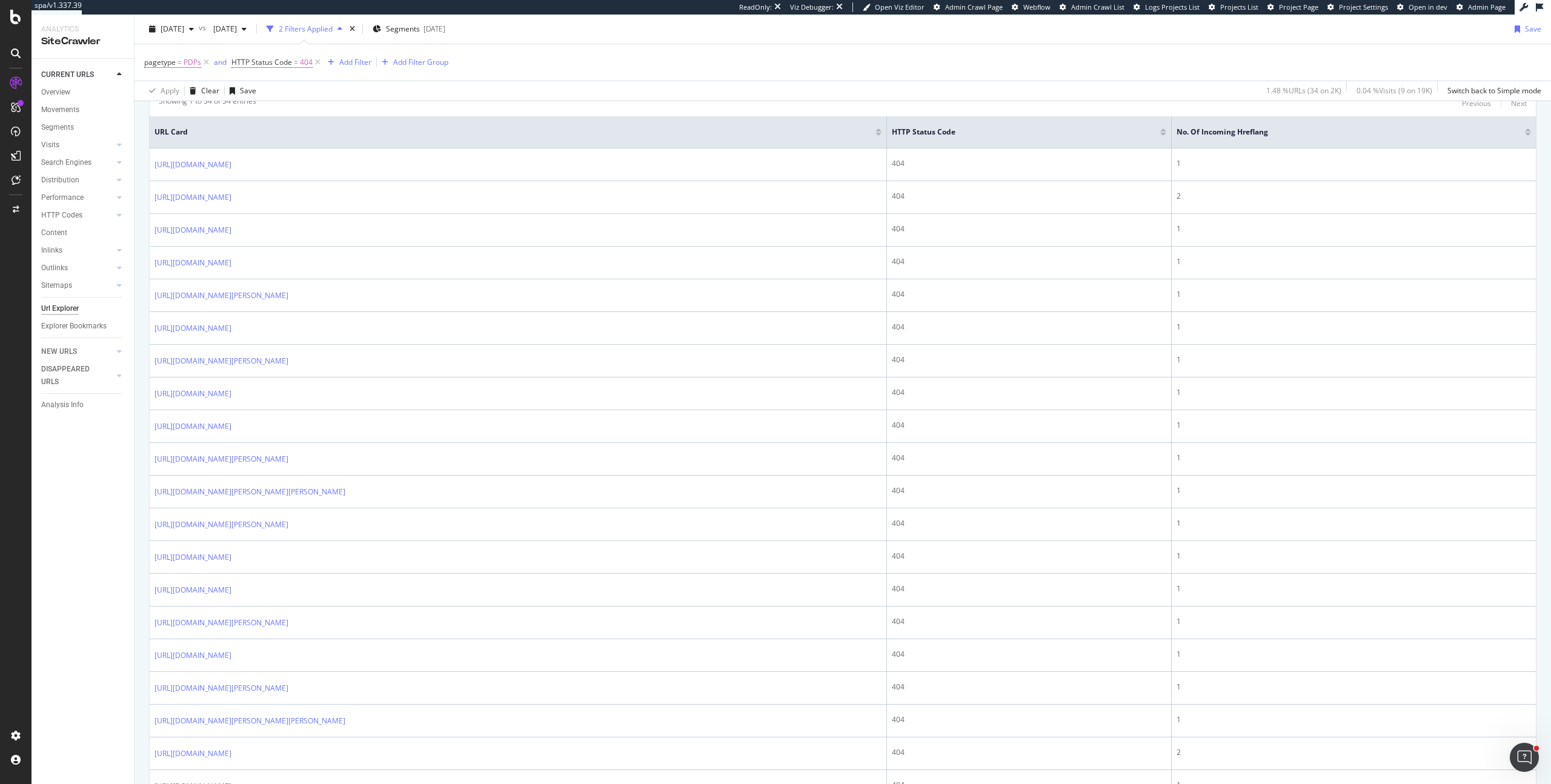
scroll to position [155, 0]
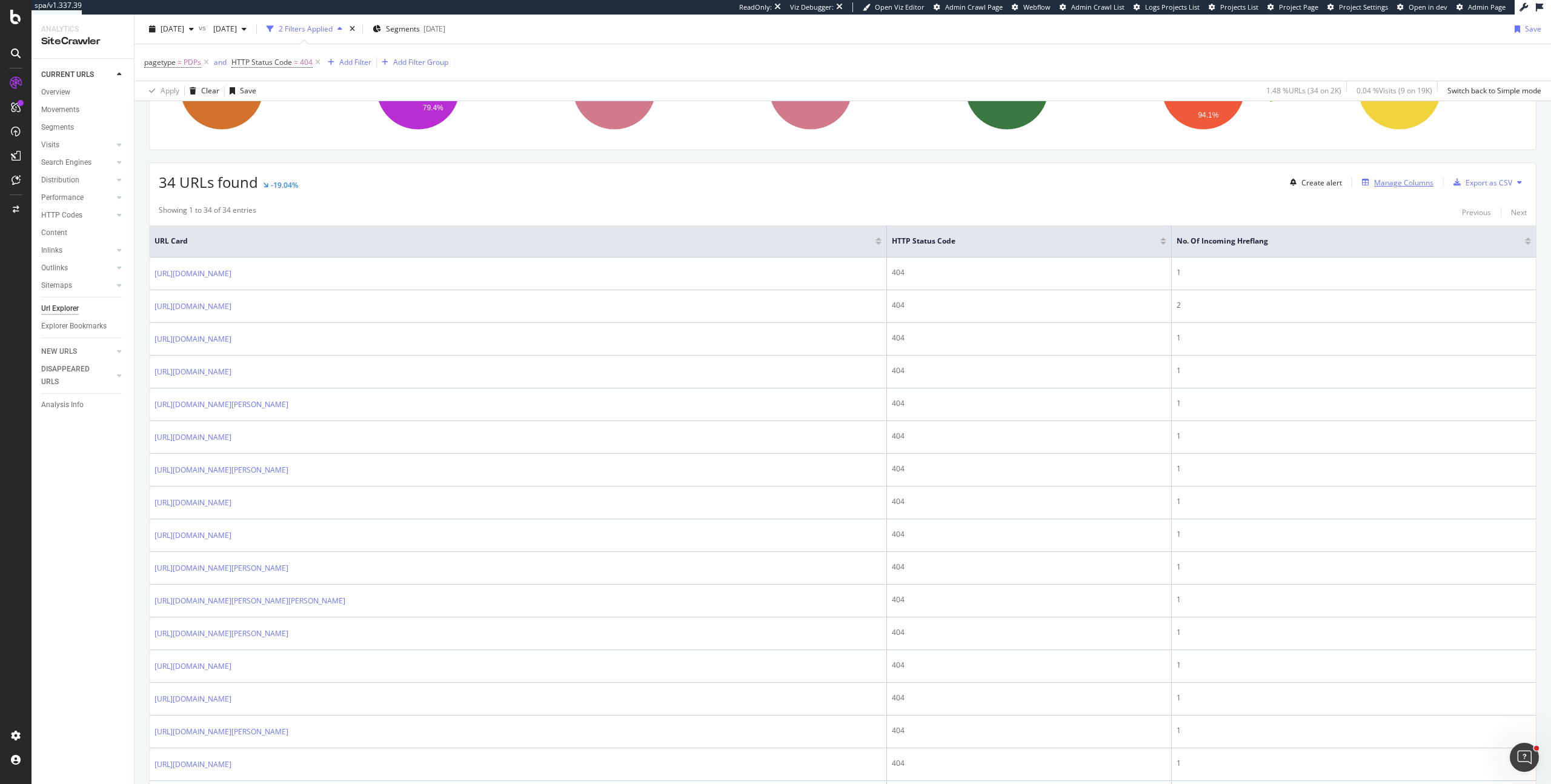
click at [1393, 183] on div "Manage Columns" at bounding box center [1403, 182] width 59 height 10
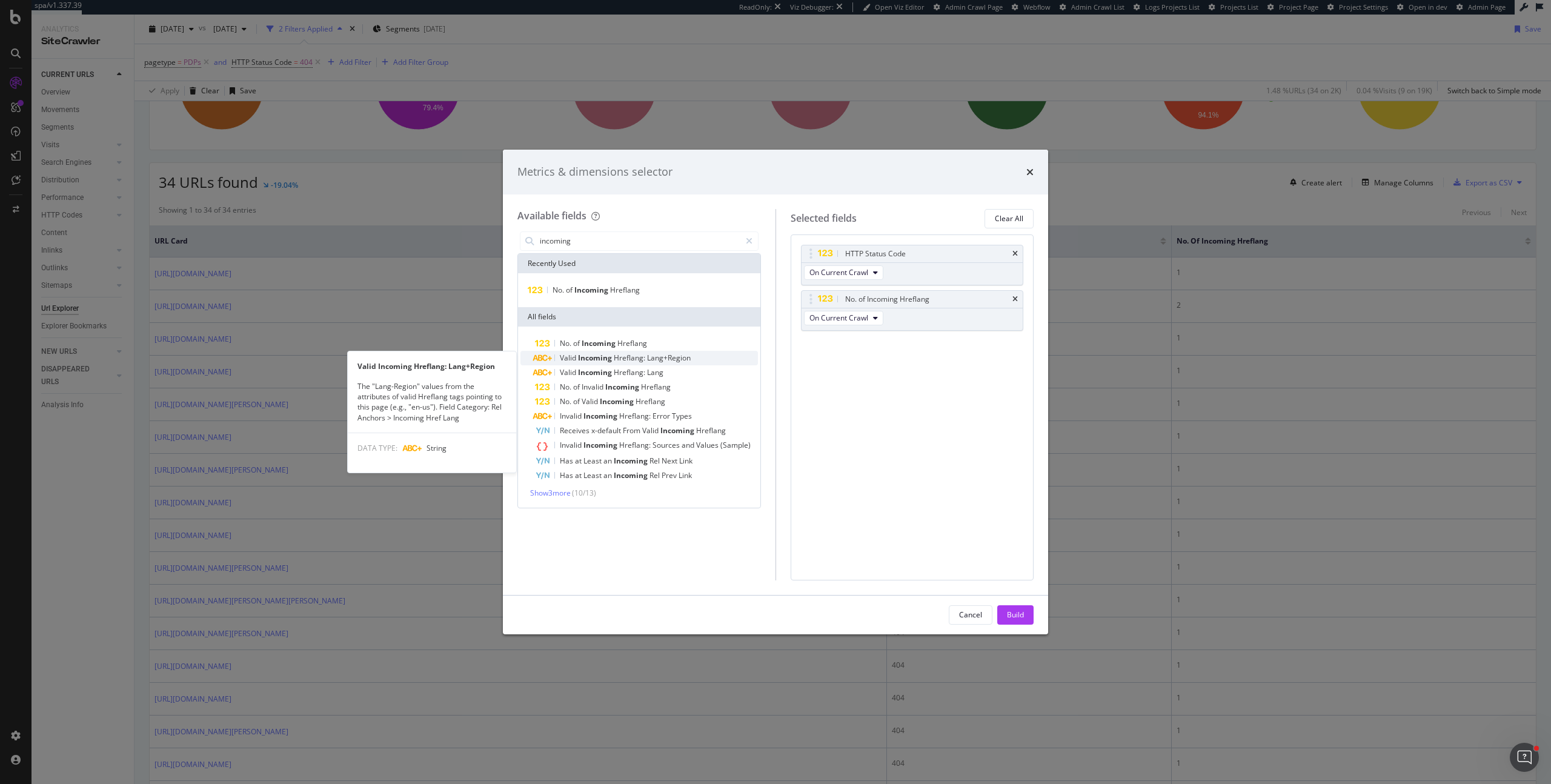
type input "incoming"
click at [649, 354] on span "Lang+Region" at bounding box center [668, 357] width 43 height 10
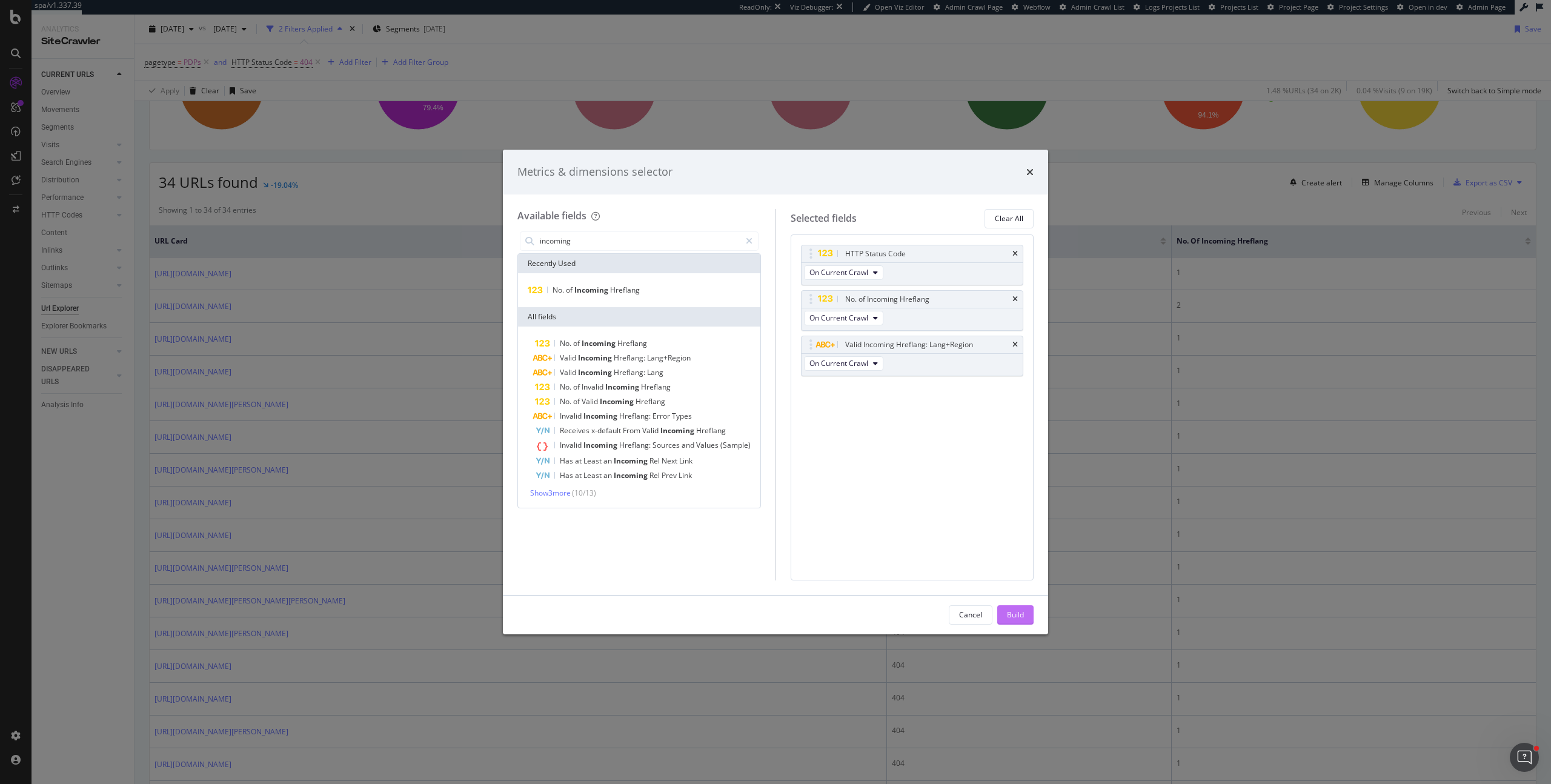
click at [1014, 616] on div "Build" at bounding box center [1015, 614] width 17 height 10
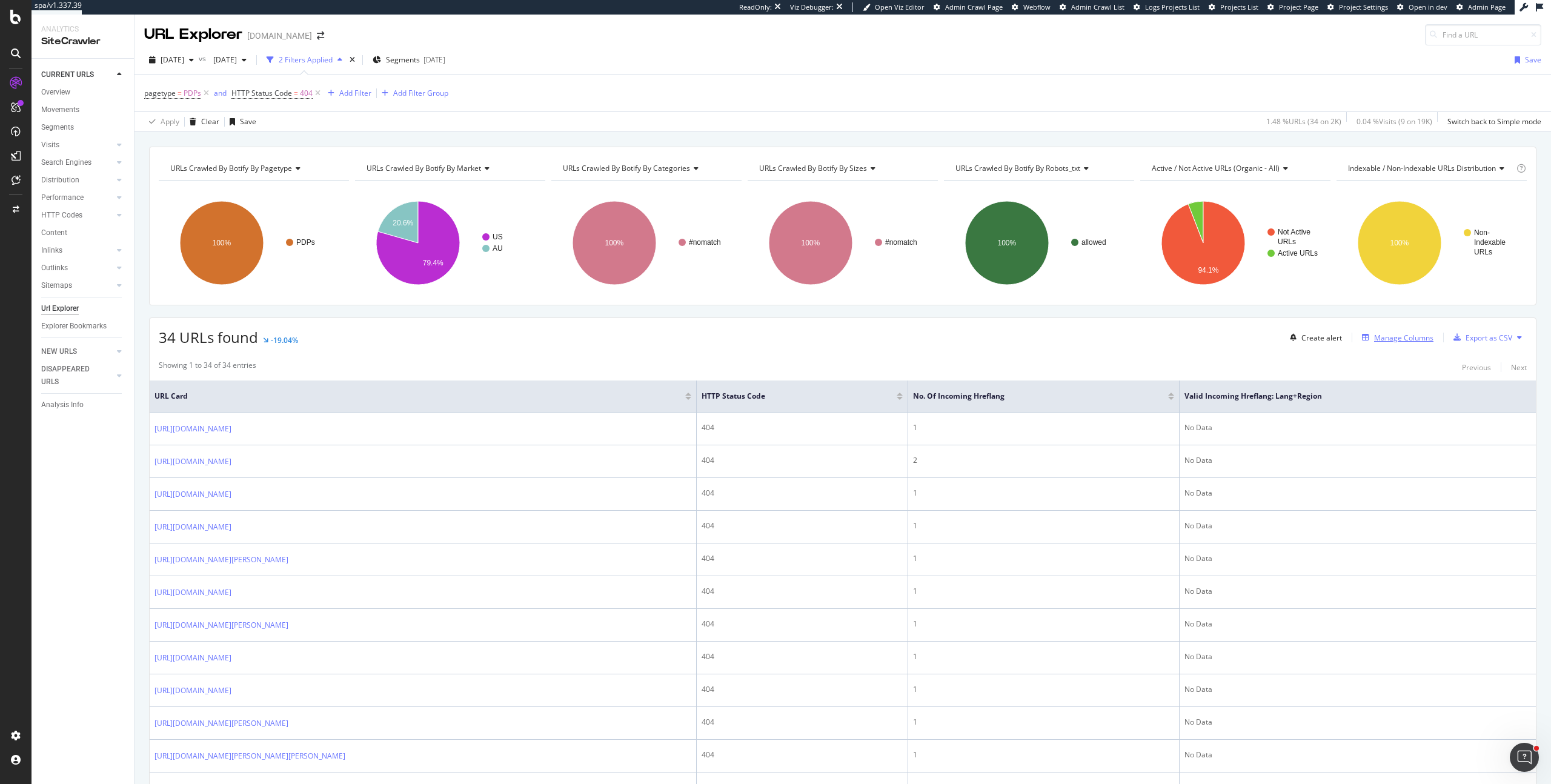
click at [1387, 341] on div "Manage Columns" at bounding box center [1403, 337] width 59 height 10
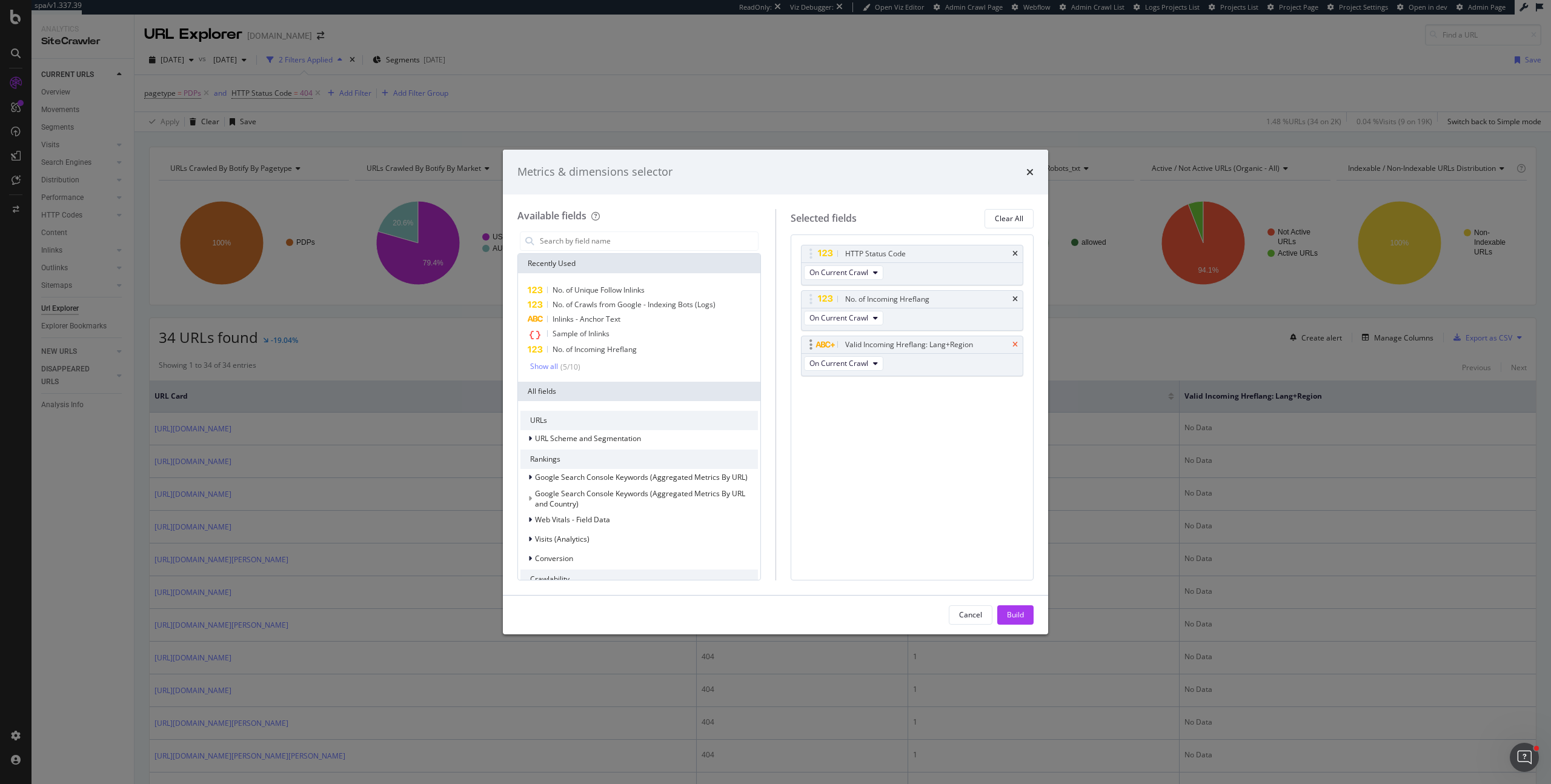
click at [1015, 345] on icon "times" at bounding box center [1015, 345] width 6 height 8
click at [652, 246] on input "modal" at bounding box center [648, 241] width 219 height 18
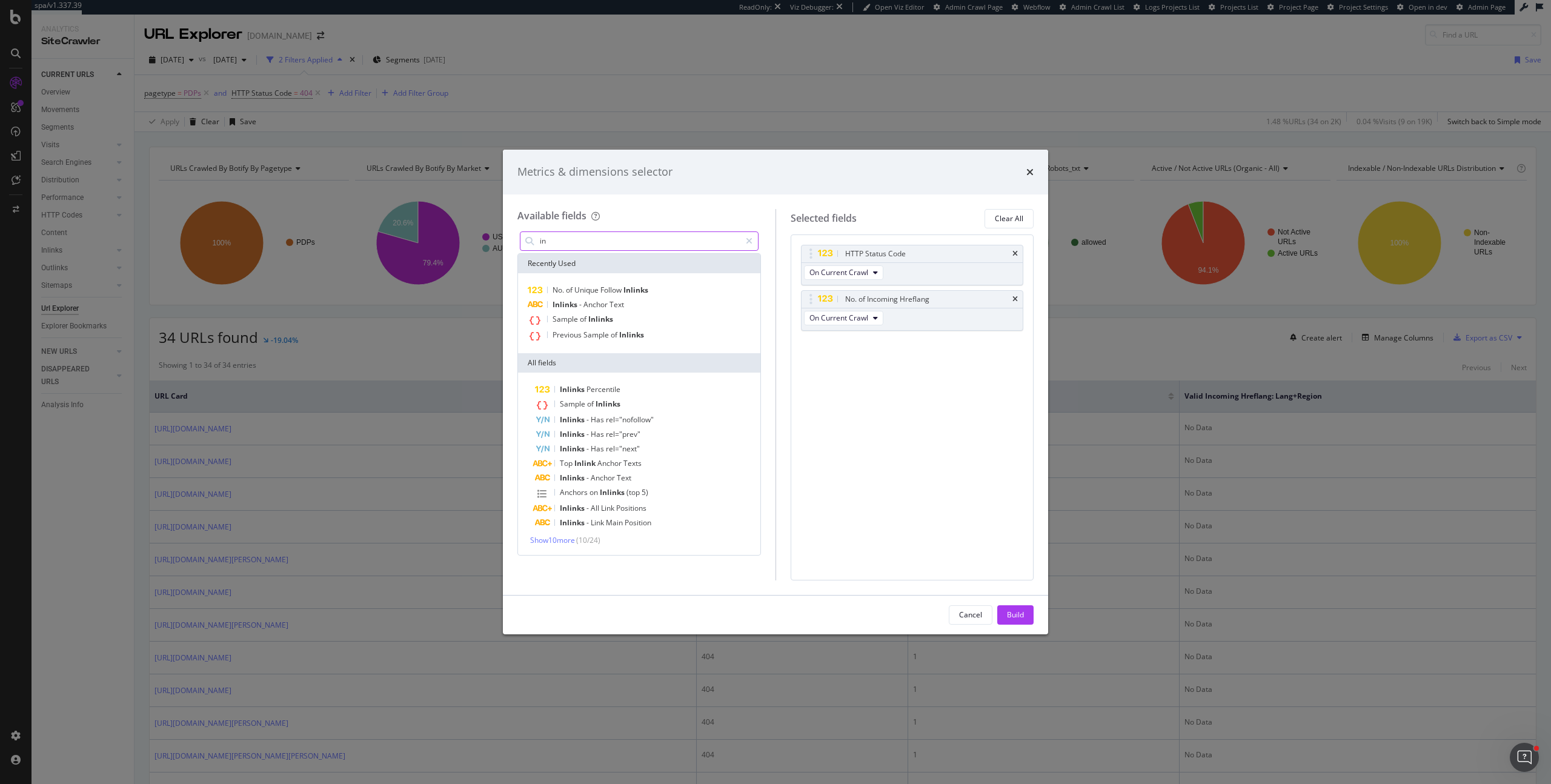
type input "i"
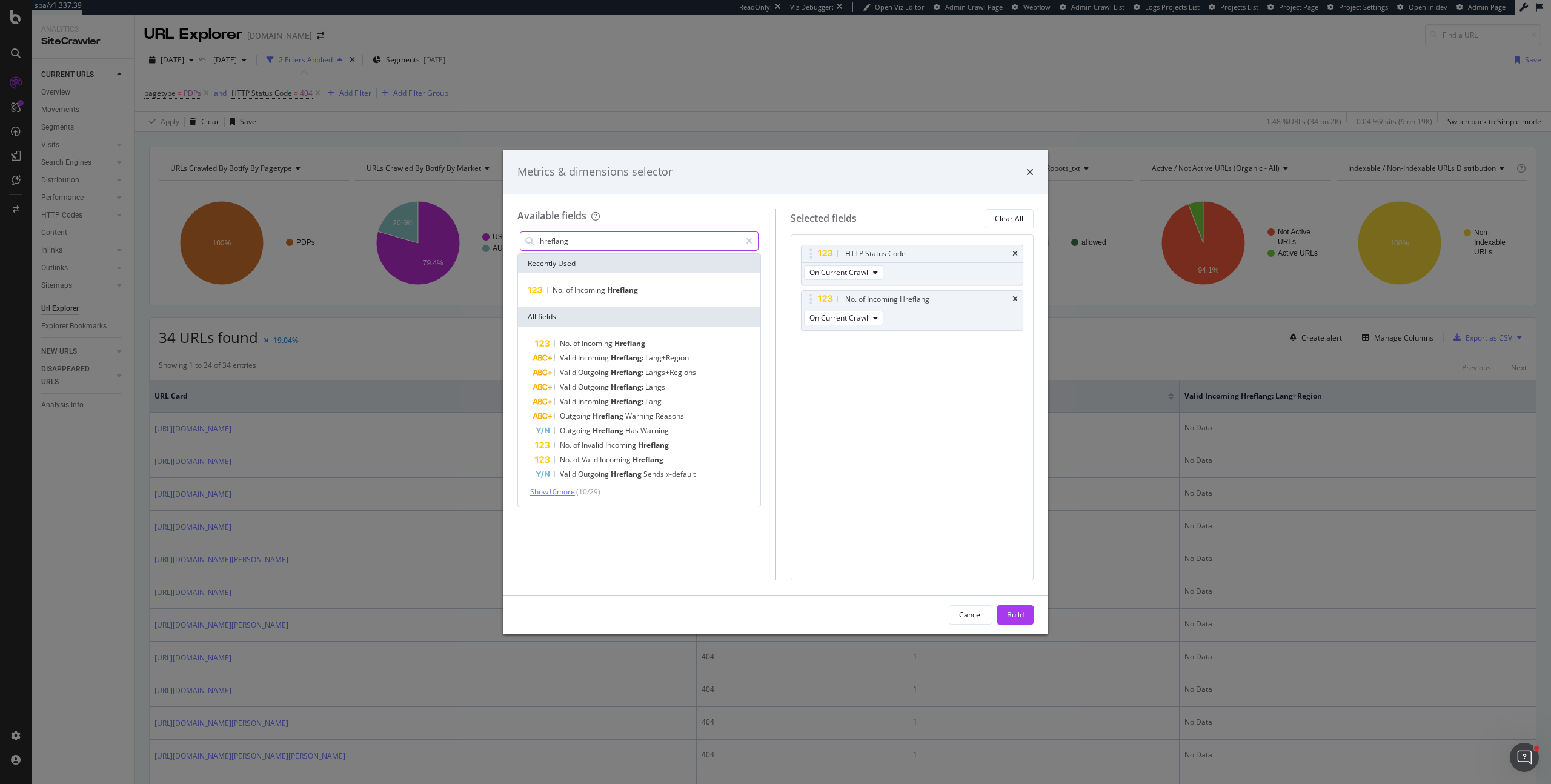
type input "hreflang"
click at [566, 491] on span "Show 10 more" at bounding box center [552, 491] width 45 height 10
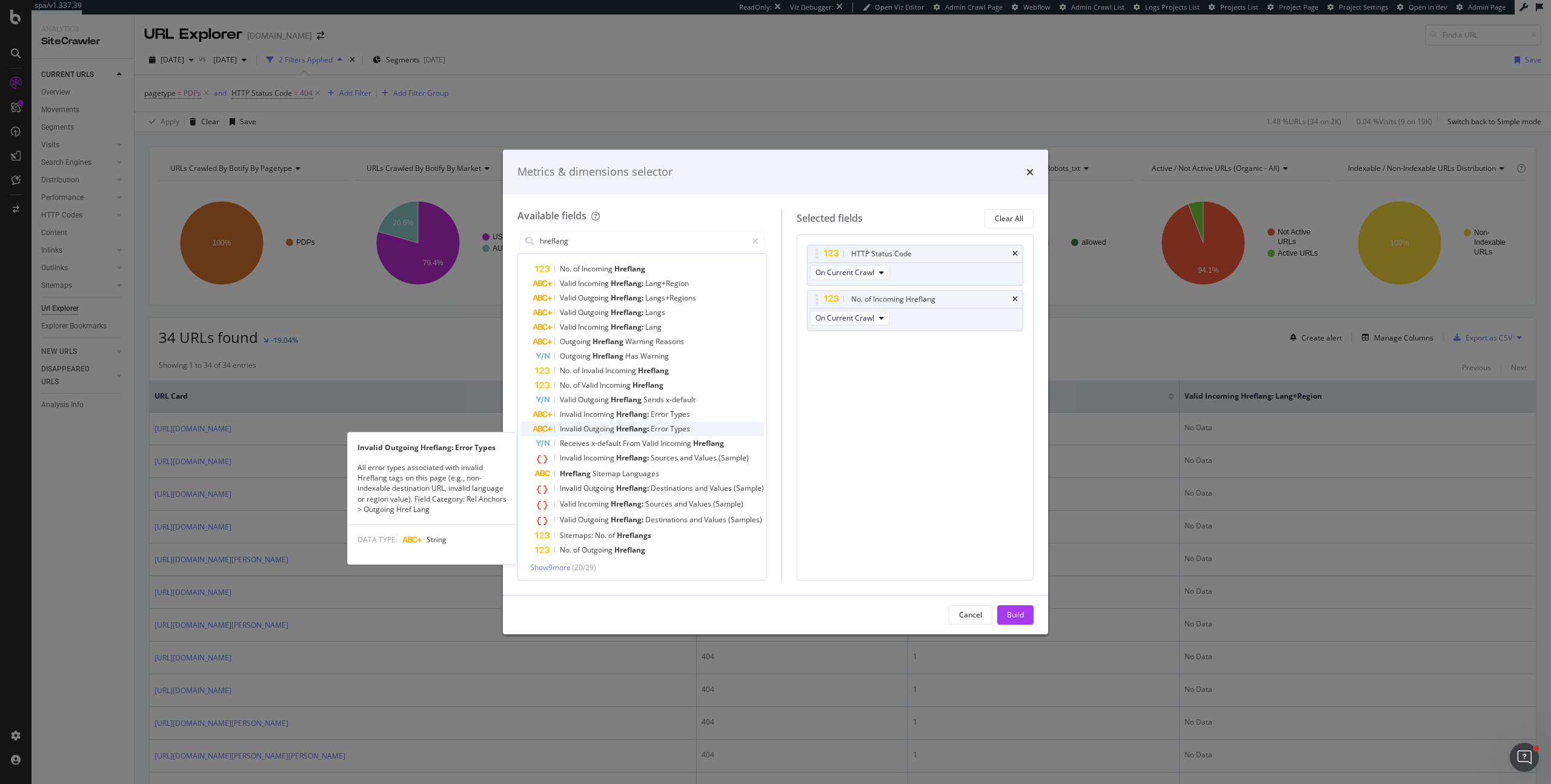
scroll to position [77, 0]
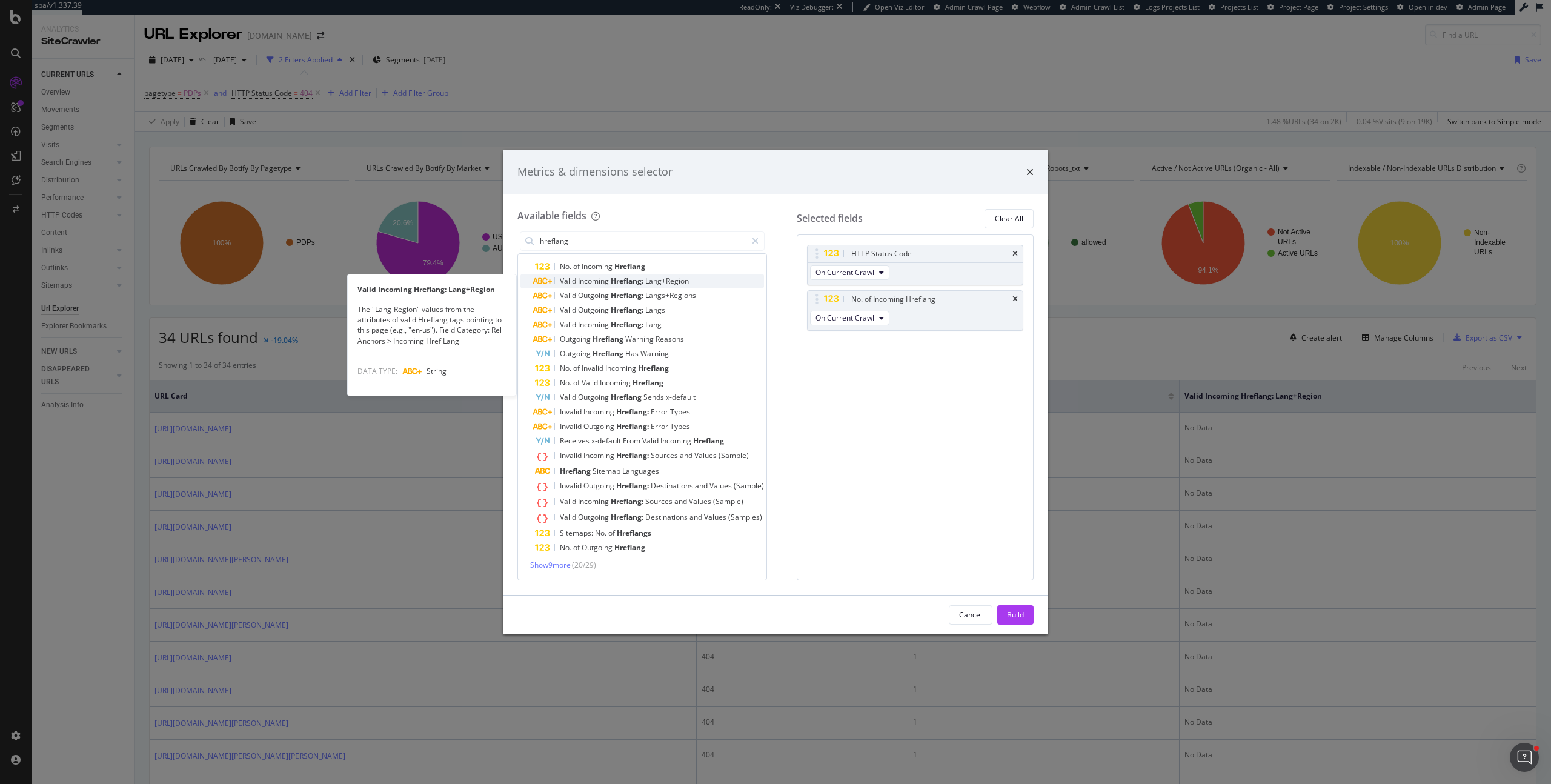
click at [634, 281] on span "Hreflang:" at bounding box center [628, 281] width 34 height 10
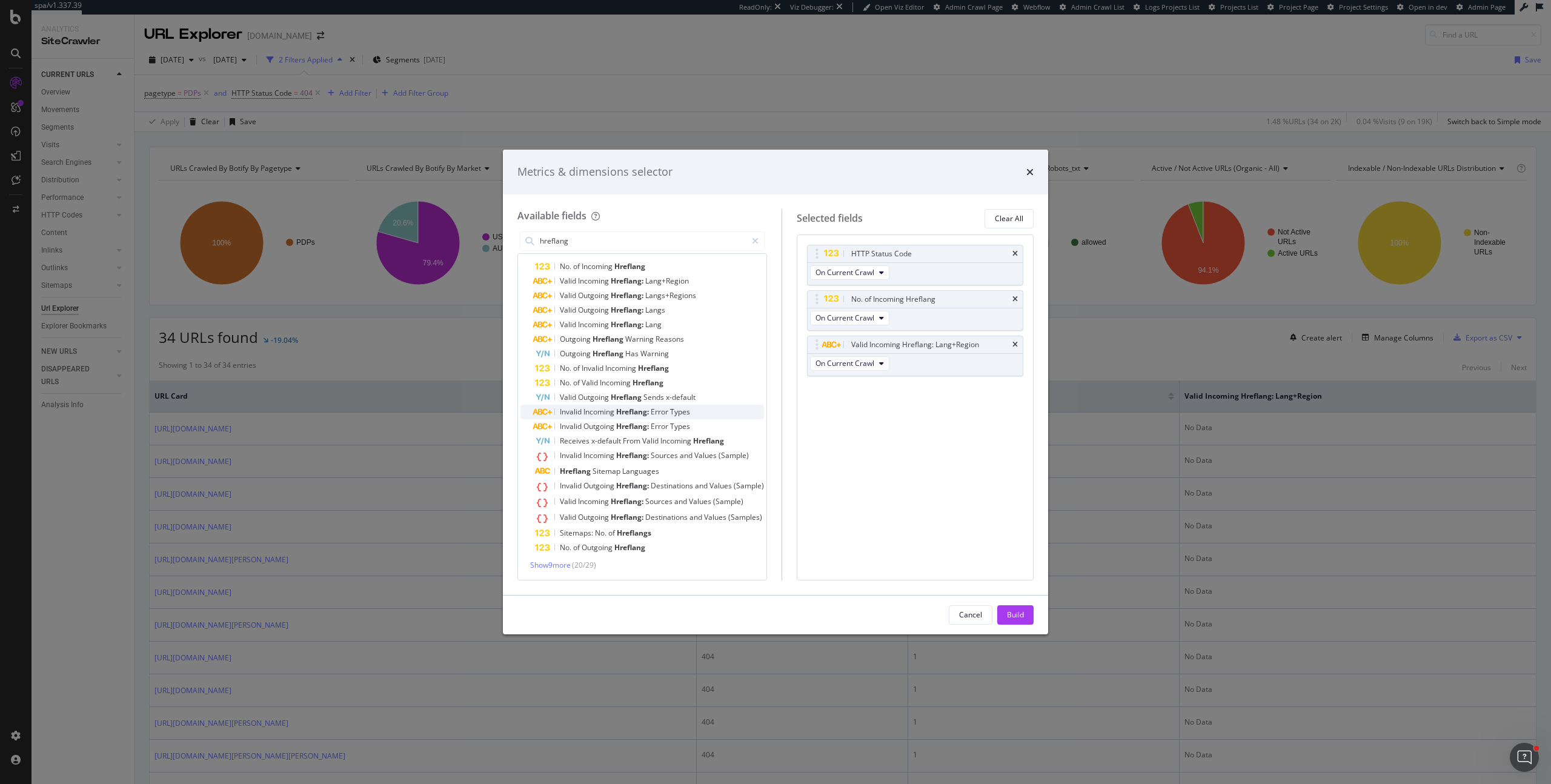
click at [606, 411] on span "Incoming" at bounding box center [599, 411] width 32 height 10
click at [1024, 618] on button "Build" at bounding box center [1015, 615] width 37 height 19
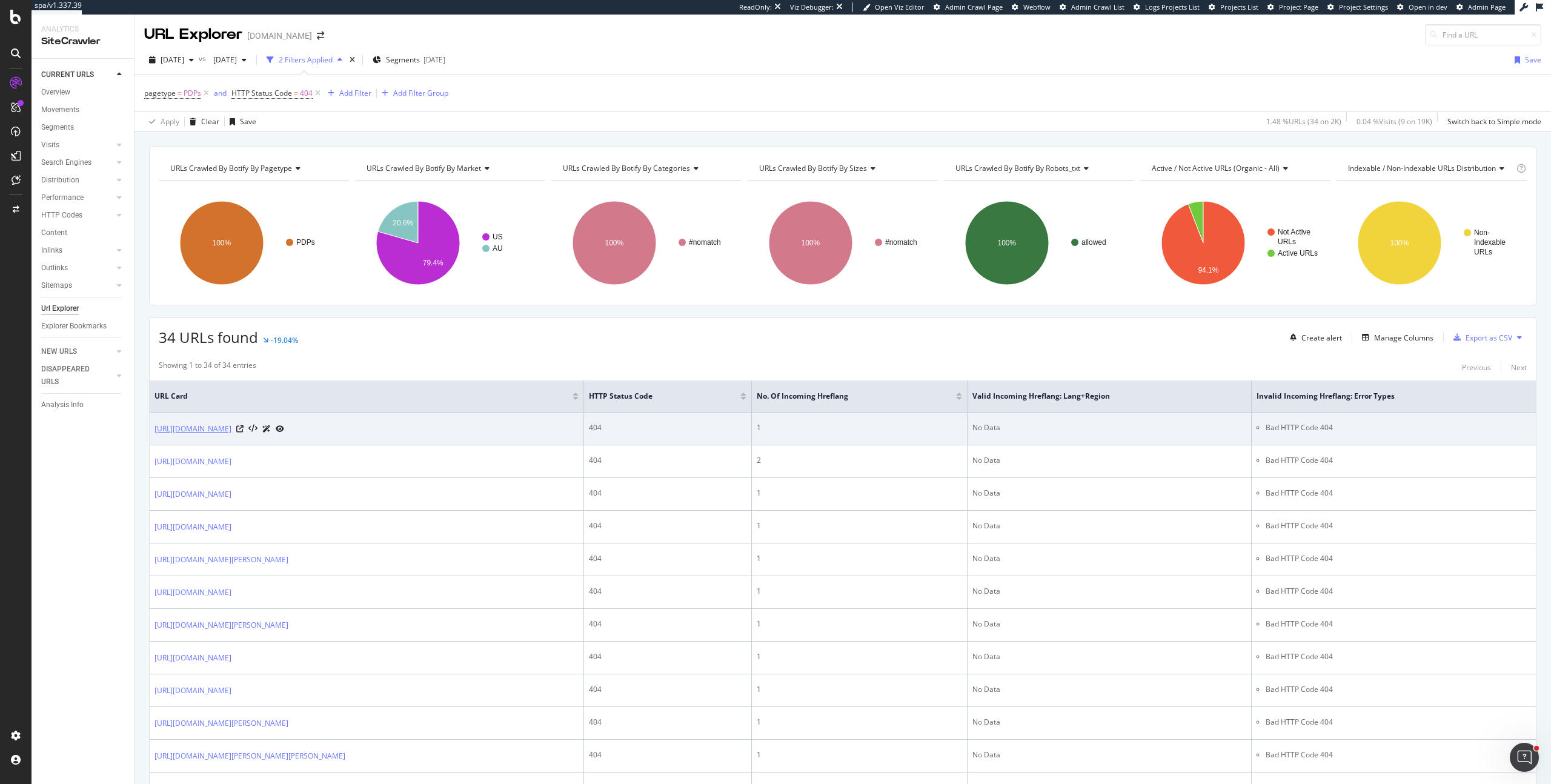
click at [232, 425] on link "https://www.usa.bardot.com/product/szade-cade-SZD215CAD_ELY+DB+BLK.html" at bounding box center [193, 429] width 77 height 12
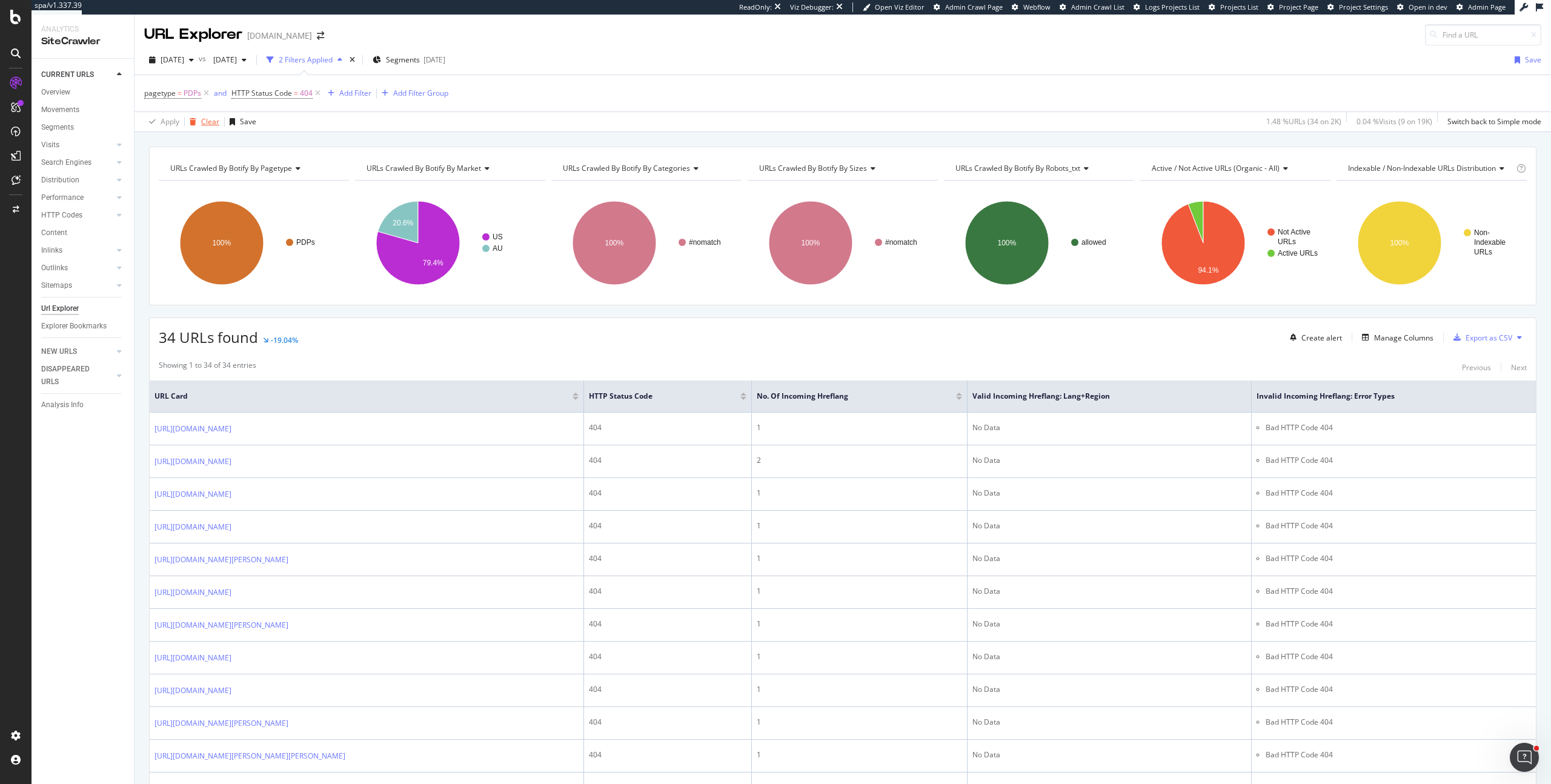
click at [204, 121] on div "Clear" at bounding box center [210, 121] width 18 height 10
click at [61, 91] on div "Overview" at bounding box center [56, 92] width 29 height 12
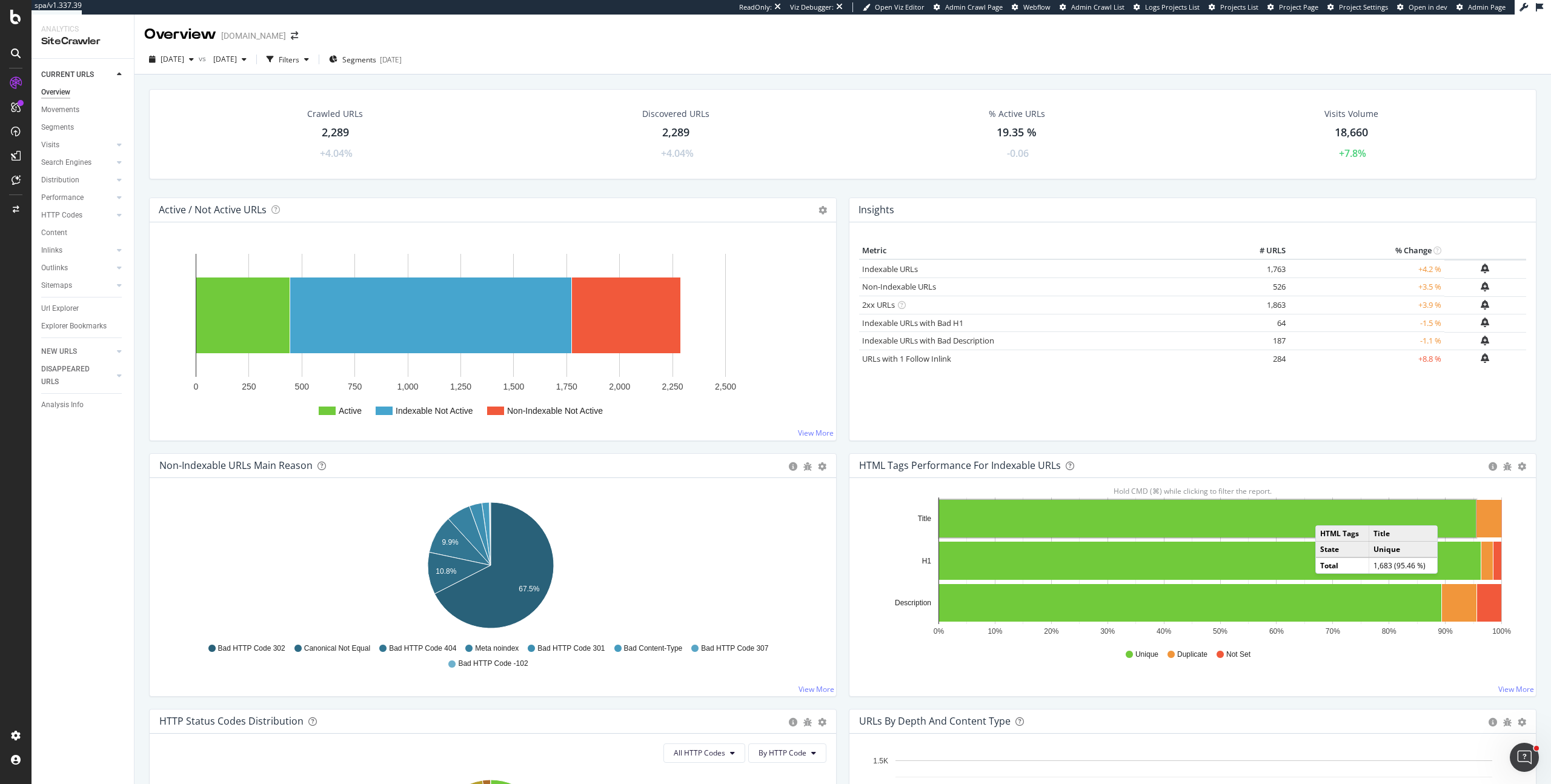
click at [1530, 541] on div "HTML Tags Performance for Indexable URLs Bar Bar (by Percentage) Table Export a…" at bounding box center [1192, 581] width 700 height 256
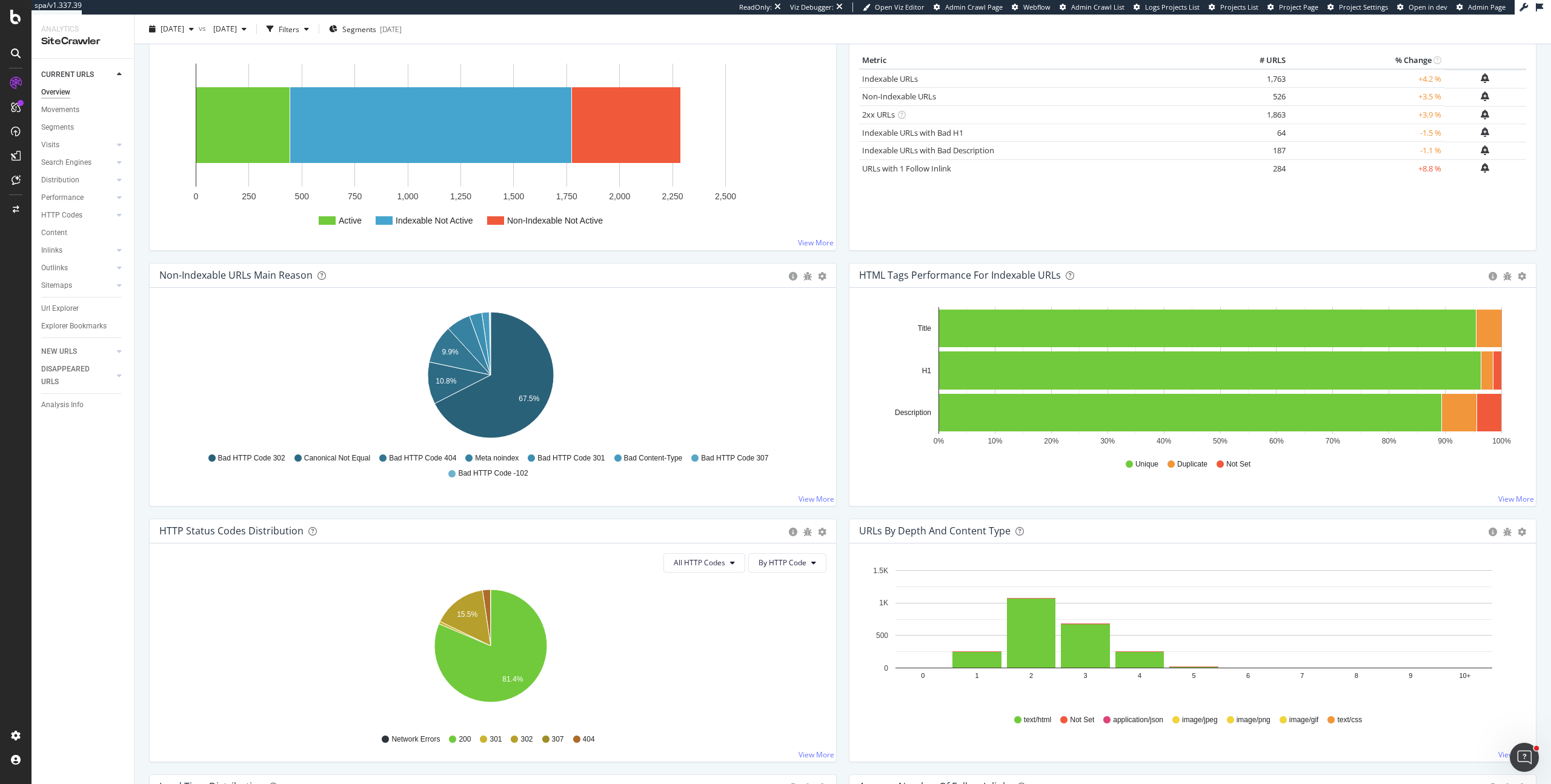
scroll to position [256, 0]
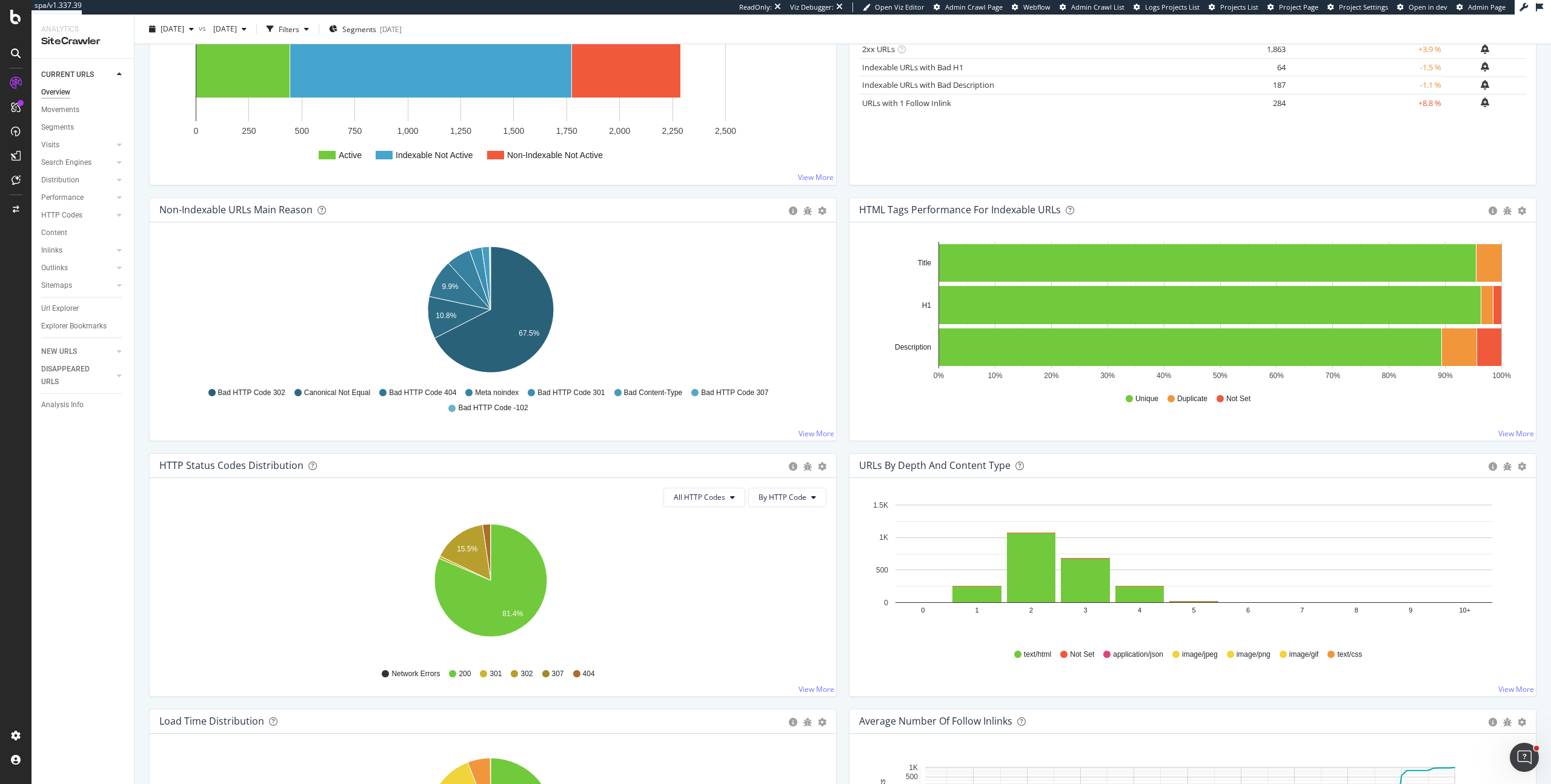
click at [1523, 335] on div "Hold CMD (⌘) while clicking to filter the report. 0% 10% 20% 30% 40% 50% 60% 70…" at bounding box center [1192, 331] width 686 height 218
click at [1491, 352] on rect "A chart." at bounding box center [1489, 347] width 24 height 37
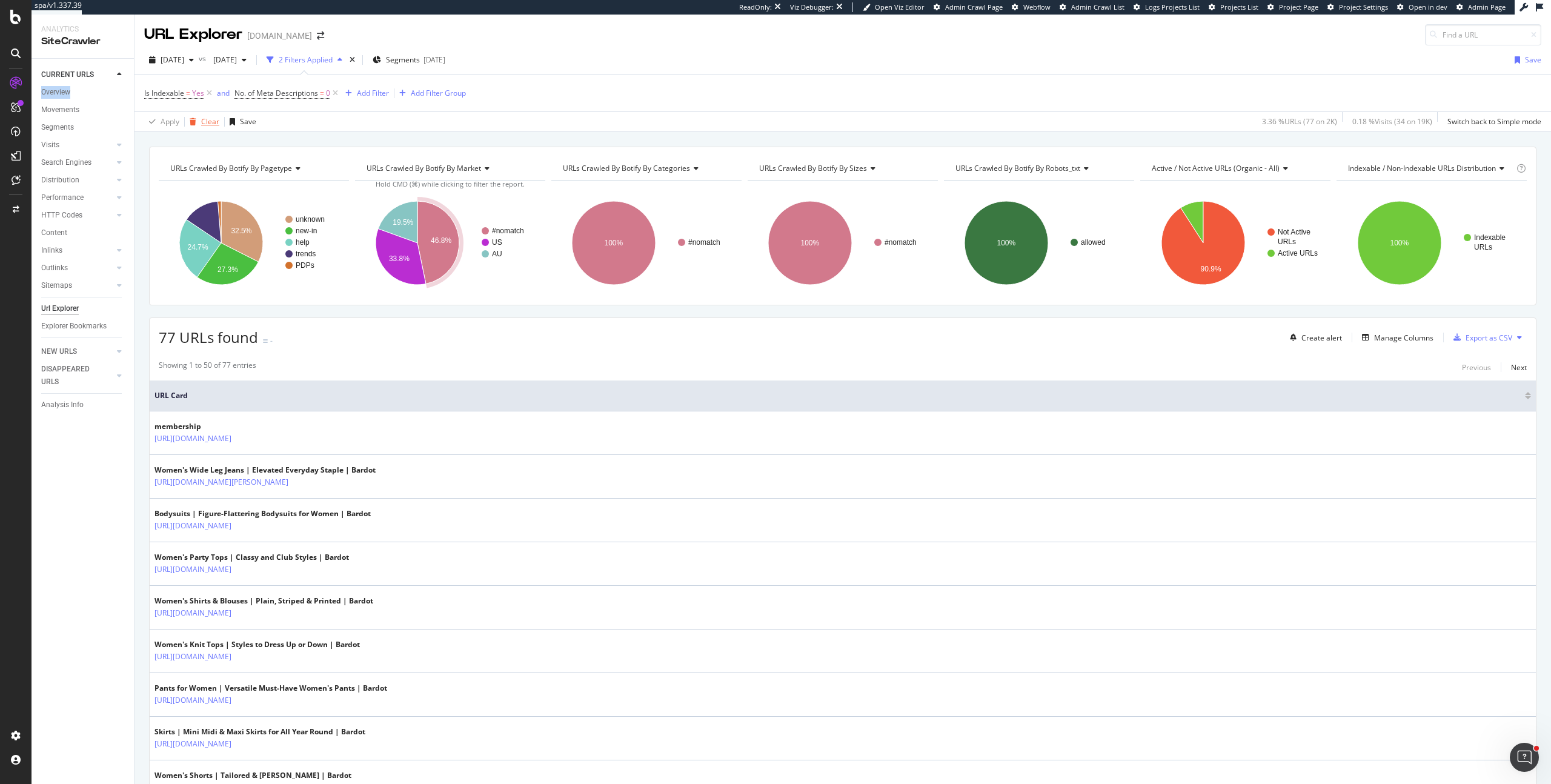
click at [207, 122] on div "Clear" at bounding box center [210, 121] width 18 height 10
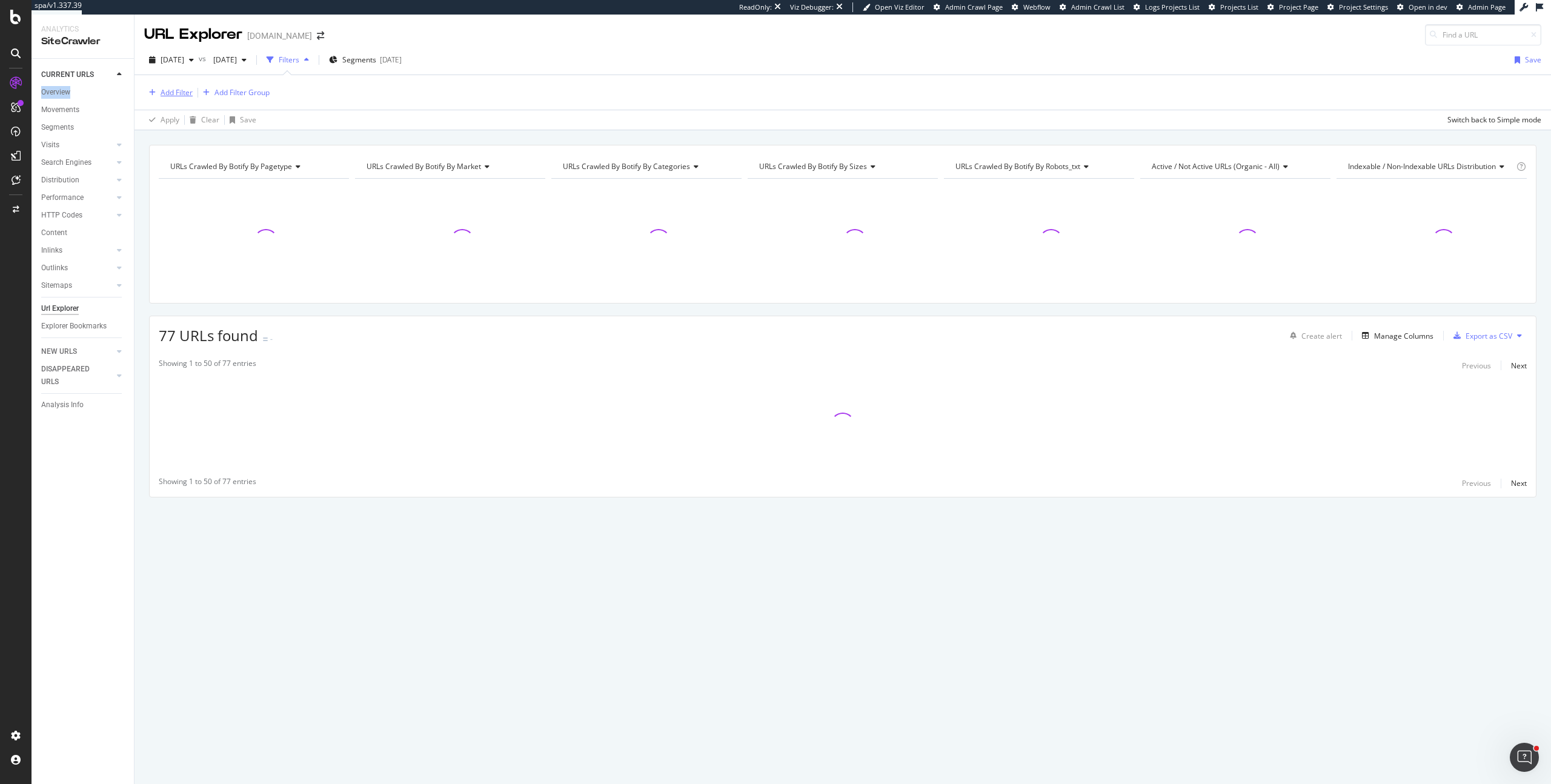
click at [166, 94] on div "Add Filter" at bounding box center [177, 92] width 32 height 10
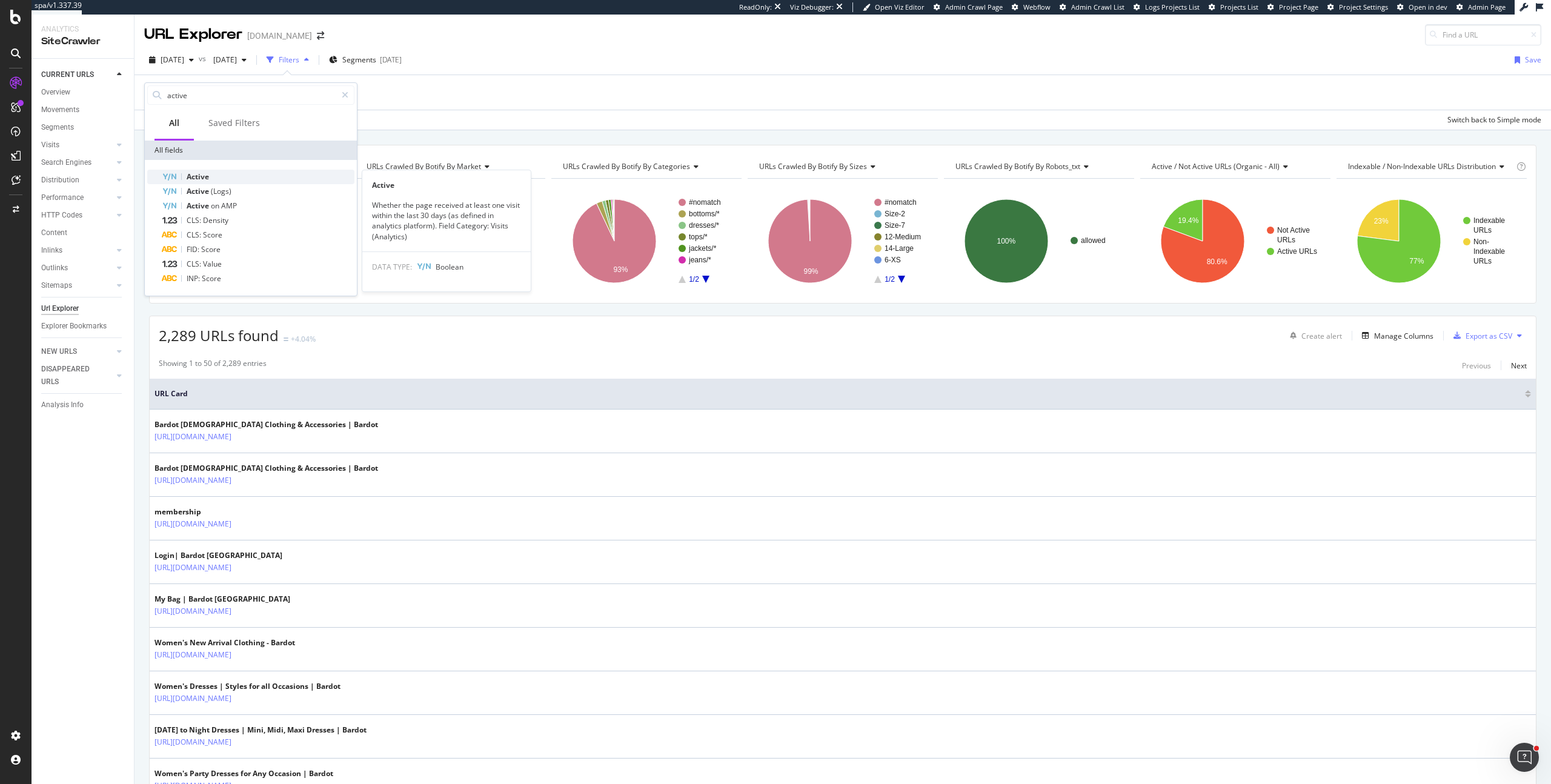
type input "active"
click at [228, 174] on div "Active" at bounding box center [258, 177] width 192 height 14
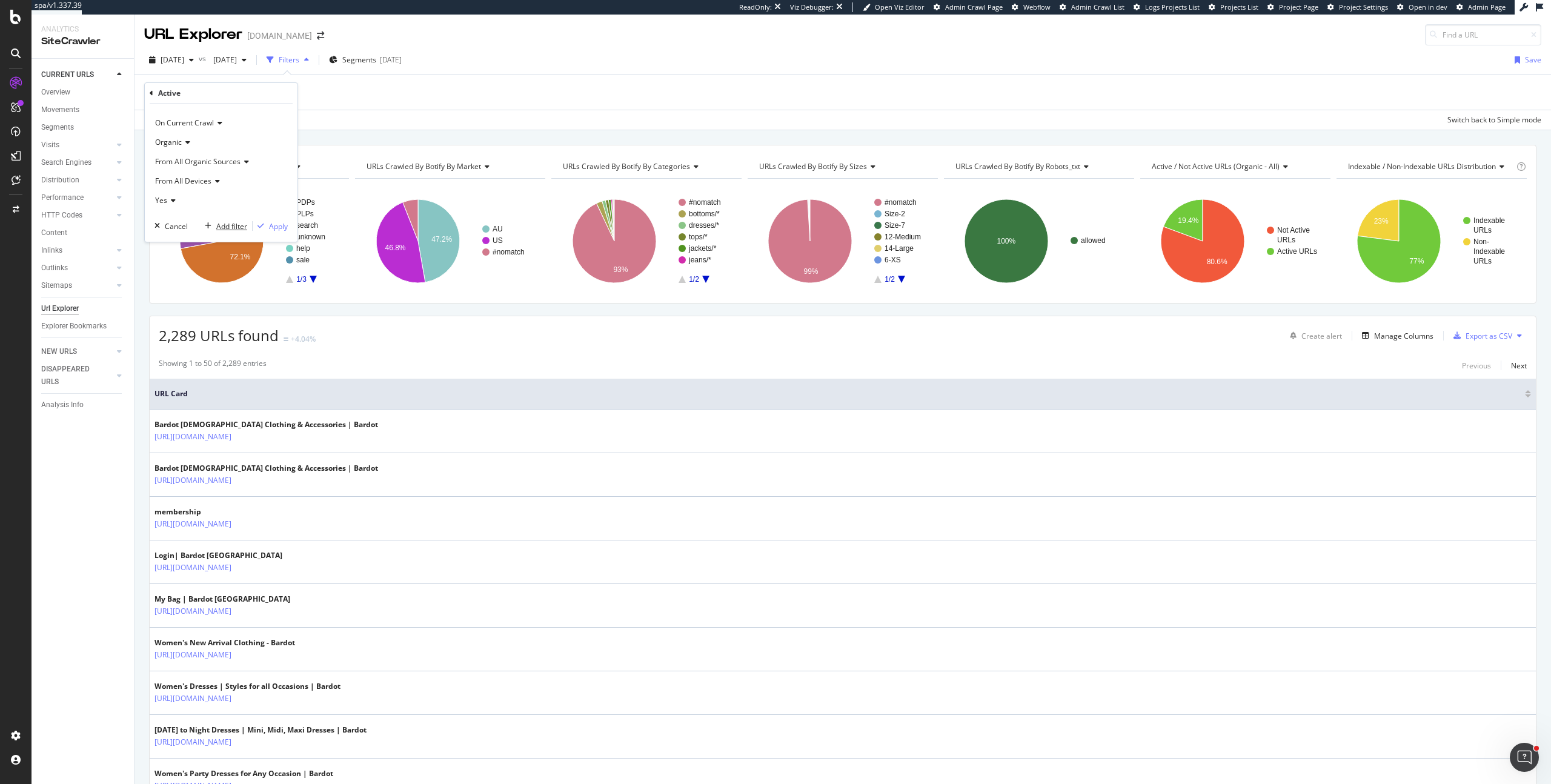
click at [236, 226] on div "Add filter" at bounding box center [232, 226] width 31 height 10
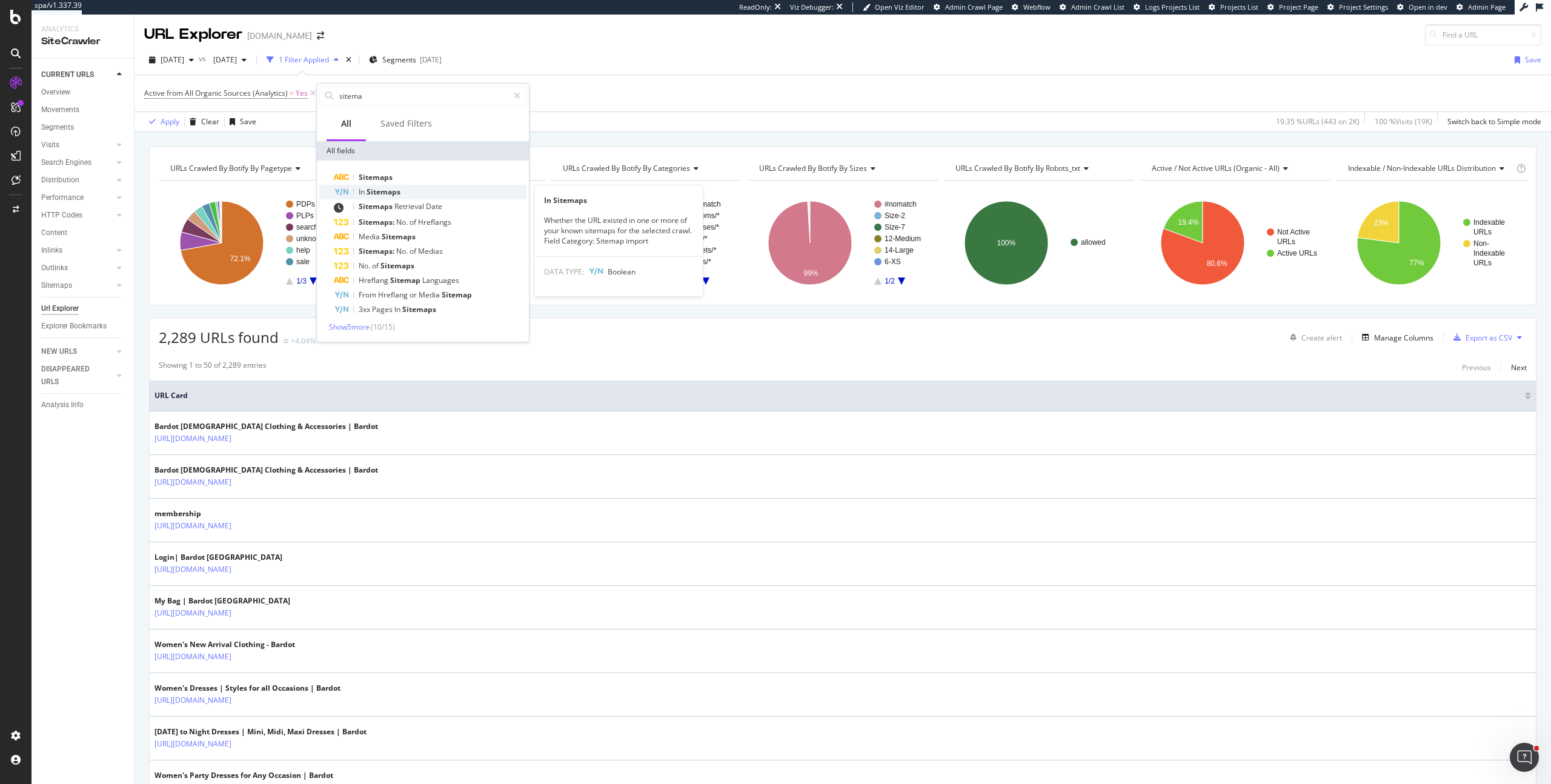
type input "sitema"
click at [407, 192] on div "In Sitemaps" at bounding box center [430, 192] width 192 height 14
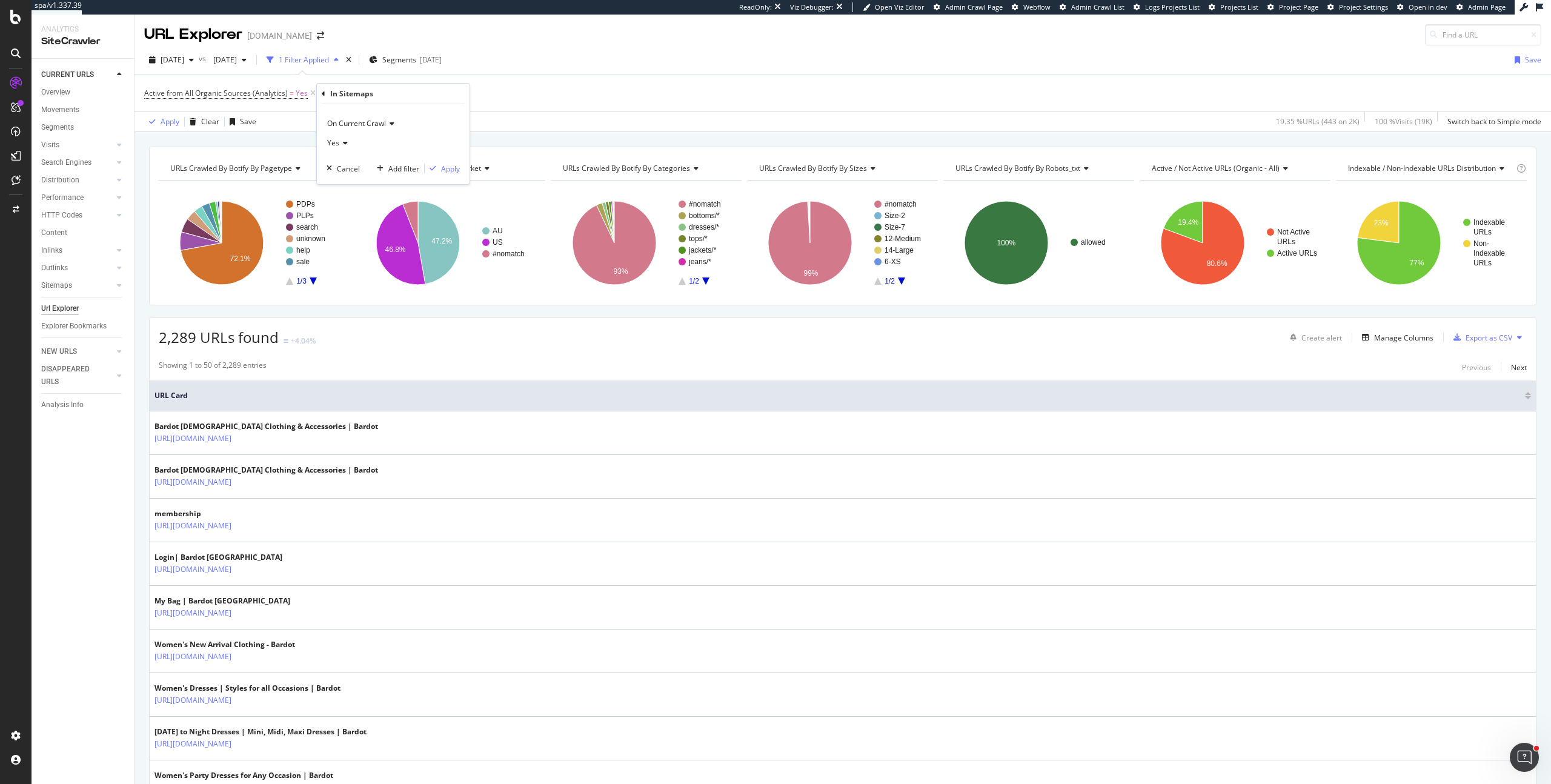
click at [339, 147] on div "Yes" at bounding box center [392, 143] width 133 height 19
click at [365, 186] on div "No" at bounding box center [394, 183] width 130 height 16
click at [444, 173] on div "Apply" at bounding box center [450, 168] width 19 height 10
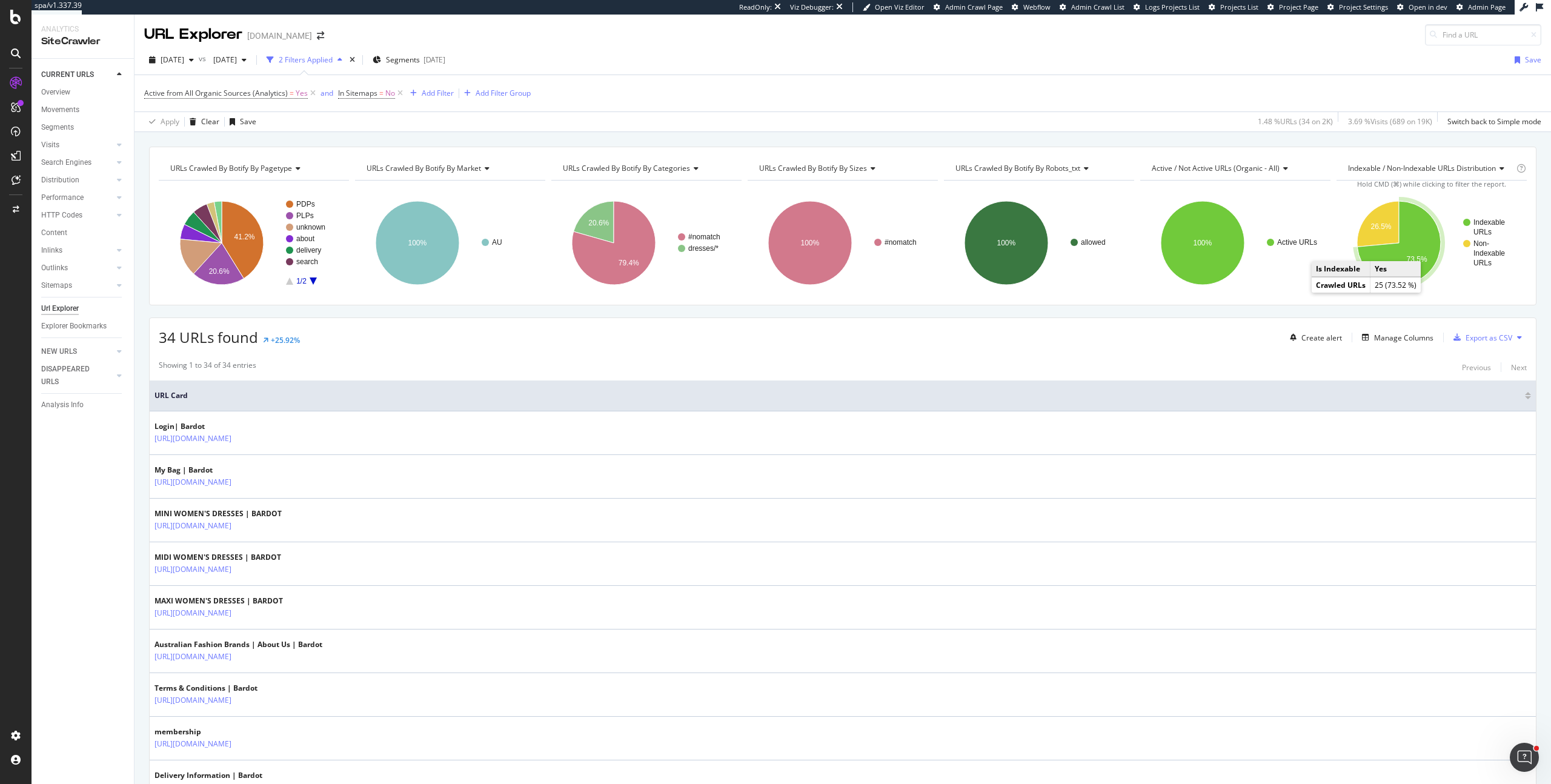
click at [1390, 251] on icon "A chart." at bounding box center [1399, 243] width 83 height 83
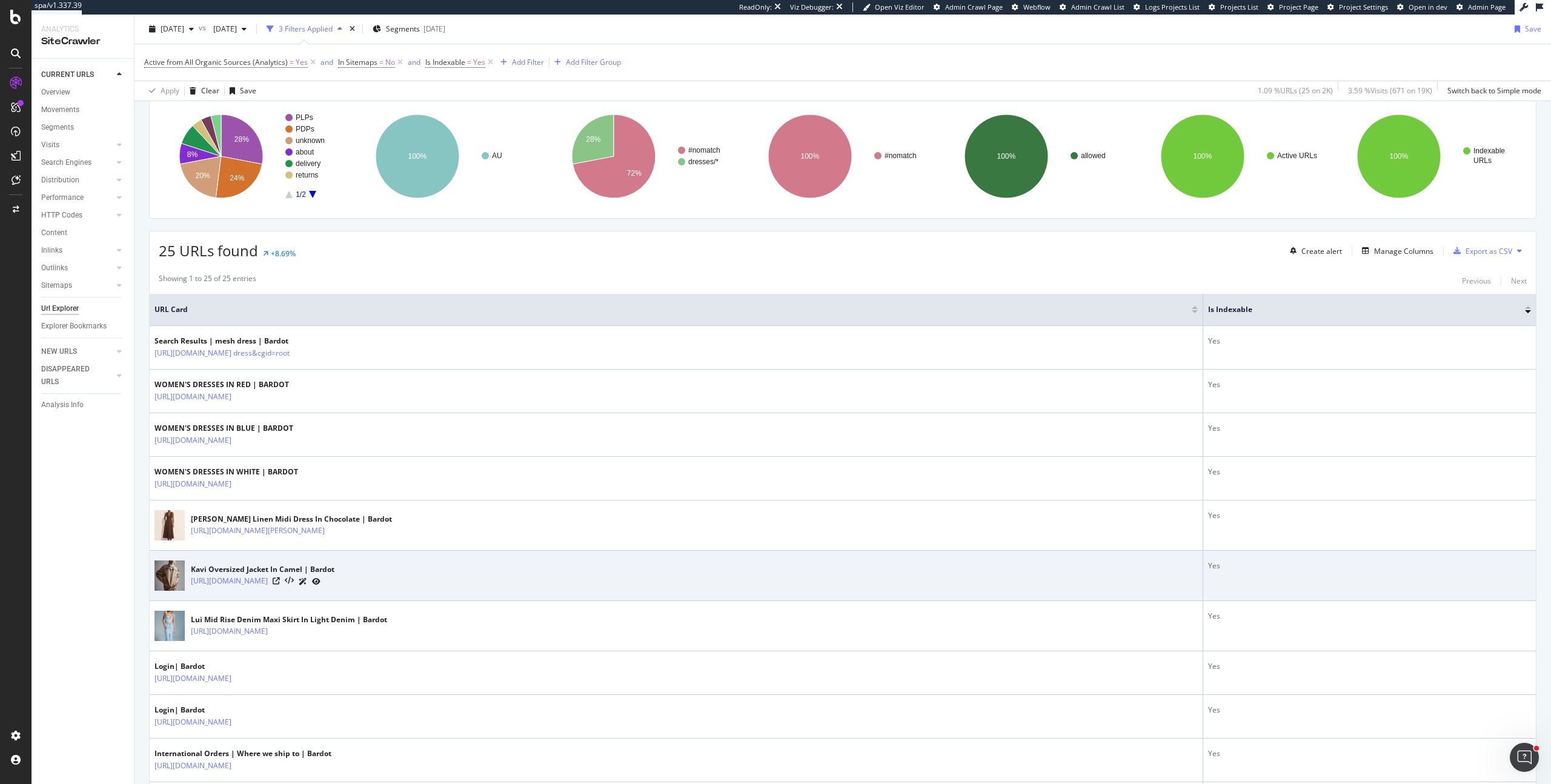
scroll to position [165, 0]
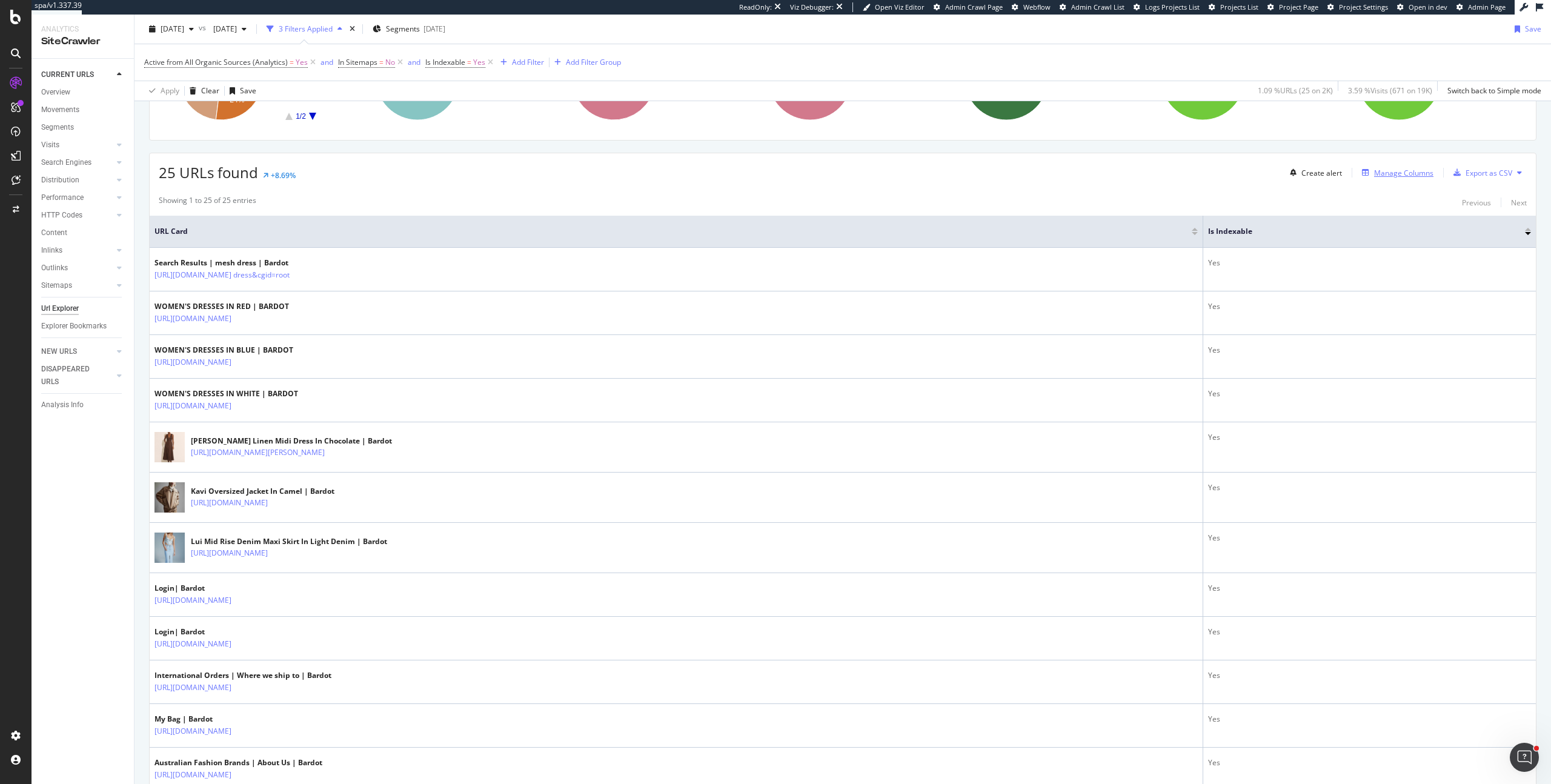
click at [1376, 168] on div "Manage Columns" at bounding box center [1403, 172] width 59 height 10
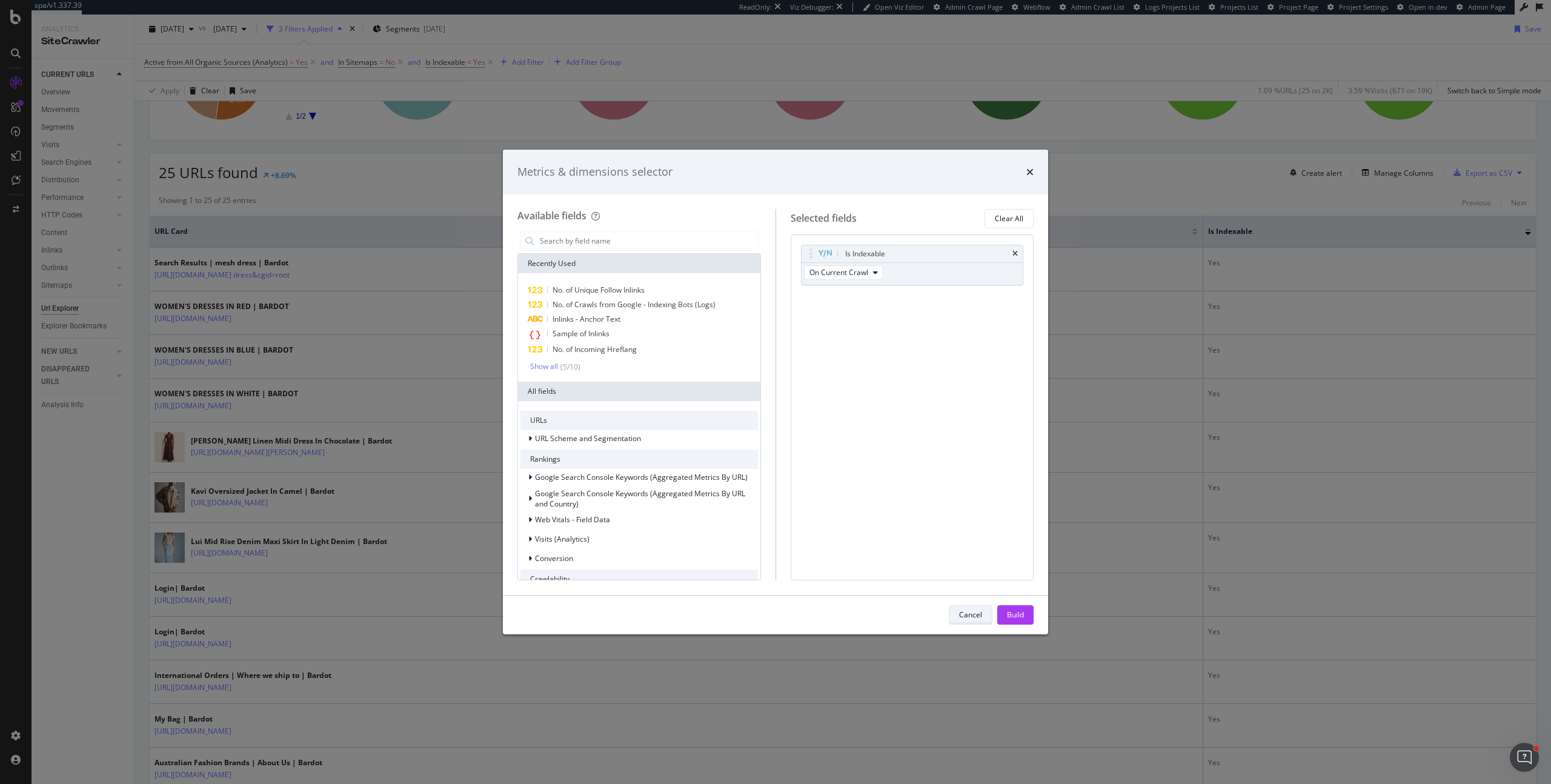
click at [965, 615] on div "Cancel" at bounding box center [970, 614] width 23 height 10
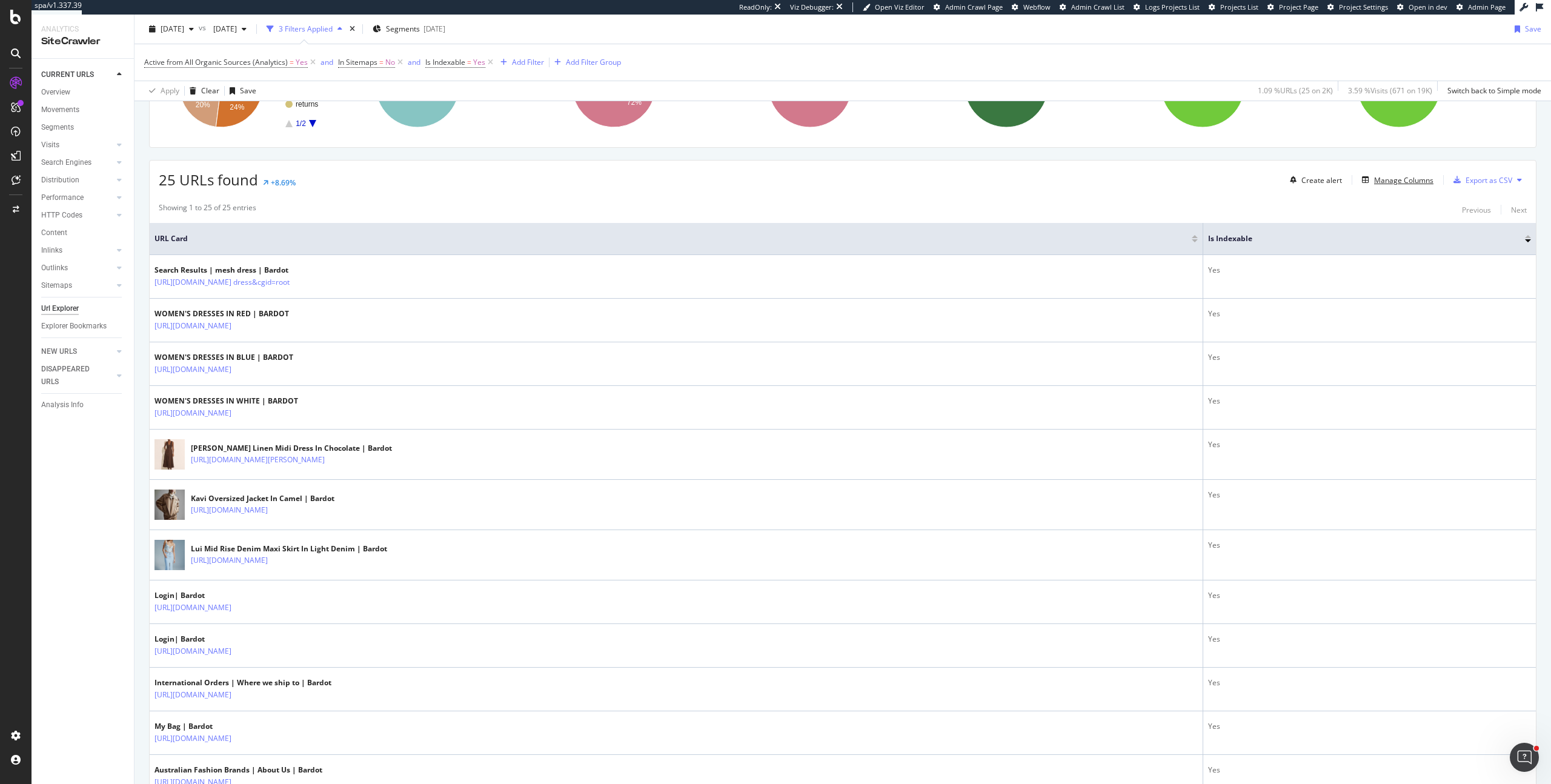
scroll to position [0, 0]
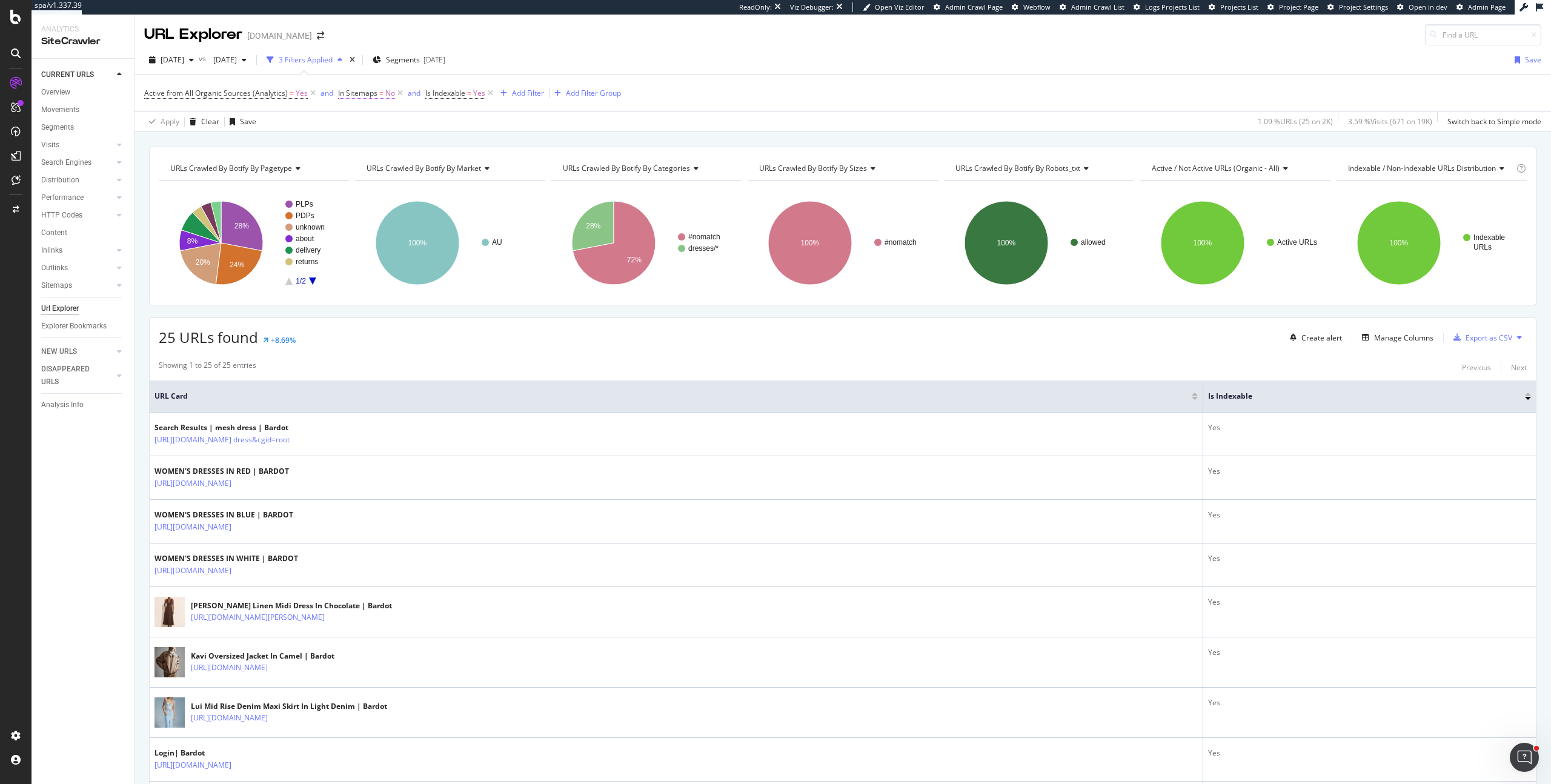
click at [365, 94] on span "In Sitemaps" at bounding box center [357, 92] width 39 height 10
click at [344, 92] on icon at bounding box center [343, 92] width 3 height 8
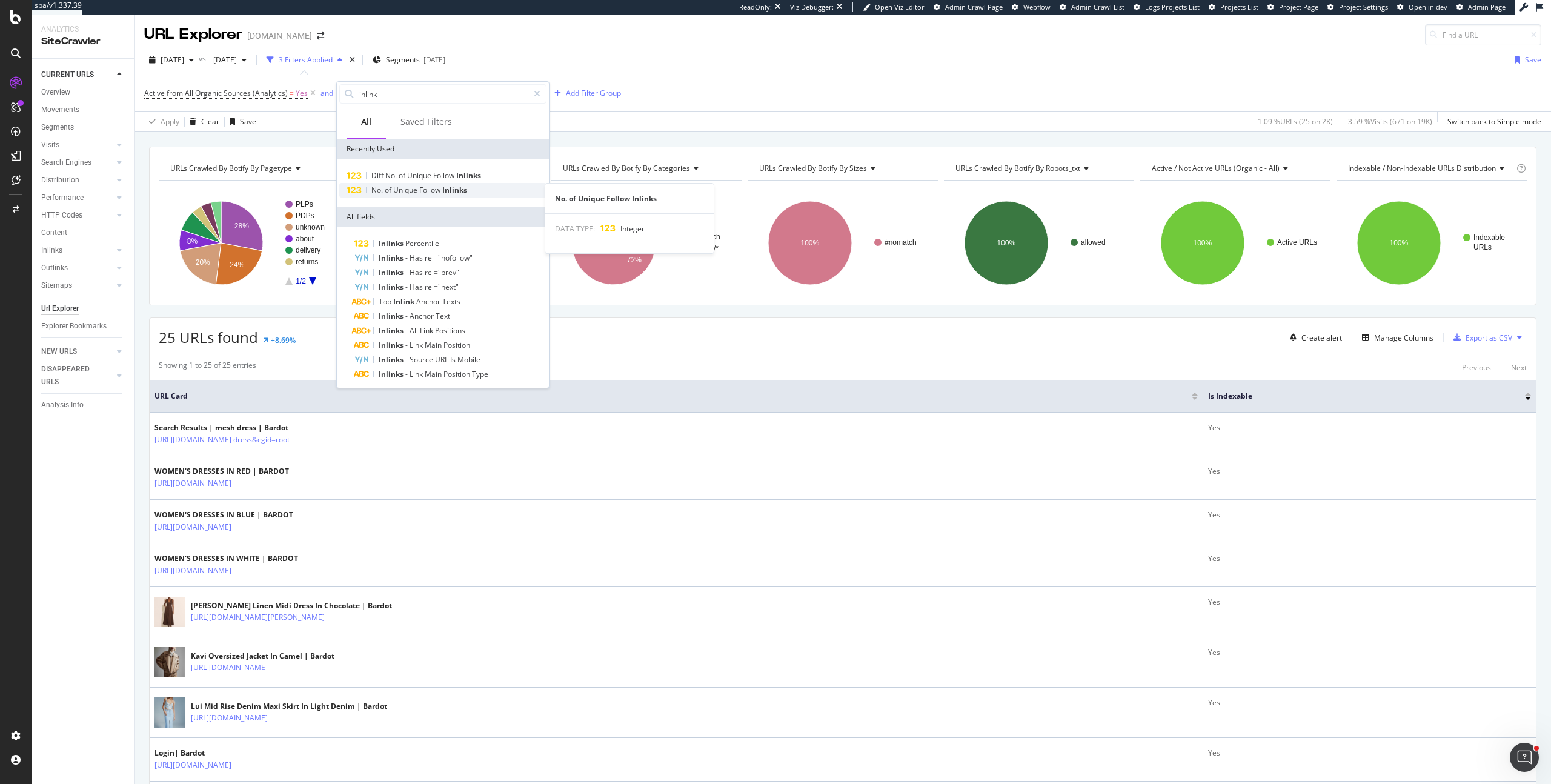
type input "inlink"
click at [426, 188] on span "Follow" at bounding box center [430, 190] width 23 height 10
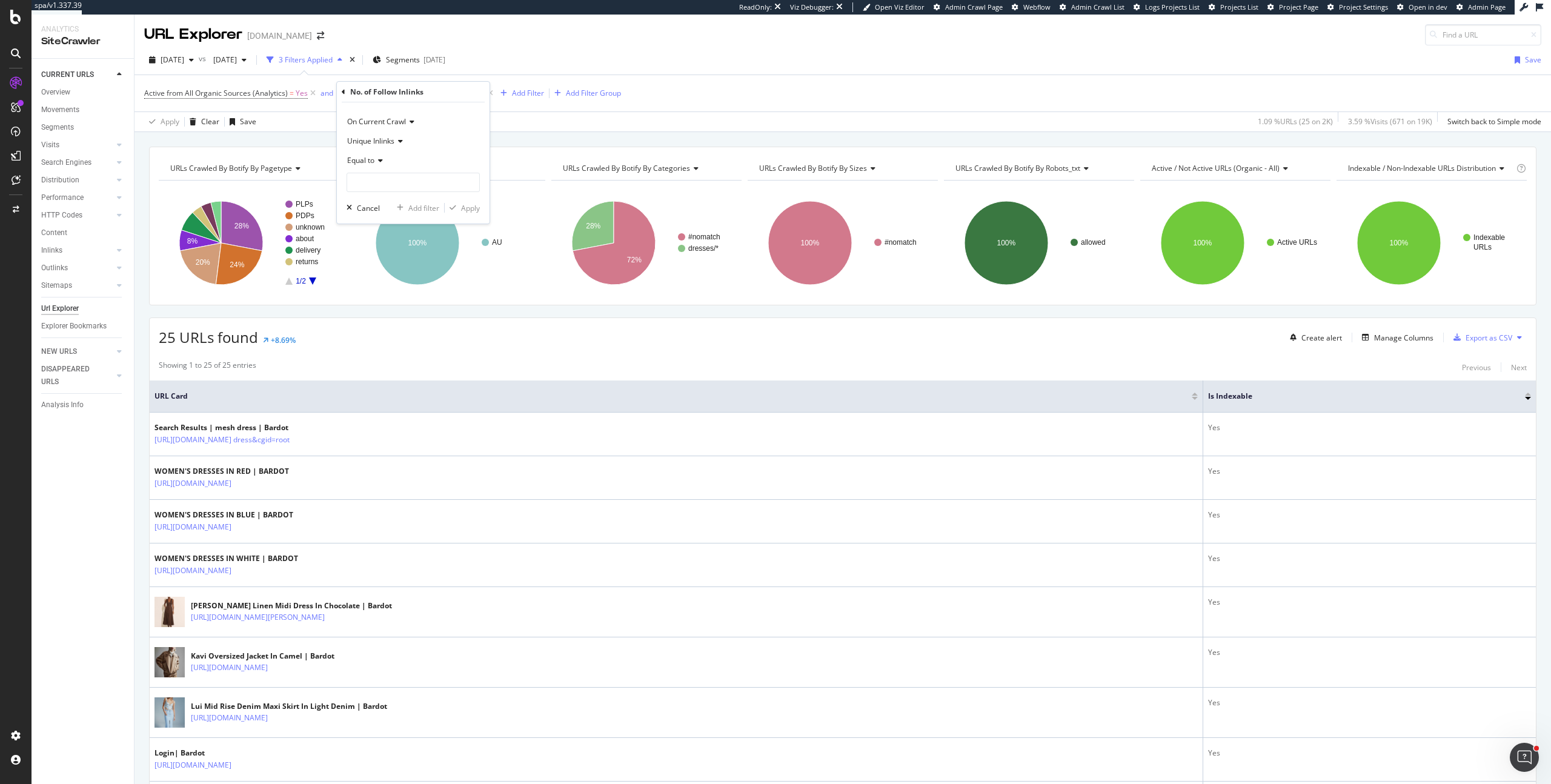
click at [373, 162] on span "Equal to" at bounding box center [361, 160] width 28 height 10
click at [387, 221] on div "Less than" at bounding box center [414, 217] width 130 height 16
click at [383, 192] on input "number" at bounding box center [412, 182] width 133 height 19
type input "3"
click at [474, 210] on div "Apply" at bounding box center [470, 208] width 19 height 10
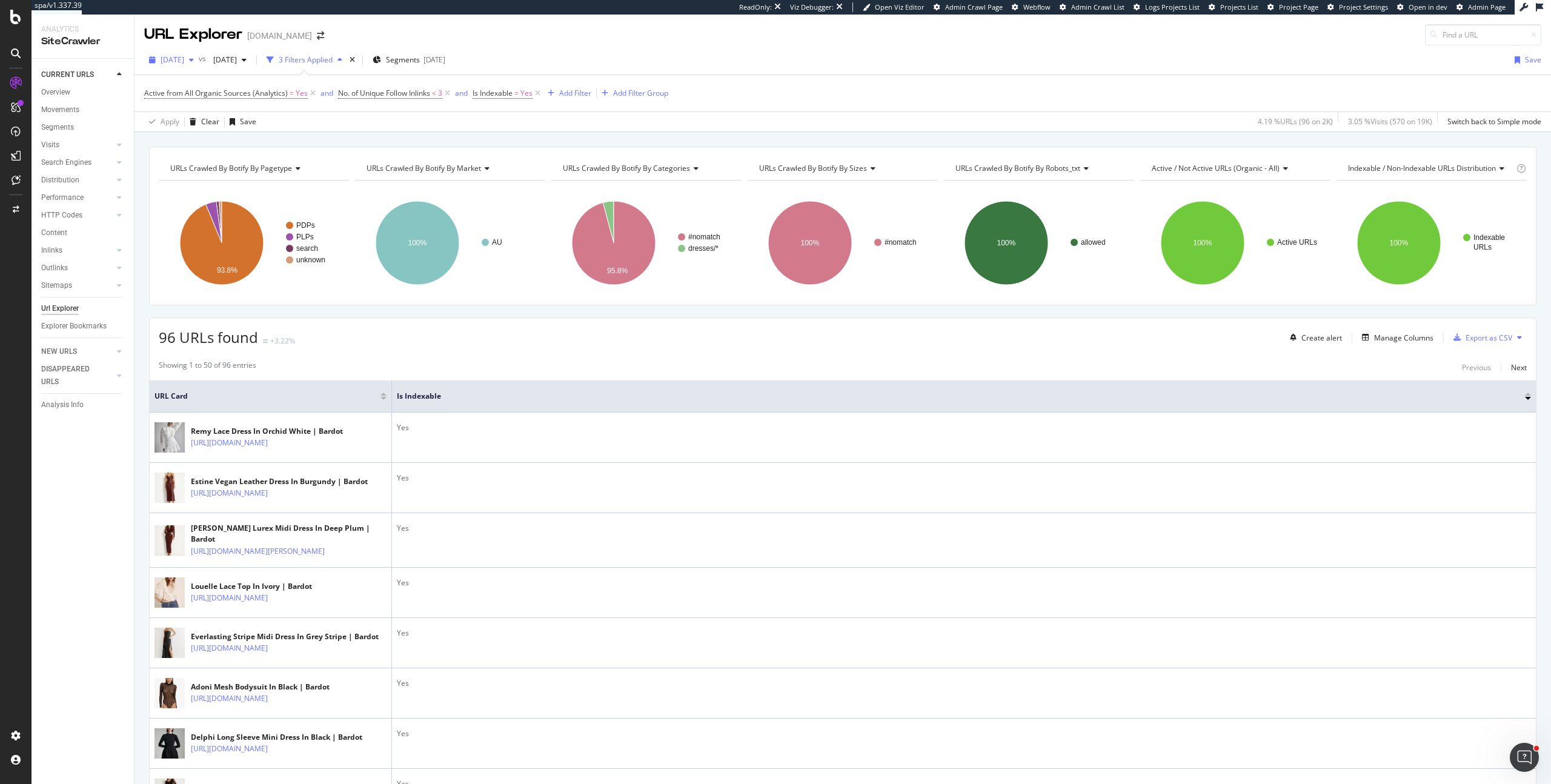
click at [184, 59] on span "[DATE]" at bounding box center [172, 59] width 23 height 10
click at [430, 130] on div "Apply Clear Save 4.19 % URLs ( 96 on 2K ) 3.05 % Visits ( 570 on 19K ) Switch b…" at bounding box center [843, 121] width 1417 height 20
click at [394, 92] on span "No. of Unique Follow Inlinks" at bounding box center [384, 92] width 92 height 10
click at [363, 160] on span "Less than" at bounding box center [363, 160] width 32 height 10
click at [374, 185] on span "Equal to" at bounding box center [366, 185] width 28 height 10
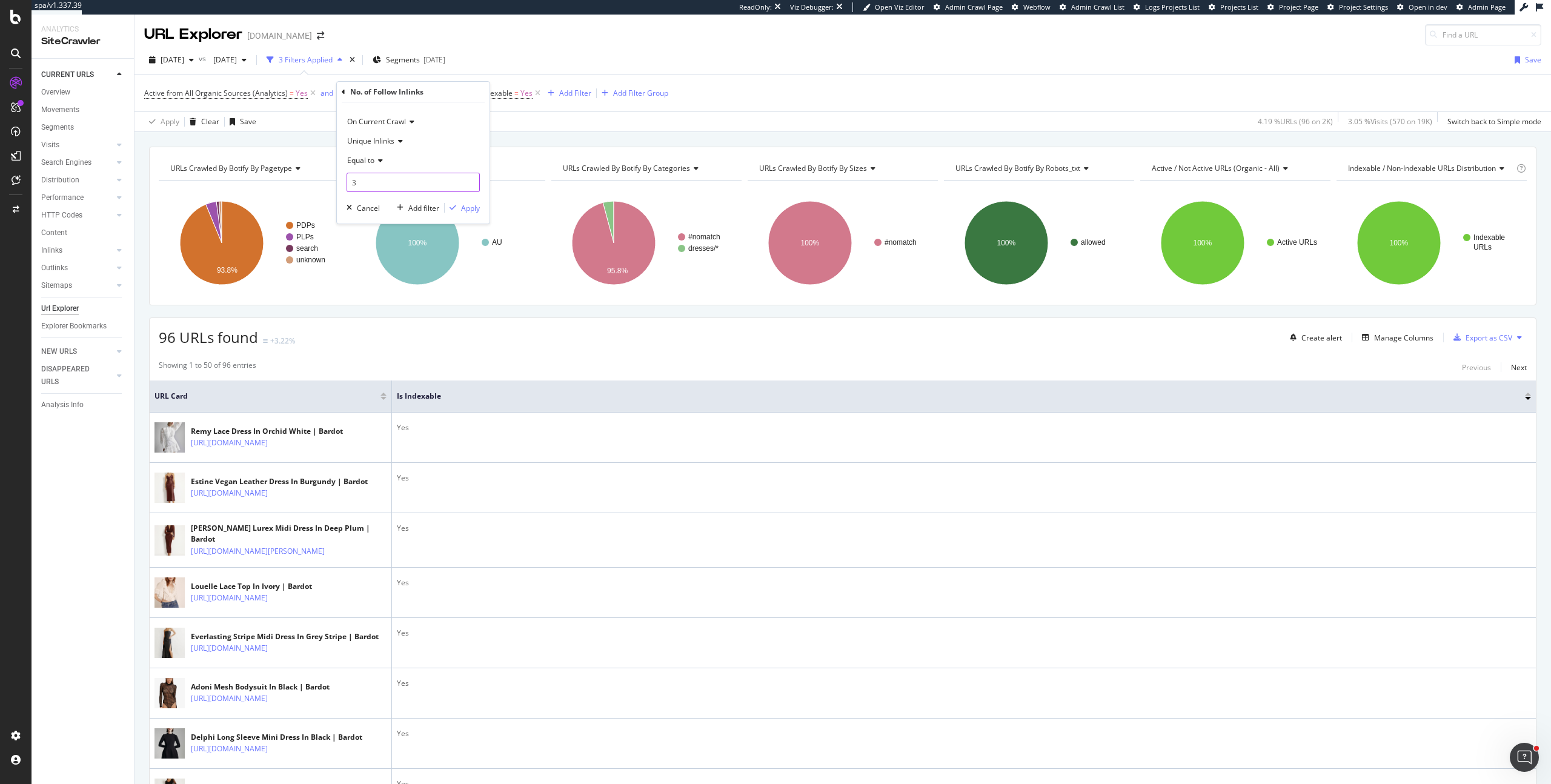
click at [372, 181] on input "3" at bounding box center [412, 182] width 133 height 19
click at [307, 133] on div "URLs Crawled By Botify By pagetype Chart (by Value) Table Expand Export as CSV …" at bounding box center [843, 147] width 1417 height 29
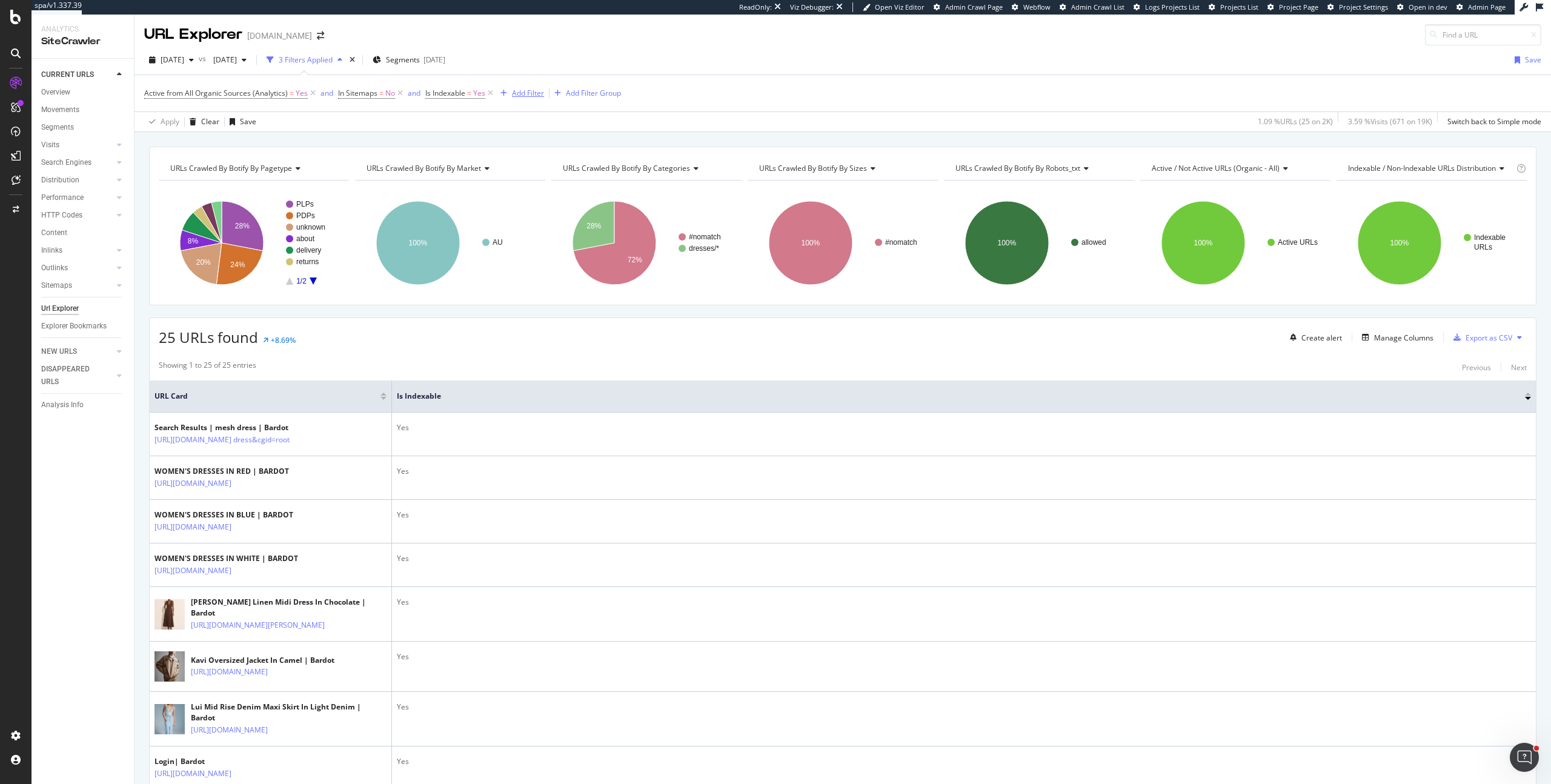
click at [524, 93] on div "Add Filter" at bounding box center [528, 92] width 32 height 10
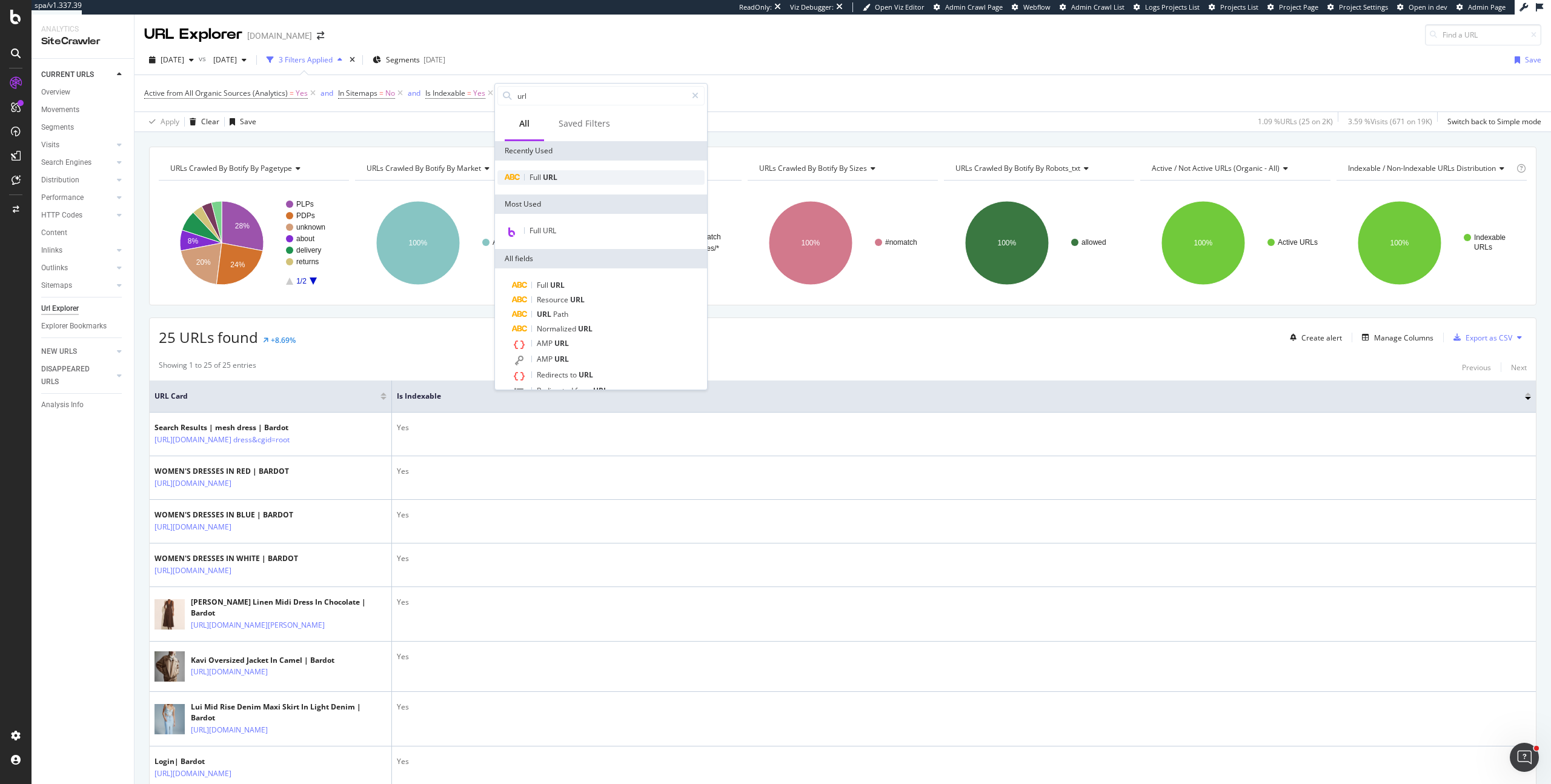
type input "url"
click at [554, 179] on span "URL" at bounding box center [550, 177] width 14 height 10
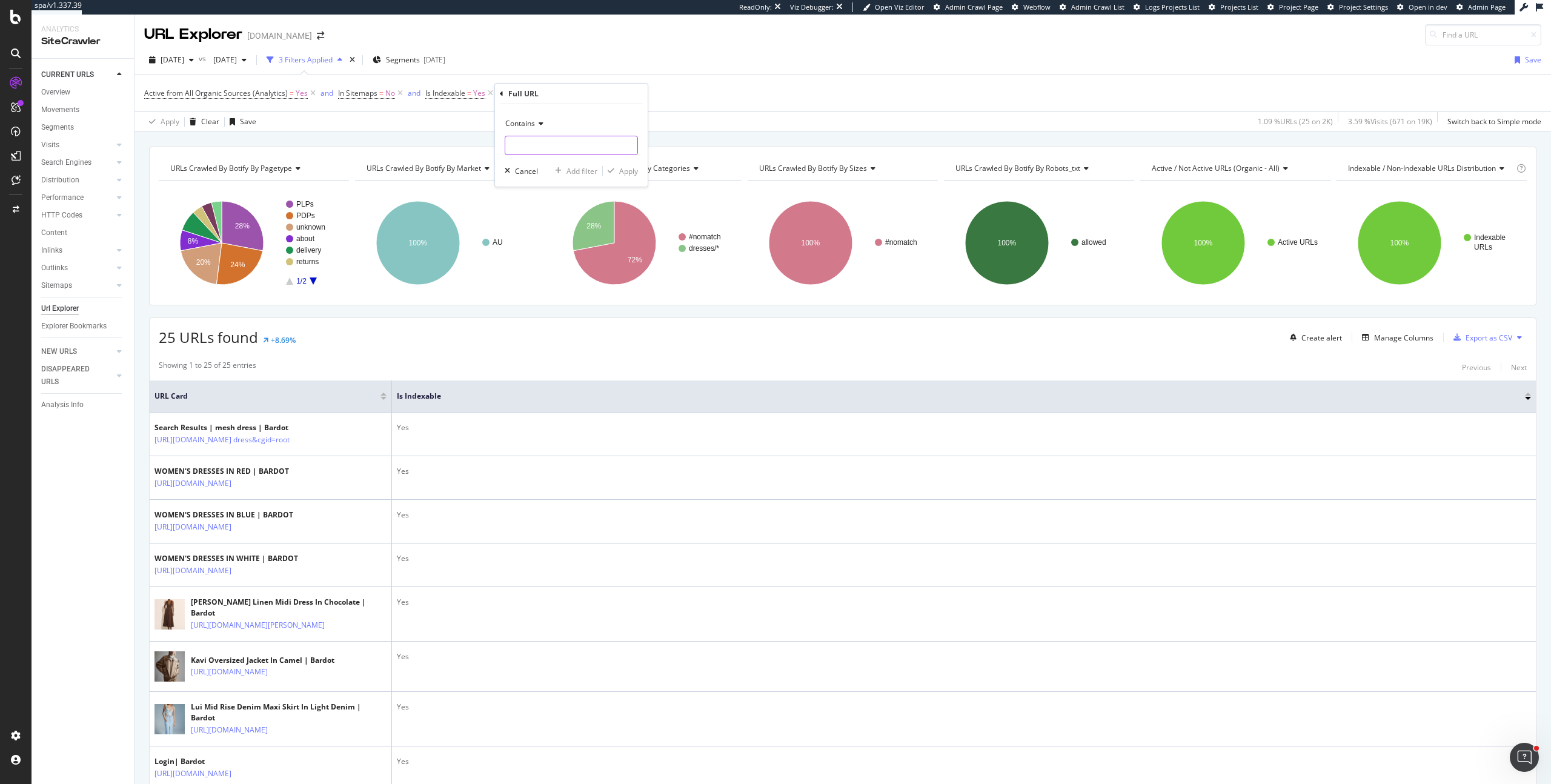
click at [531, 145] on input "text" at bounding box center [572, 145] width 132 height 19
type input "/dresses/"
click at [630, 170] on div "Apply" at bounding box center [628, 171] width 19 height 10
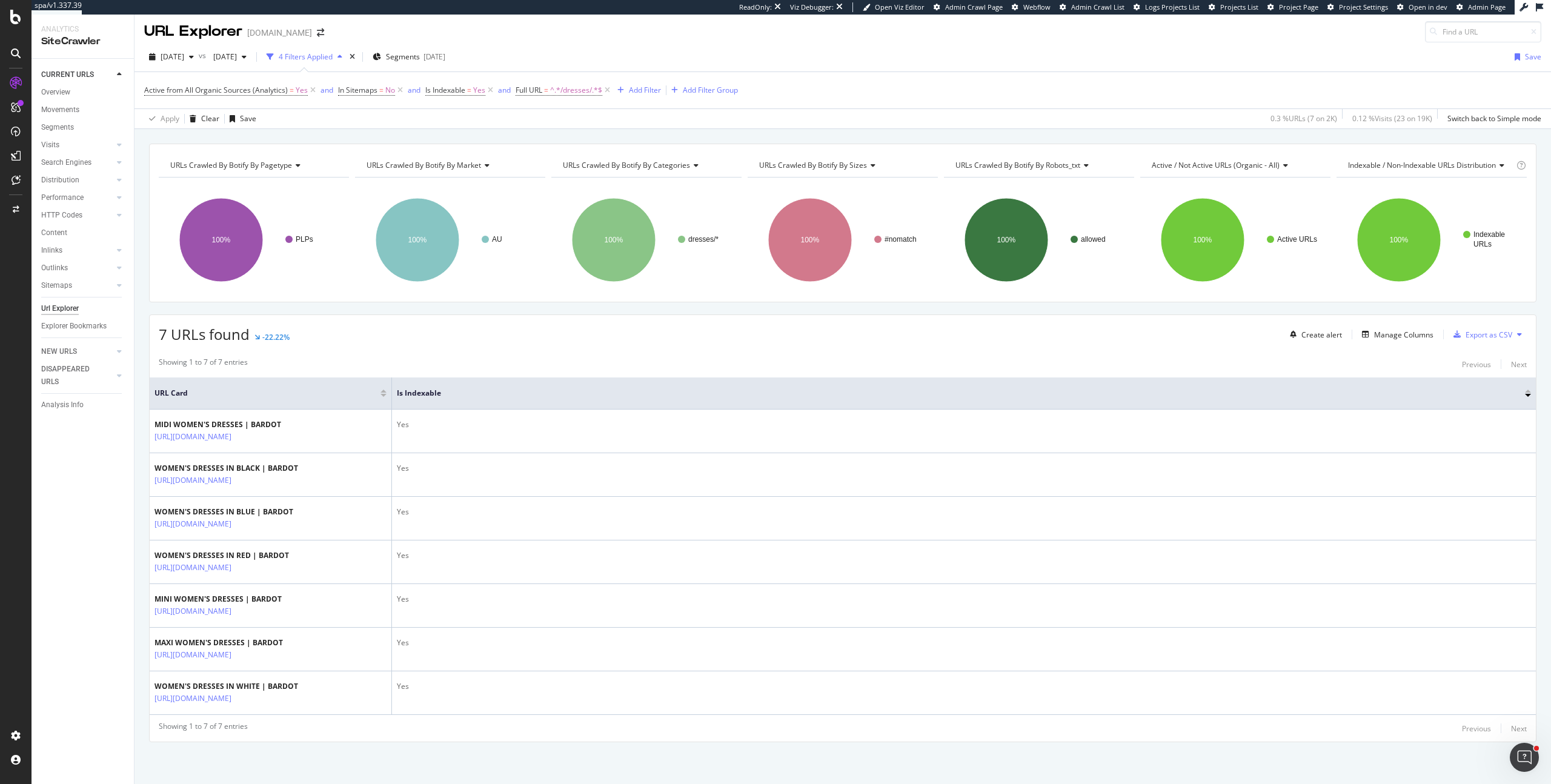
scroll to position [3, 0]
click at [551, 358] on div "Showing 1 to 7 of 7 entries Previous Next" at bounding box center [843, 363] width 1386 height 14
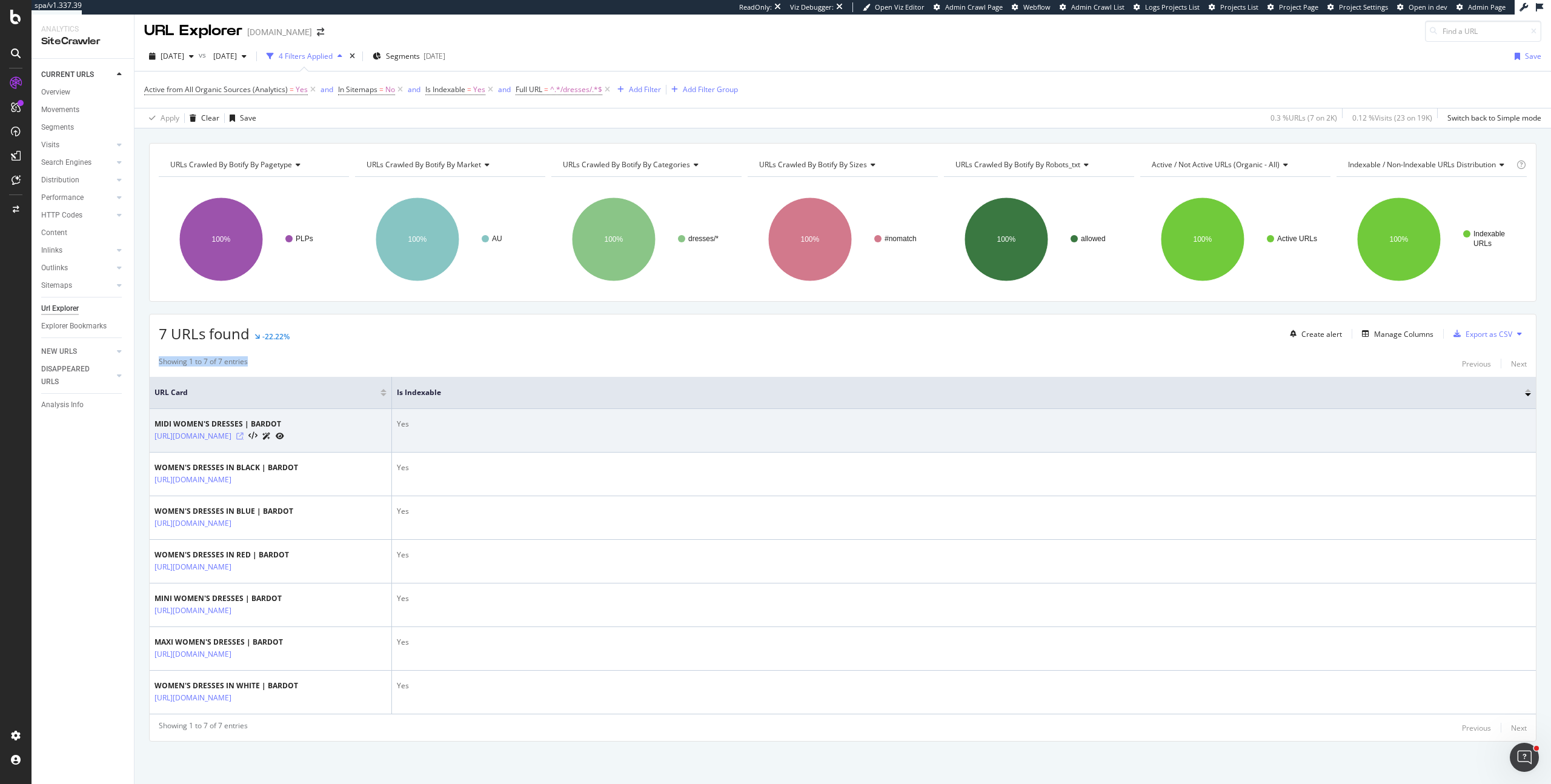
click at [243, 436] on icon at bounding box center [240, 436] width 8 height 8
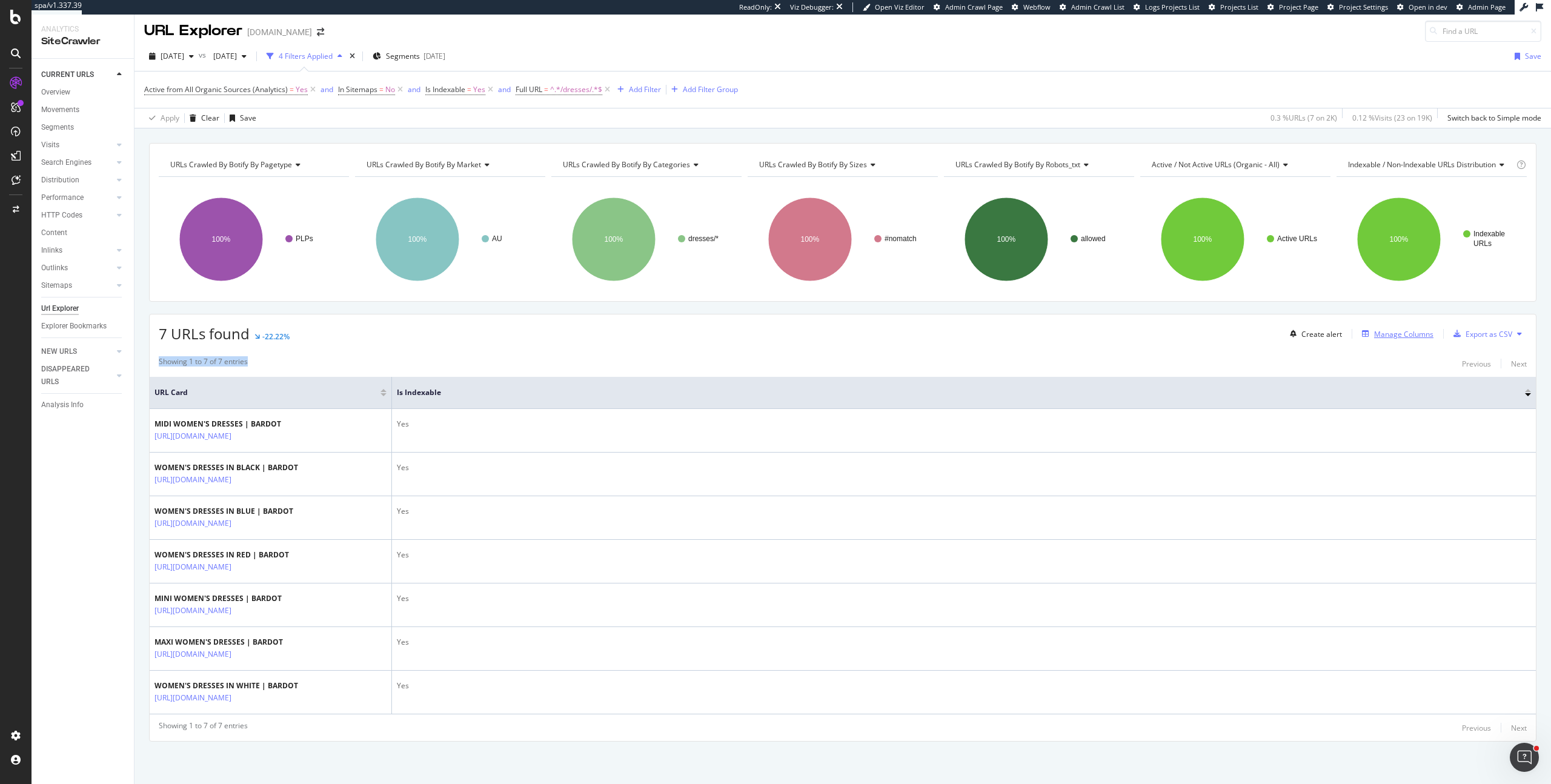
click at [1375, 332] on div "Manage Columns" at bounding box center [1403, 334] width 59 height 10
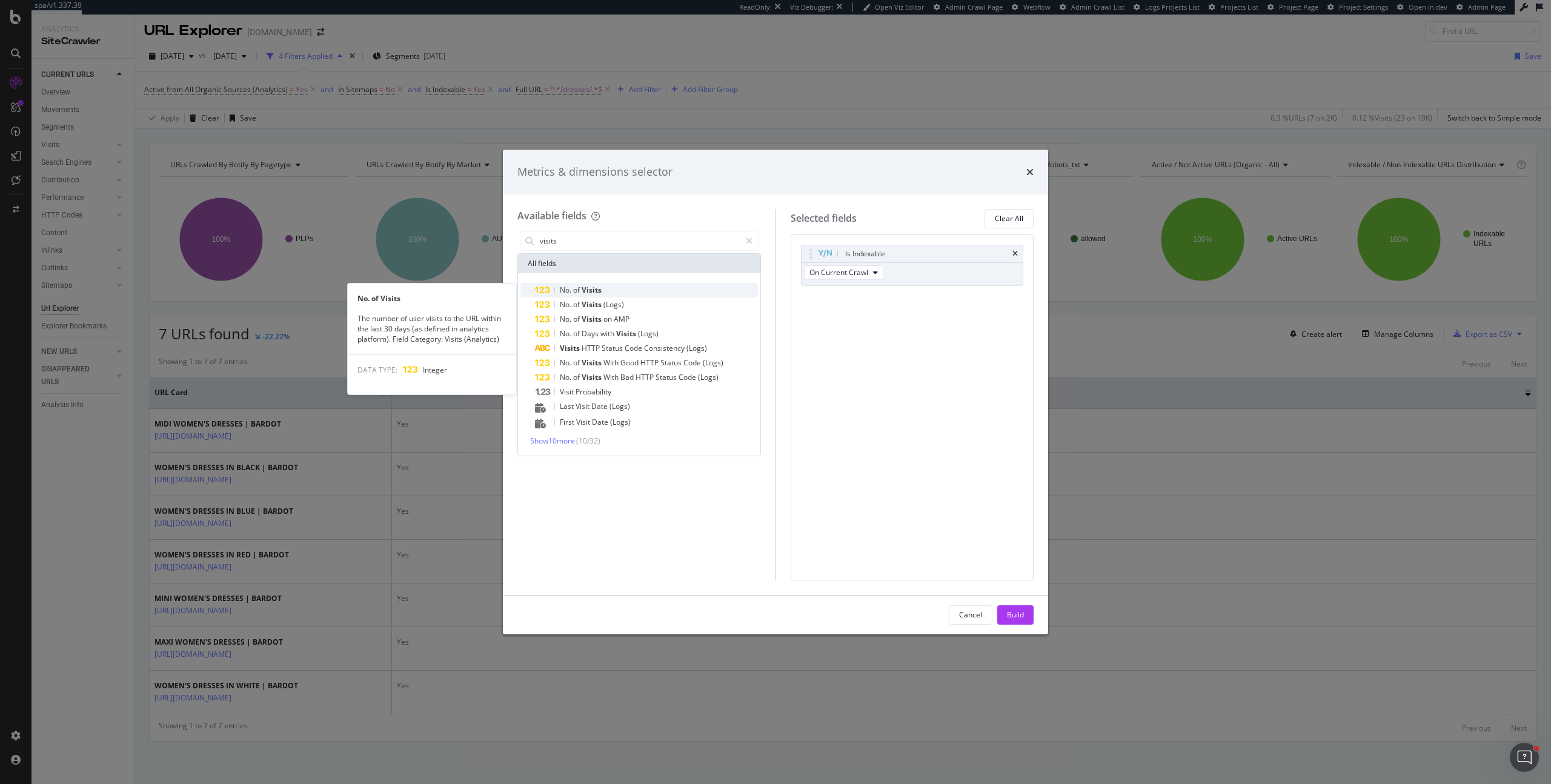
type input "visits"
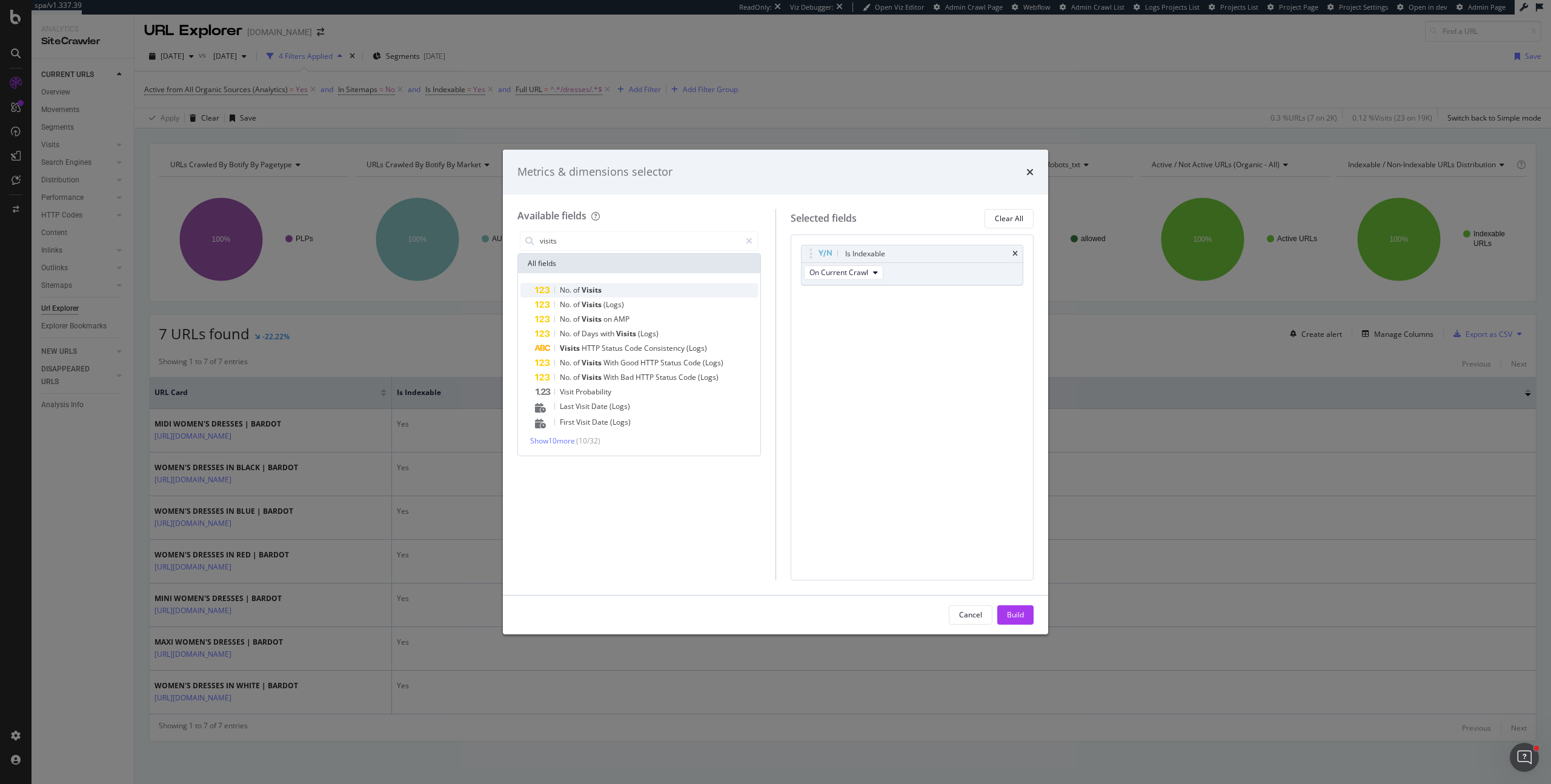
click at [587, 288] on span "Visits" at bounding box center [591, 290] width 20 height 10
click at [1021, 619] on div "Build" at bounding box center [1015, 614] width 17 height 10
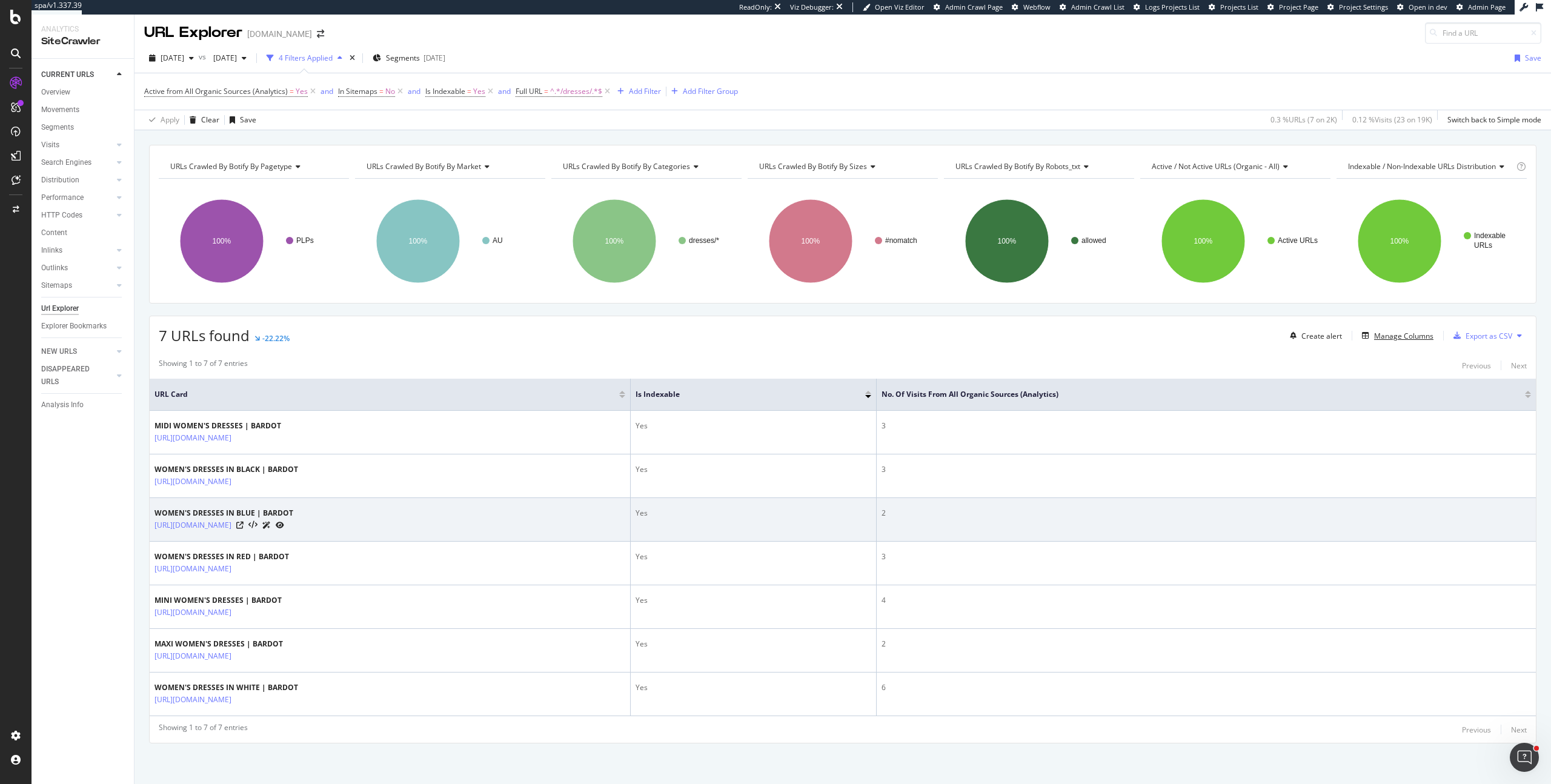
scroll to position [3, 0]
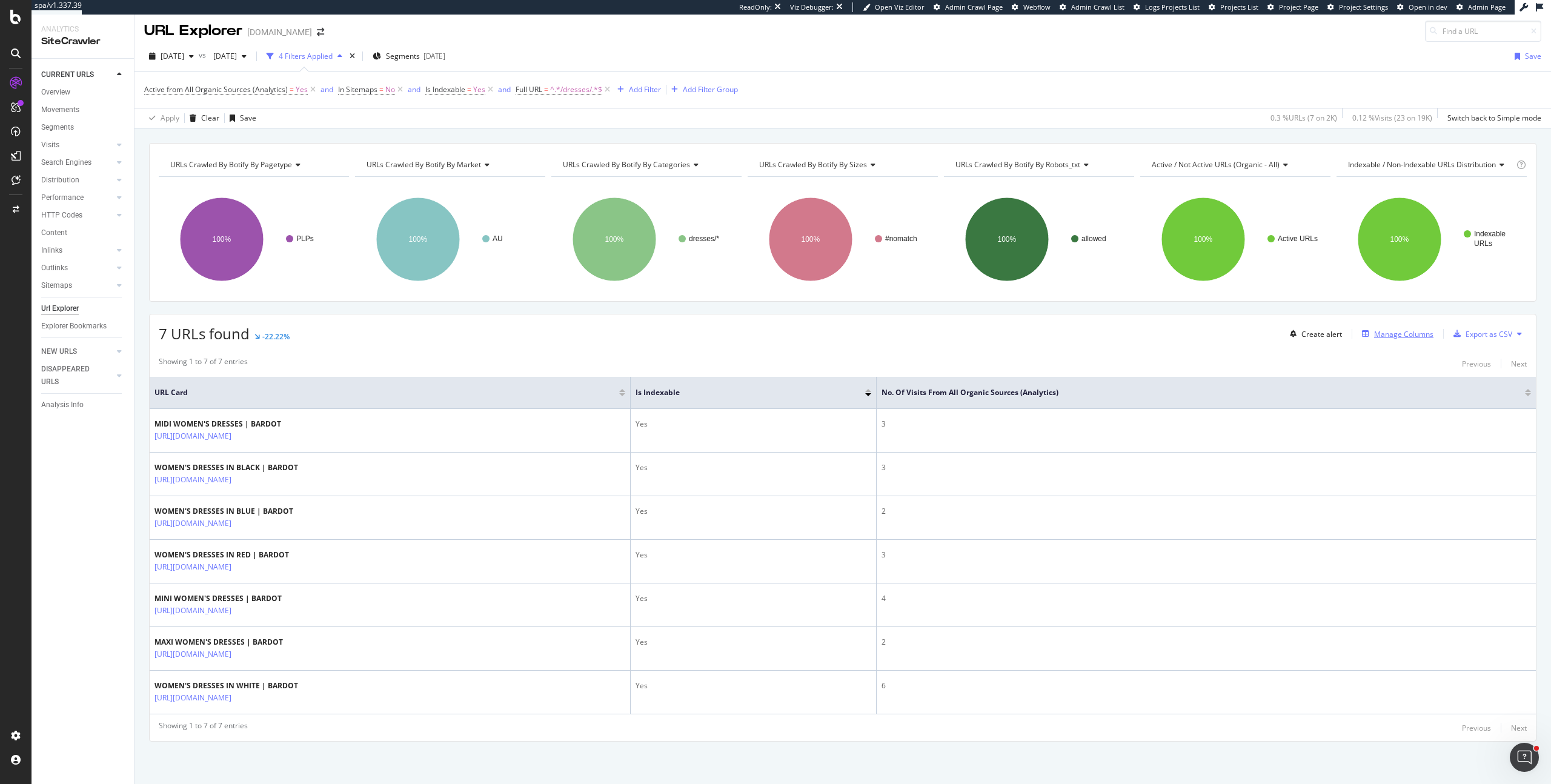
click at [1397, 335] on div "Manage Columns" at bounding box center [1403, 334] width 59 height 10
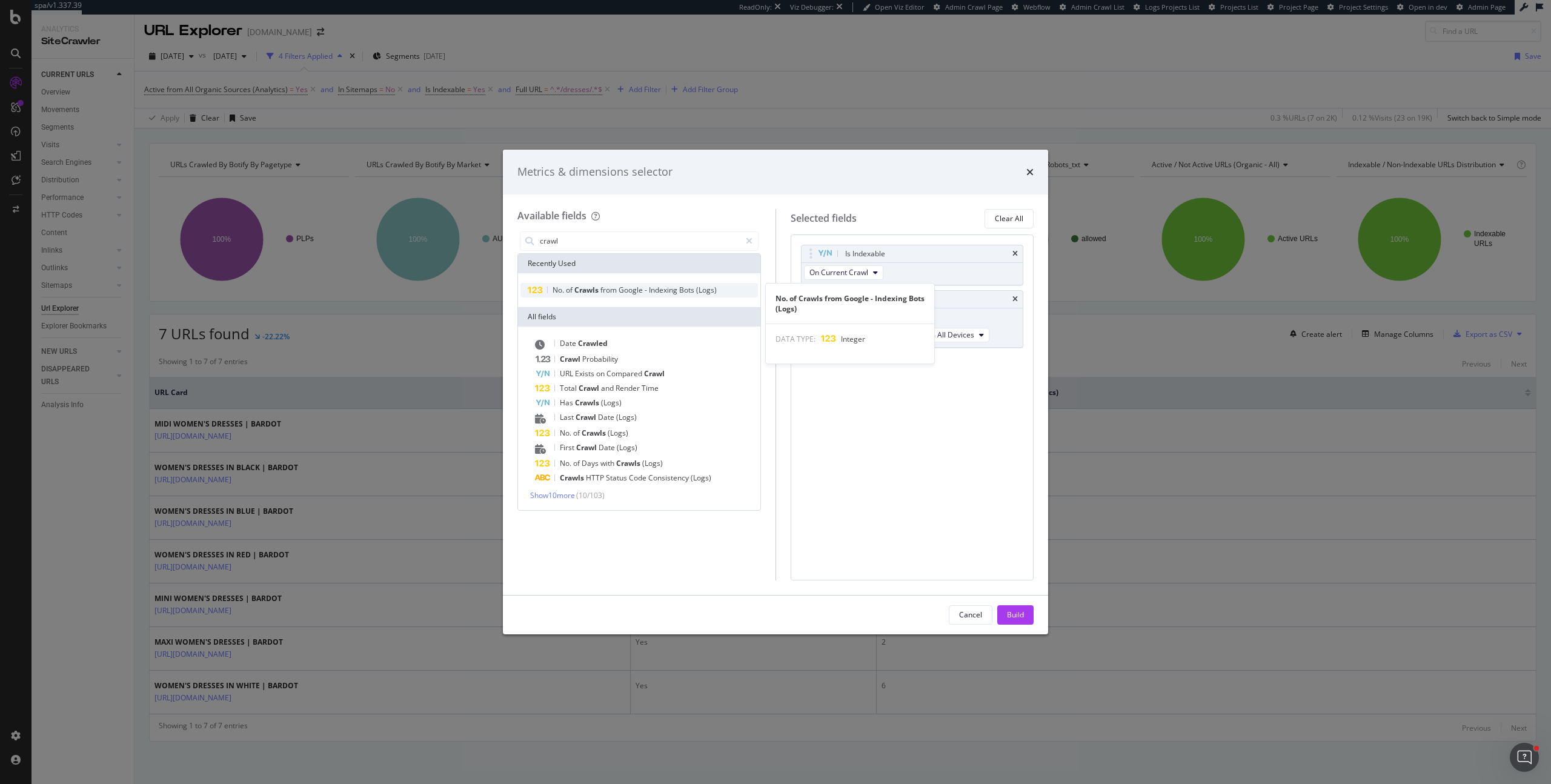
type input "crawl"
drag, startPoint x: 689, startPoint y: 291, endPoint x: 695, endPoint y: 296, distance: 7.8
click at [689, 291] on span "Bots" at bounding box center [688, 290] width 17 height 10
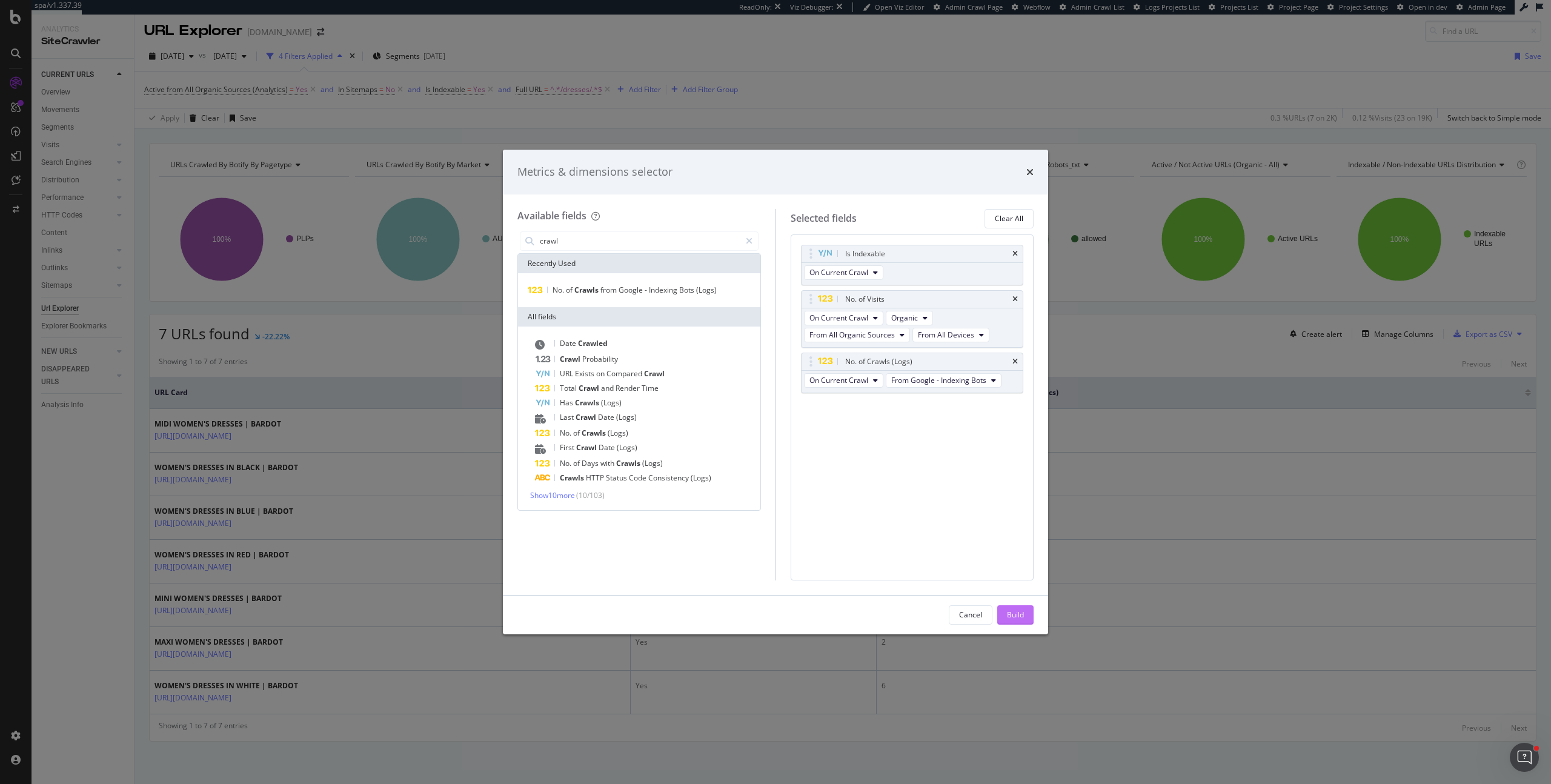
click at [1017, 613] on div "Build" at bounding box center [1015, 614] width 17 height 10
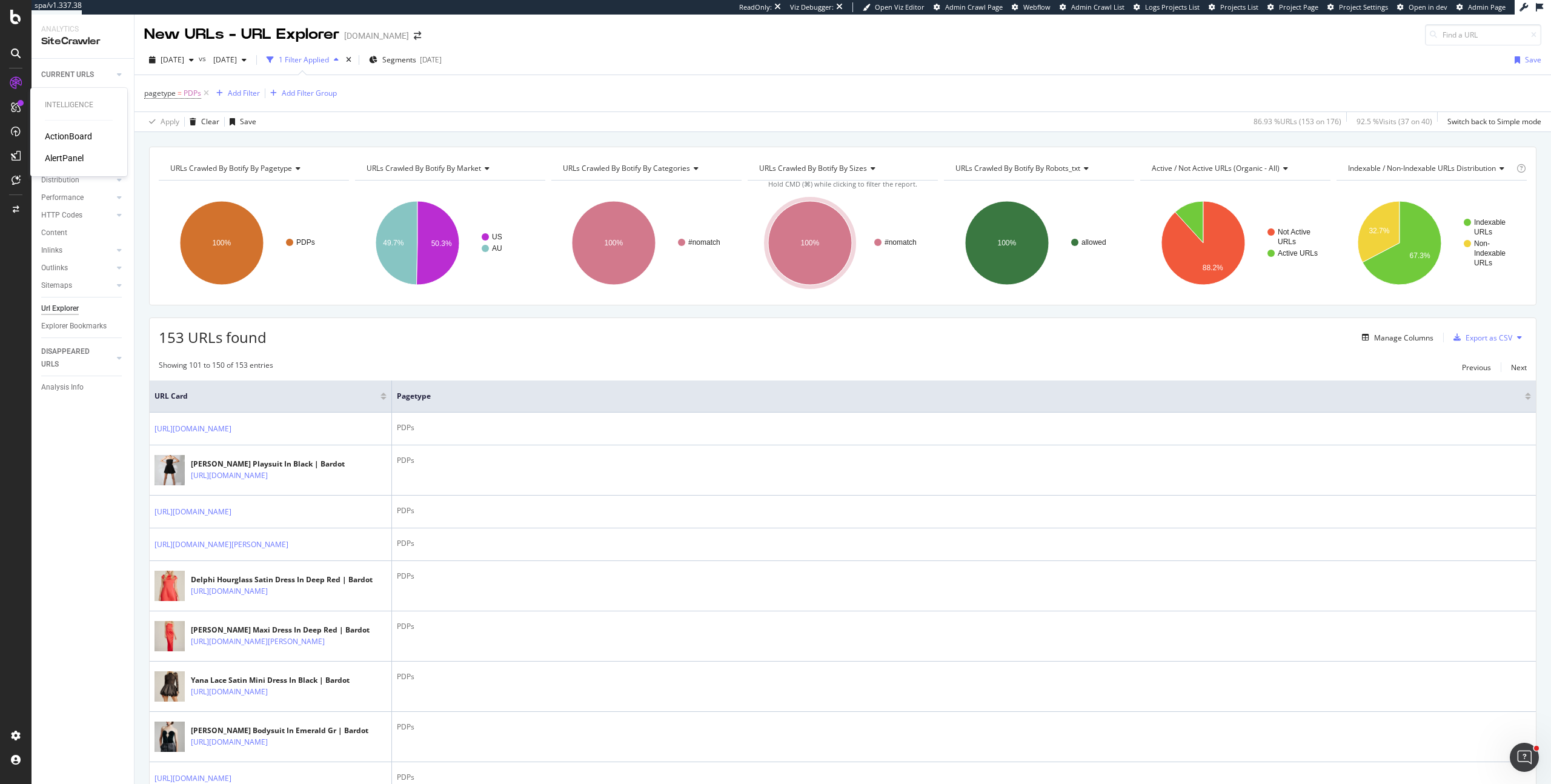
click at [70, 154] on div "AlertPanel" at bounding box center [64, 158] width 39 height 12
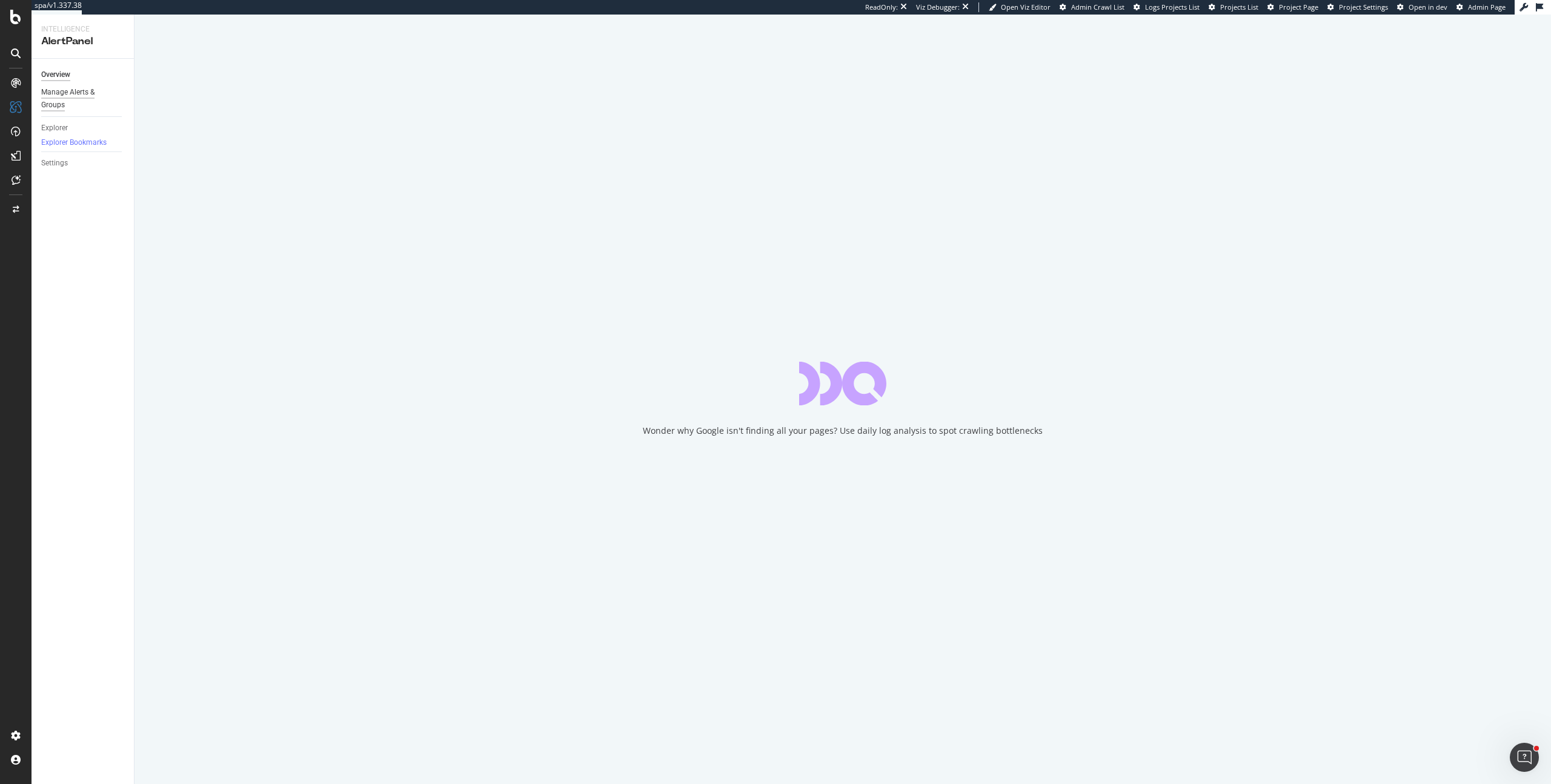
click at [74, 96] on div "Manage Alerts & Groups" at bounding box center [77, 99] width 72 height 26
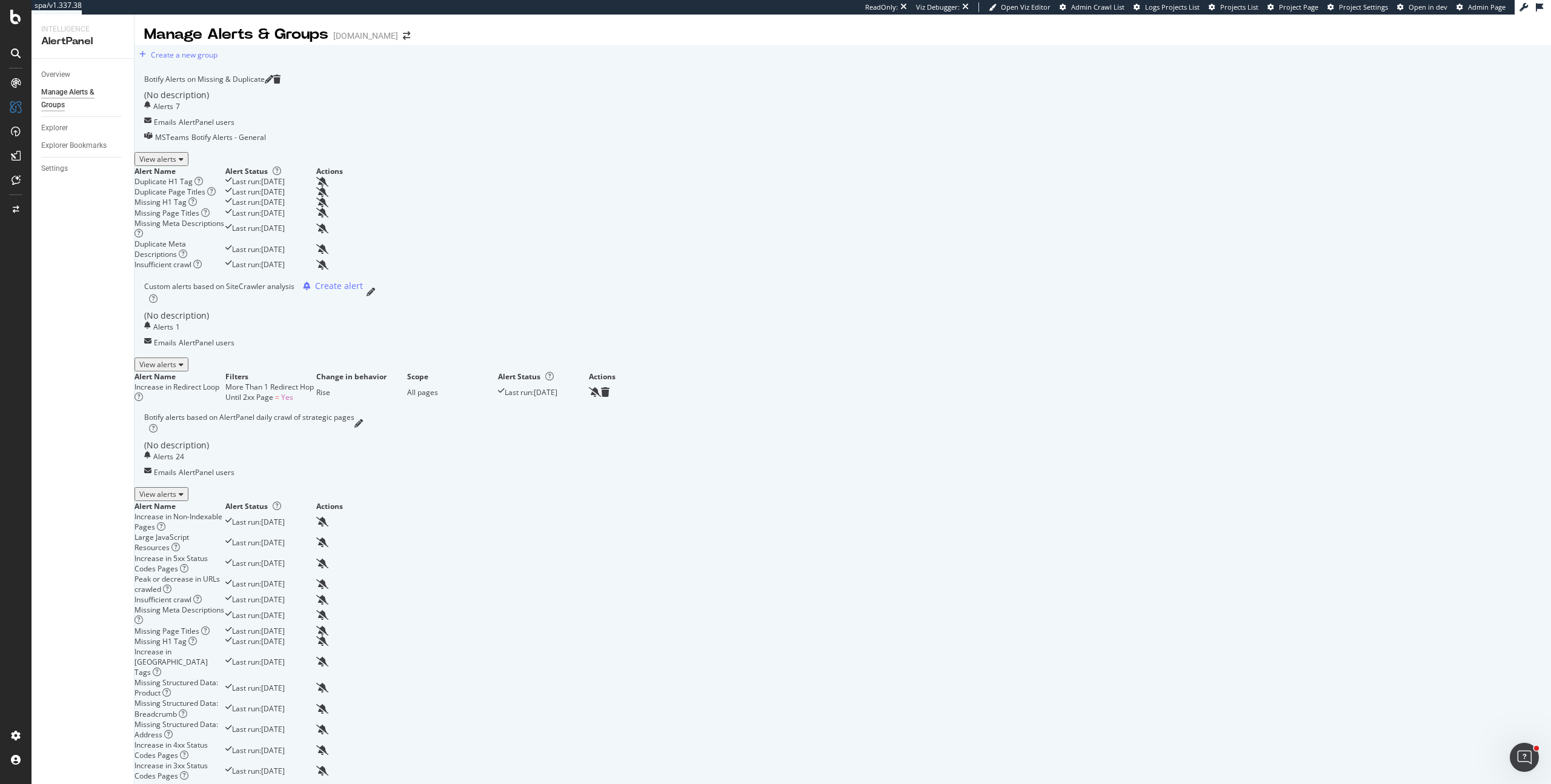
click at [183, 489] on div "View alerts" at bounding box center [161, 494] width 44 height 10
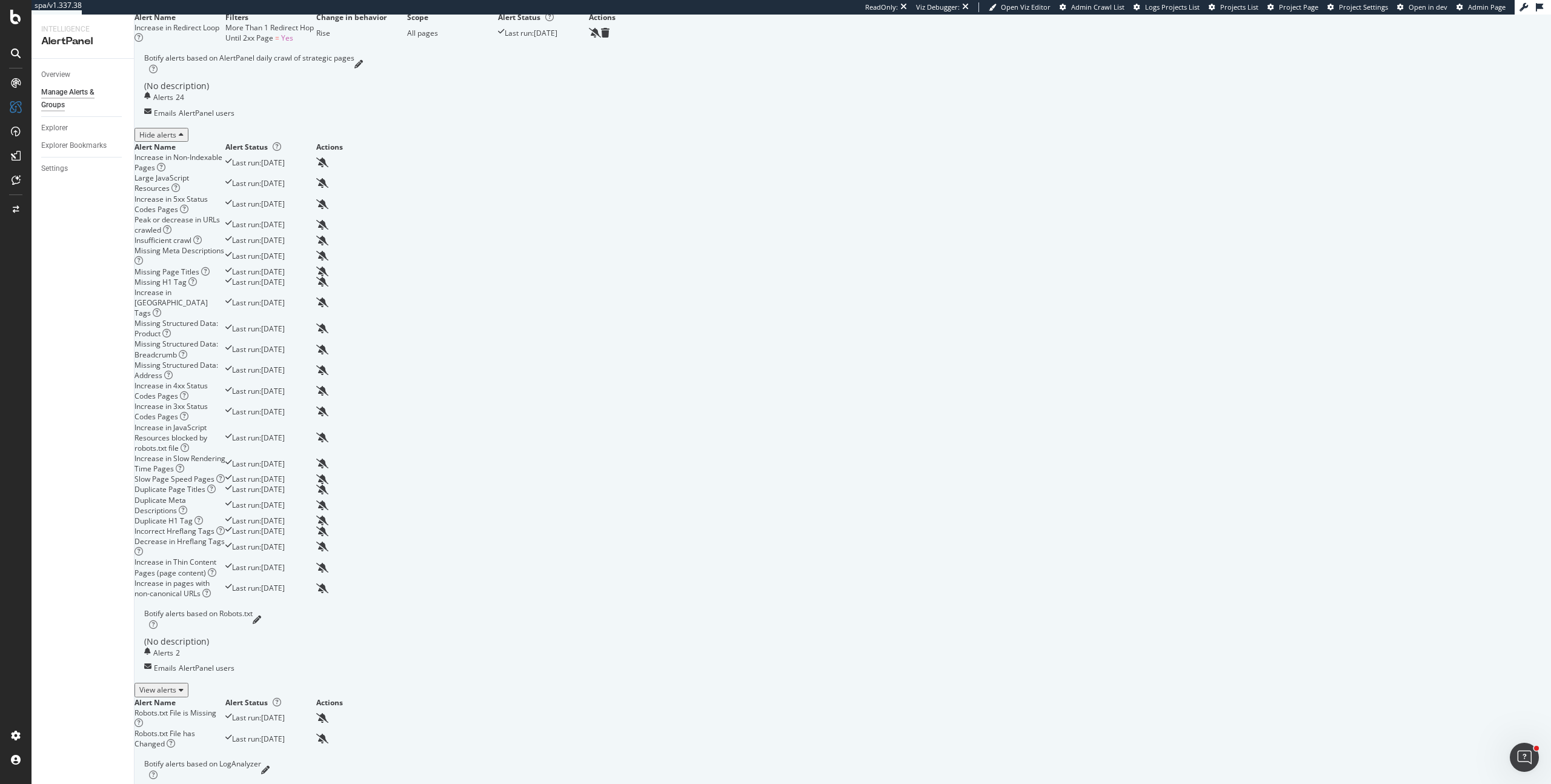
scroll to position [358, 0]
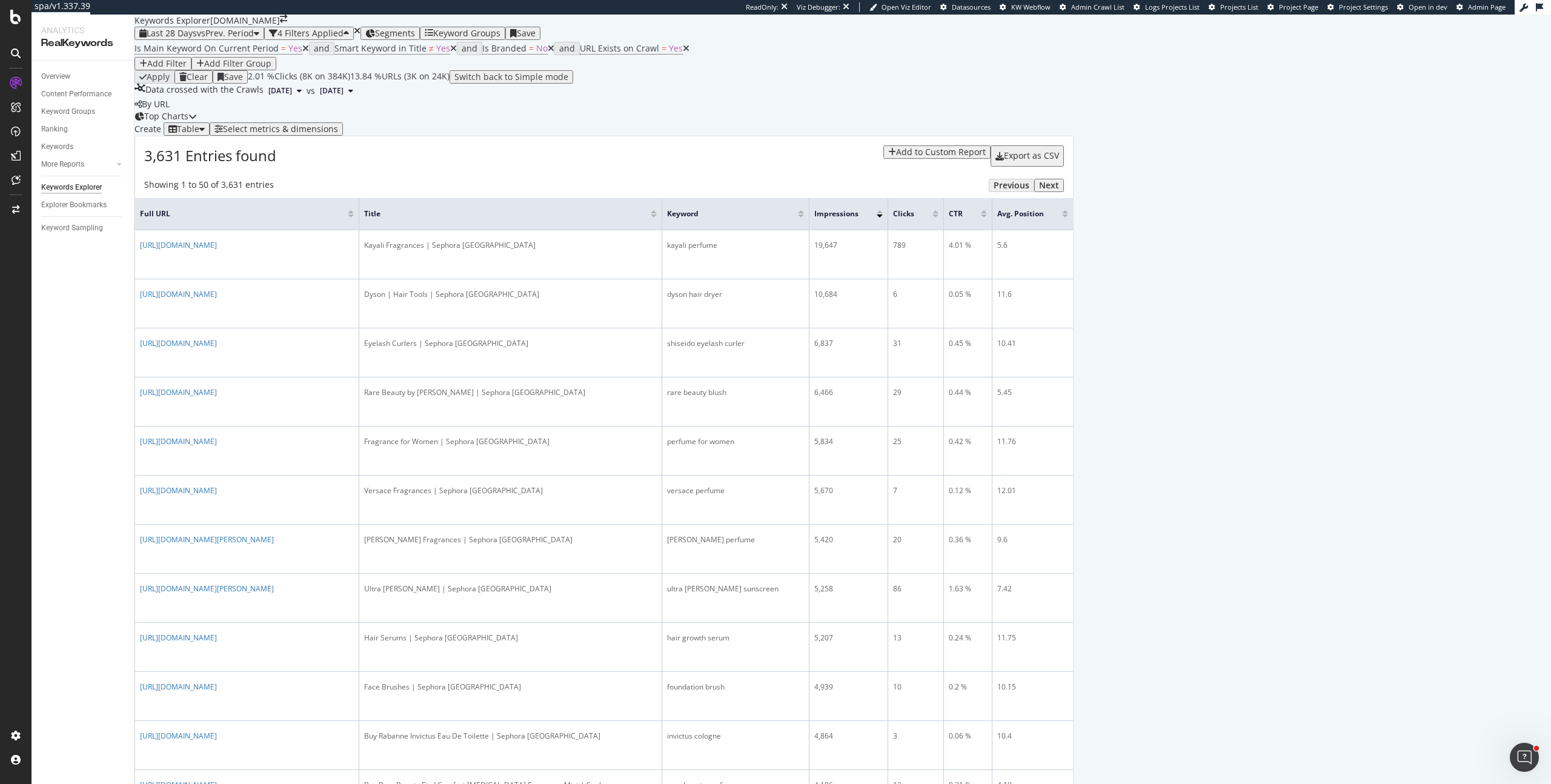
click at [147, 68] on div "button" at bounding box center [143, 63] width 8 height 8
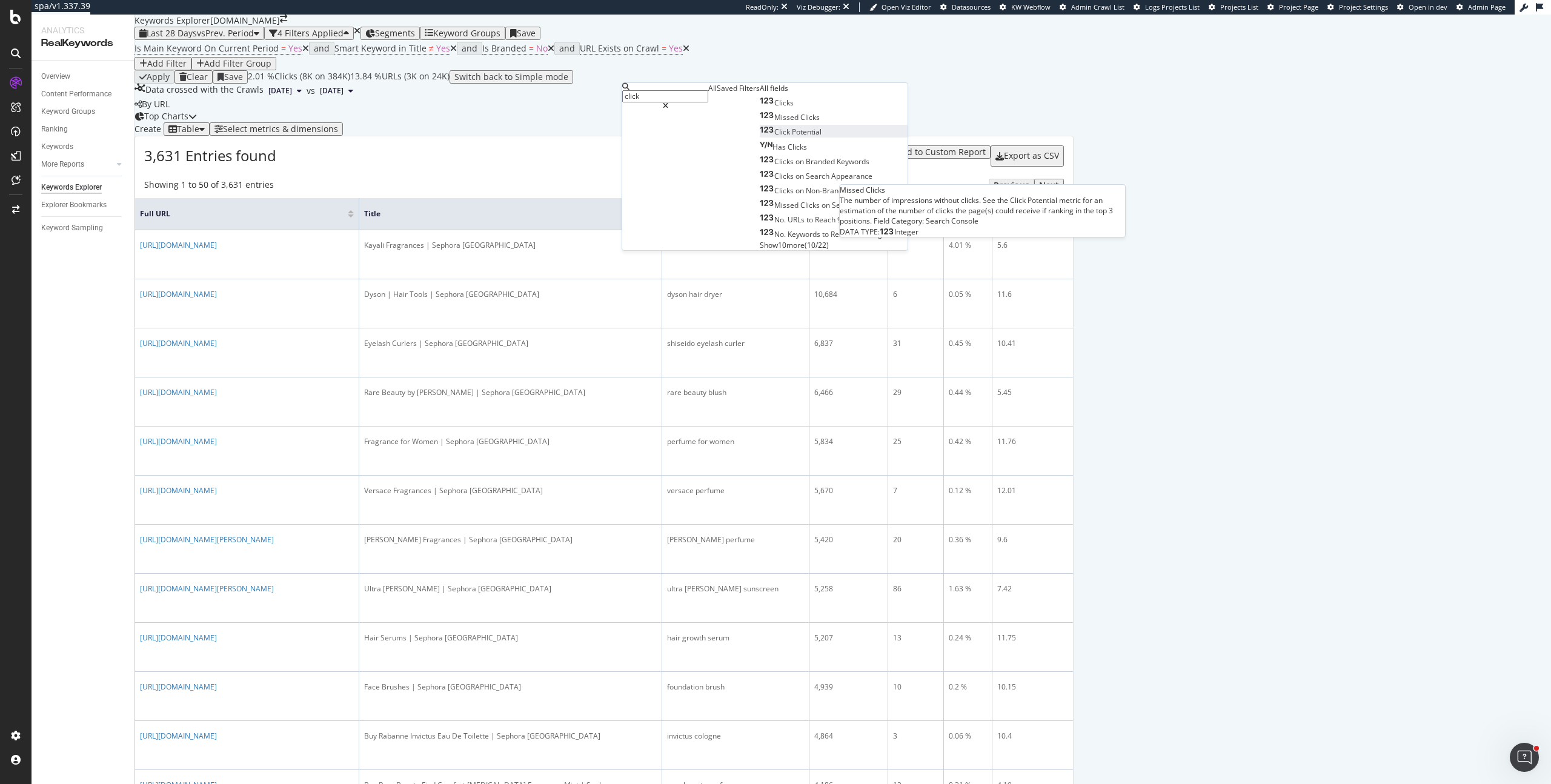
type input "click"
click at [792, 137] on span "Potential" at bounding box center [806, 132] width 30 height 10
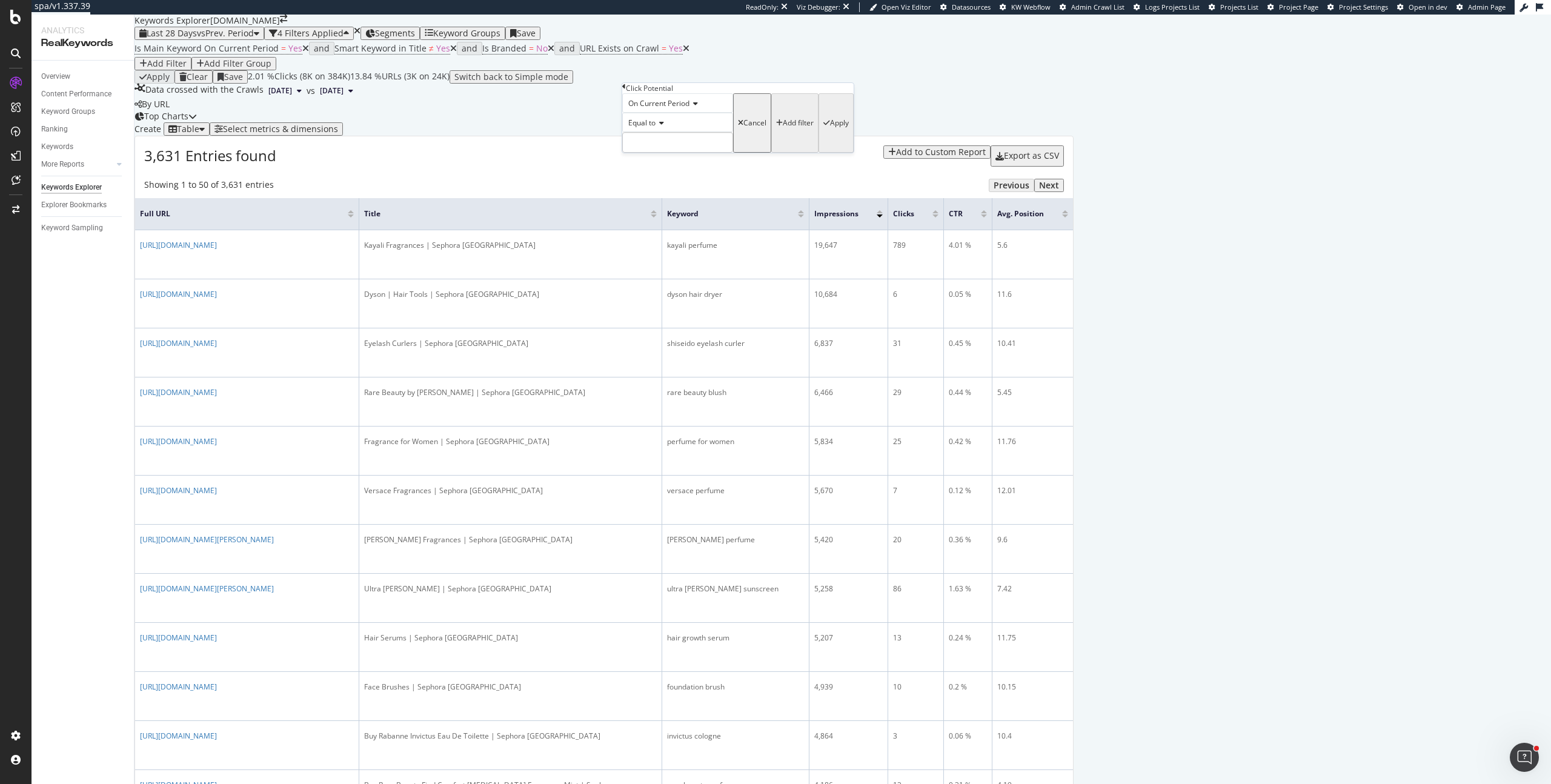
click at [654, 128] on span "Equal to" at bounding box center [642, 122] width 28 height 10
click at [670, 195] on span "Greater than" at bounding box center [647, 190] width 43 height 10
click at [688, 132] on div "Greater than" at bounding box center [677, 122] width 111 height 19
click at [722, 132] on div "Greater than" at bounding box center [677, 122] width 111 height 19
click at [714, 152] on input "number" at bounding box center [677, 143] width 111 height 21
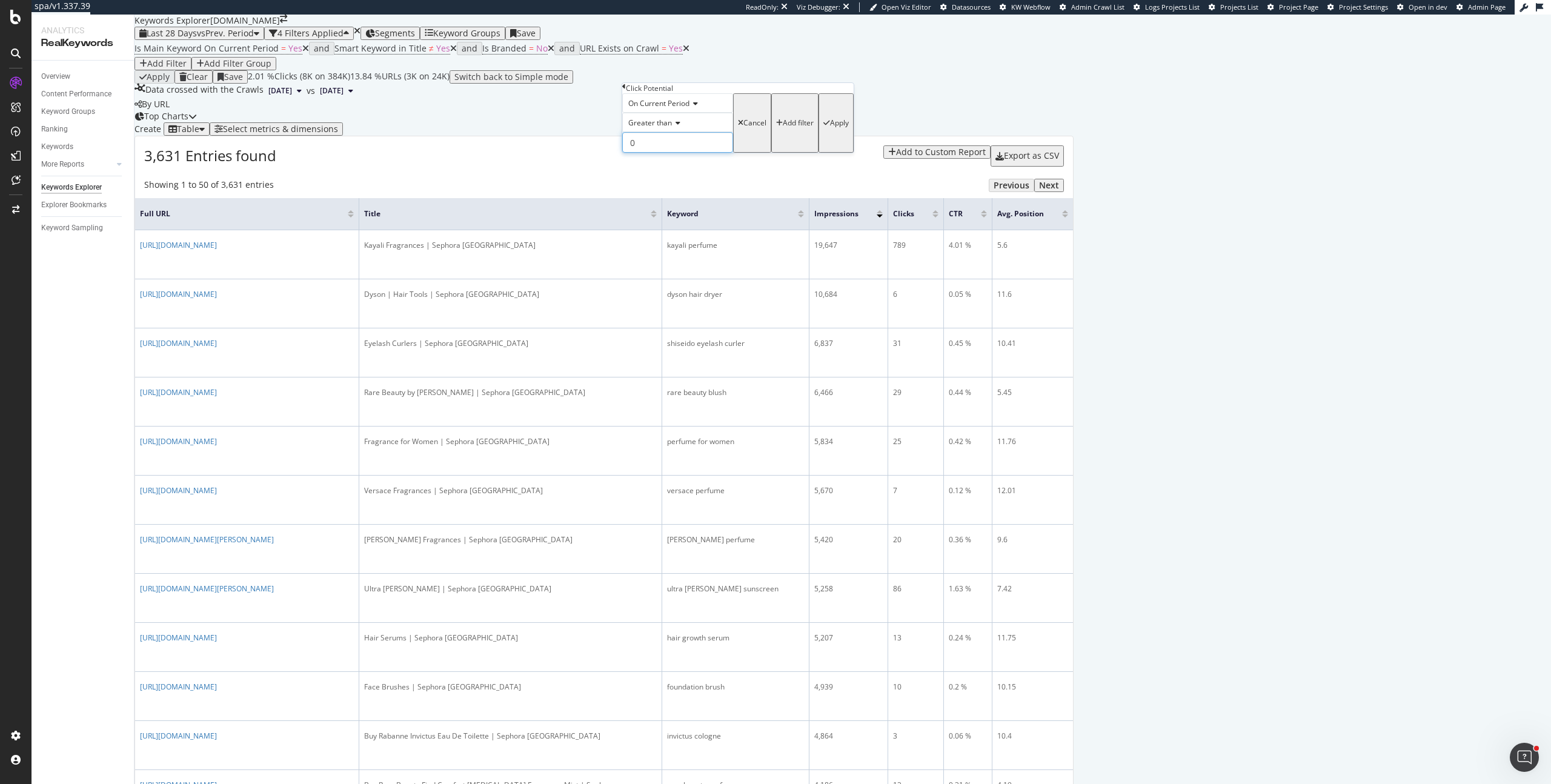
type input "0"
click at [830, 127] on div "Apply" at bounding box center [839, 123] width 19 height 8
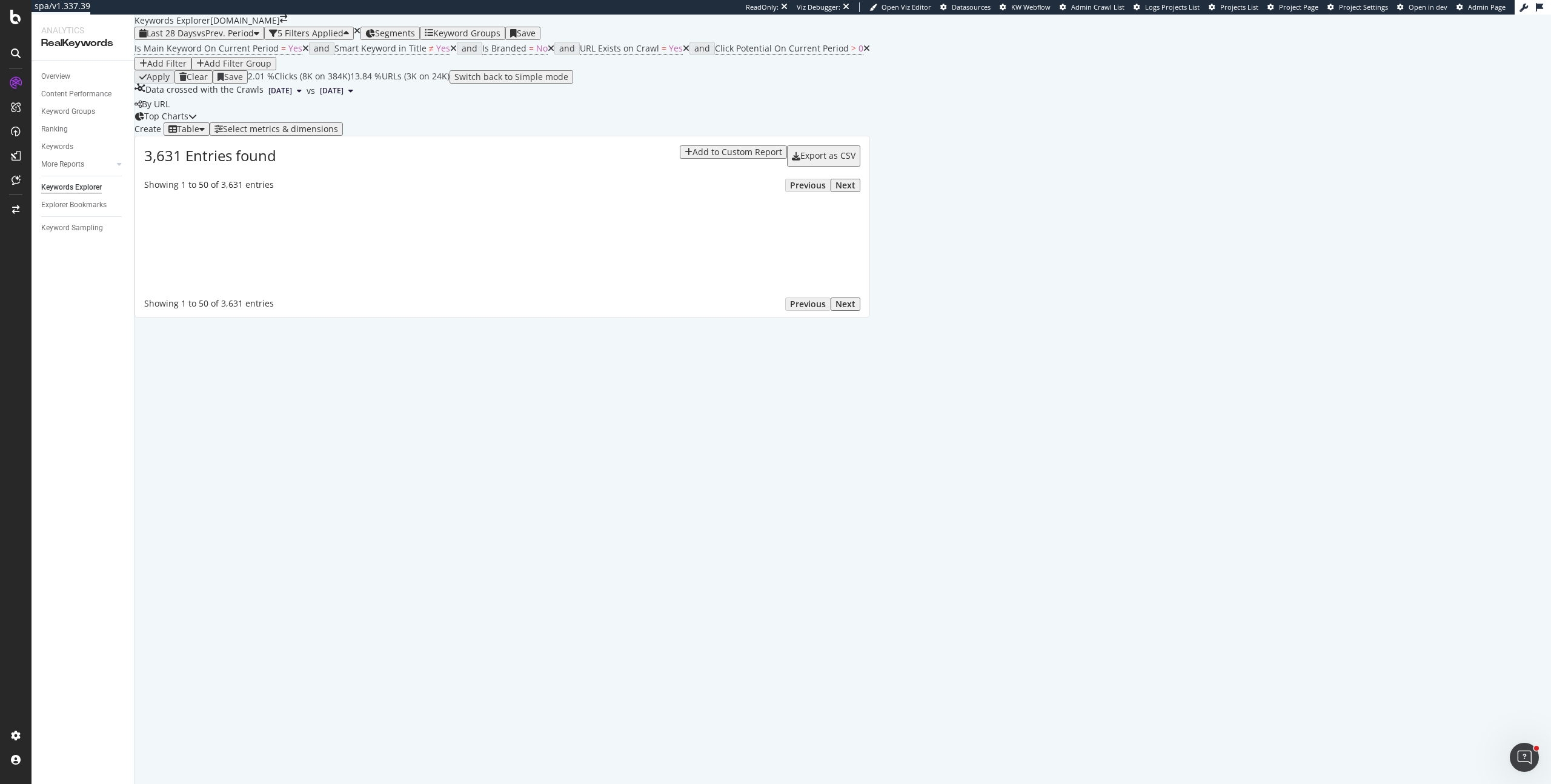
click at [338, 134] on div "Select metrics & dimensions" at bounding box center [280, 129] width 115 height 10
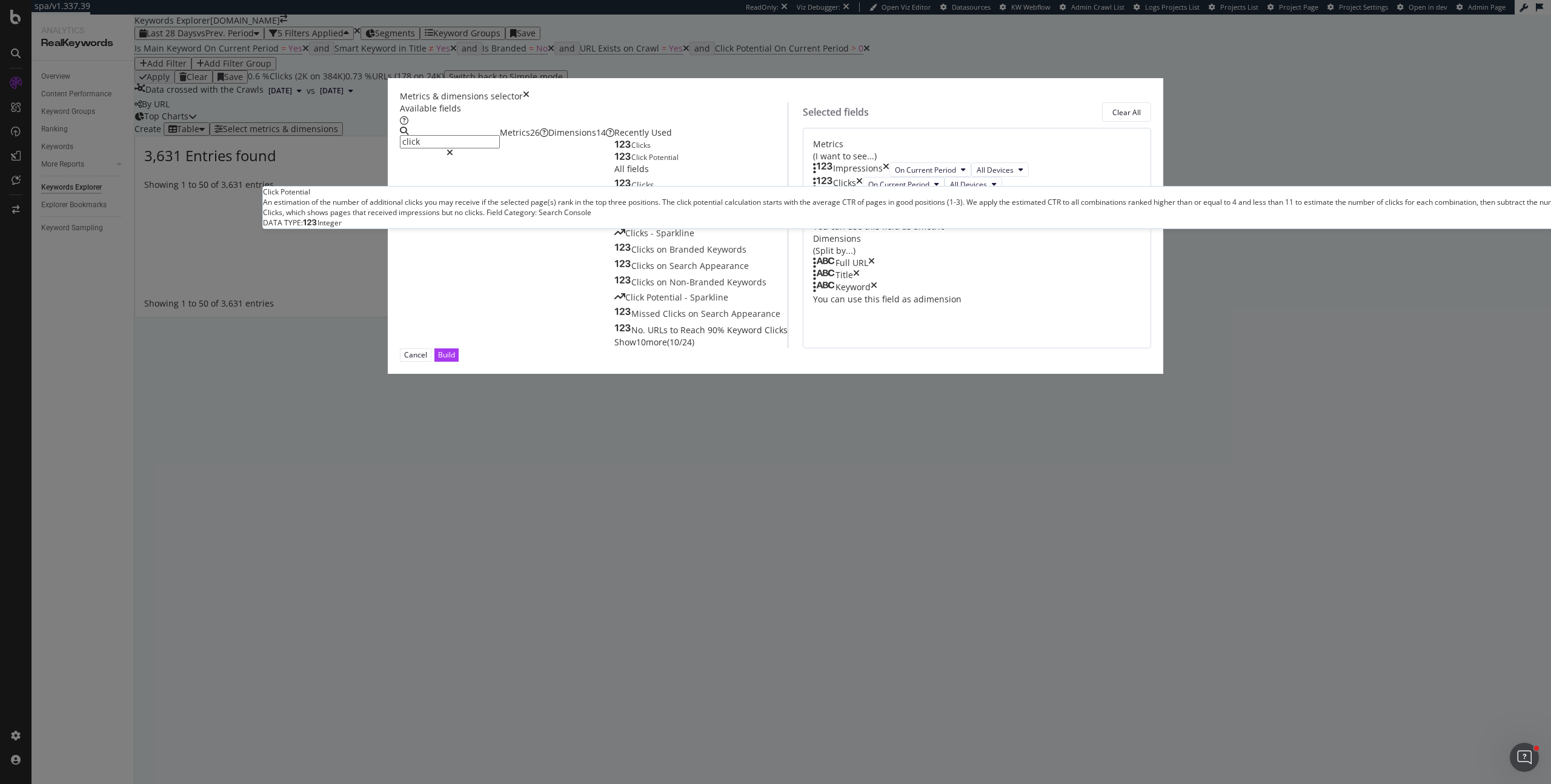
type input "click"
click at [631, 162] on span "Click" at bounding box center [639, 157] width 17 height 10
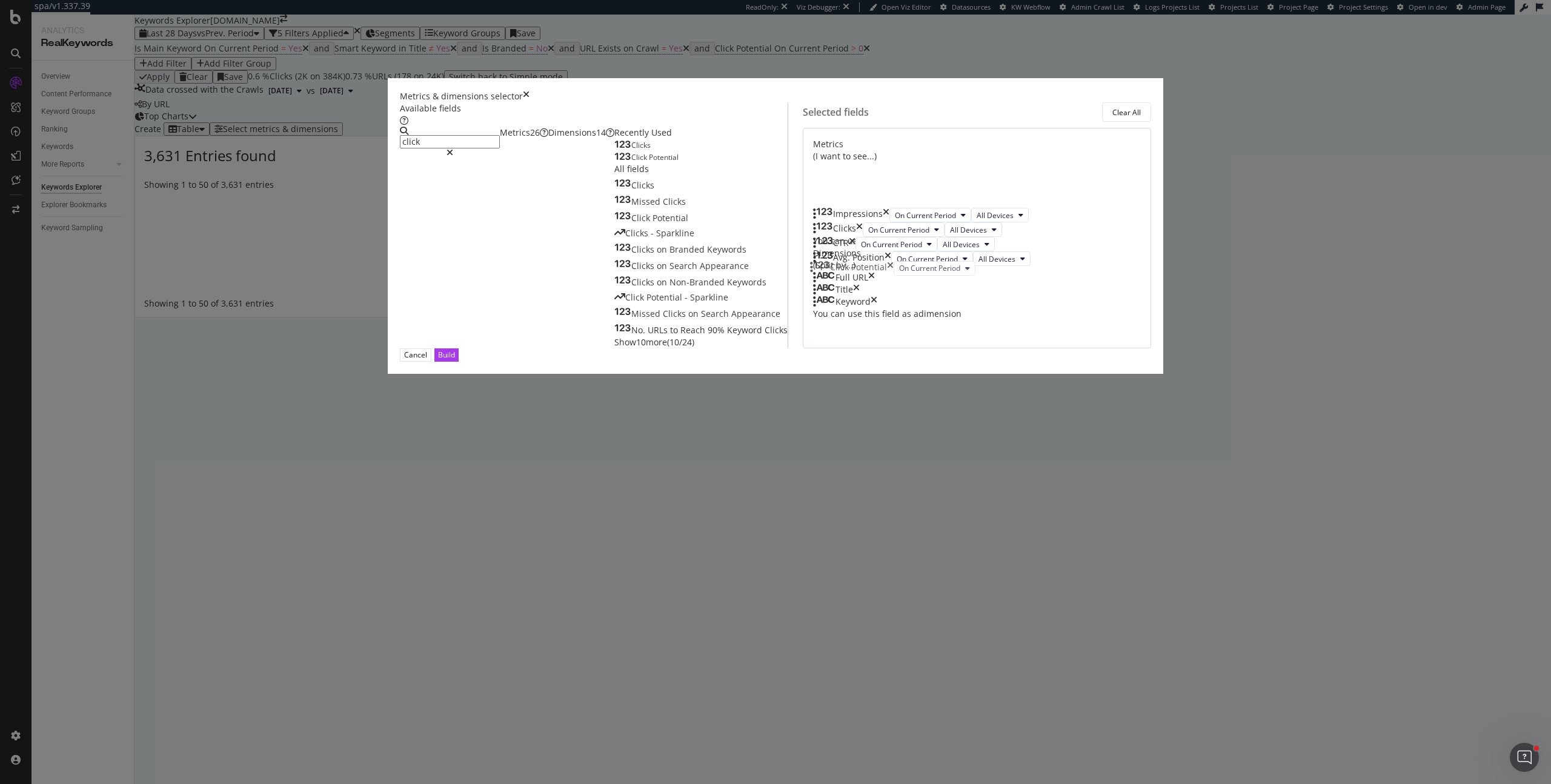
drag, startPoint x: 807, startPoint y: 456, endPoint x: 815, endPoint y: 272, distance: 184.2
click at [815, 272] on body "spa/v1.337.39 ReadOnly: Viz Debugger: Open Viz Editor Datasources KW Webflow Ad…" at bounding box center [775, 392] width 1551 height 784
click at [455, 360] on div "Build" at bounding box center [446, 354] width 17 height 10
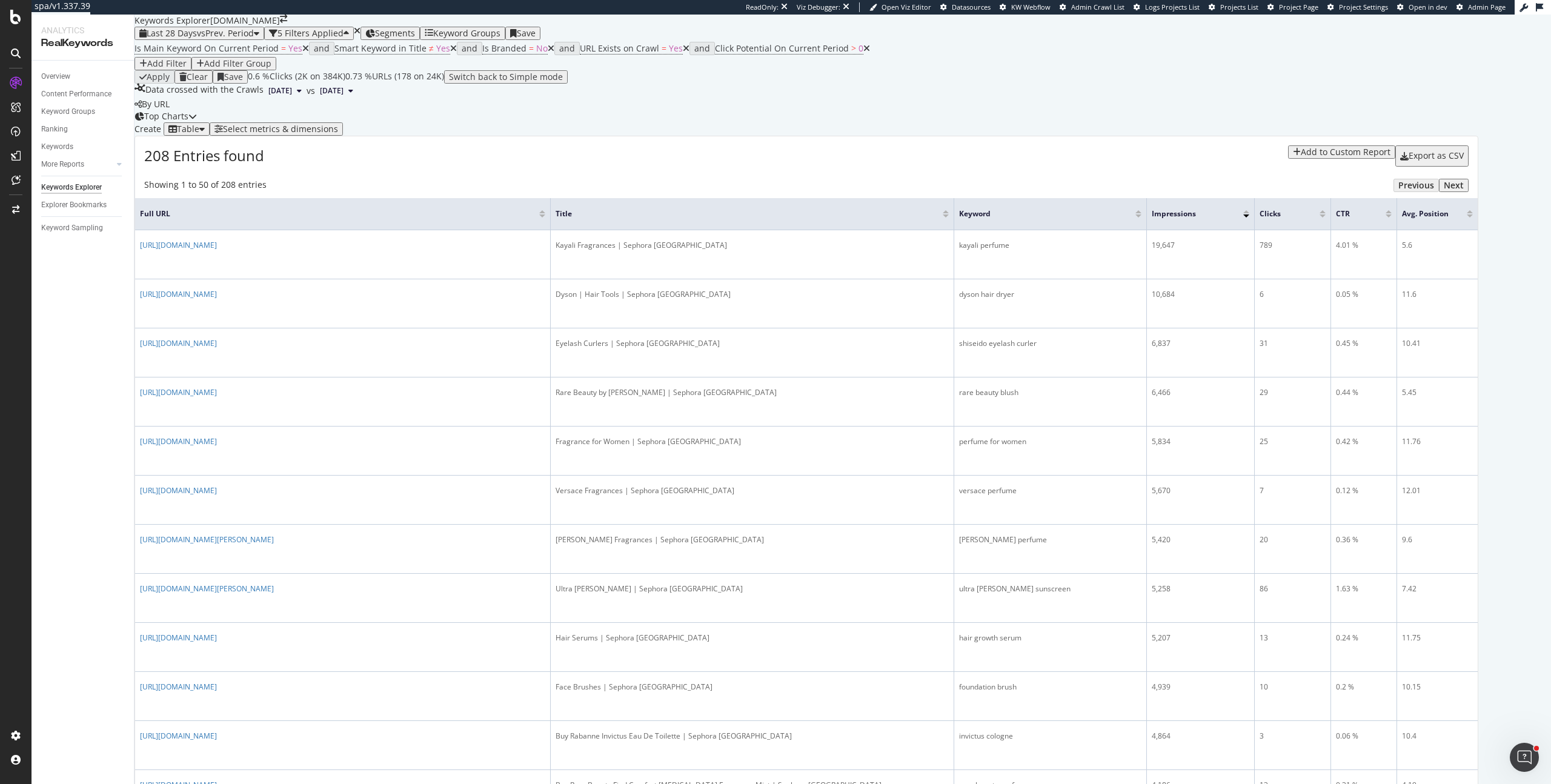
click at [1141, 220] on div "Keyword" at bounding box center [1050, 214] width 182 height 12
click at [1141, 217] on div at bounding box center [1138, 216] width 6 height 3
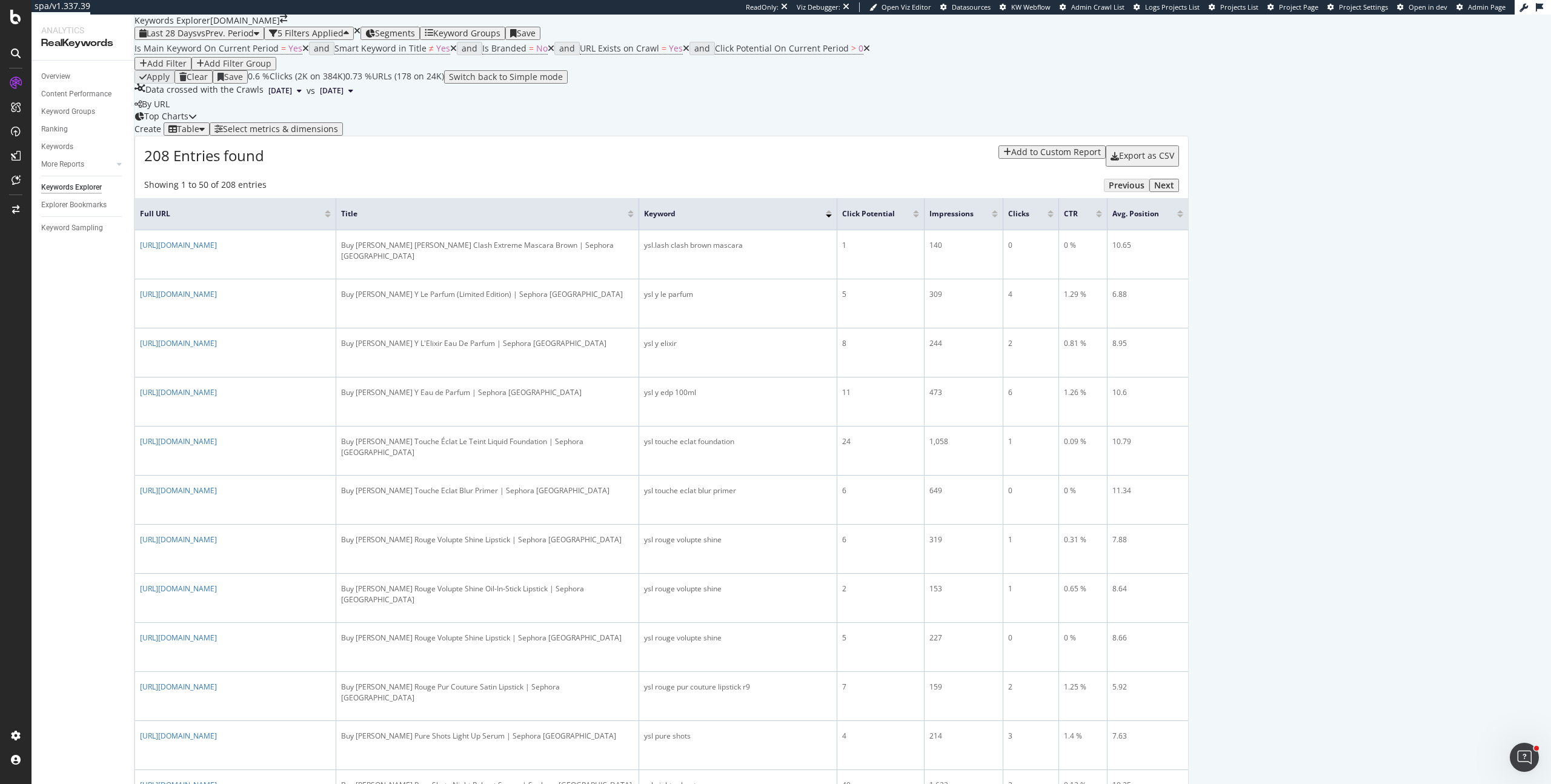
click at [197, 122] on div "Top Charts" at bounding box center [166, 117] width 62 height 12
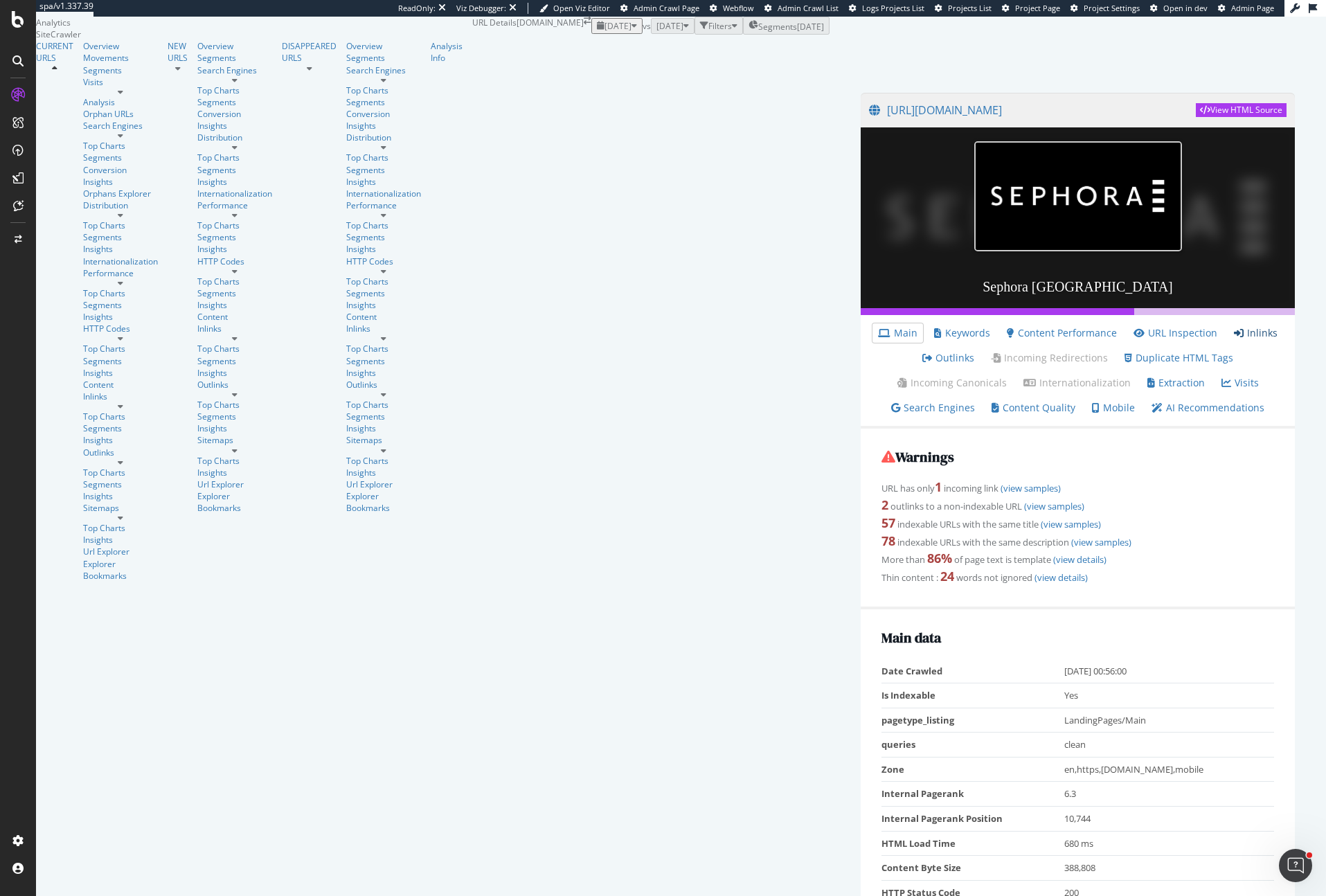
click at [1234, 340] on link "Inlinks" at bounding box center [1255, 333] width 43 height 14
